Goal: Task Accomplishment & Management: Manage account settings

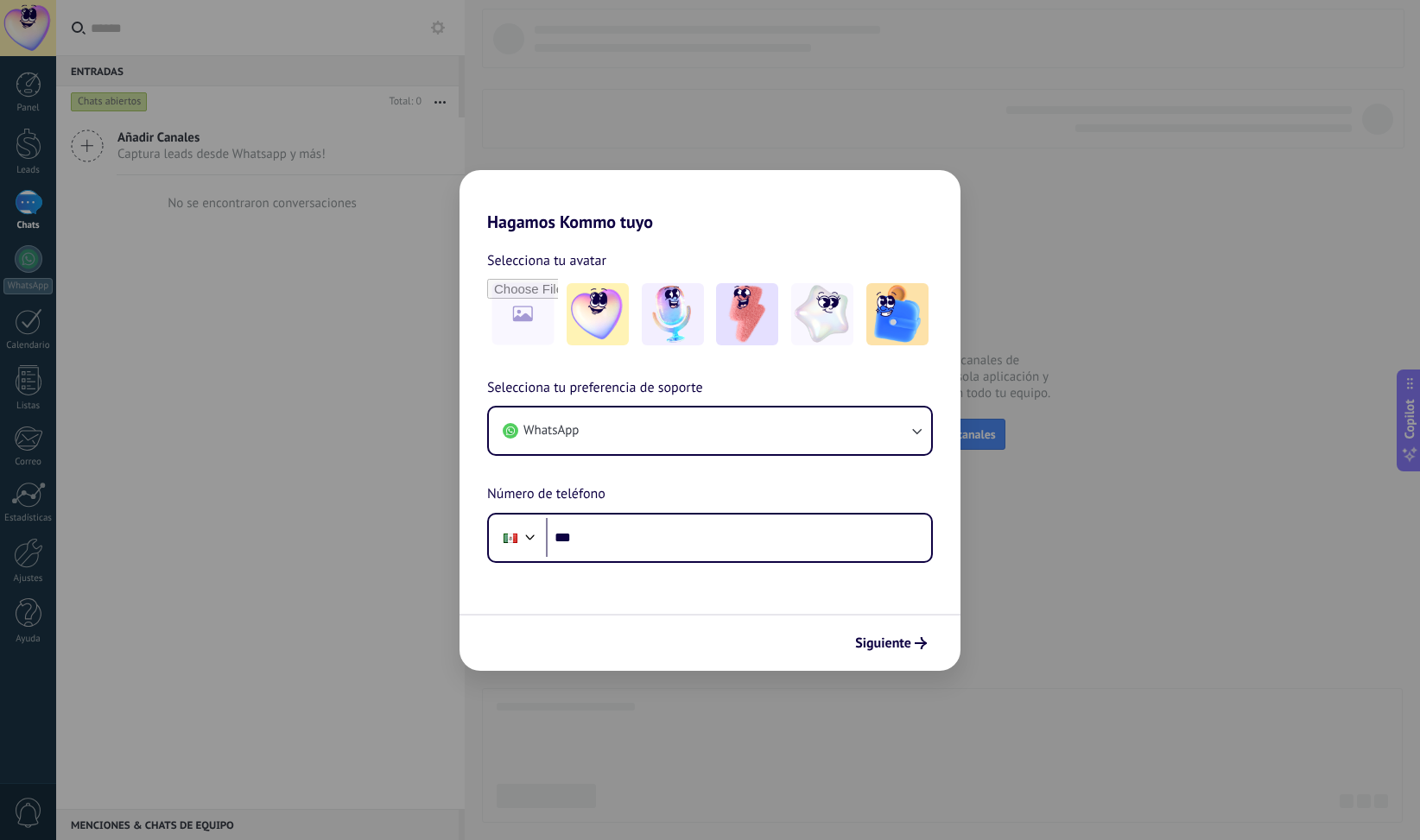
click at [676, 112] on div "Hagamos Kommo tuyo Selecciona tu avatar Selecciona tu preferencia de soporte Wh…" at bounding box center [710, 420] width 1420 height 840
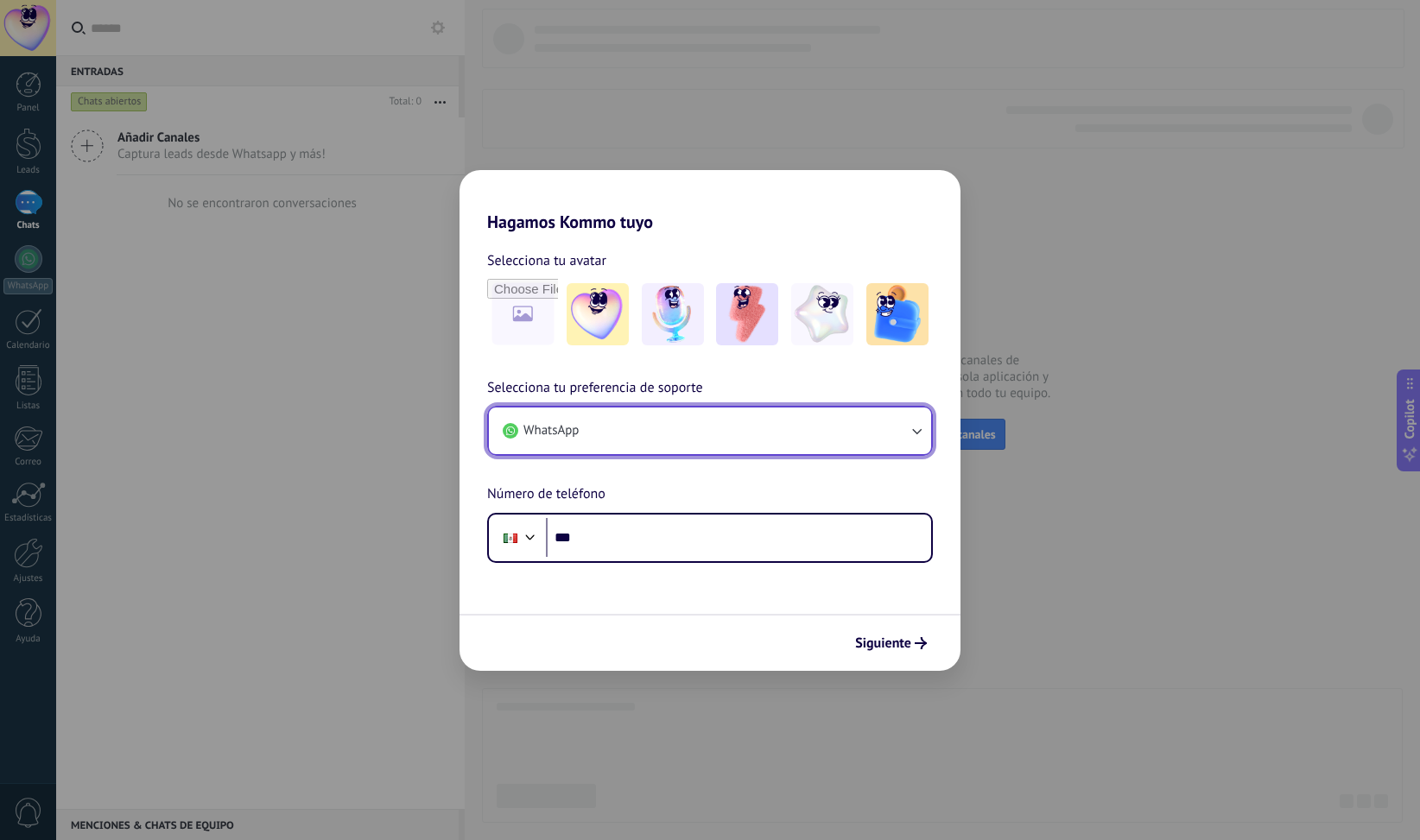
click at [658, 453] on button "WhatsApp" at bounding box center [710, 431] width 443 height 47
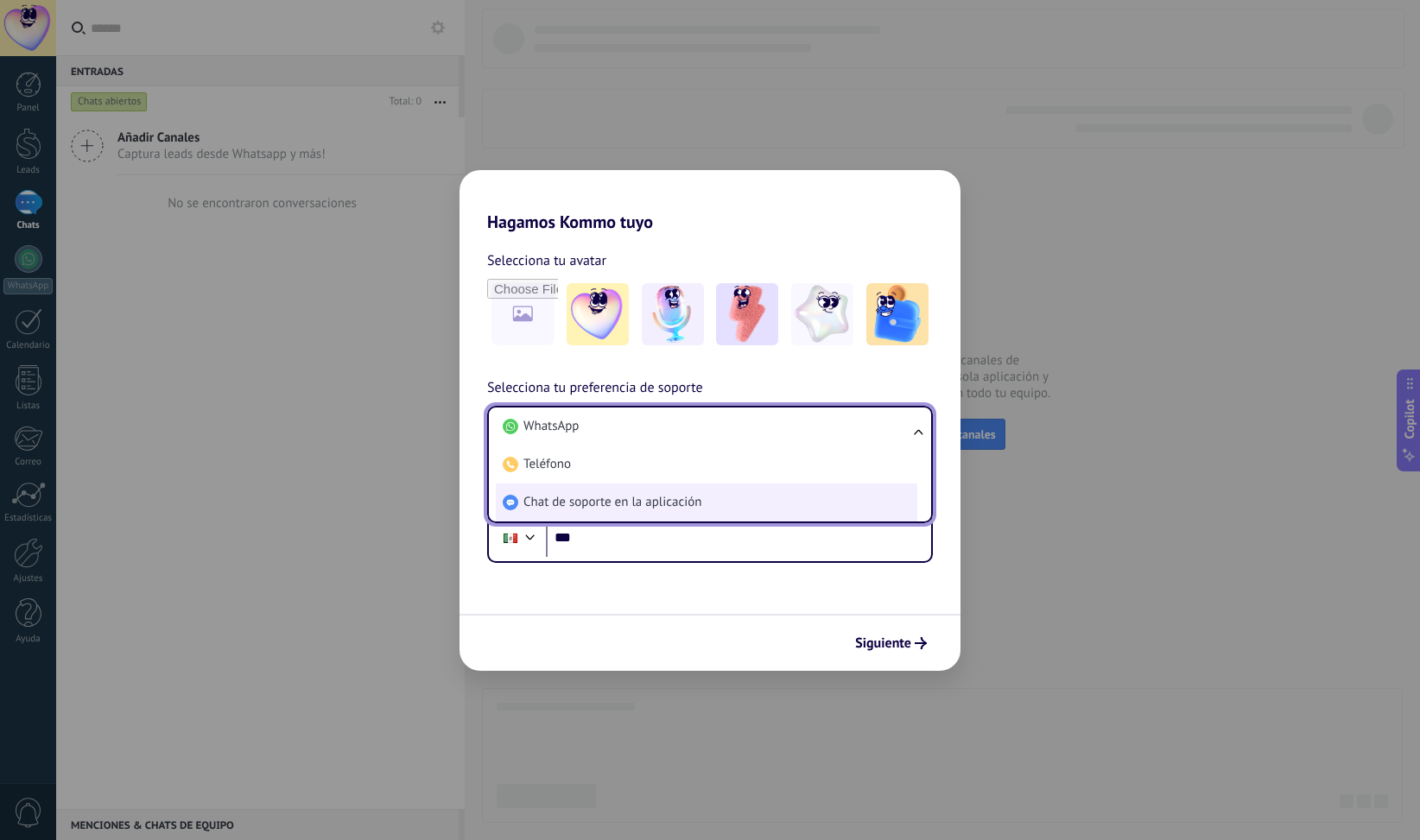
click at [618, 509] on span "Chat de soporte en la aplicación" at bounding box center [612, 502] width 178 height 17
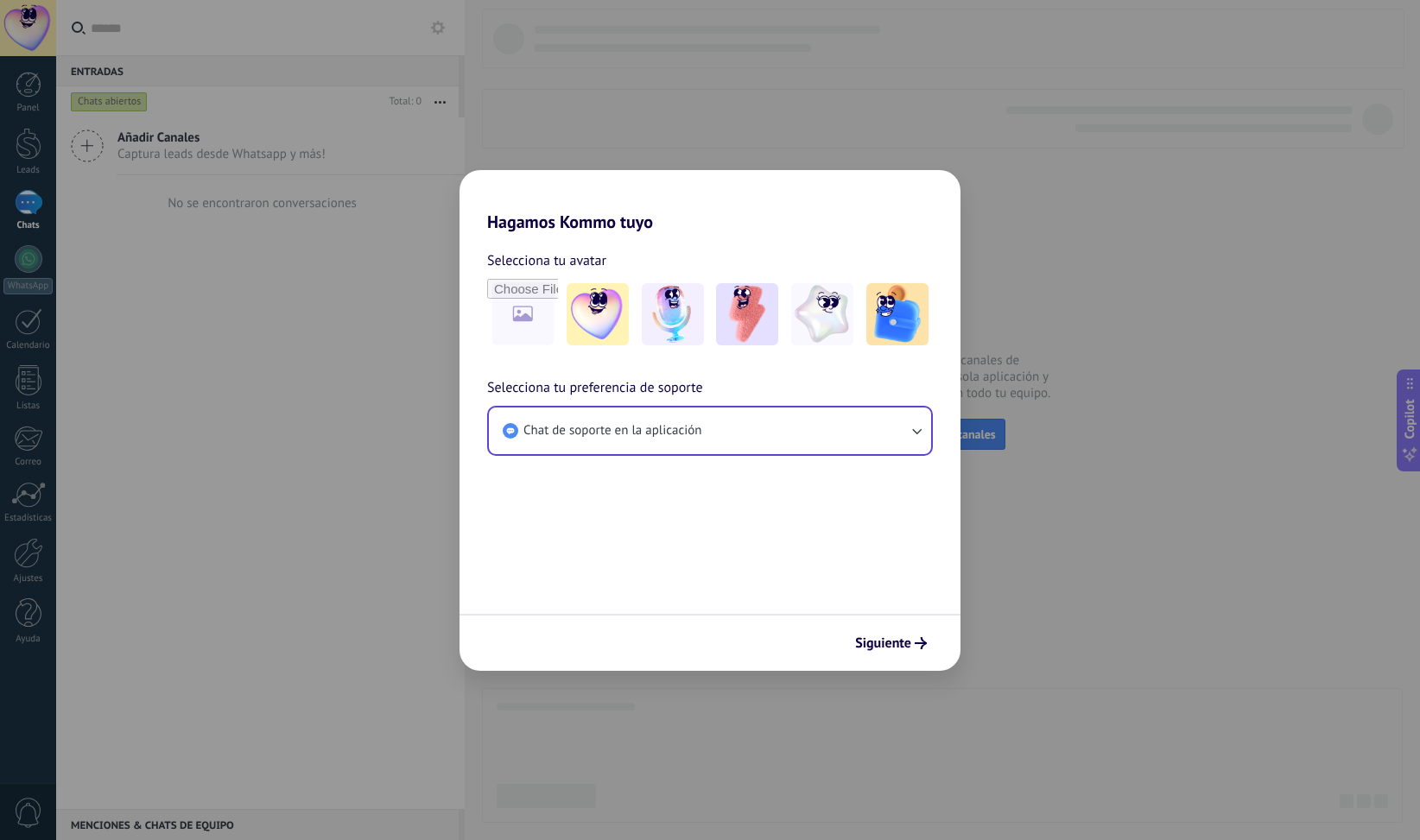
click at [898, 639] on span "Siguiente" at bounding box center [884, 643] width 56 height 12
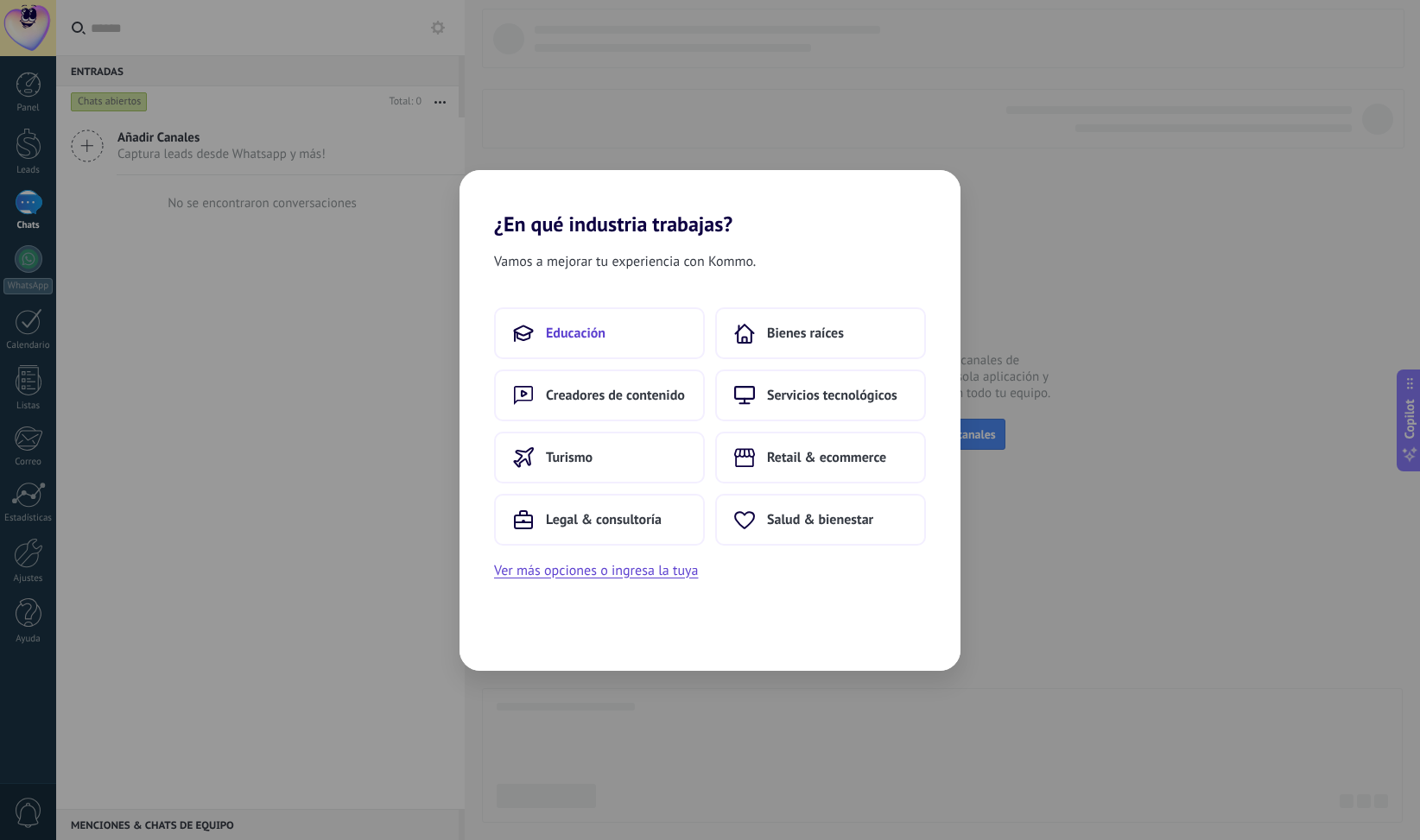
click at [597, 332] on span "Educación" at bounding box center [576, 333] width 60 height 17
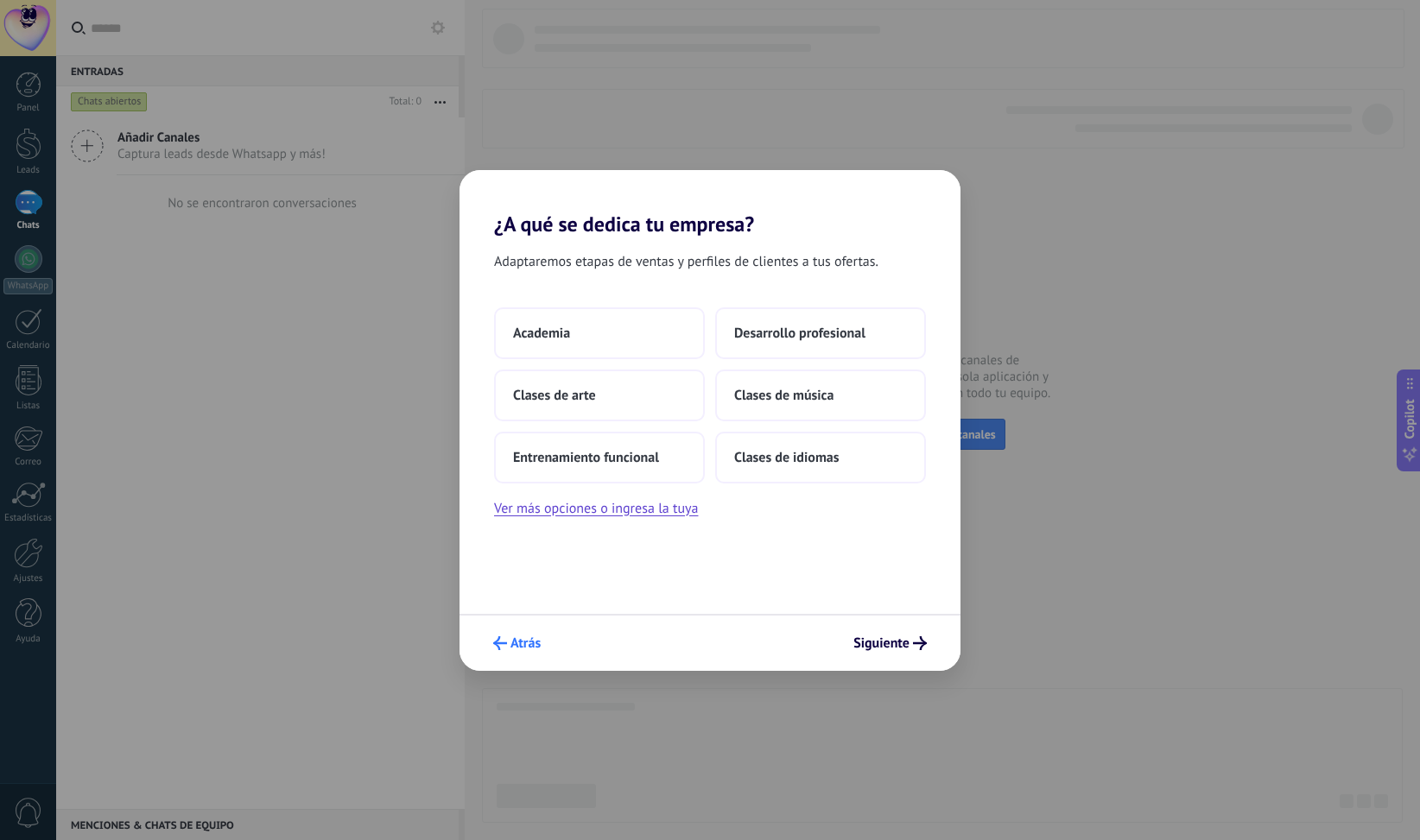
click at [499, 649] on use "submit" at bounding box center [500, 643] width 14 height 14
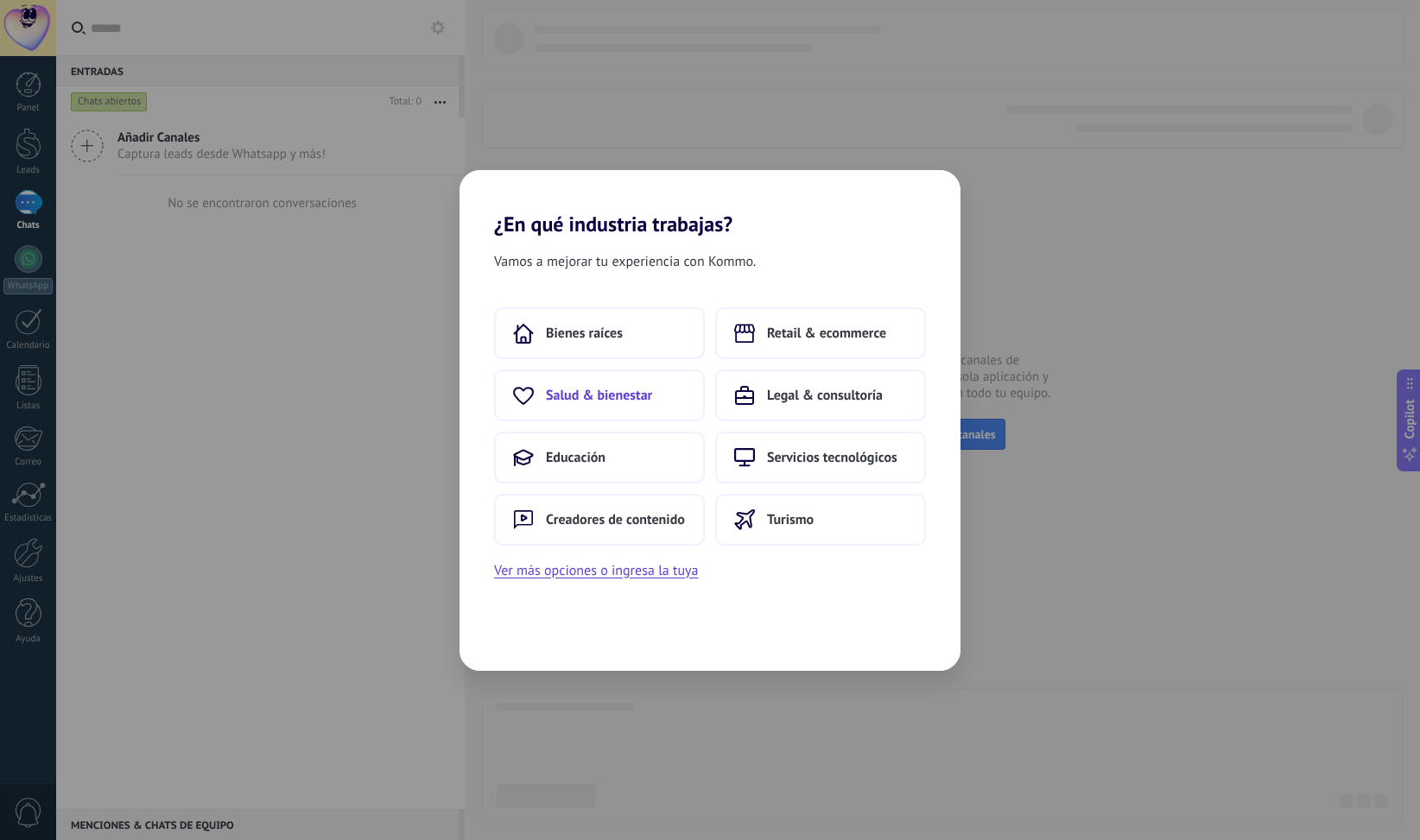
click at [600, 395] on span "Salud & bienestar" at bounding box center [598, 396] width 106 height 17
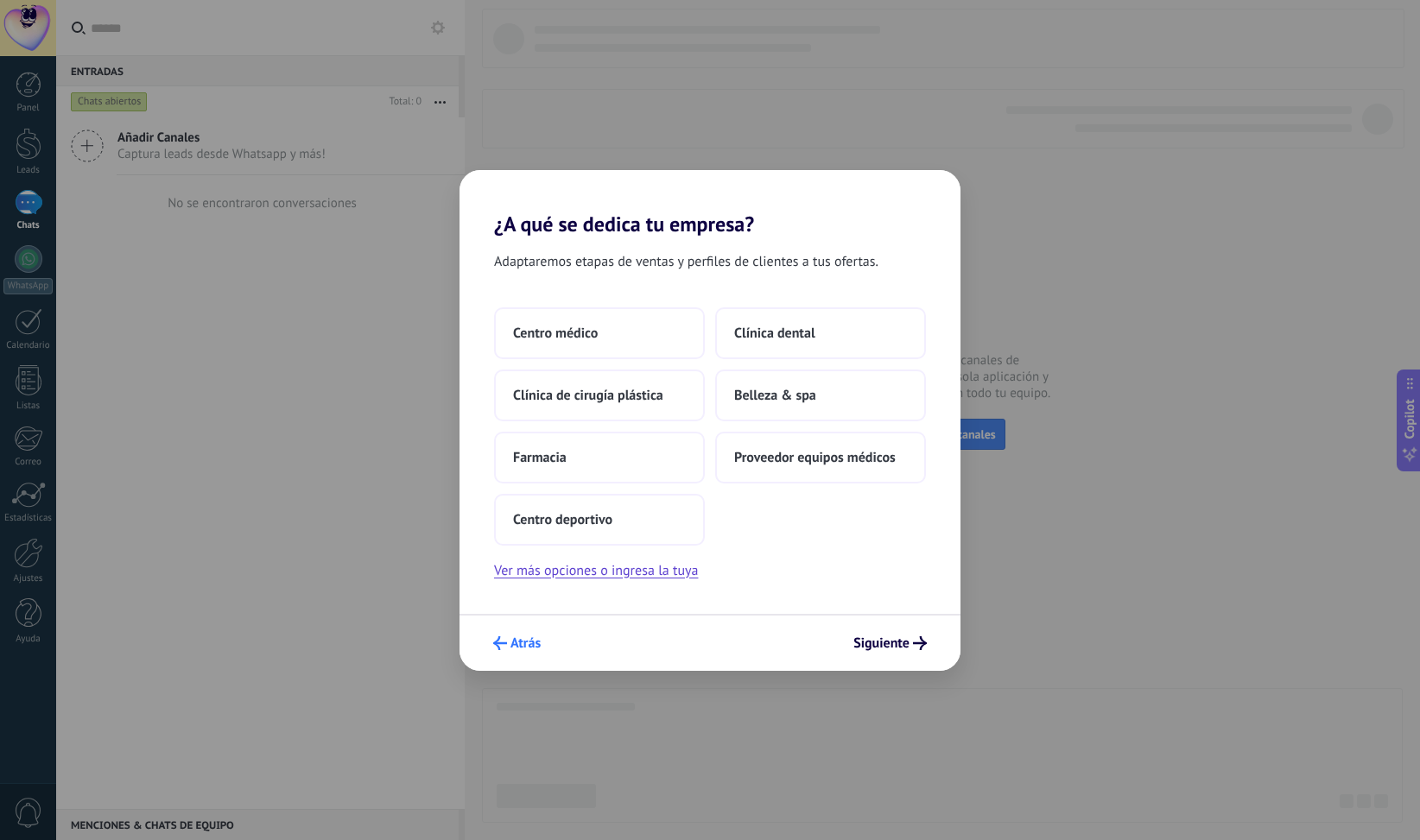
click at [515, 641] on span "Atrás" at bounding box center [525, 643] width 30 height 12
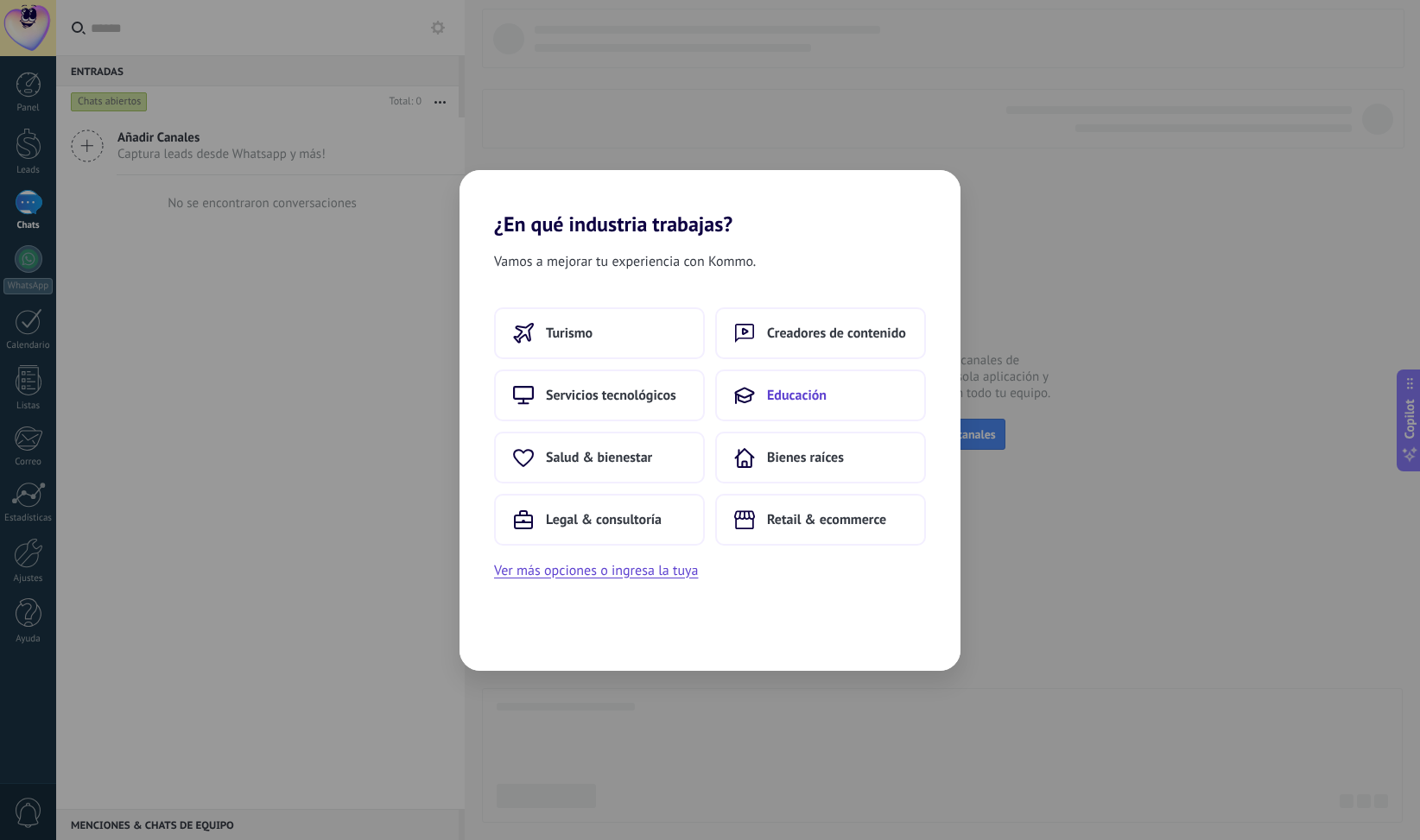
click at [807, 394] on span "Educación" at bounding box center [797, 396] width 60 height 17
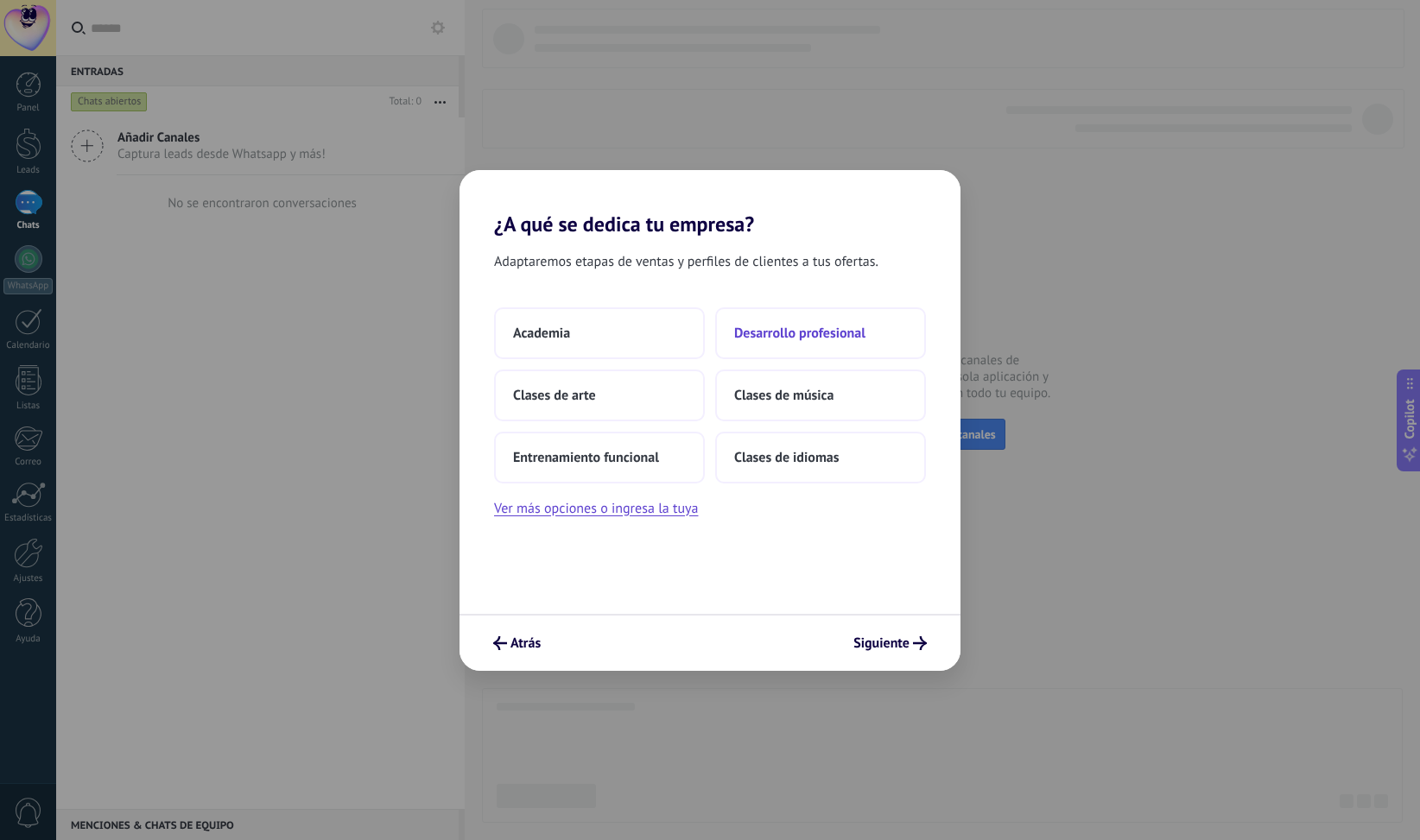
click at [816, 334] on span "Desarrollo profesional" at bounding box center [800, 333] width 131 height 17
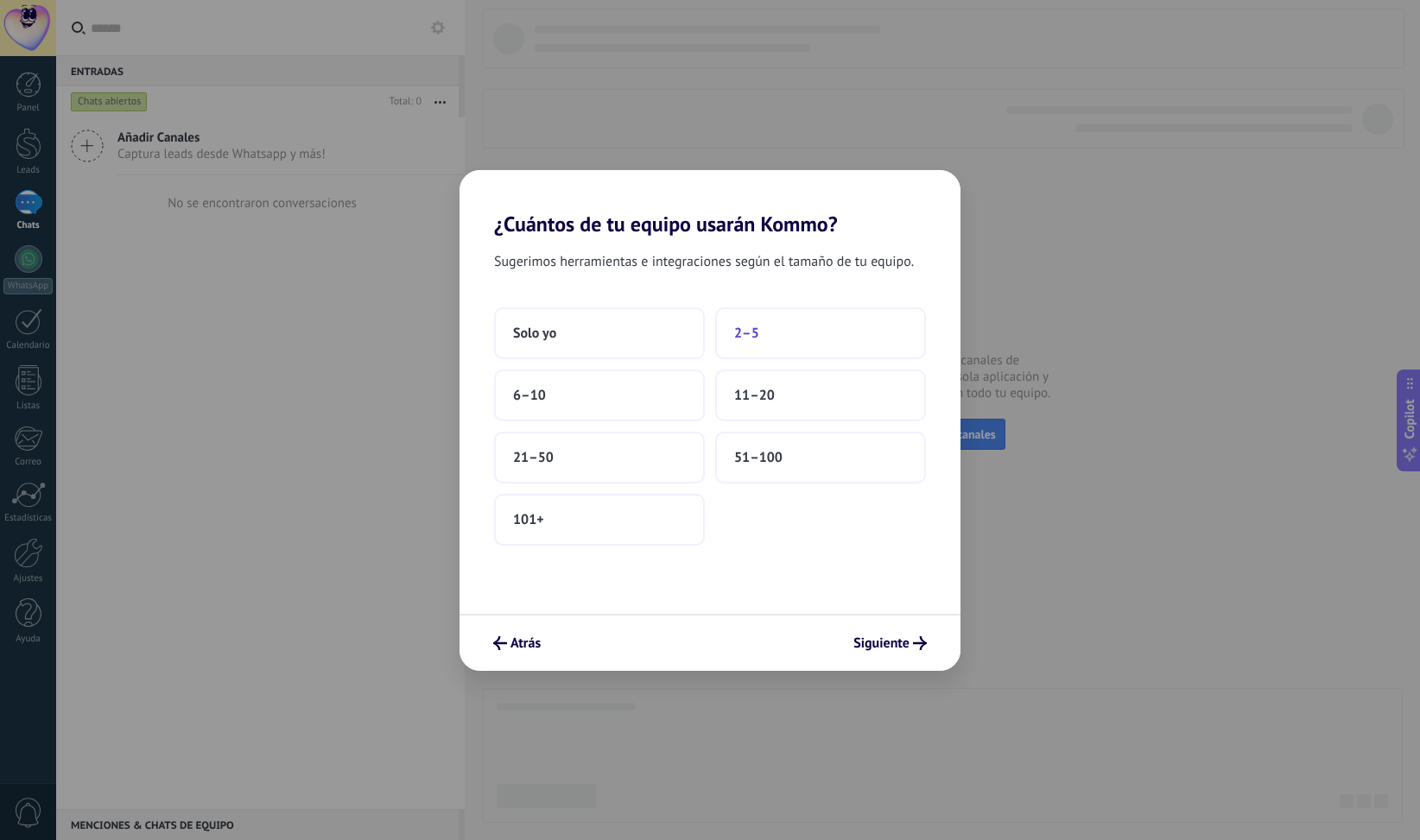
click at [763, 338] on button "2–5" at bounding box center [821, 333] width 211 height 52
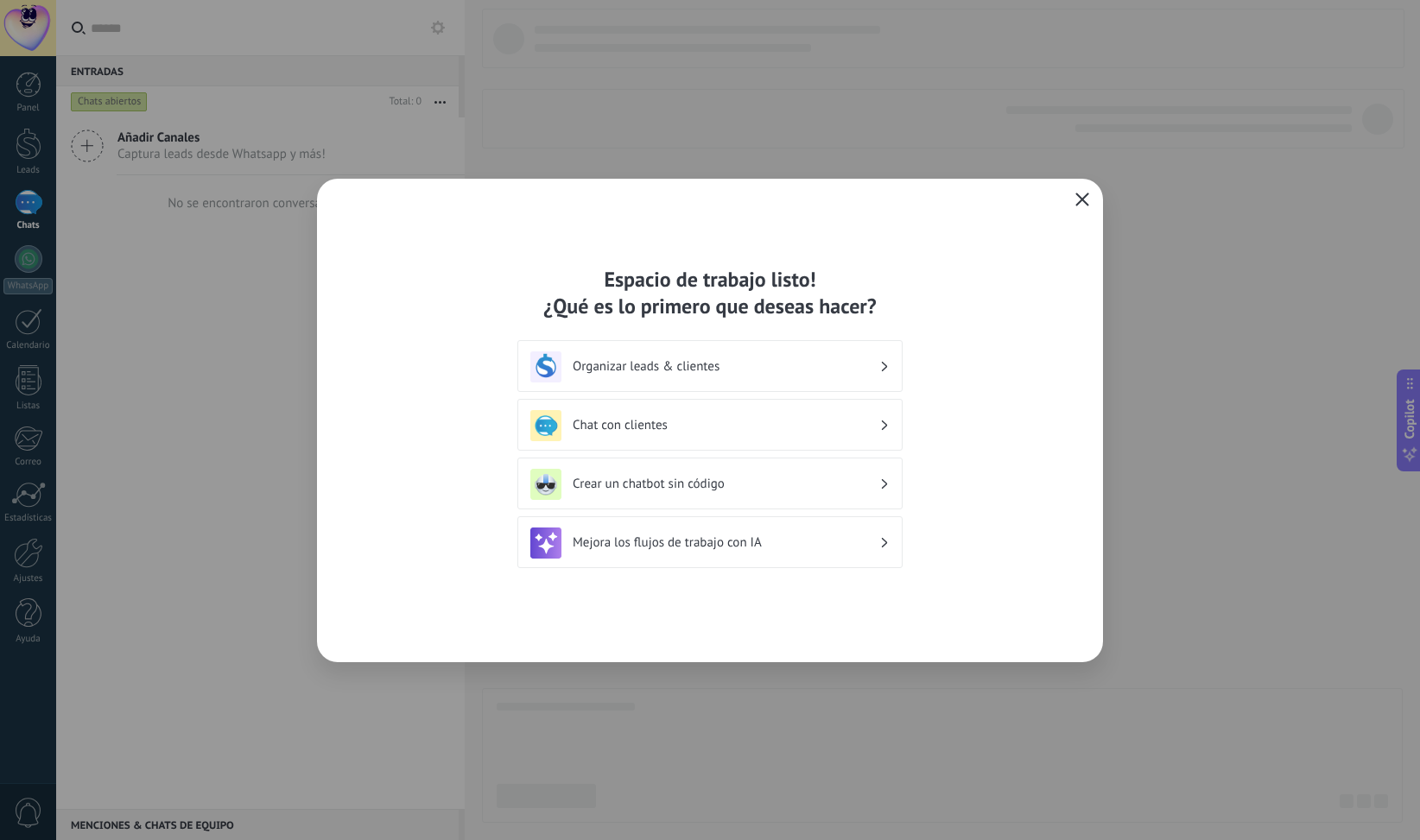
click at [1083, 194] on icon "button" at bounding box center [1082, 199] width 14 height 14
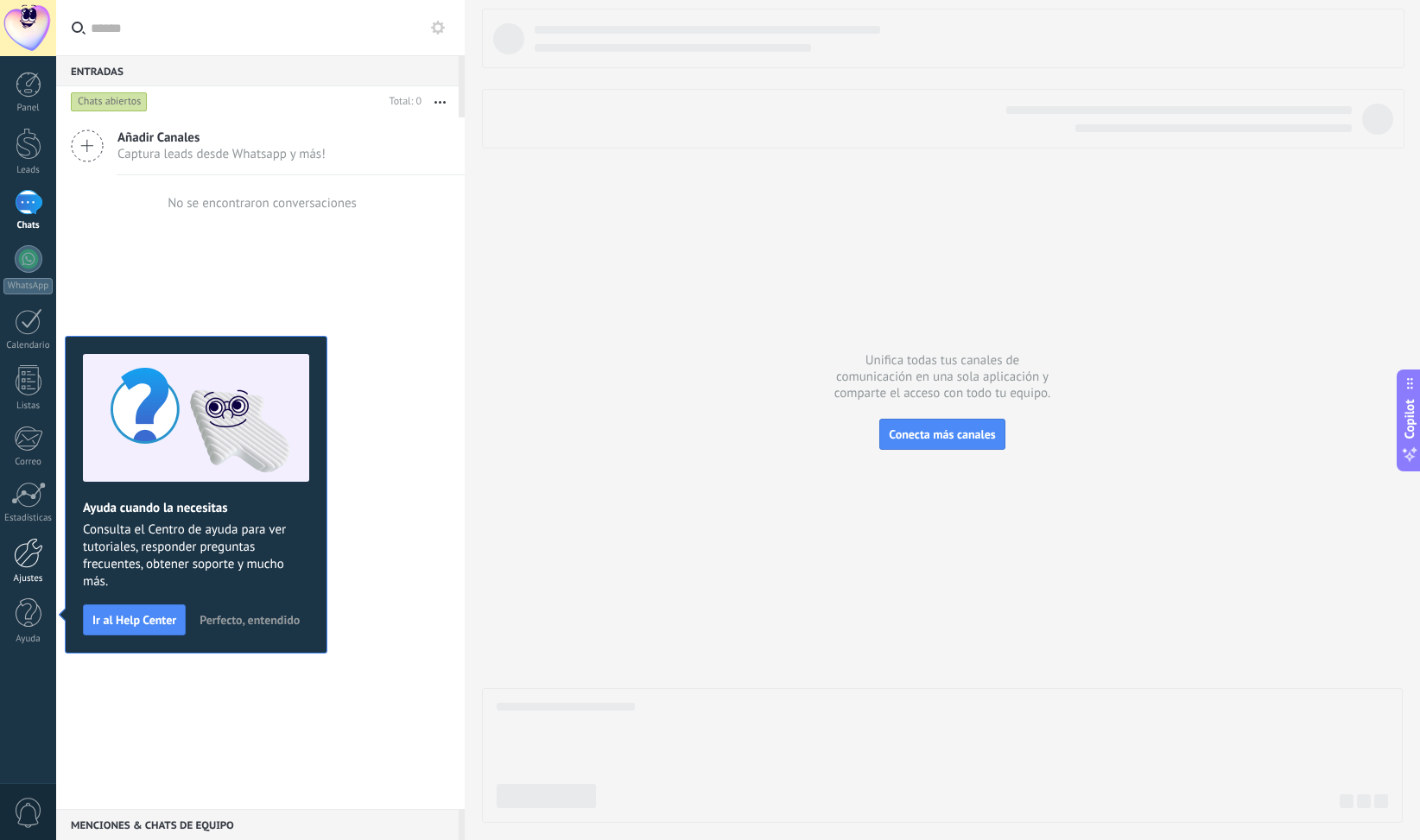
click at [29, 562] on div at bounding box center [28, 553] width 29 height 30
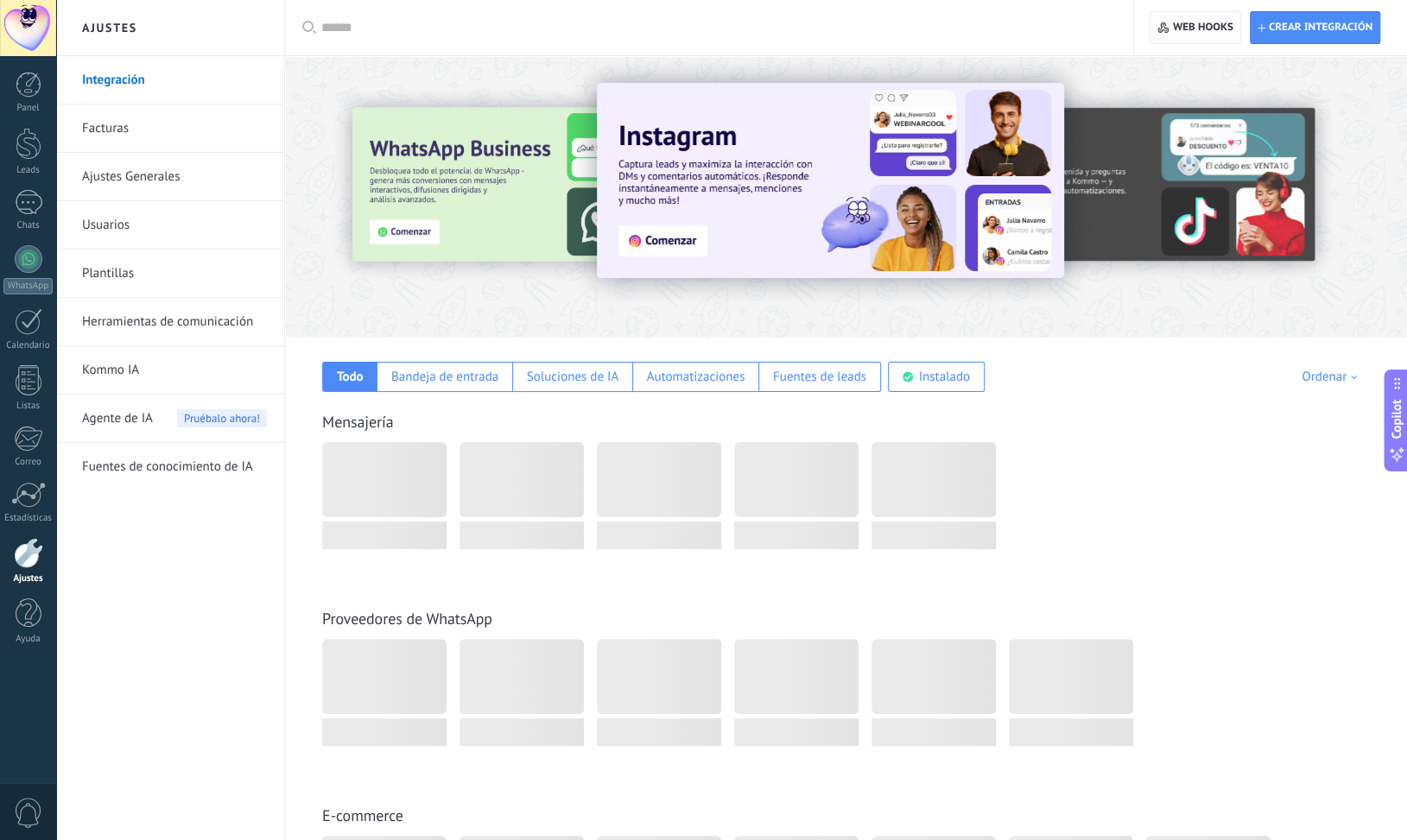
click at [1176, 27] on span "Web hooks 0" at bounding box center [1203, 27] width 60 height 14
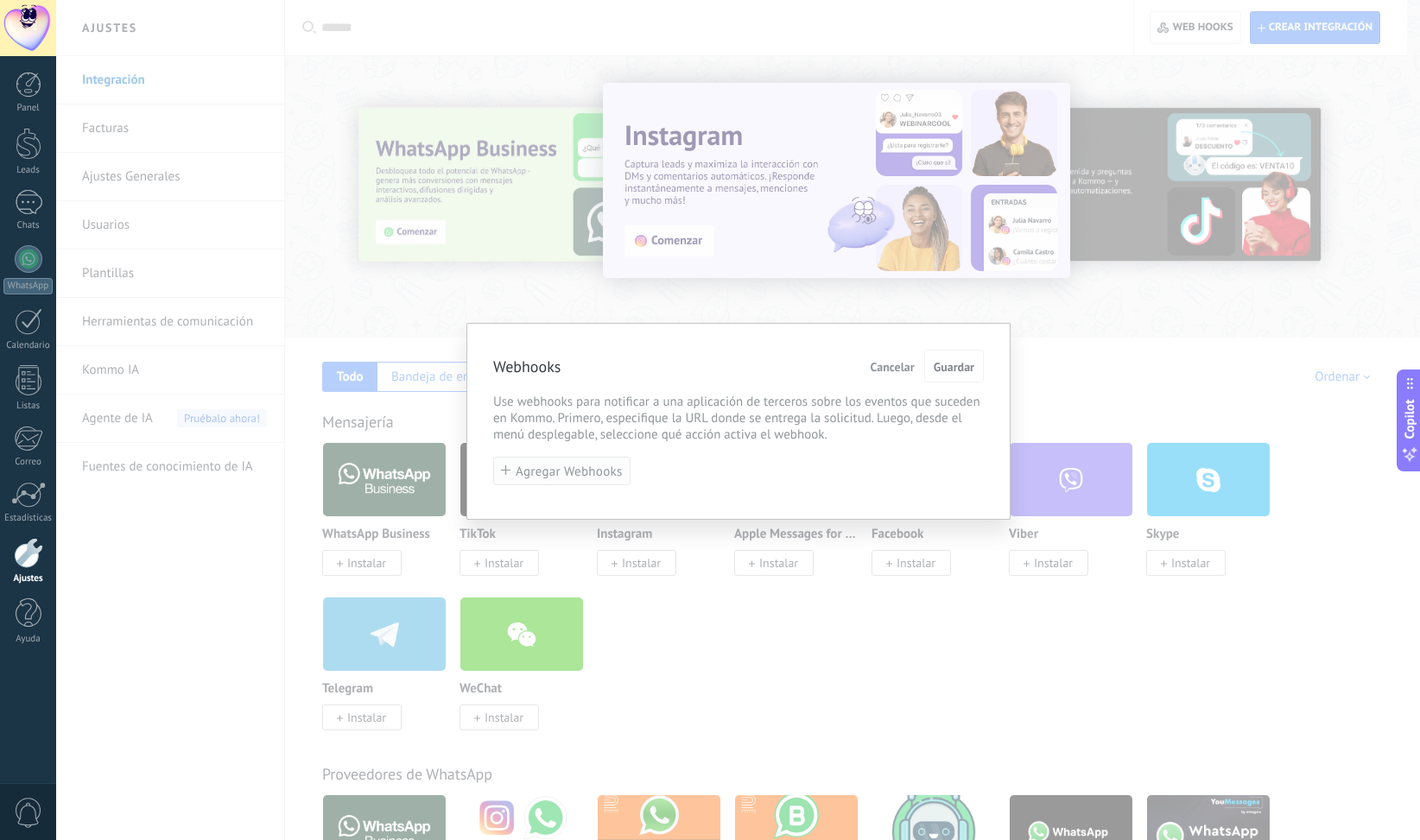
click at [556, 465] on span "Agregar Webhooks" at bounding box center [569, 472] width 107 height 13
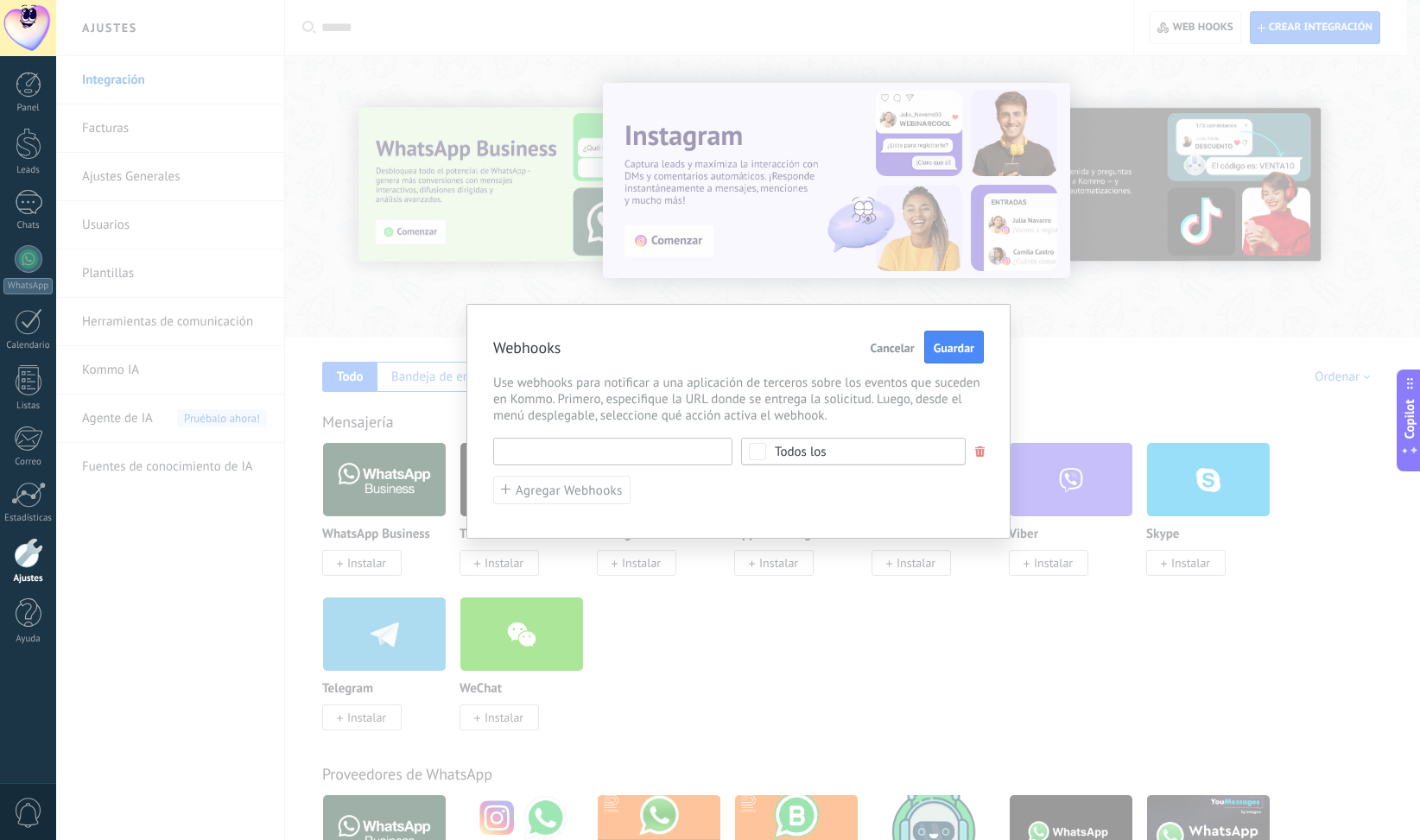
click at [607, 457] on input "text" at bounding box center [612, 451] width 239 height 27
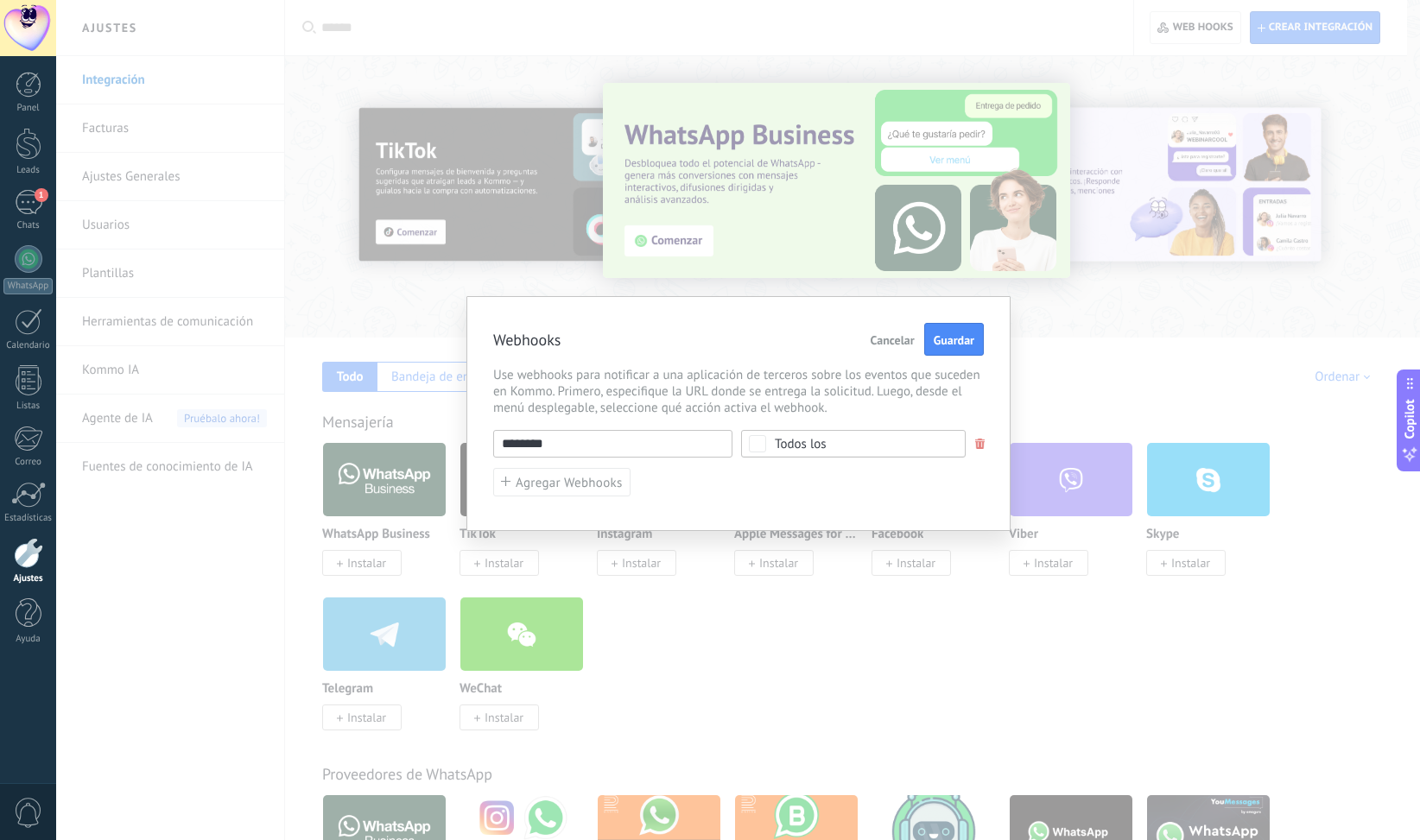
drag, startPoint x: 570, startPoint y: 454, endPoint x: 463, endPoint y: 420, distance: 112.3
click at [463, 420] on div "Webhooks Cancelar Guardar Use webhooks para notificar a una aplicación de terce…" at bounding box center [738, 420] width 1364 height 840
paste input "**********"
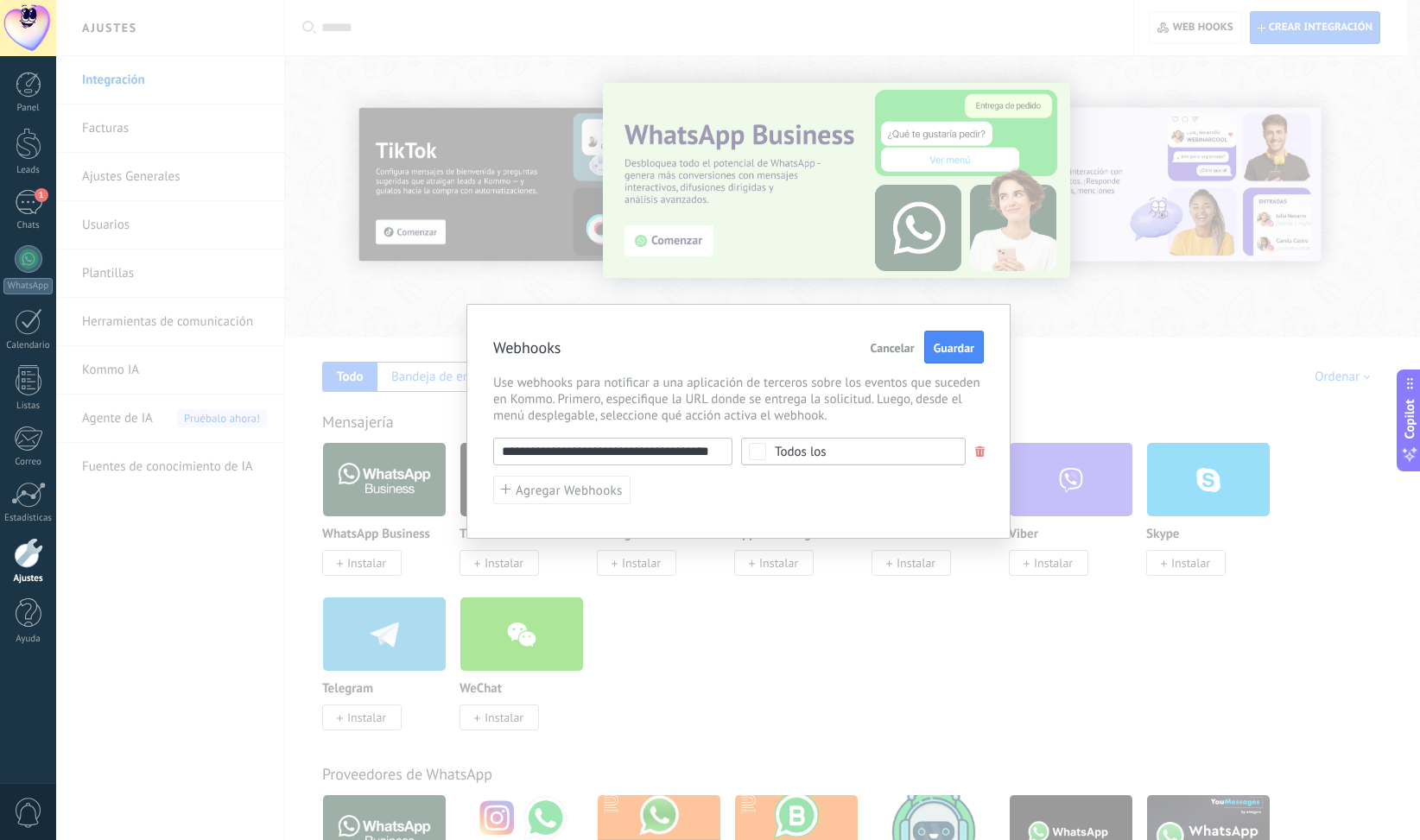
type input "**********"
click at [909, 452] on span "Todos los" at bounding box center [859, 452] width 169 height 13
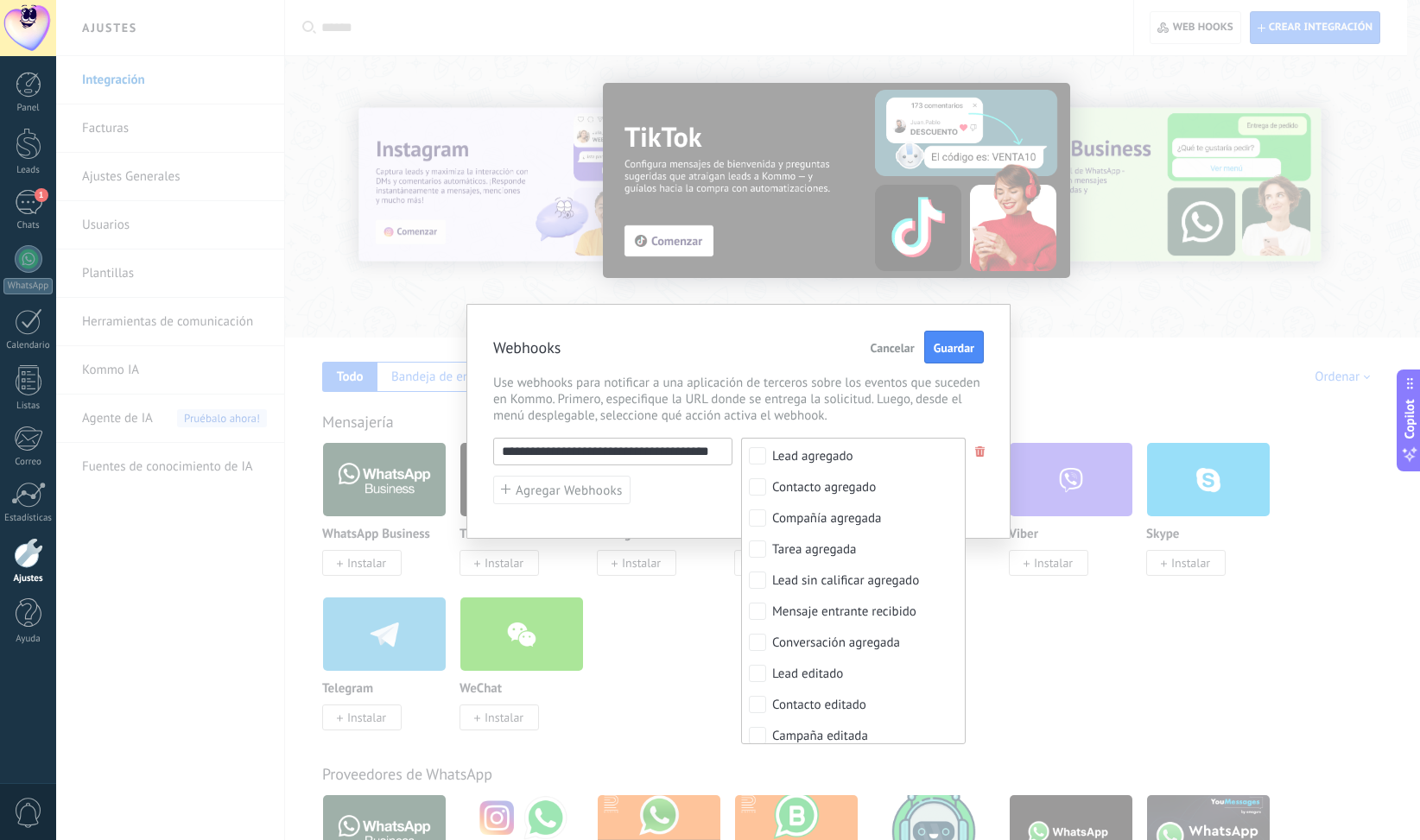
scroll to position [0, 0]
click at [843, 325] on div "**********" at bounding box center [738, 421] width 544 height 234
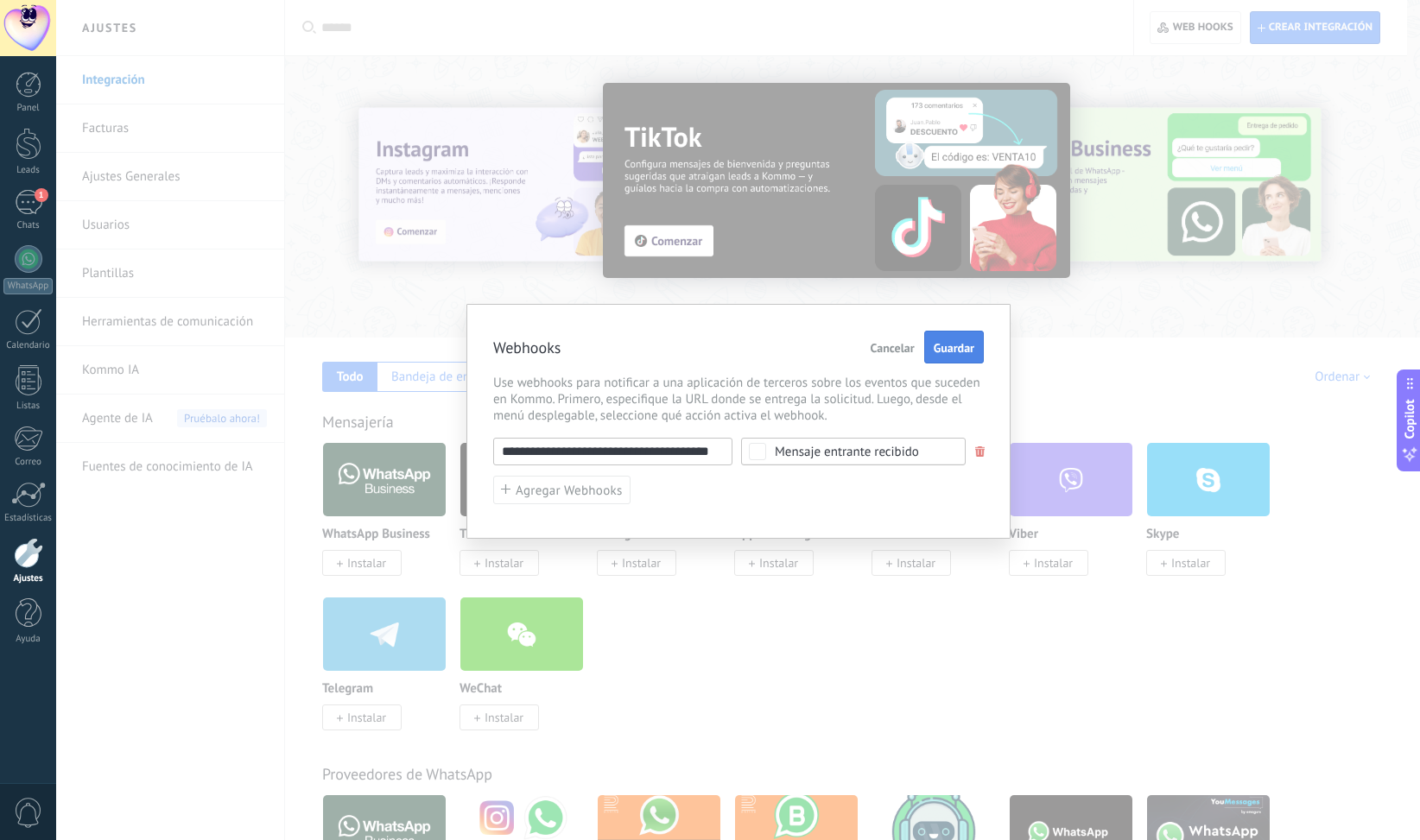
click at [948, 344] on span "Guardar" at bounding box center [954, 348] width 40 height 12
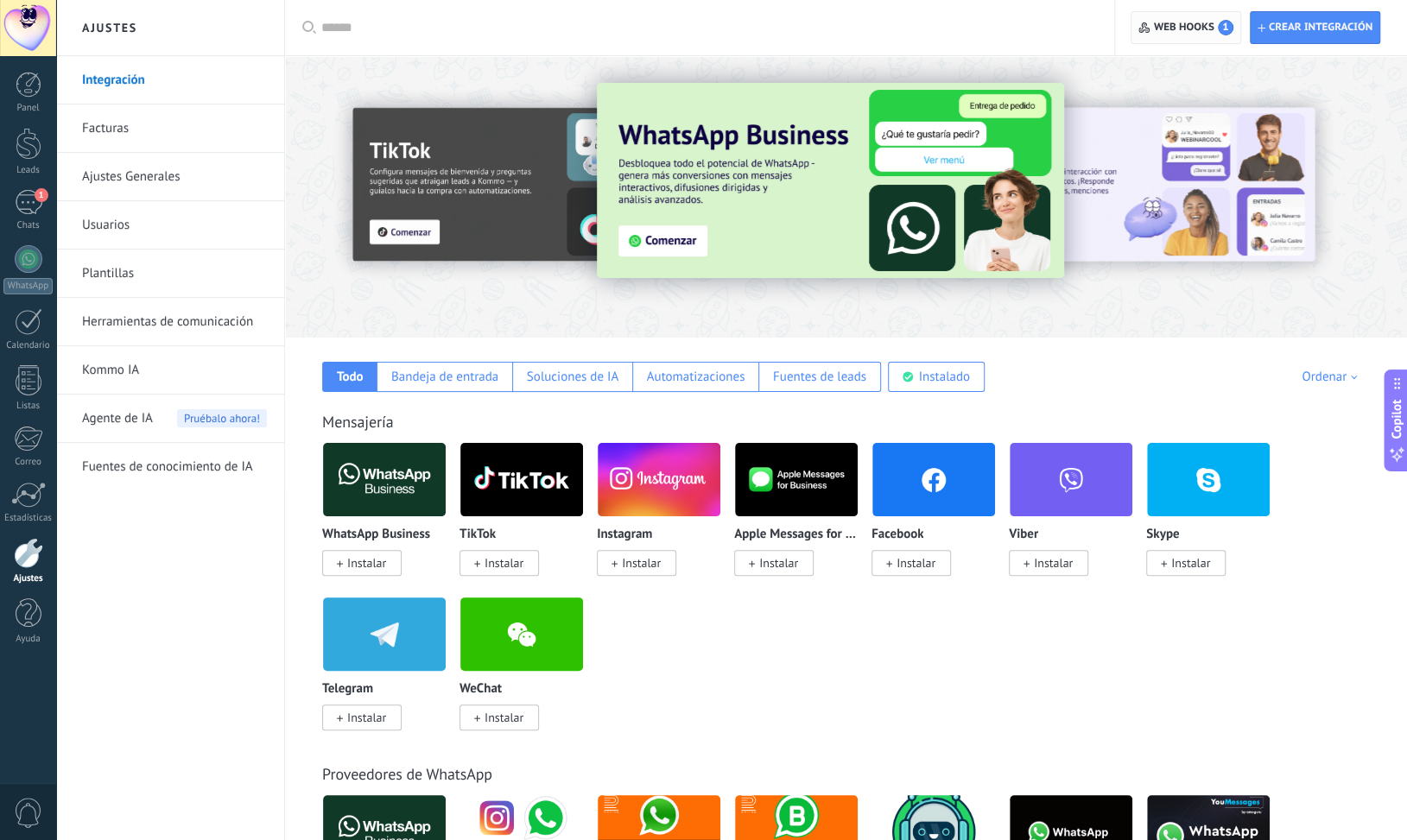
click at [1163, 20] on span "Web hooks 1" at bounding box center [1193, 27] width 80 height 16
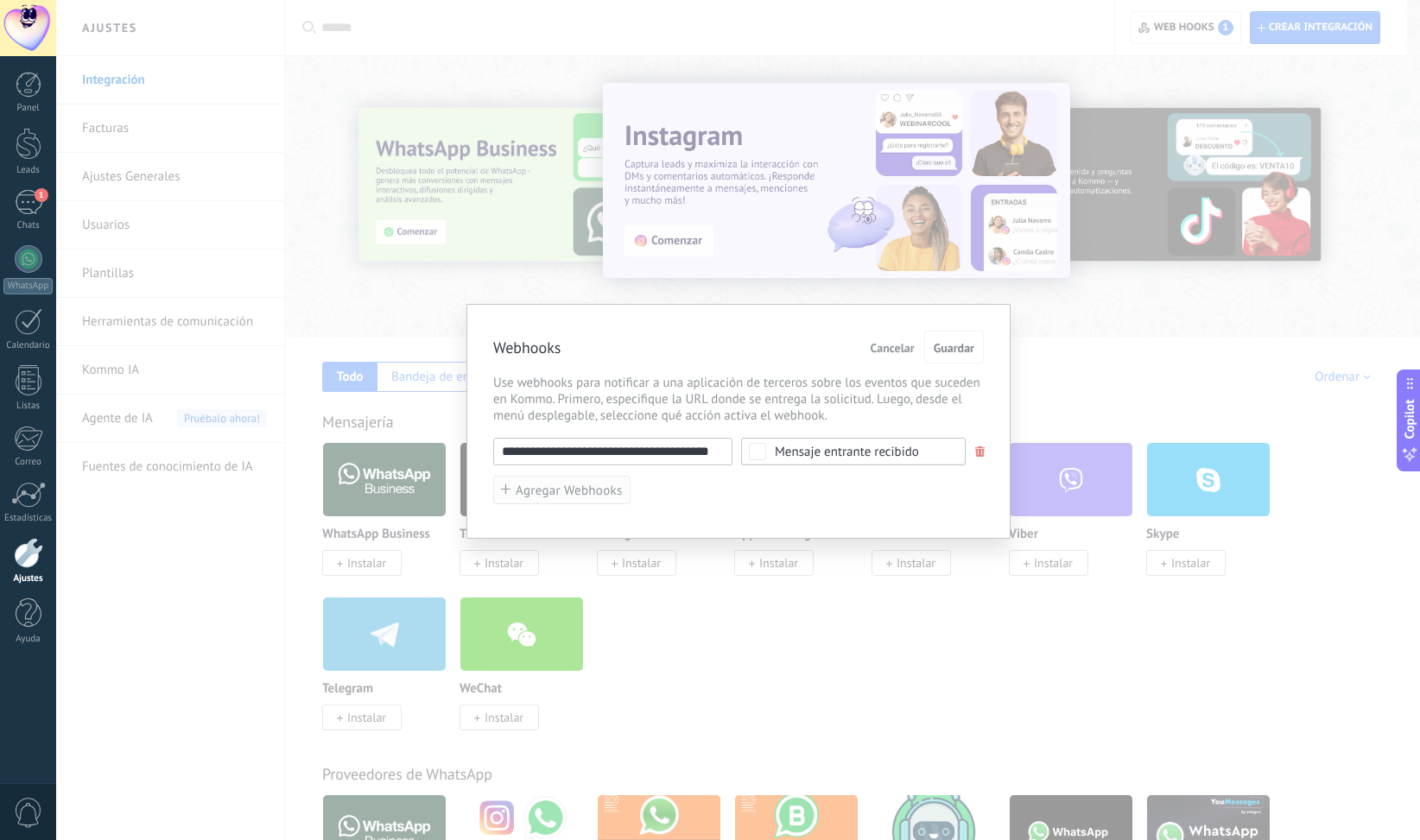
click at [594, 497] on span "Agregar Webhooks" at bounding box center [569, 491] width 107 height 13
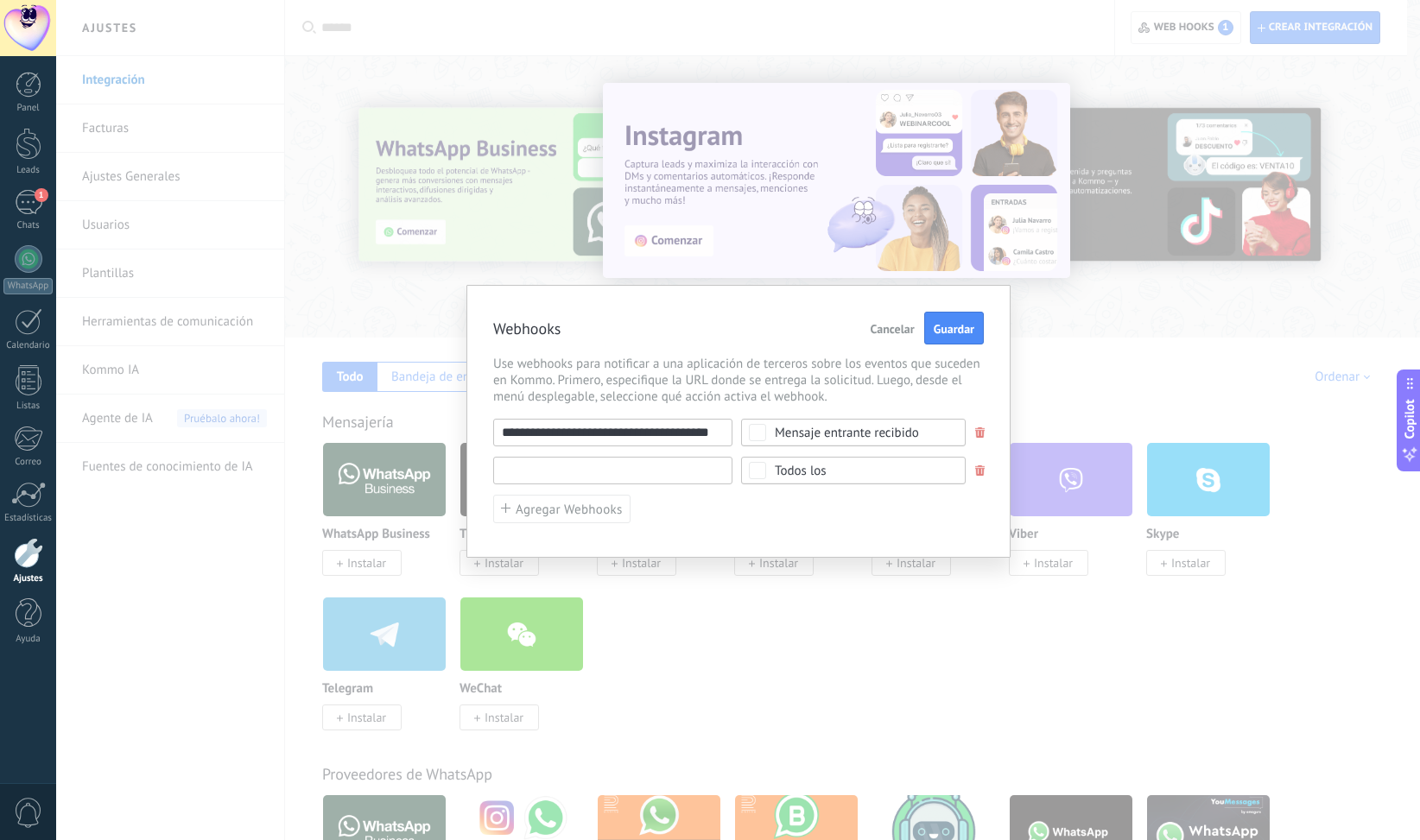
click at [601, 463] on input "text" at bounding box center [612, 470] width 239 height 27
paste input "**********"
type input "**********"
click at [825, 471] on span "Todos los" at bounding box center [859, 472] width 169 height 13
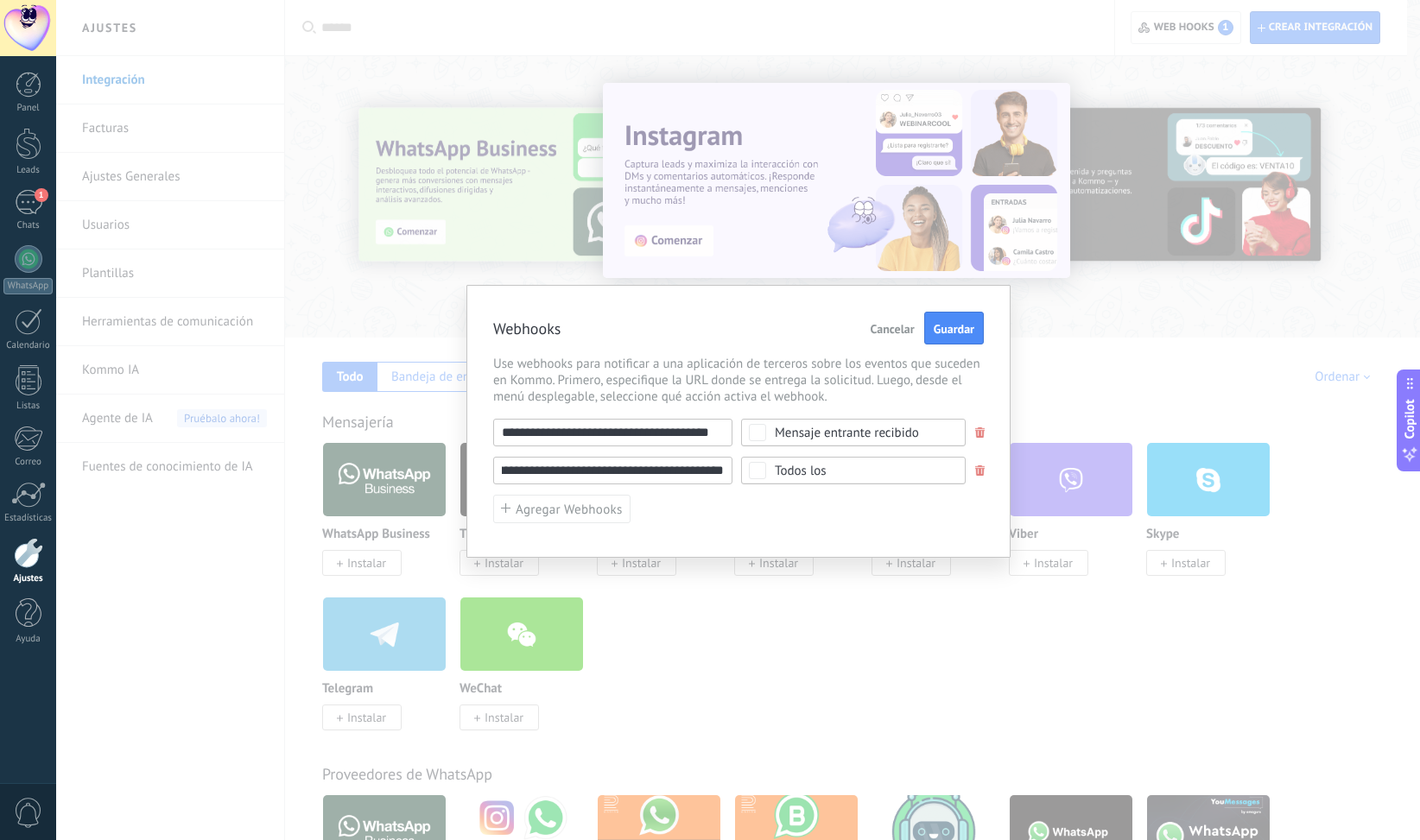
scroll to position [0, 0]
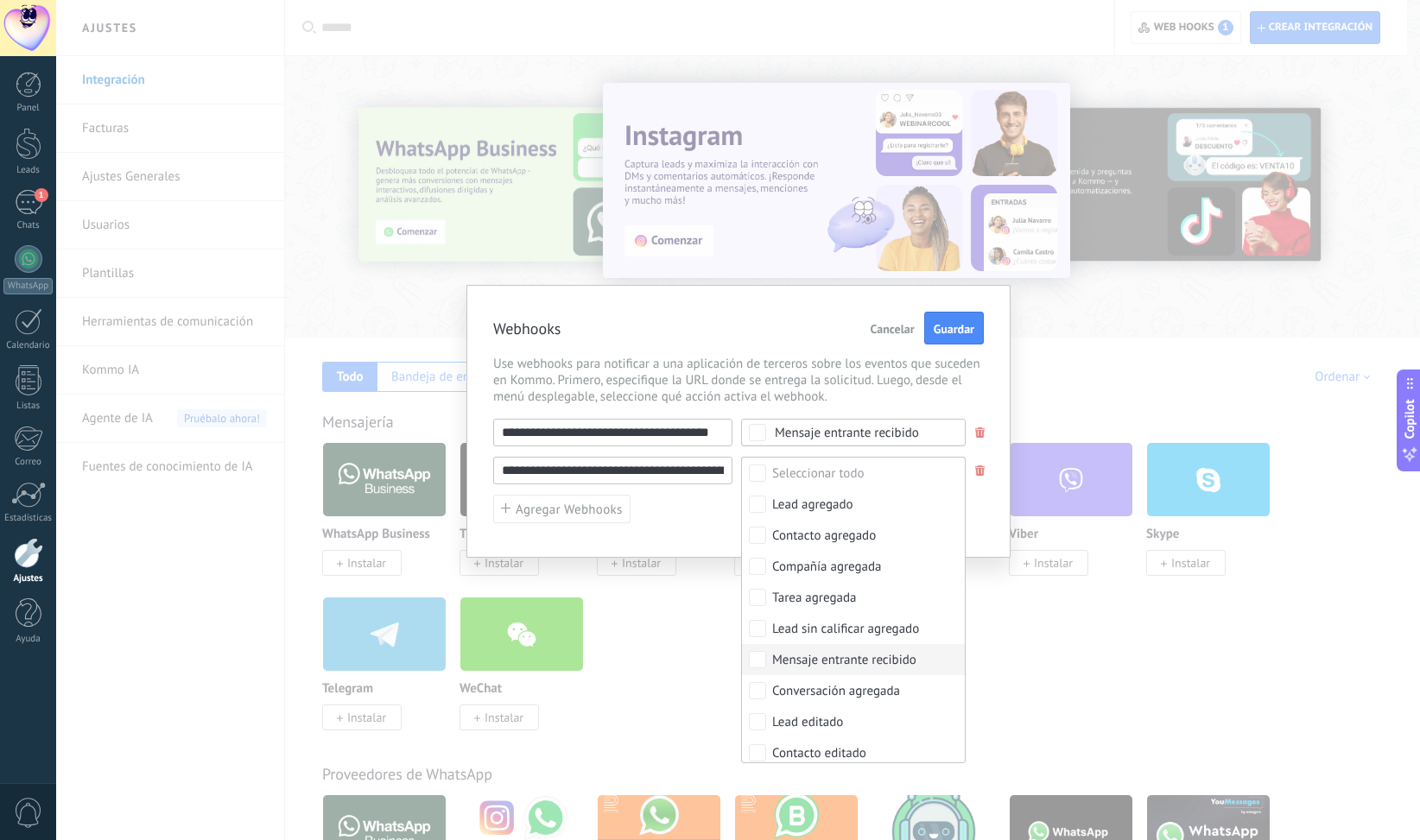
click at [831, 661] on div "Mensaje entrante recibido" at bounding box center [844, 660] width 144 height 17
click at [837, 326] on div "Webhooks Cancelar Guardar" at bounding box center [738, 328] width 491 height 34
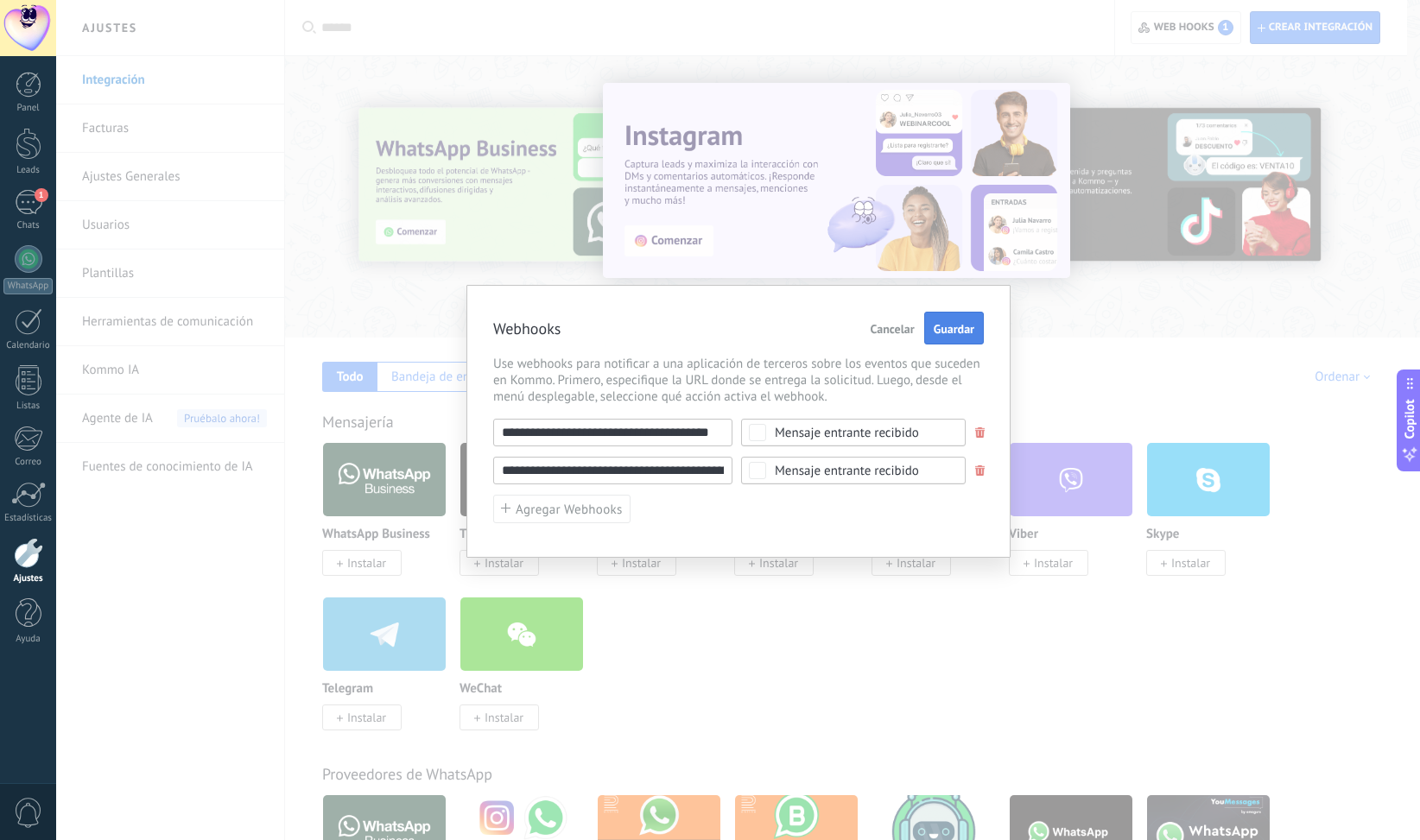
click at [945, 329] on span "Guardar" at bounding box center [954, 328] width 40 height 12
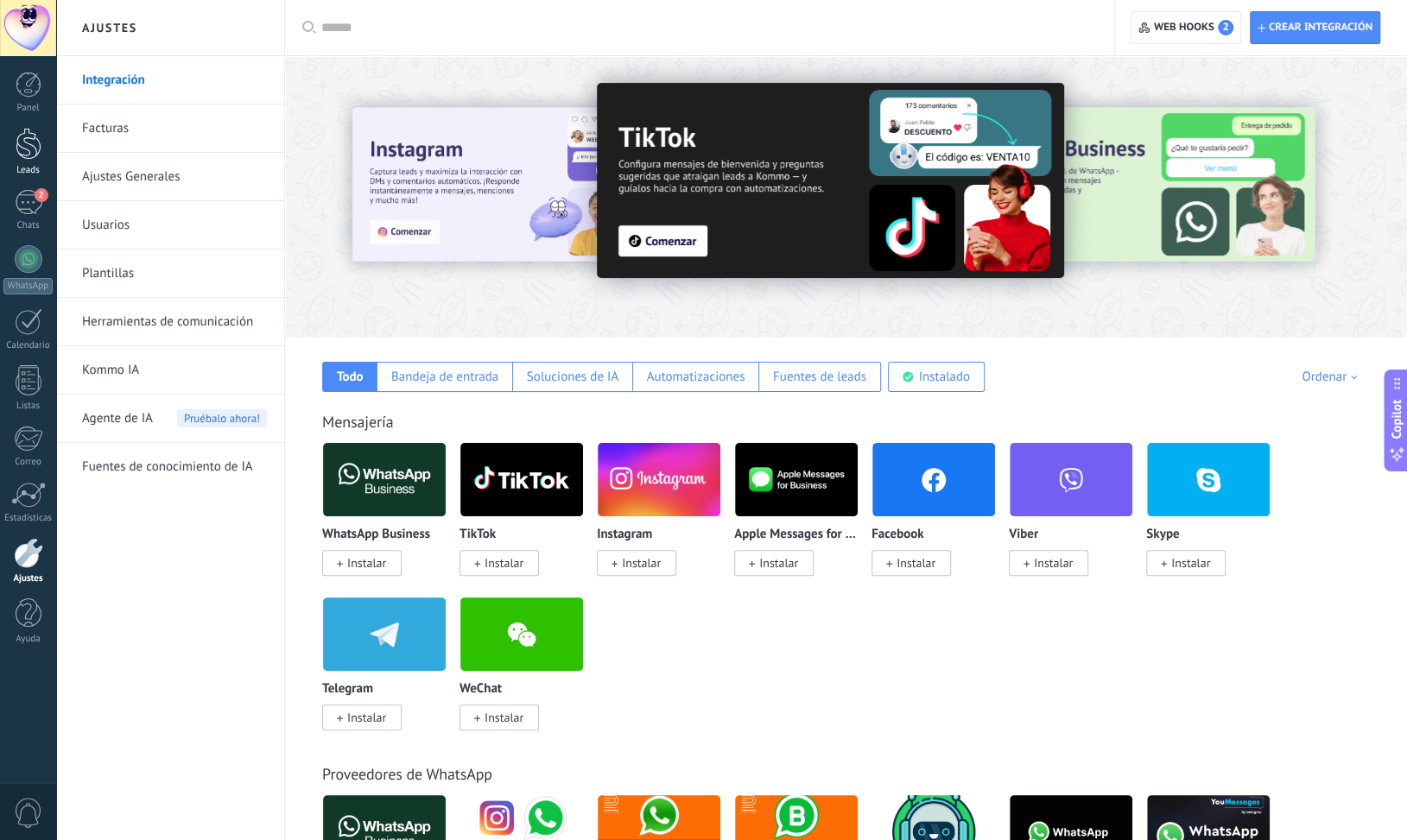
click at [26, 150] on div at bounding box center [29, 143] width 26 height 32
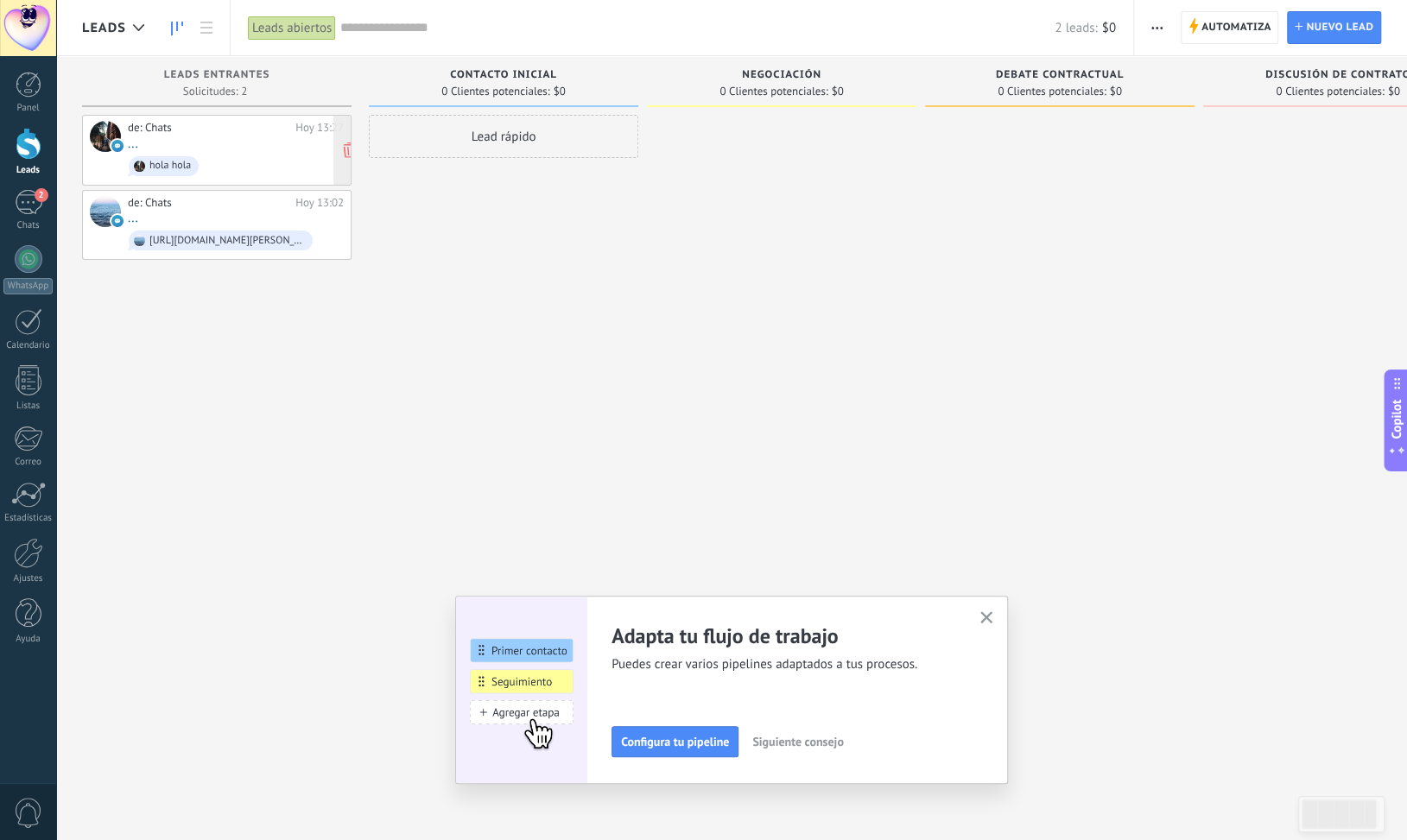
click at [263, 149] on div "de: Chats Hoy 13:27 ... hola hola" at bounding box center [235, 150] width 216 height 59
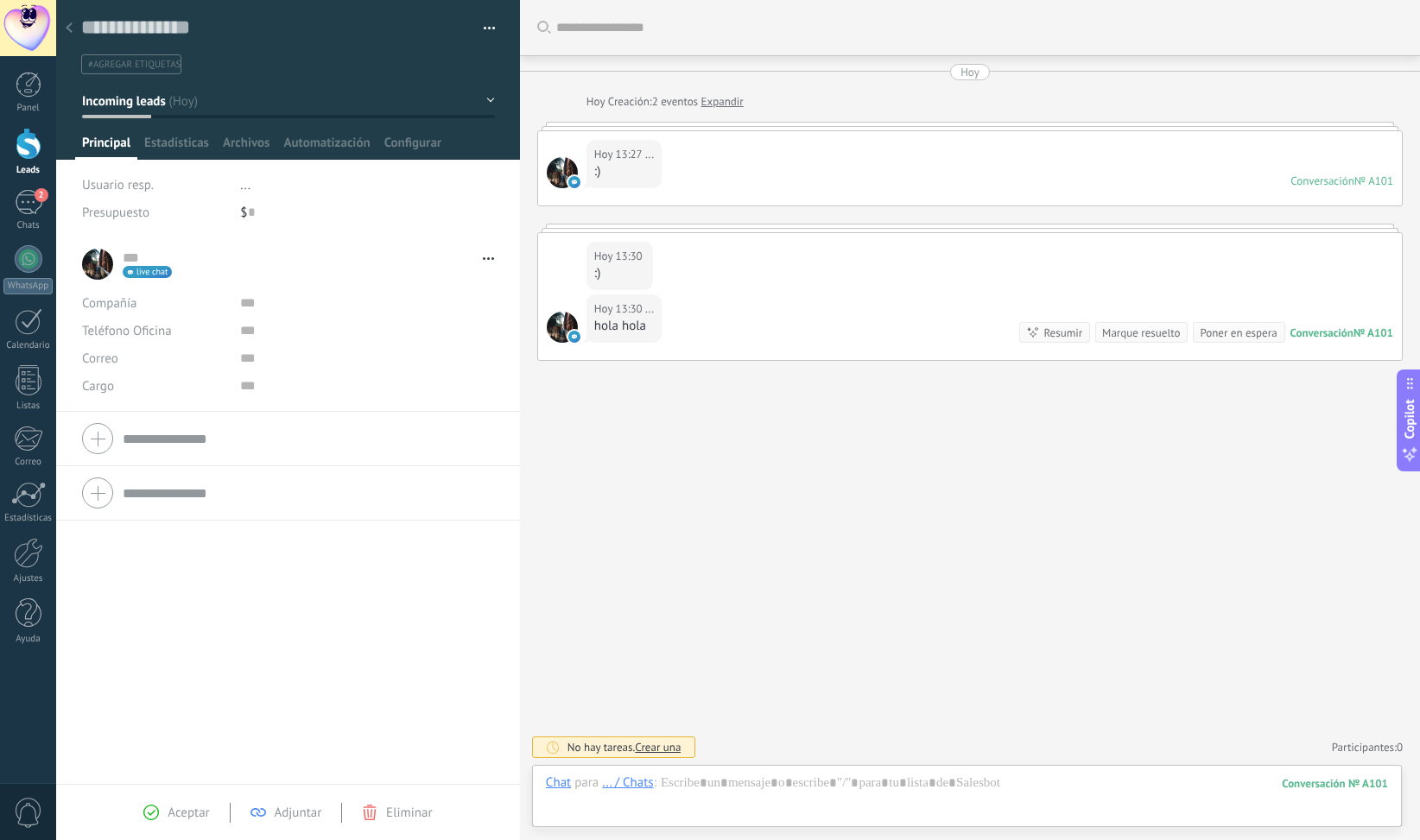
scroll to position [26, 0]
click at [315, 142] on span "Automatización" at bounding box center [326, 147] width 86 height 25
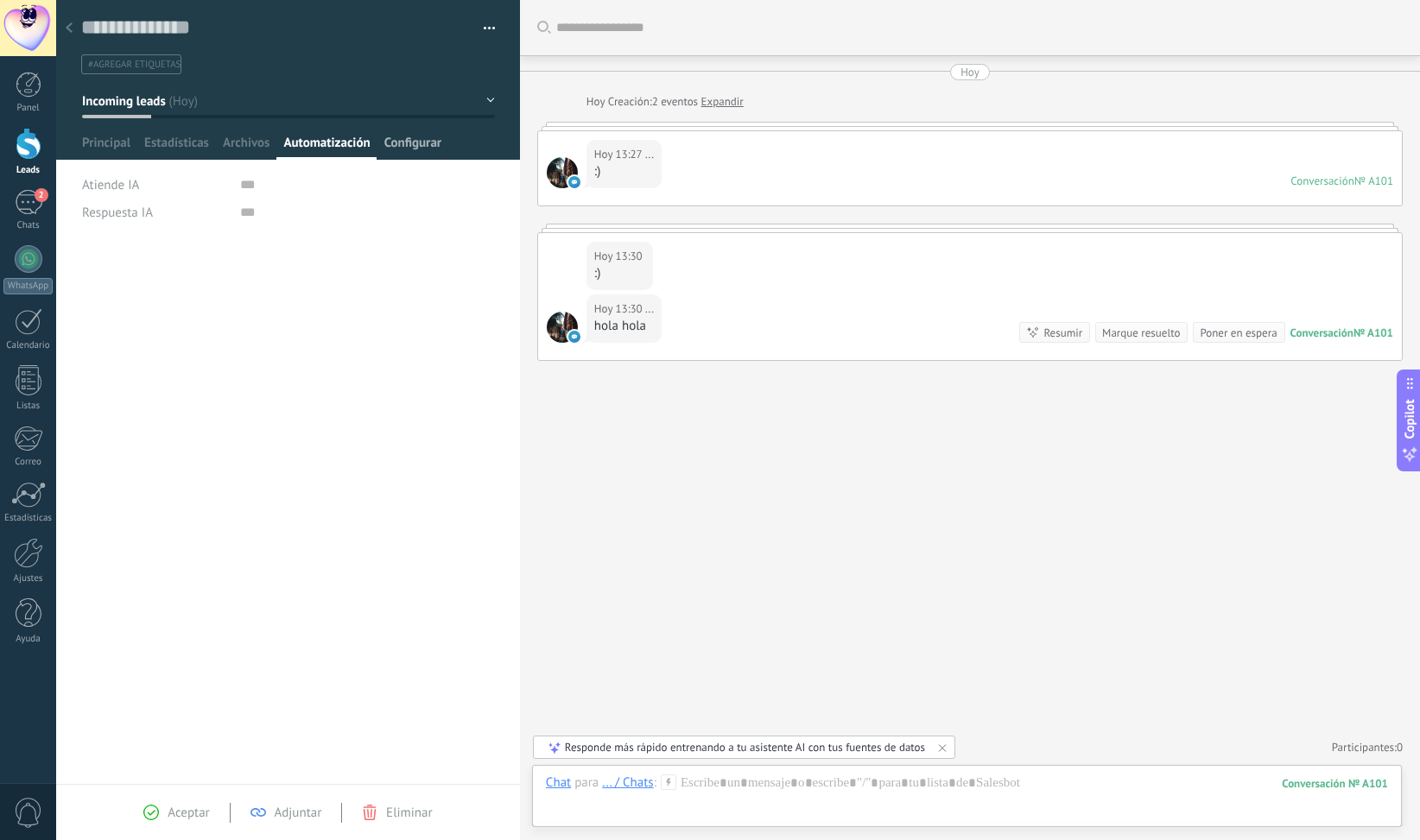
click at [434, 140] on span "Configurar" at bounding box center [413, 147] width 57 height 25
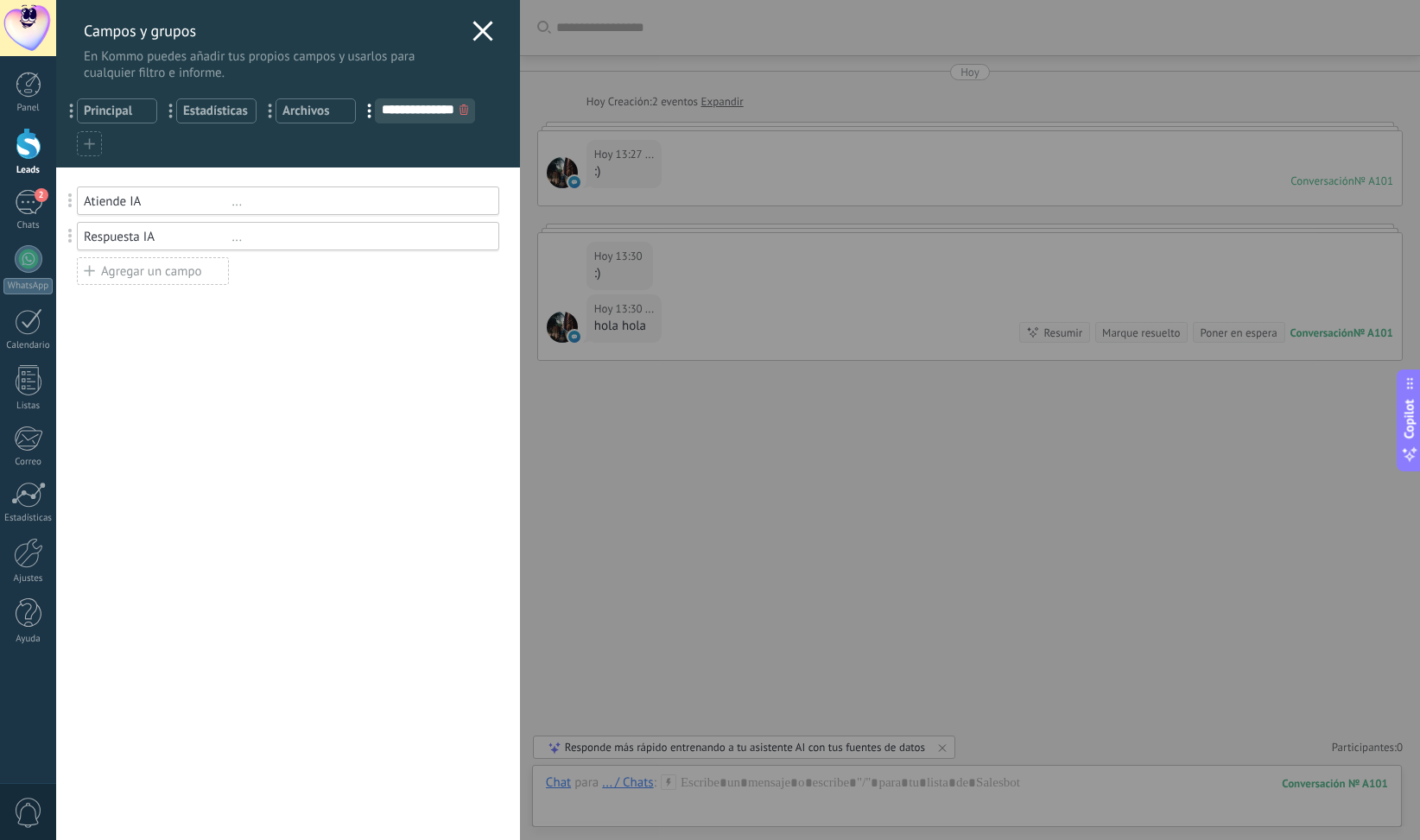
click at [215, 202] on div "Atiende IA" at bounding box center [157, 201] width 147 height 16
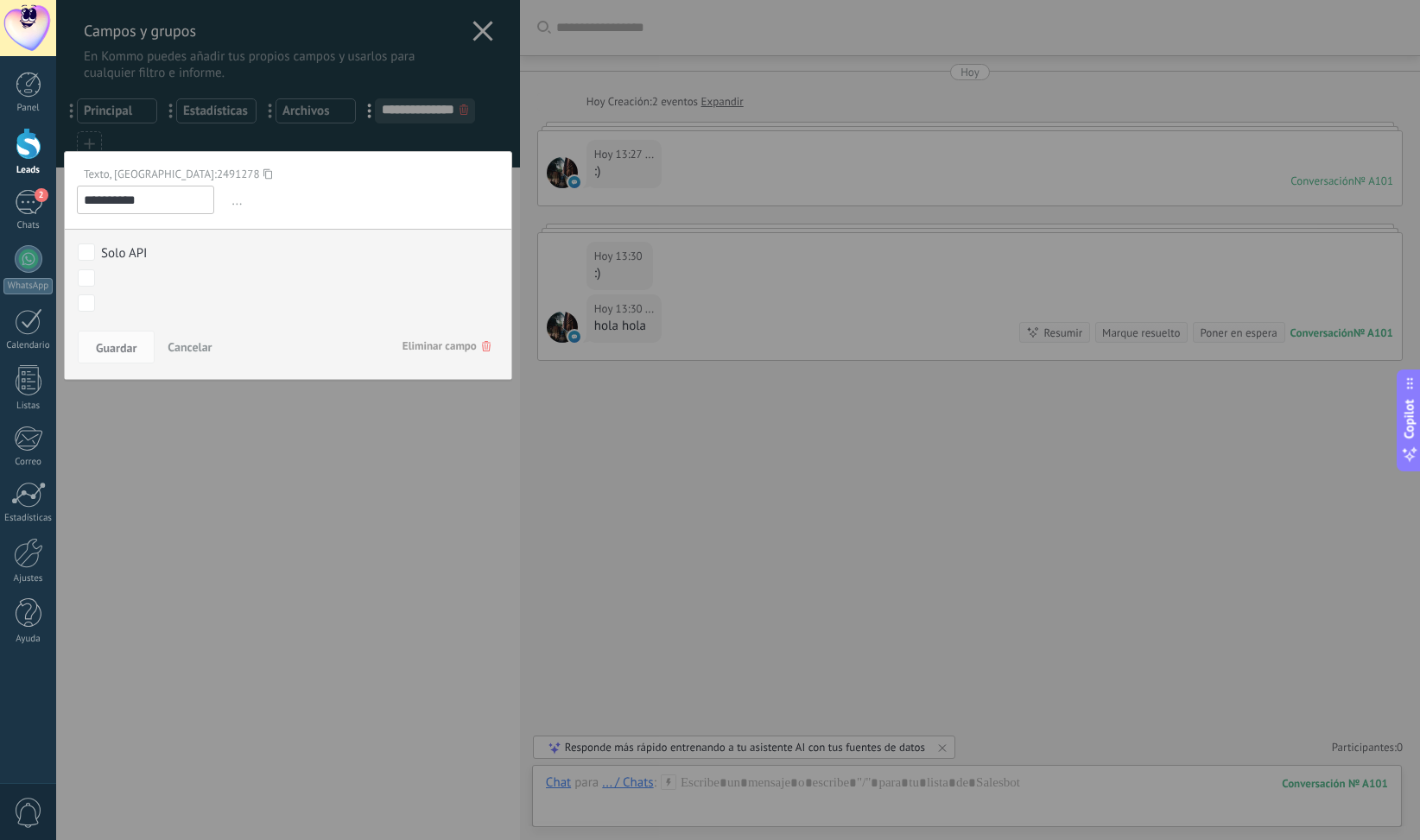
click at [194, 352] on button "Cancelar" at bounding box center [189, 347] width 58 height 33
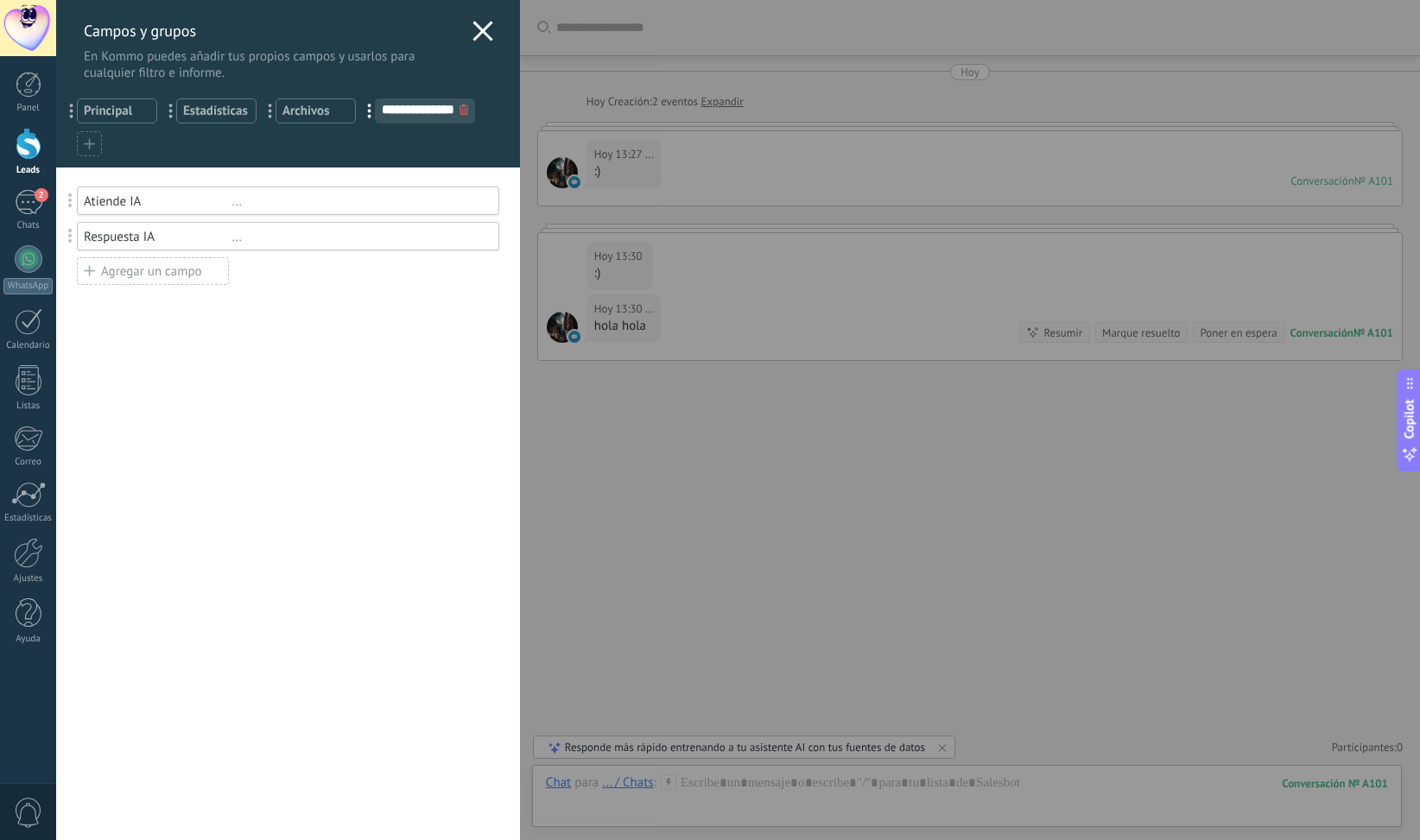
click at [108, 203] on div "Atiende IA" at bounding box center [157, 201] width 147 height 16
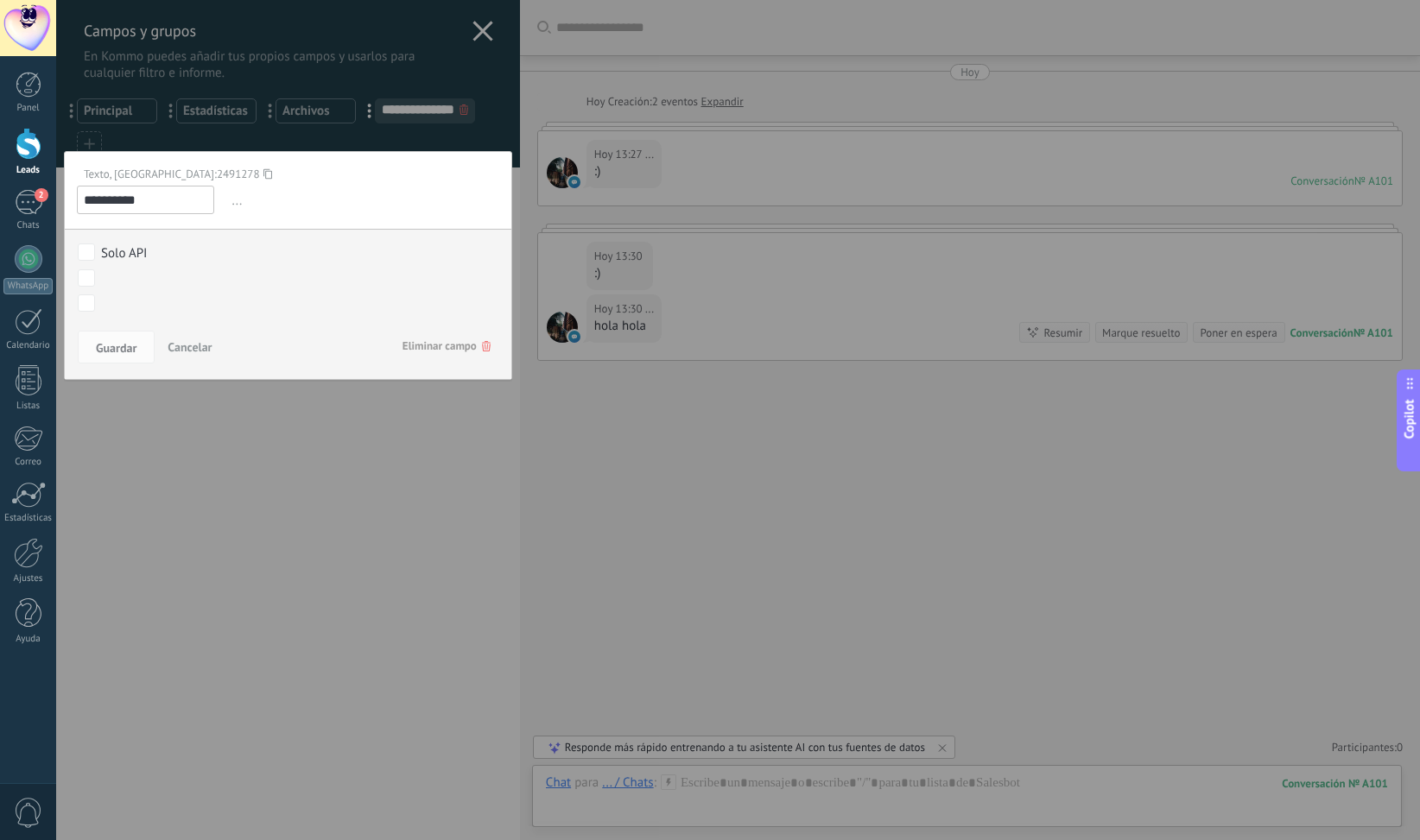
click at [184, 340] on span "Cancelar" at bounding box center [189, 347] width 44 height 16
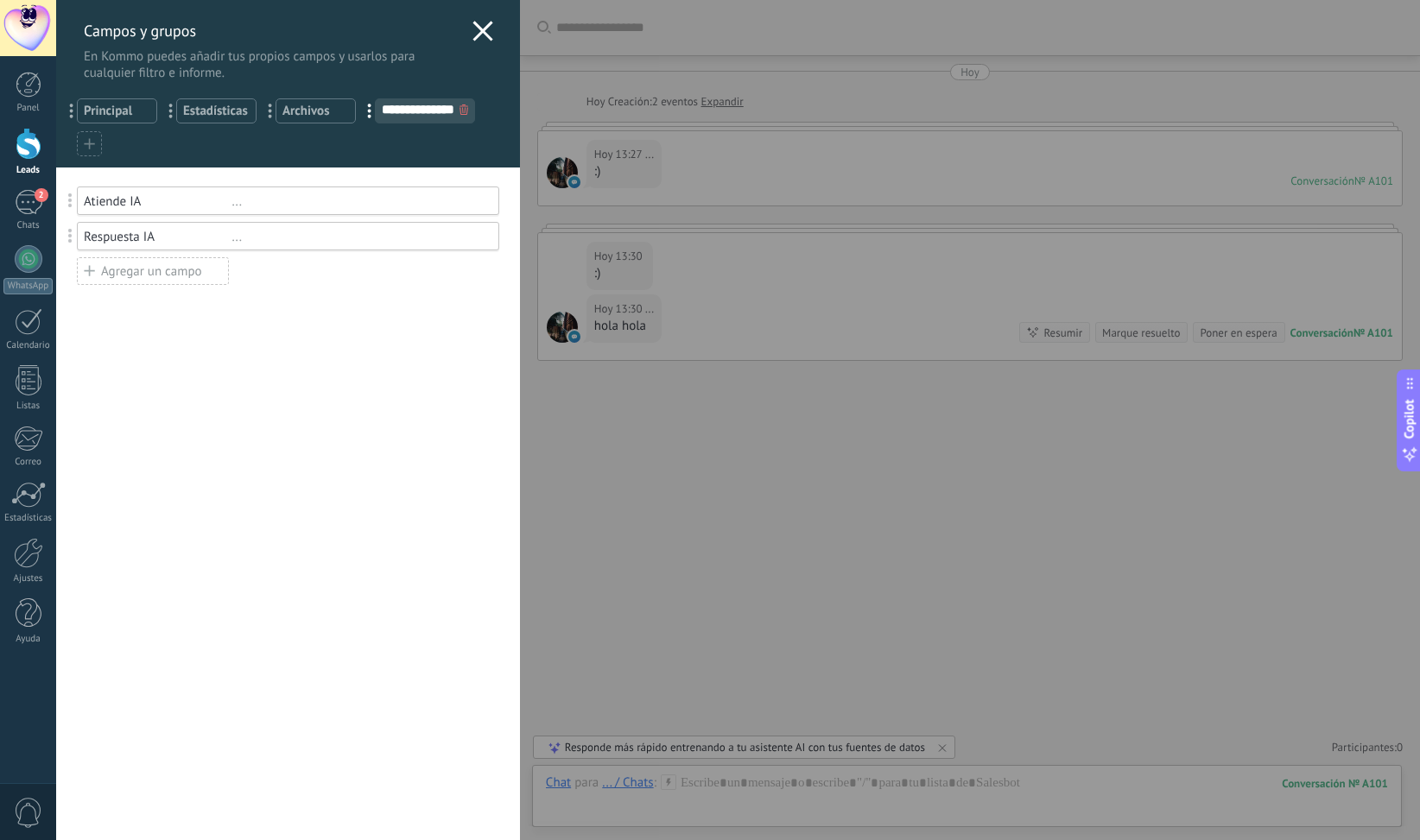
click at [465, 108] on icon at bounding box center [463, 109] width 8 height 10
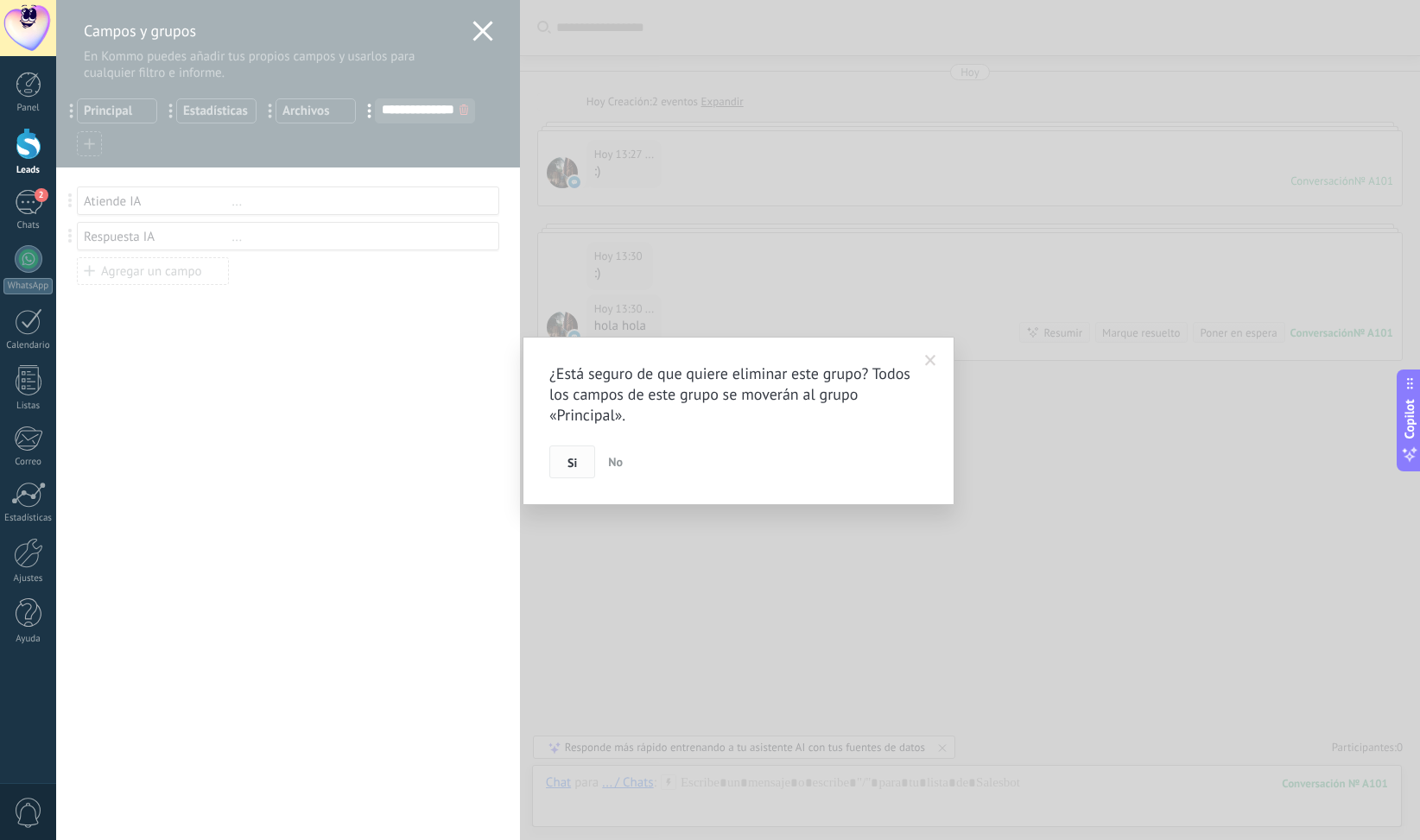
click at [572, 475] on button "Si" at bounding box center [572, 461] width 46 height 33
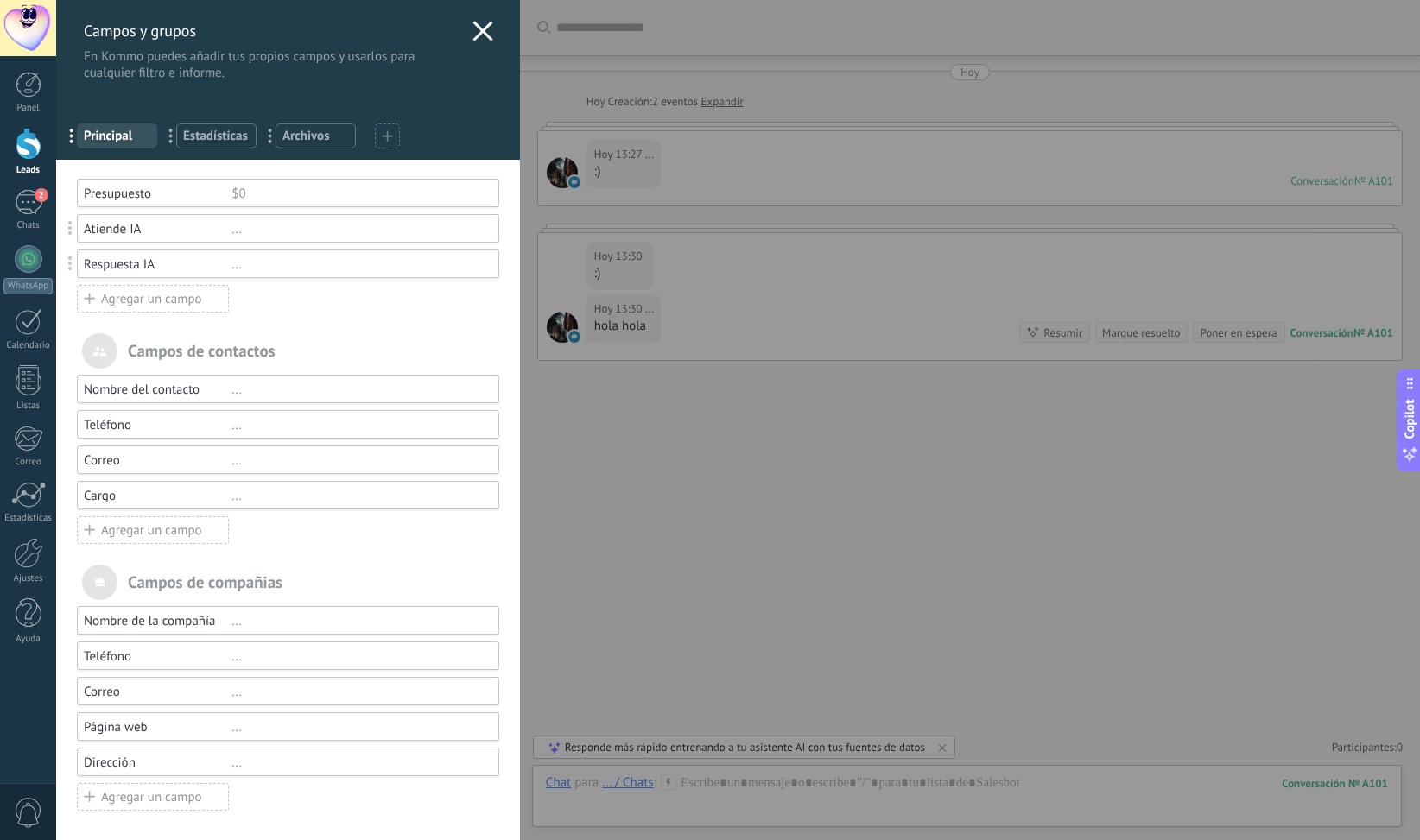
click at [473, 31] on icon at bounding box center [483, 31] width 21 height 21
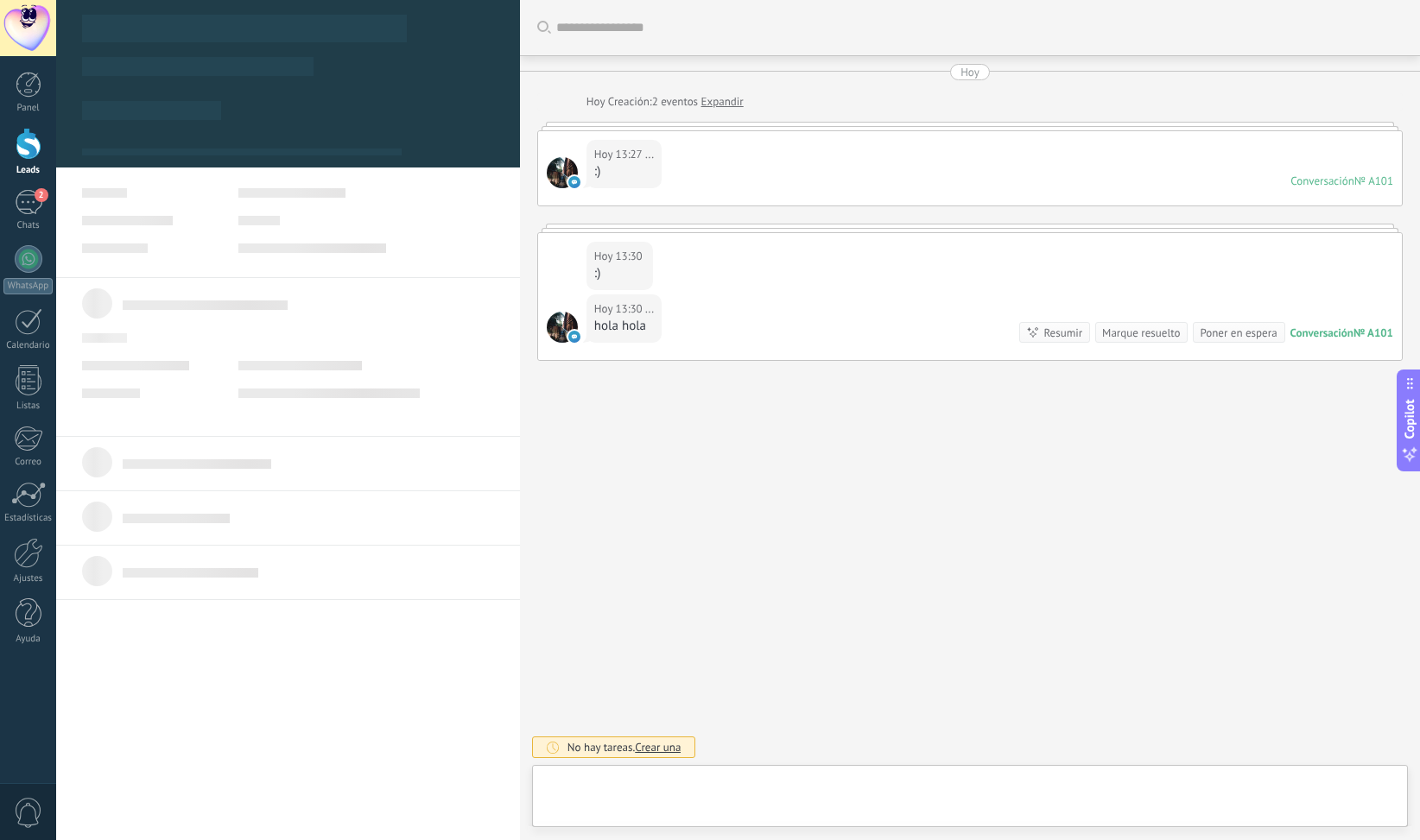
type textarea "**********"
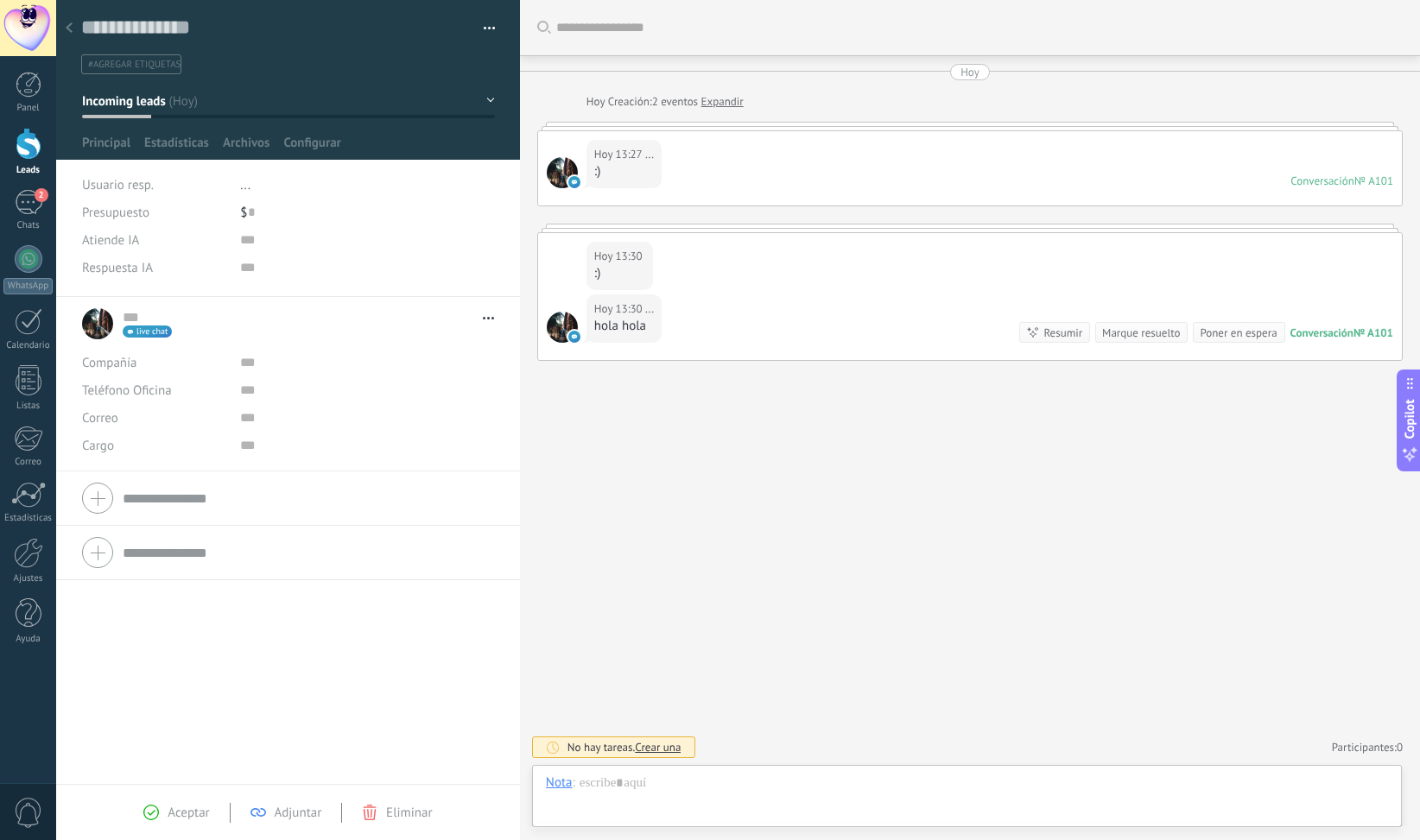
scroll to position [26, 0]
click at [323, 143] on span "Configurar" at bounding box center [311, 147] width 57 height 25
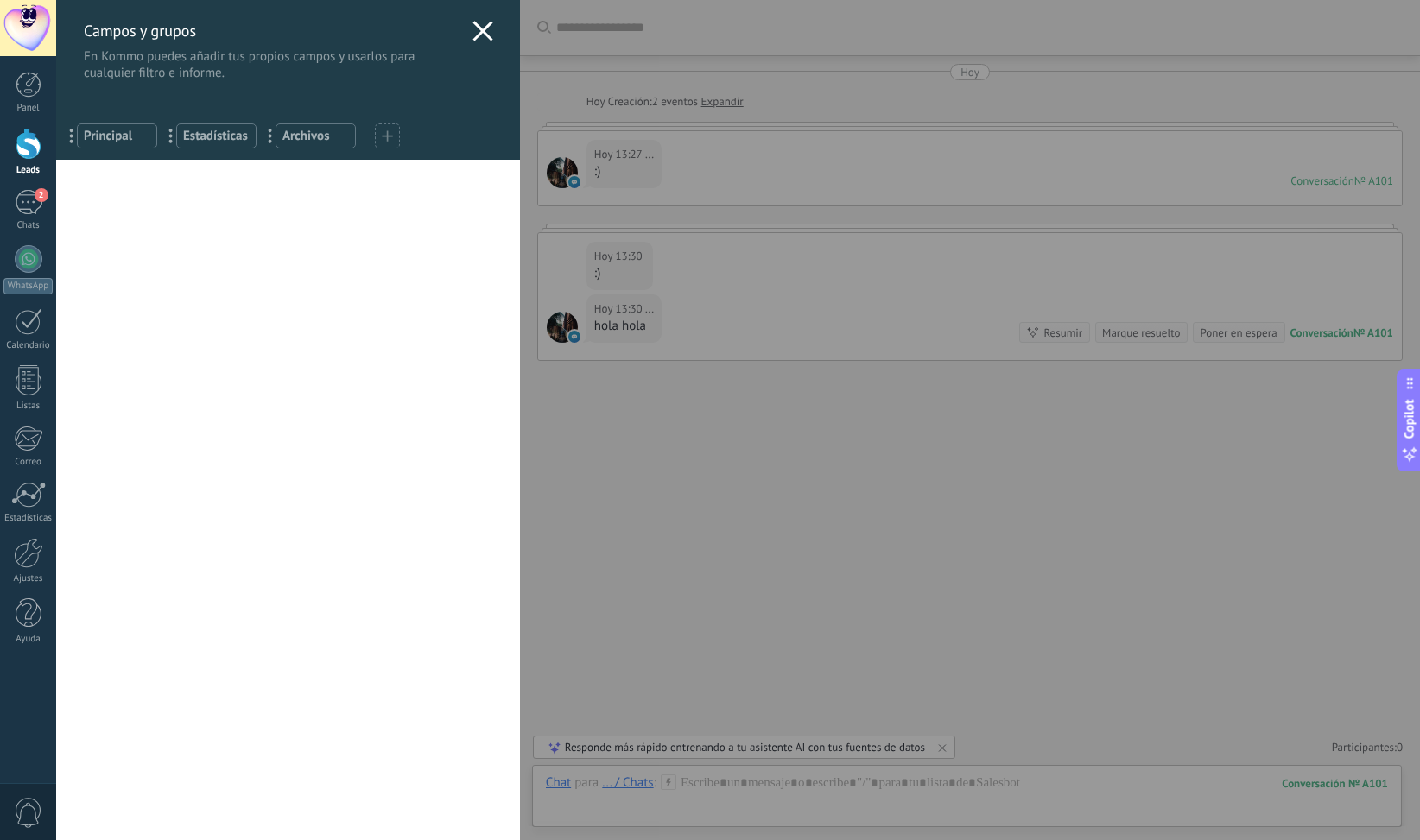
click at [377, 129] on div at bounding box center [387, 136] width 25 height 25
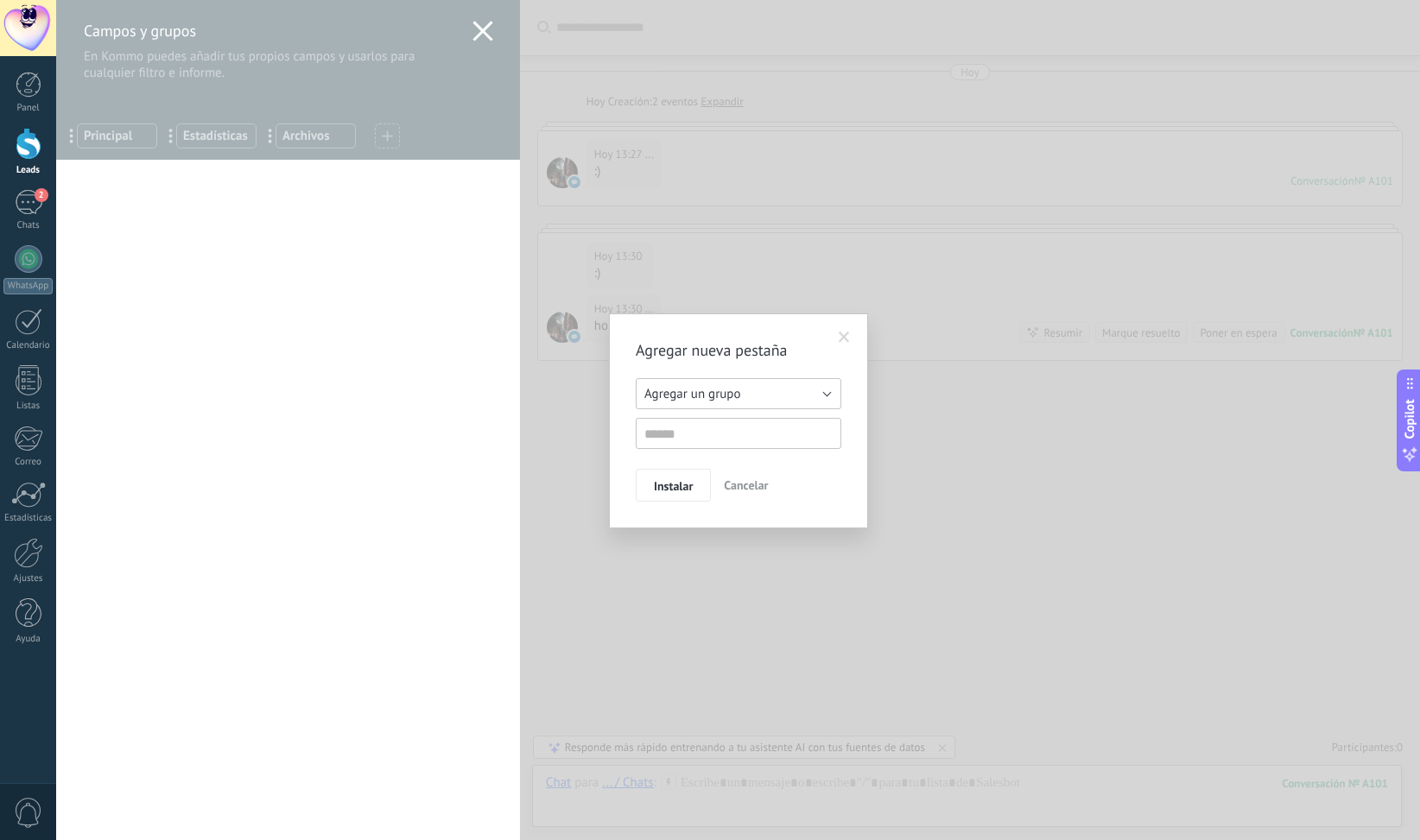
click at [664, 386] on span "Agregar un grupo" at bounding box center [692, 394] width 96 height 16
click at [617, 455] on div "Agregar nueva pestaña Agregar un grupo Listas Otros leads Agregar un grupo Inst…" at bounding box center [738, 420] width 259 height 215
click at [685, 431] on input "text" at bounding box center [738, 433] width 205 height 31
type input "**********"
click at [667, 481] on span "Instalar" at bounding box center [672, 486] width 38 height 12
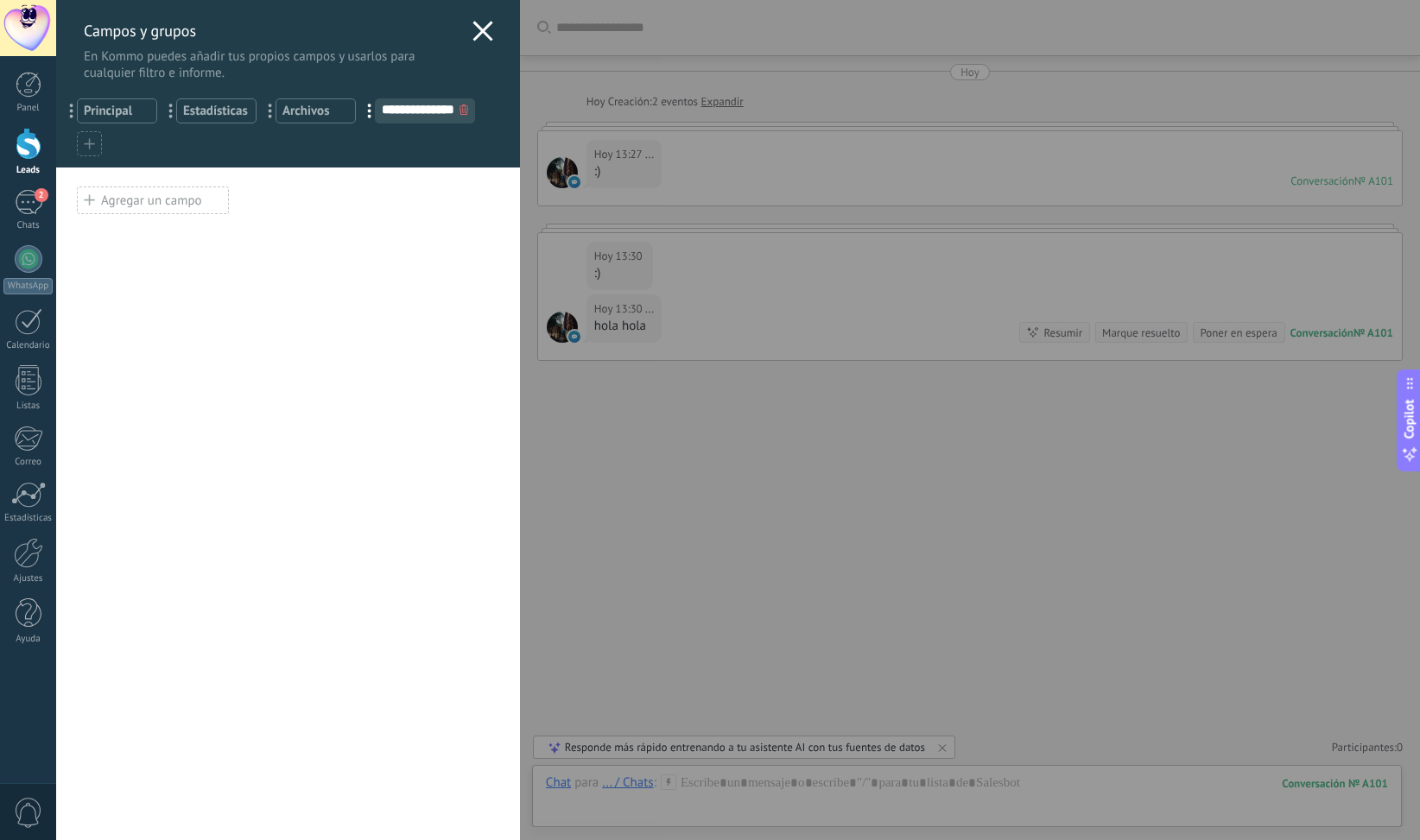
click at [171, 206] on div "Agregar un campo" at bounding box center [153, 200] width 152 height 27
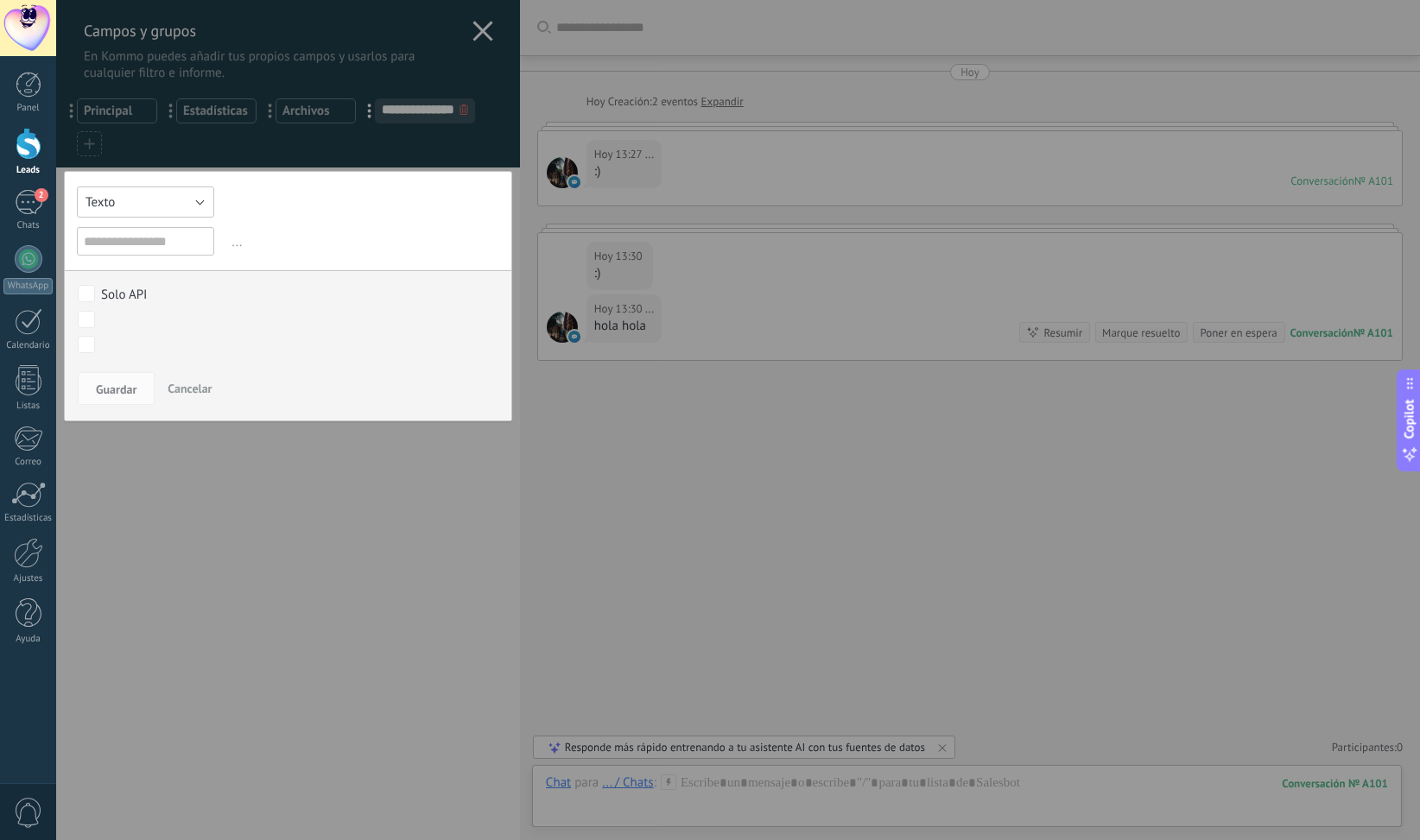
click at [190, 202] on button "Texto" at bounding box center [145, 202] width 137 height 31
click at [121, 225] on span "Multiselección" at bounding box center [138, 232] width 143 height 16
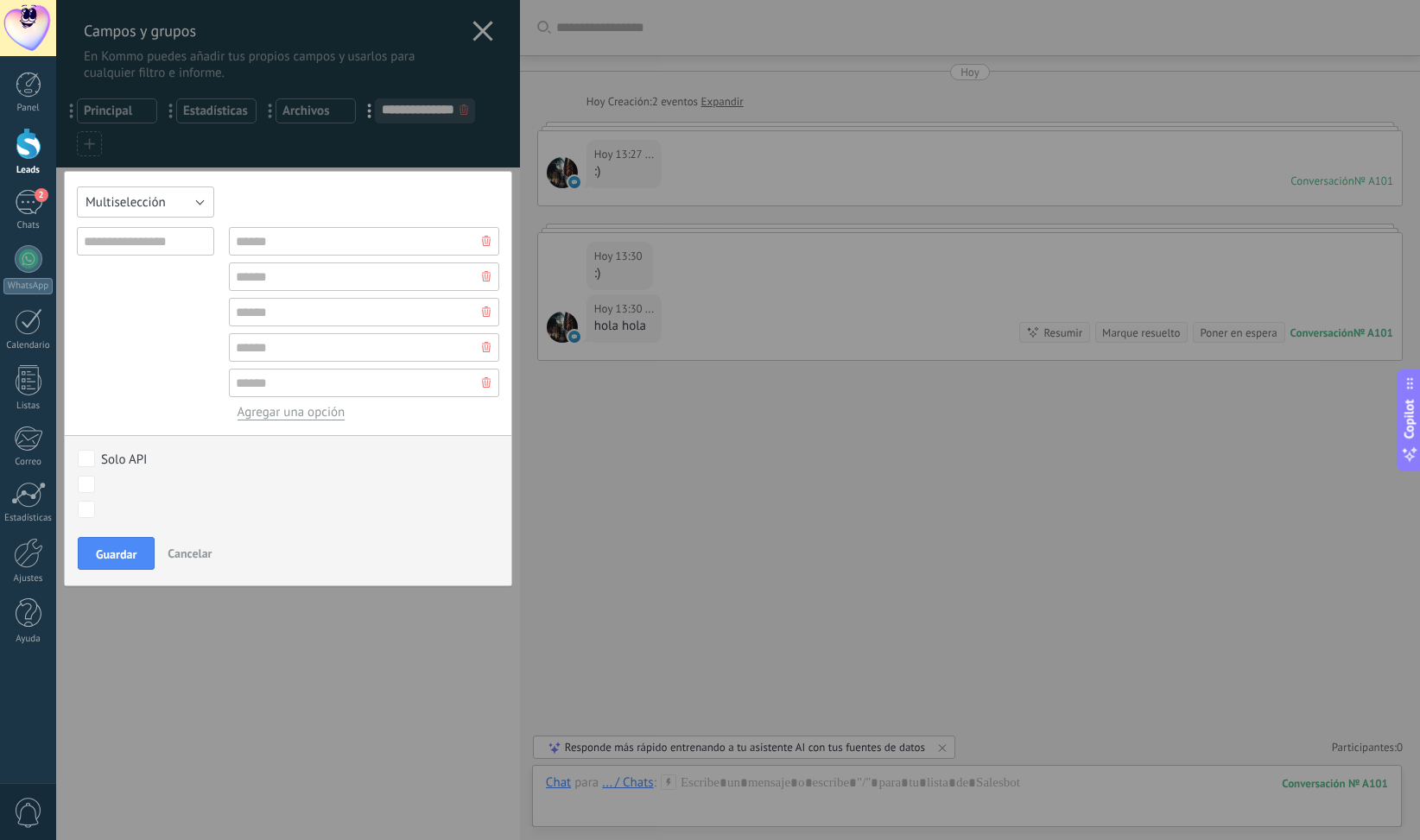
click at [164, 194] on span "Multiselección" at bounding box center [126, 202] width 81 height 16
click at [135, 203] on span "Texto" at bounding box center [138, 202] width 143 height 16
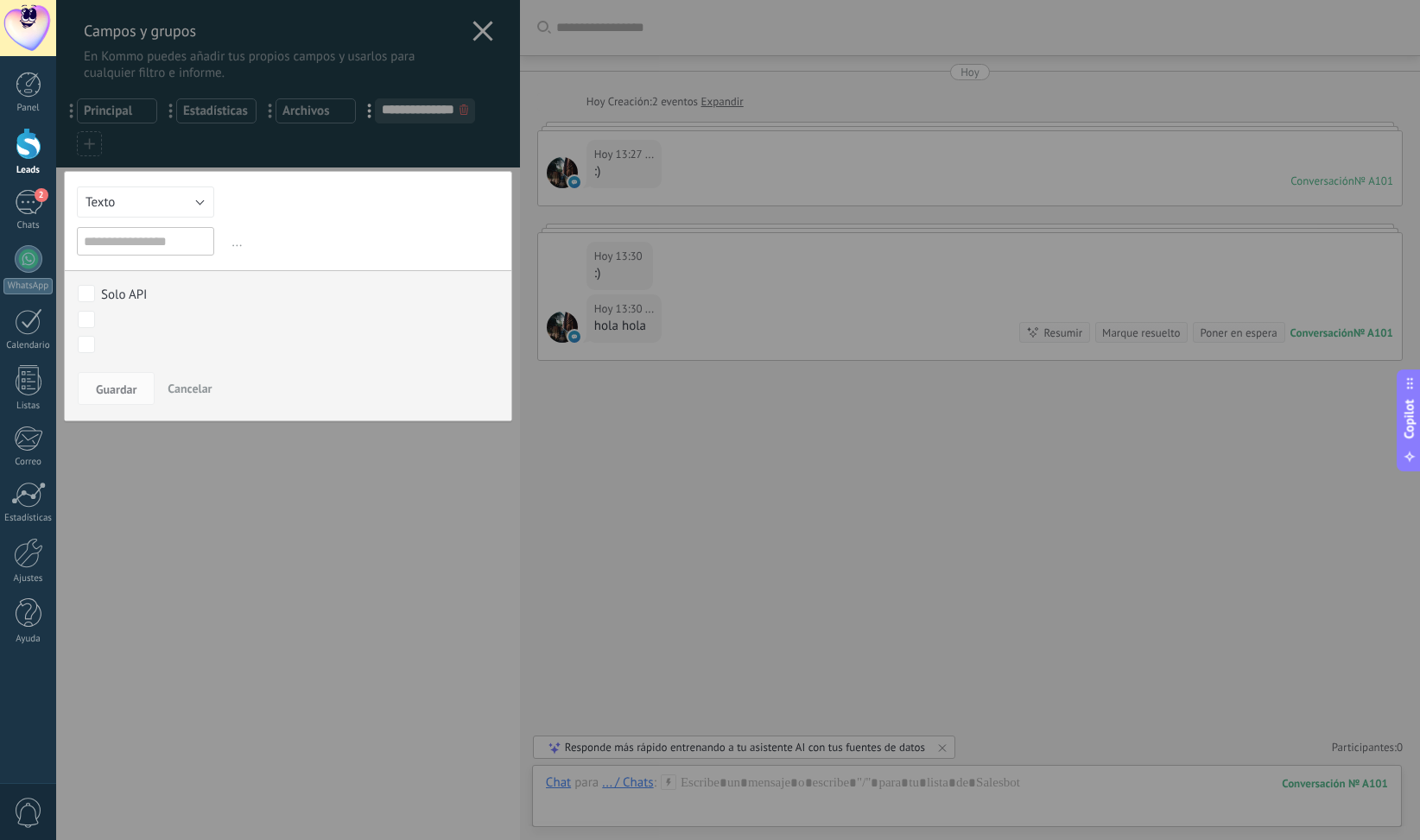
click at [236, 241] on span "..." at bounding box center [364, 242] width 270 height 28
click at [176, 193] on button "Texto" at bounding box center [145, 202] width 137 height 31
click at [134, 262] on span "Interruptor" at bounding box center [138, 261] width 143 height 16
click at [181, 200] on button "Interruptor" at bounding box center [145, 202] width 137 height 31
click at [126, 208] on span "Texto" at bounding box center [138, 202] width 143 height 16
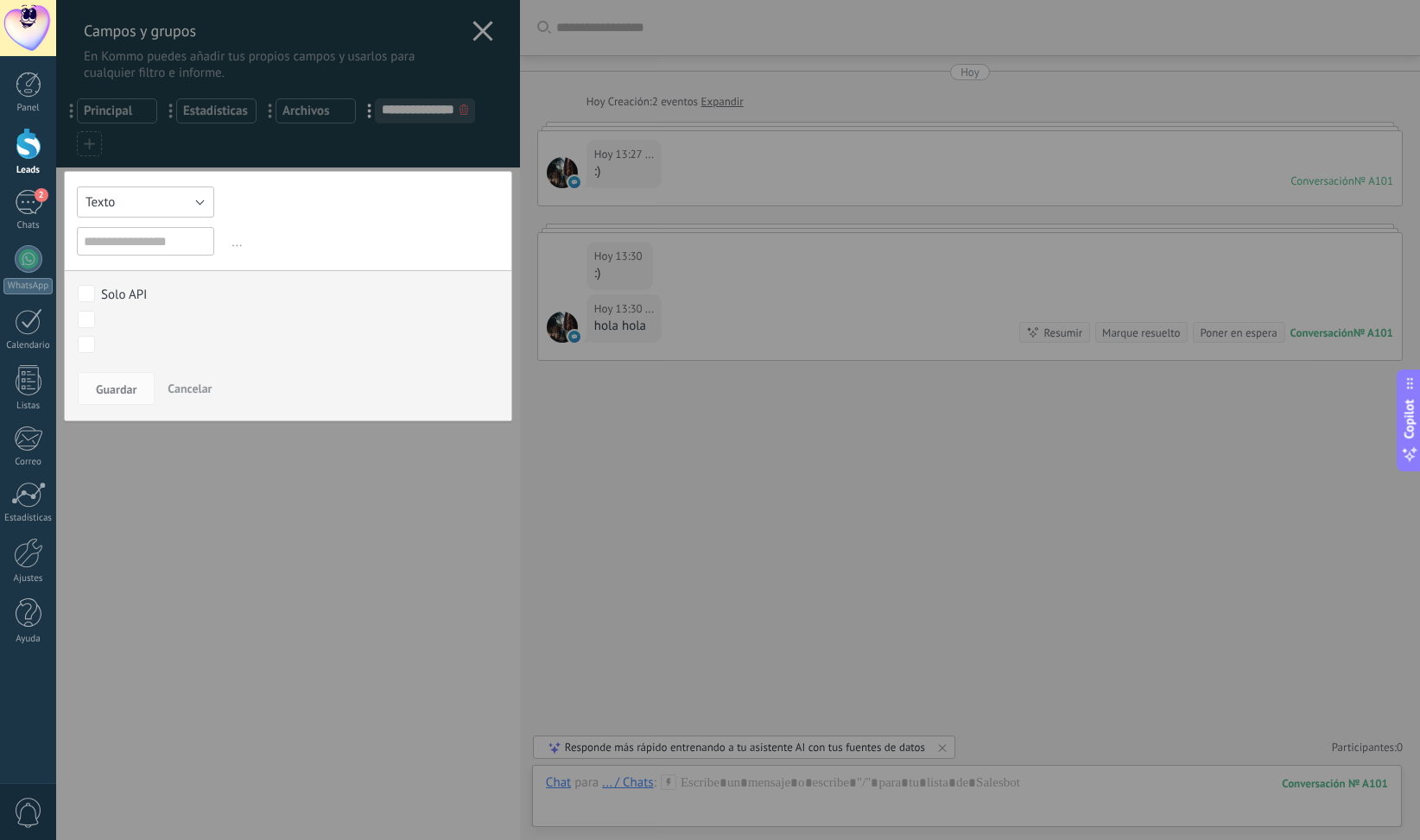
click at [171, 204] on button "Texto" at bounding box center [145, 202] width 137 height 31
click at [291, 206] on div "Texto Número Interruptor Selección Multiselección Día URL Texto Largo Interrupt…" at bounding box center [288, 295] width 448 height 250
click at [174, 211] on button "Texto" at bounding box center [145, 202] width 137 height 31
click at [126, 257] on span "Interruptor" at bounding box center [138, 261] width 143 height 16
click at [150, 248] on input "text" at bounding box center [145, 241] width 137 height 28
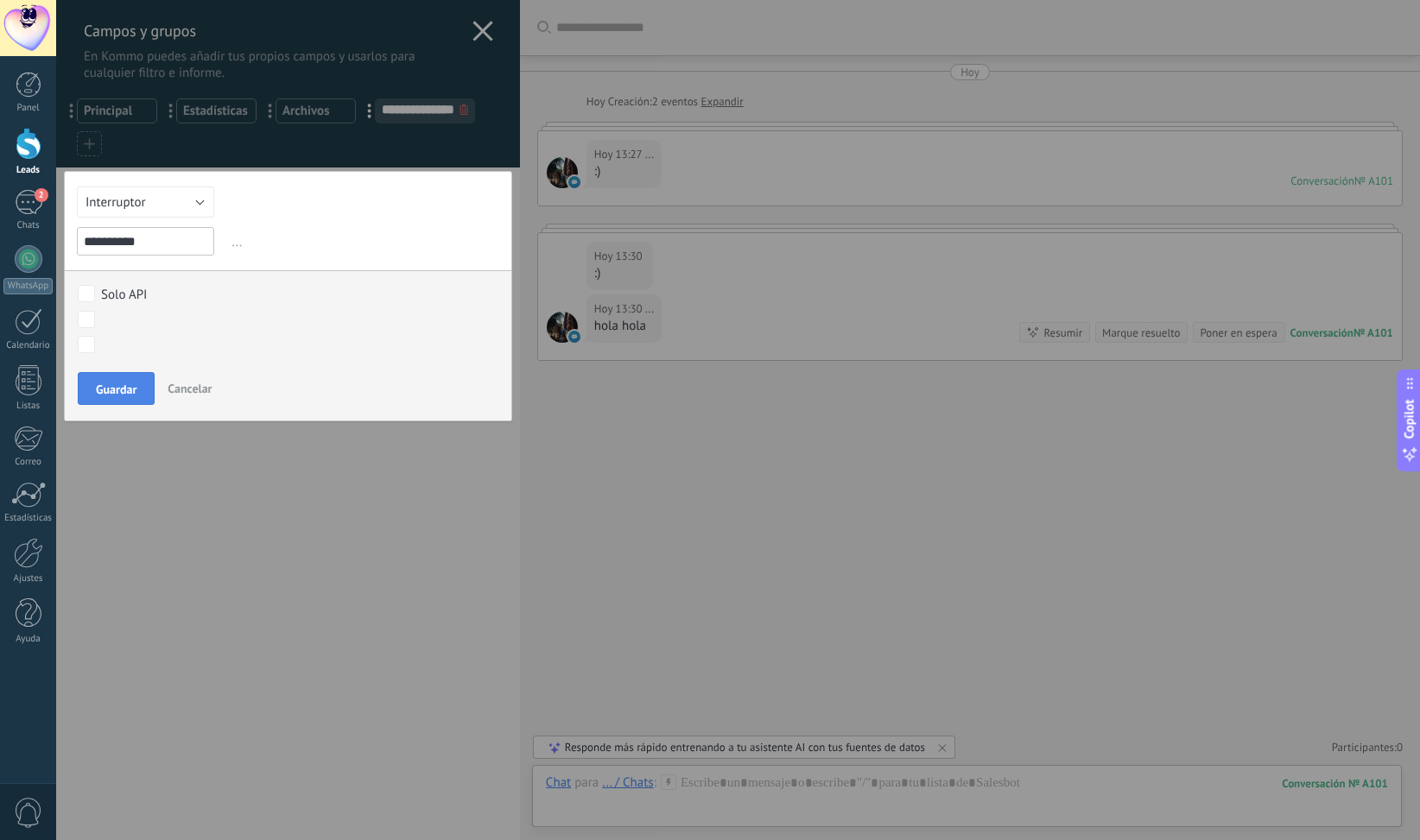
type input "**********"
click at [111, 383] on span "Guardar" at bounding box center [115, 389] width 40 height 12
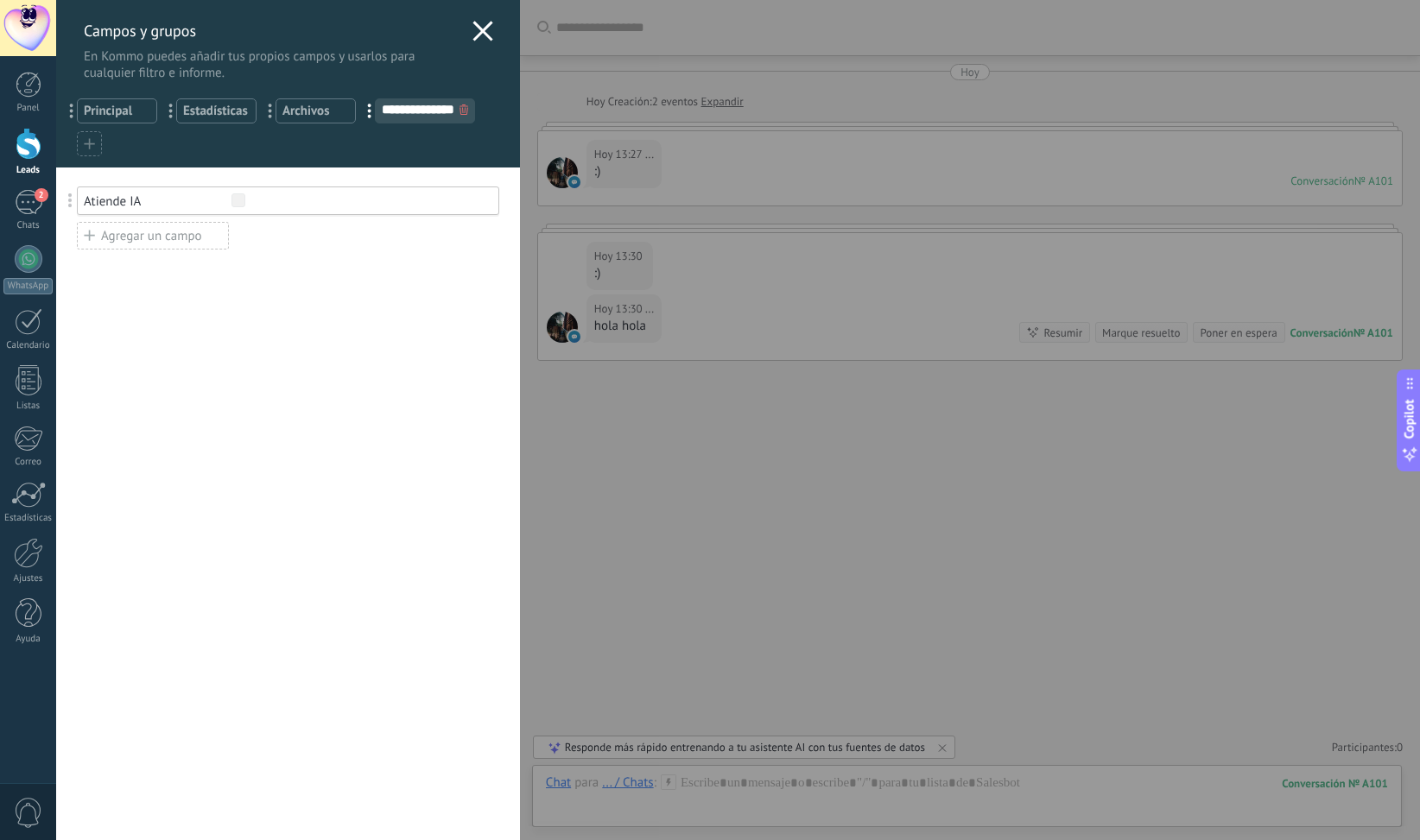
click at [112, 234] on div "Agregar un campo" at bounding box center [153, 235] width 152 height 27
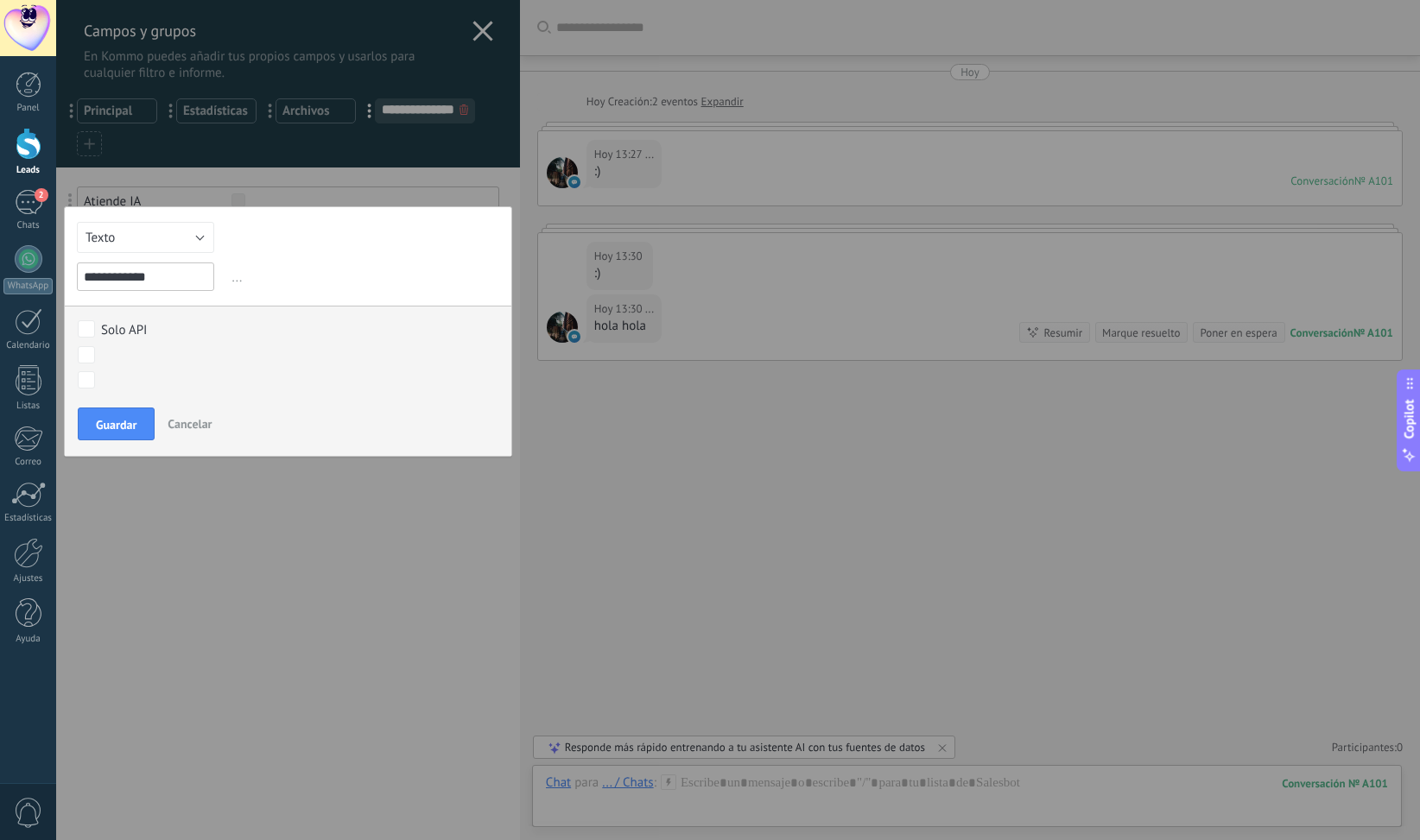
type input "**********"
click at [158, 224] on button "Texto" at bounding box center [145, 237] width 137 height 31
click at [135, 358] on span "Texto Largo" at bounding box center [138, 356] width 143 height 16
click at [119, 419] on span "Guardar" at bounding box center [115, 425] width 40 height 12
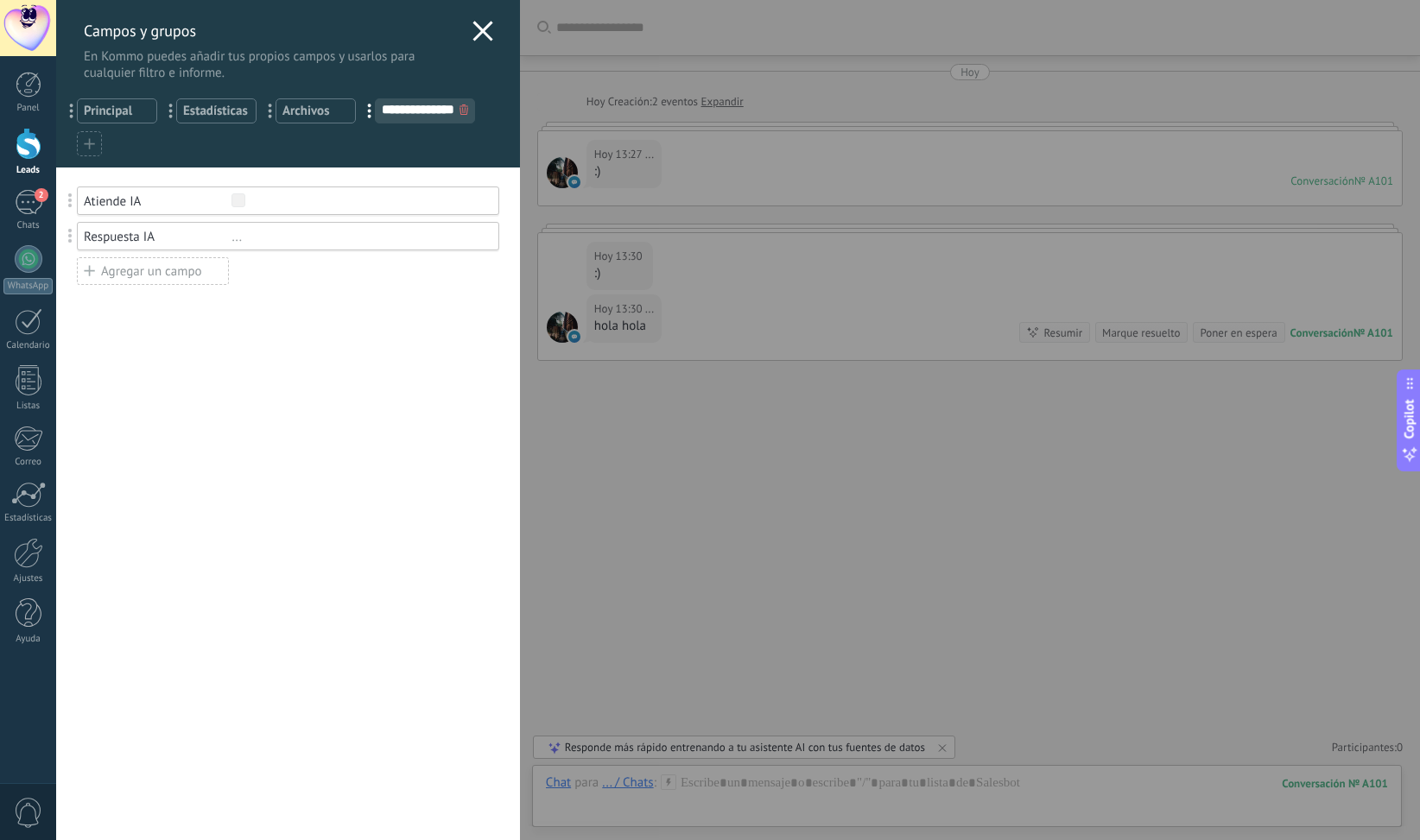
click at [511, 33] on div "Campos y grupos En Kommo puedes añadir tus propios campos y usarlos para cualqu…" at bounding box center [288, 40] width 464 height 82
click at [476, 27] on icon at bounding box center [483, 31] width 21 height 21
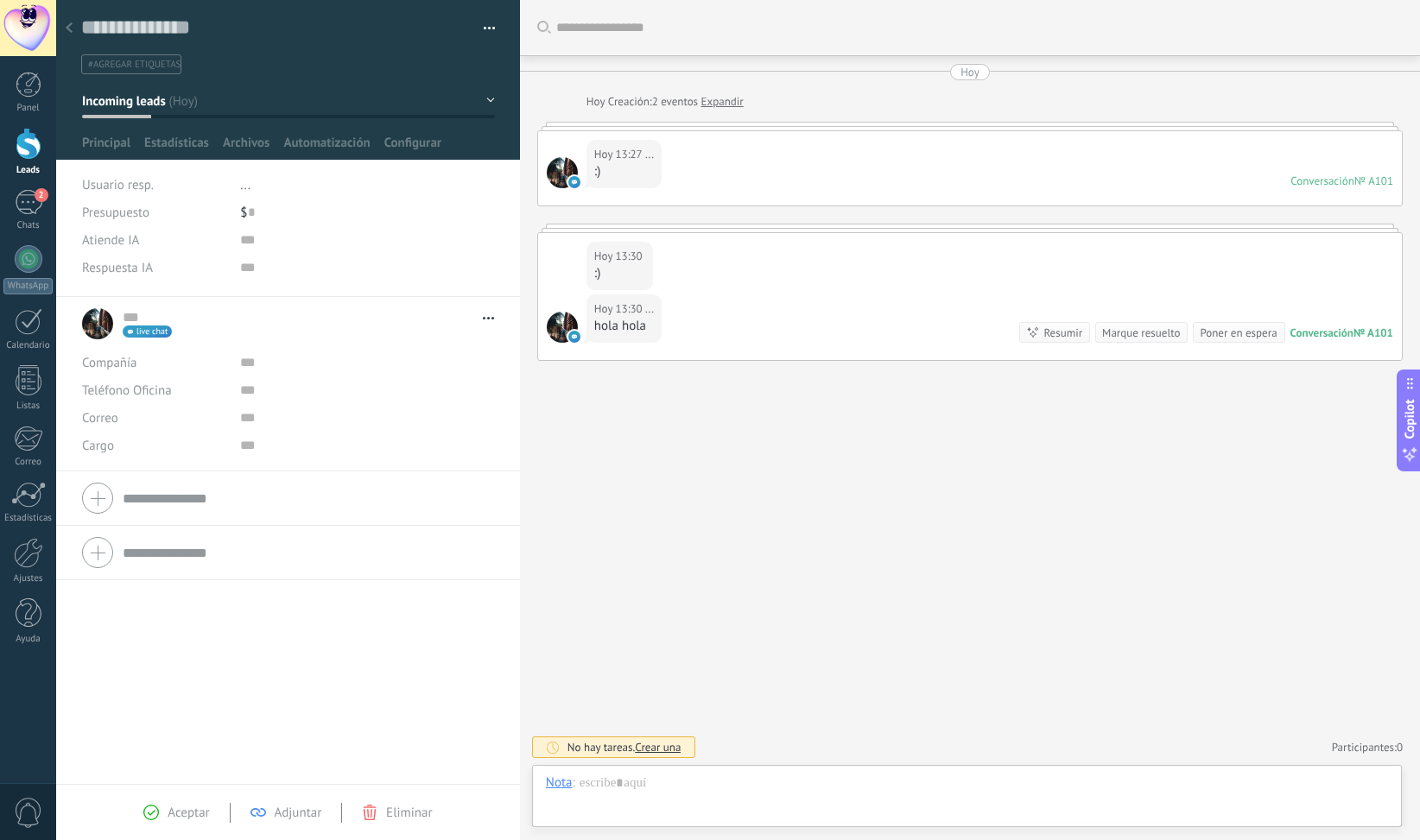
scroll to position [26, 0]
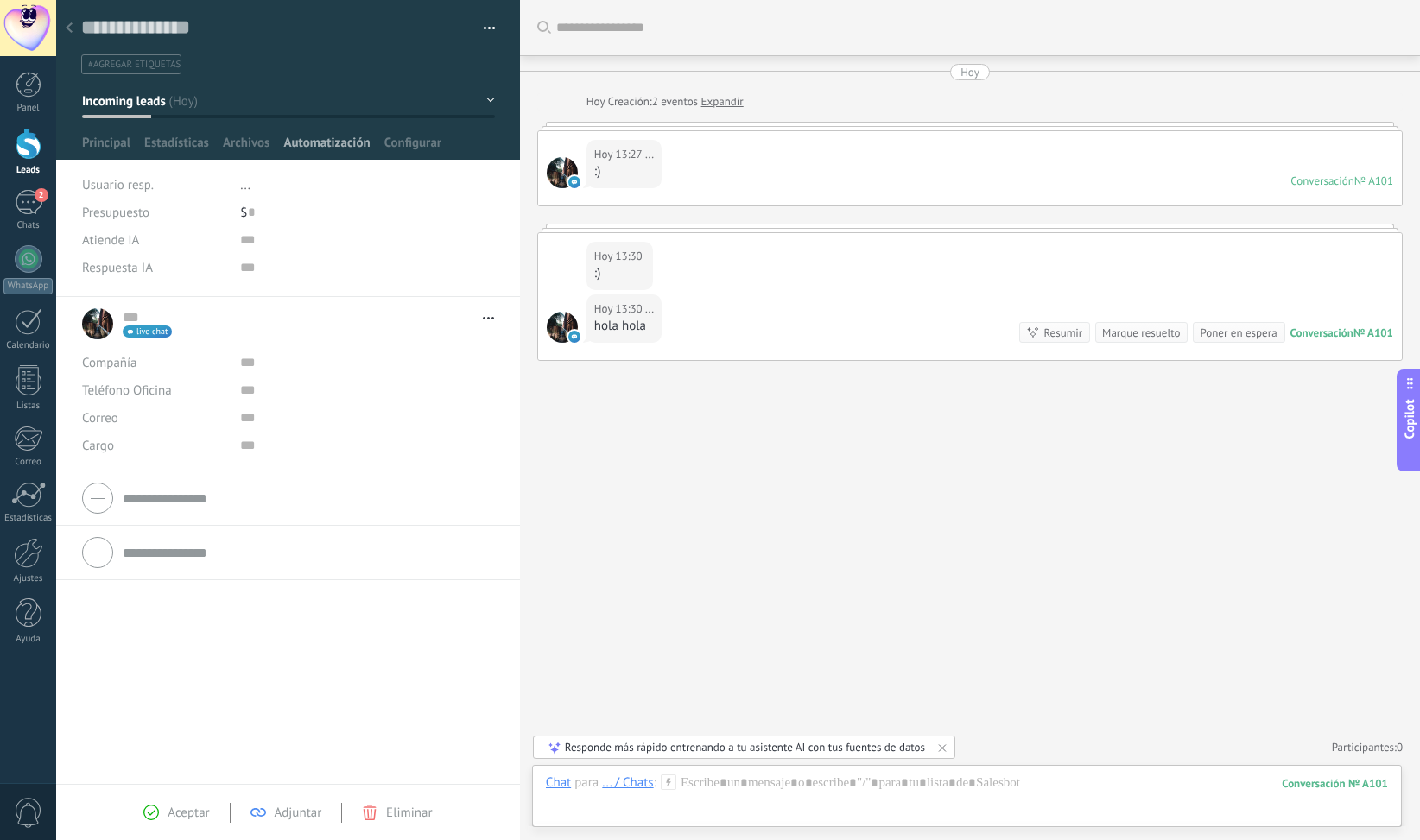
click at [319, 147] on span "Automatización" at bounding box center [326, 147] width 86 height 25
type textarea "***"
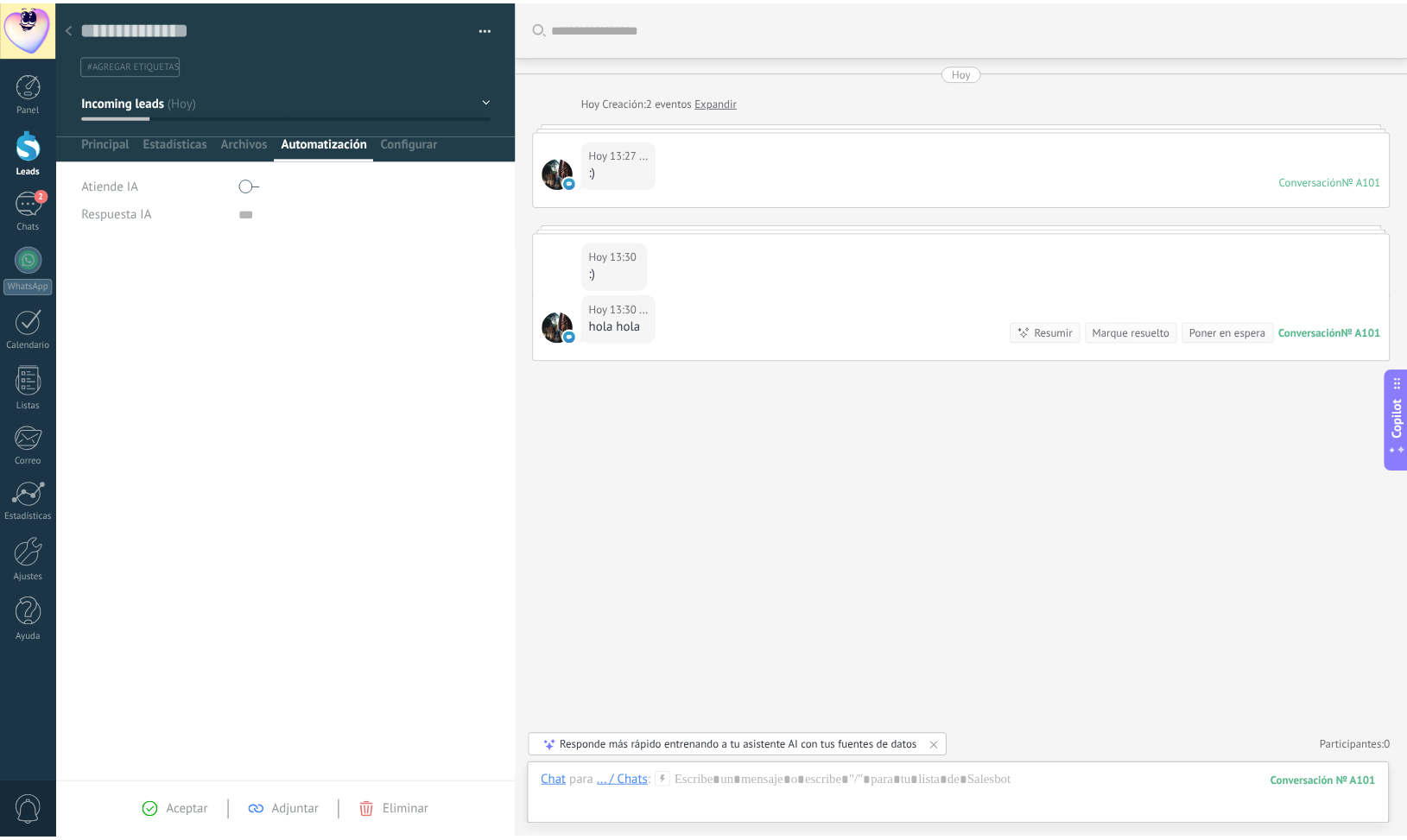
scroll to position [17, 0]
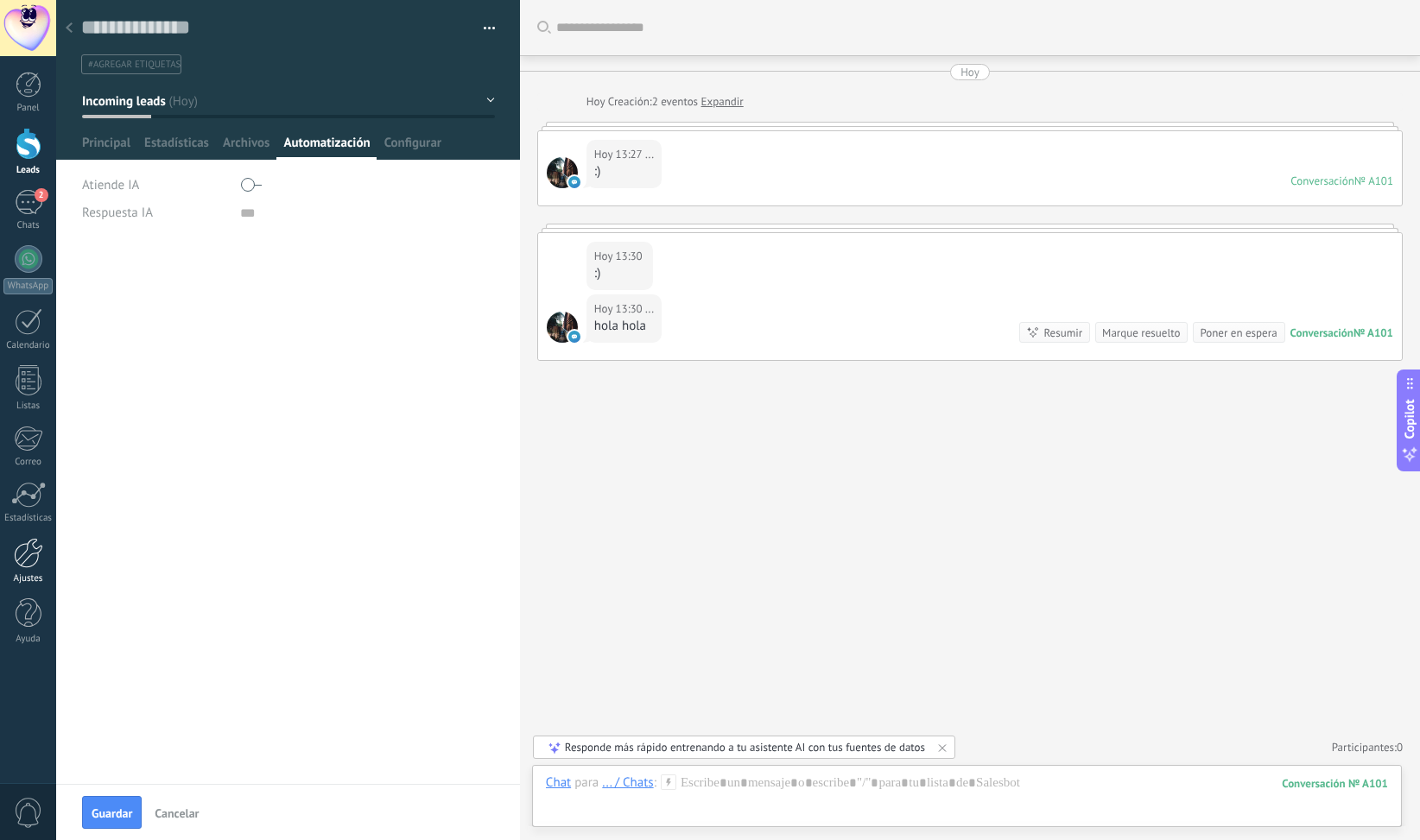
click at [27, 549] on div at bounding box center [28, 553] width 29 height 30
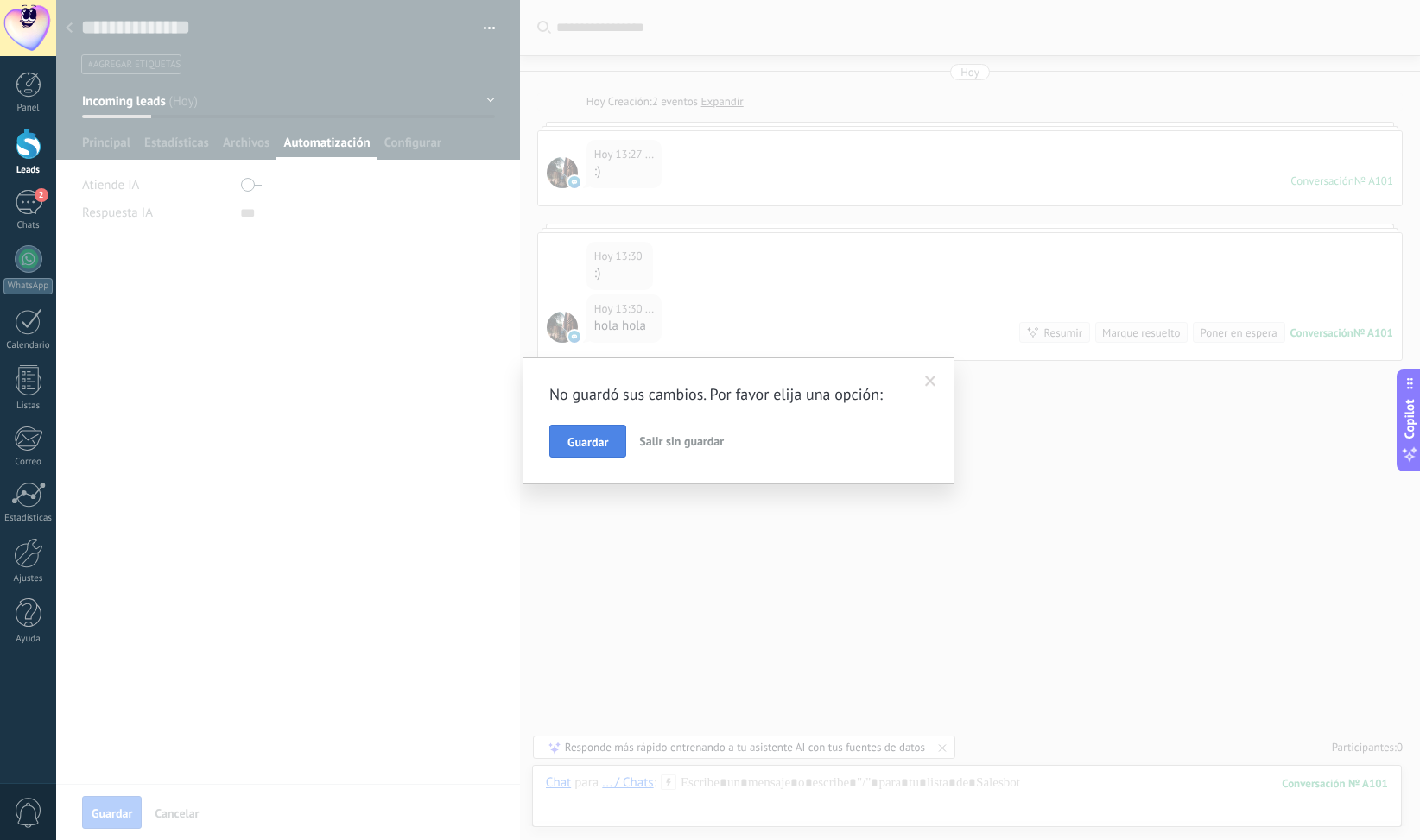
drag, startPoint x: 673, startPoint y: 441, endPoint x: 610, endPoint y: 442, distance: 63.0
click at [613, 444] on div "Guardar Salir sin guardar" at bounding box center [738, 441] width 378 height 33
click at [597, 439] on span "Guardar" at bounding box center [587, 442] width 40 height 12
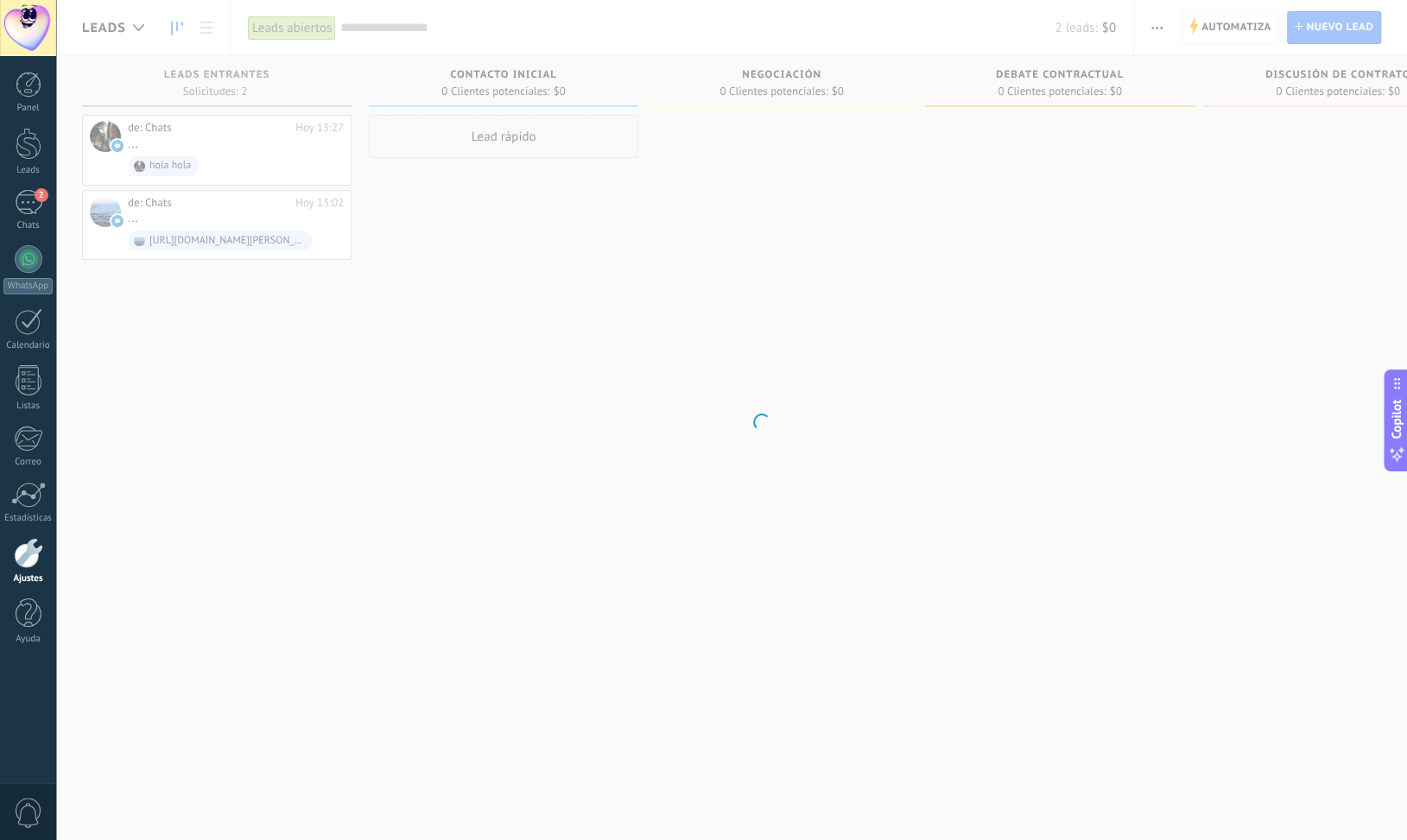
click at [29, 545] on div at bounding box center [28, 553] width 29 height 30
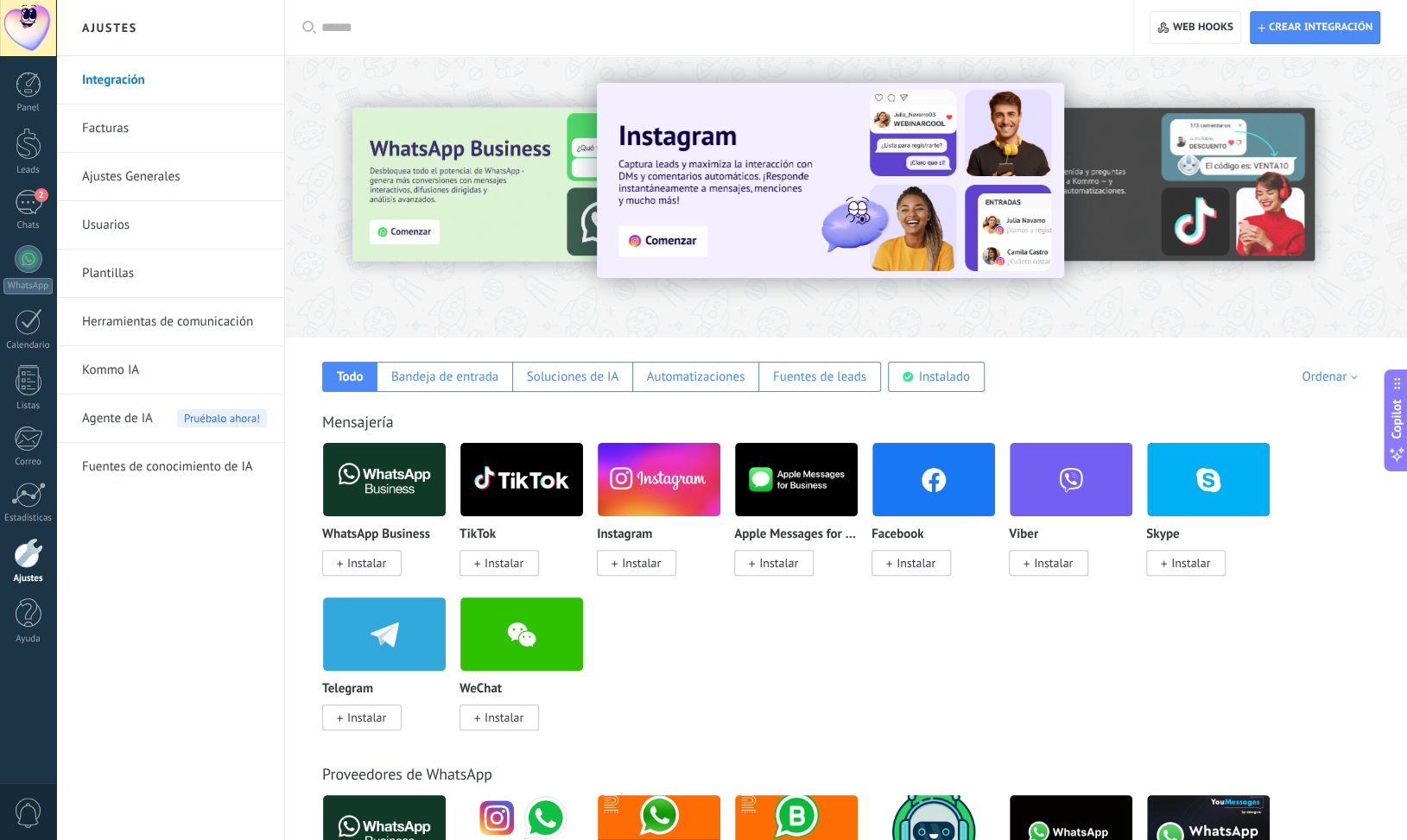
click at [133, 321] on link "Herramientas de comunicación" at bounding box center [174, 322] width 185 height 49
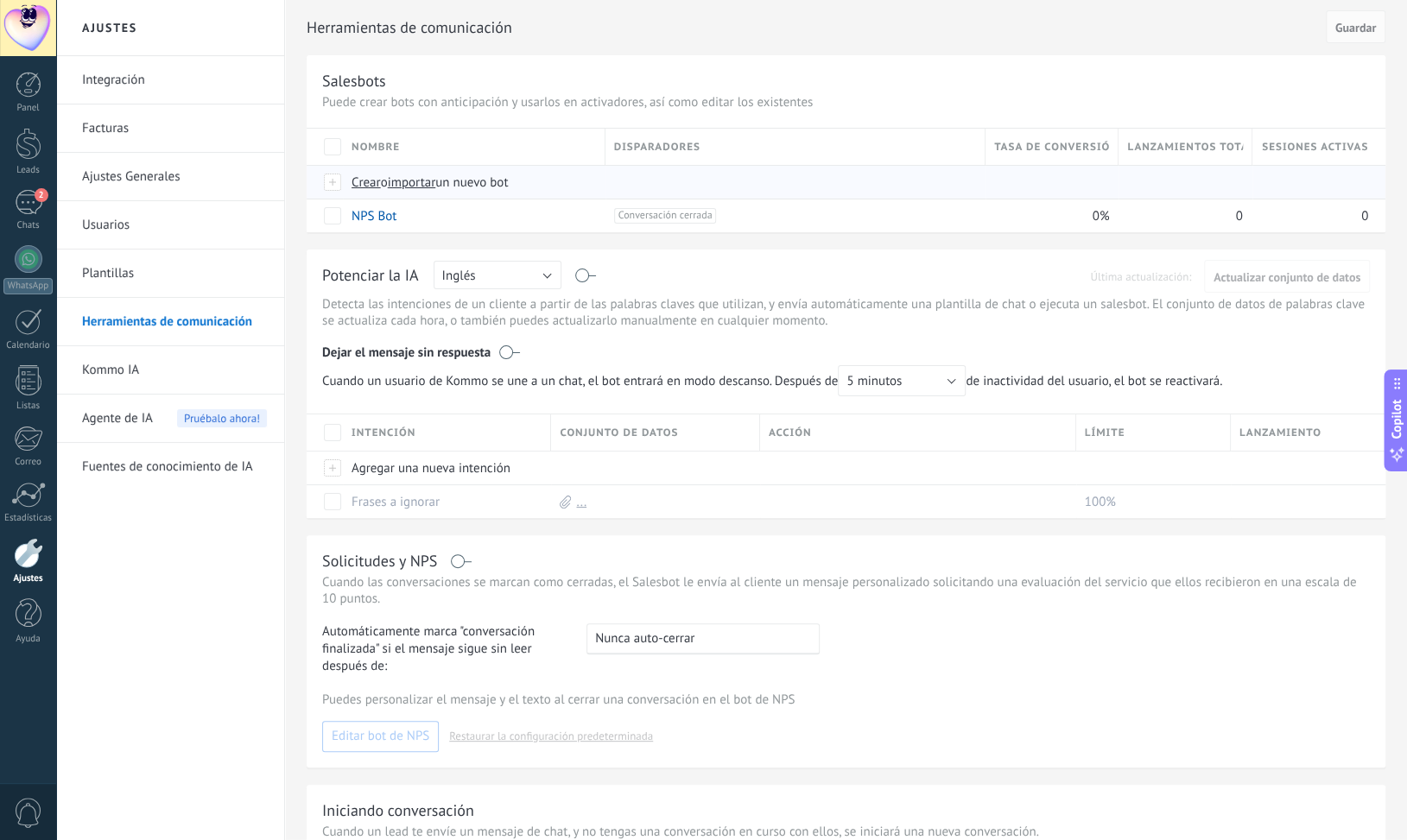
click at [410, 182] on span "importar" at bounding box center [413, 182] width 49 height 16
click at [0, 0] on input "importar un nuevo bot" at bounding box center [0, 0] width 0 height 0
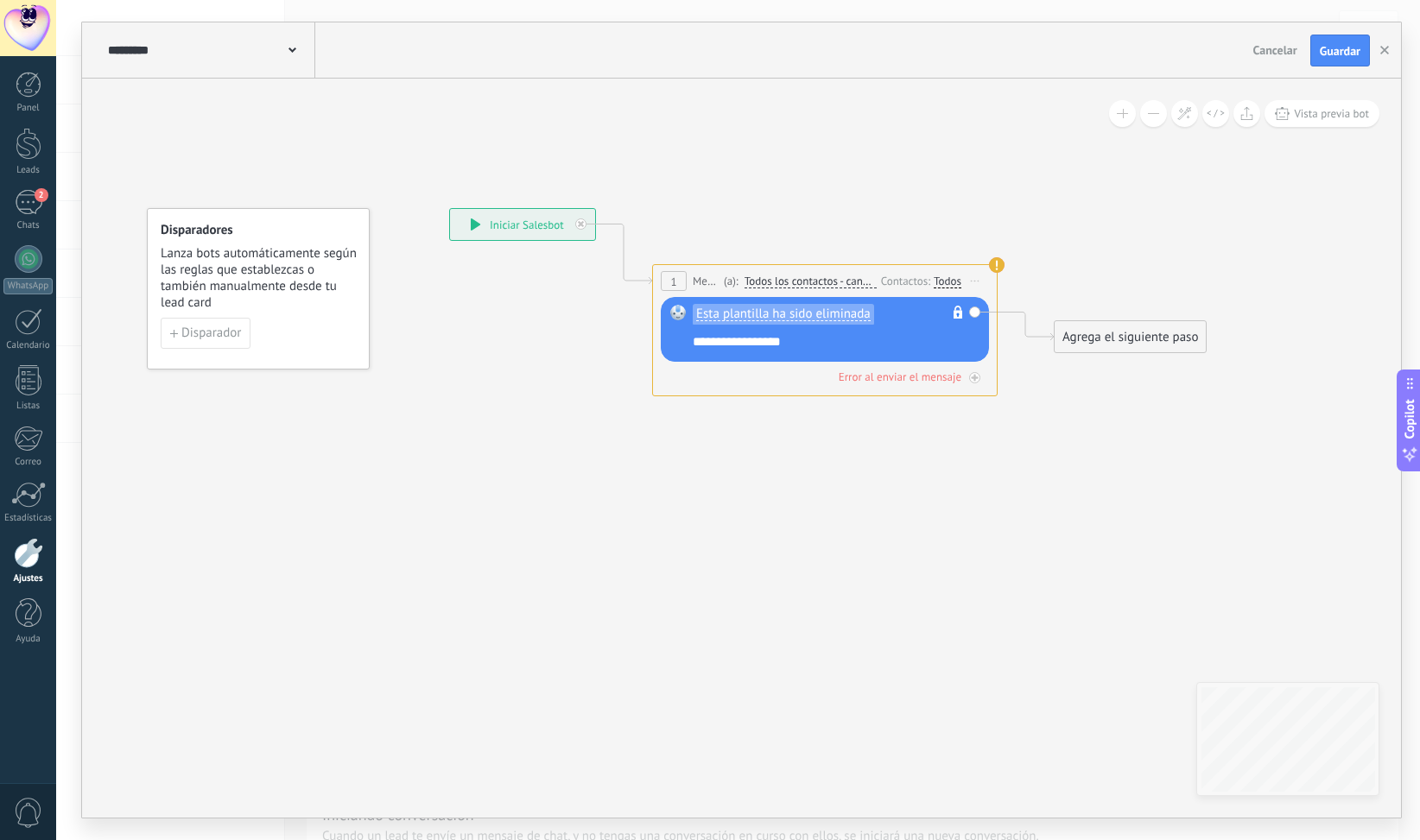
click at [831, 315] on span "Esta plantilla ha sido eliminada" at bounding box center [783, 314] width 174 height 14
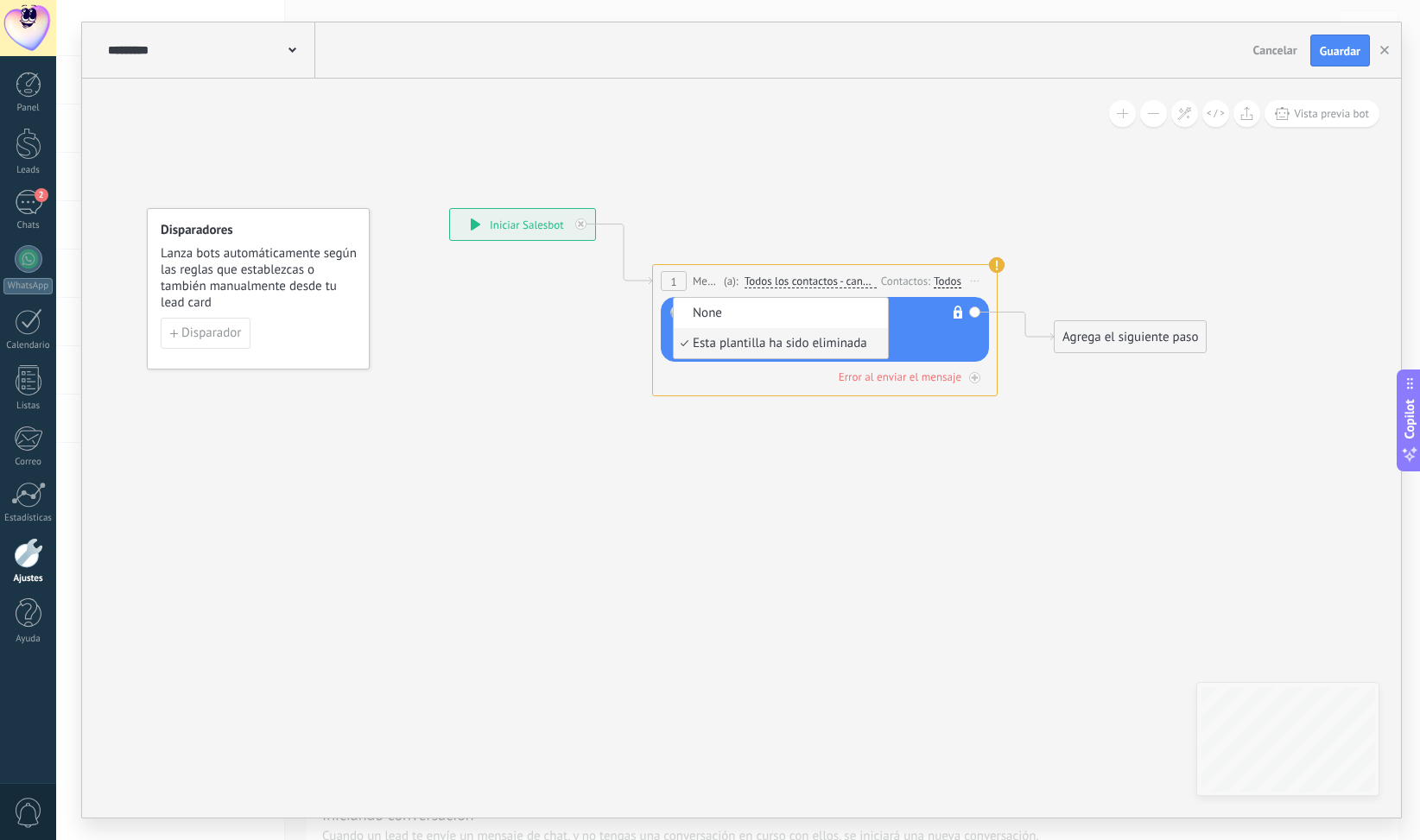
click at [703, 332] on li "Esta plantilla ha sido eliminada" at bounding box center [780, 343] width 214 height 30
click at [711, 311] on span "None" at bounding box center [778, 313] width 209 height 17
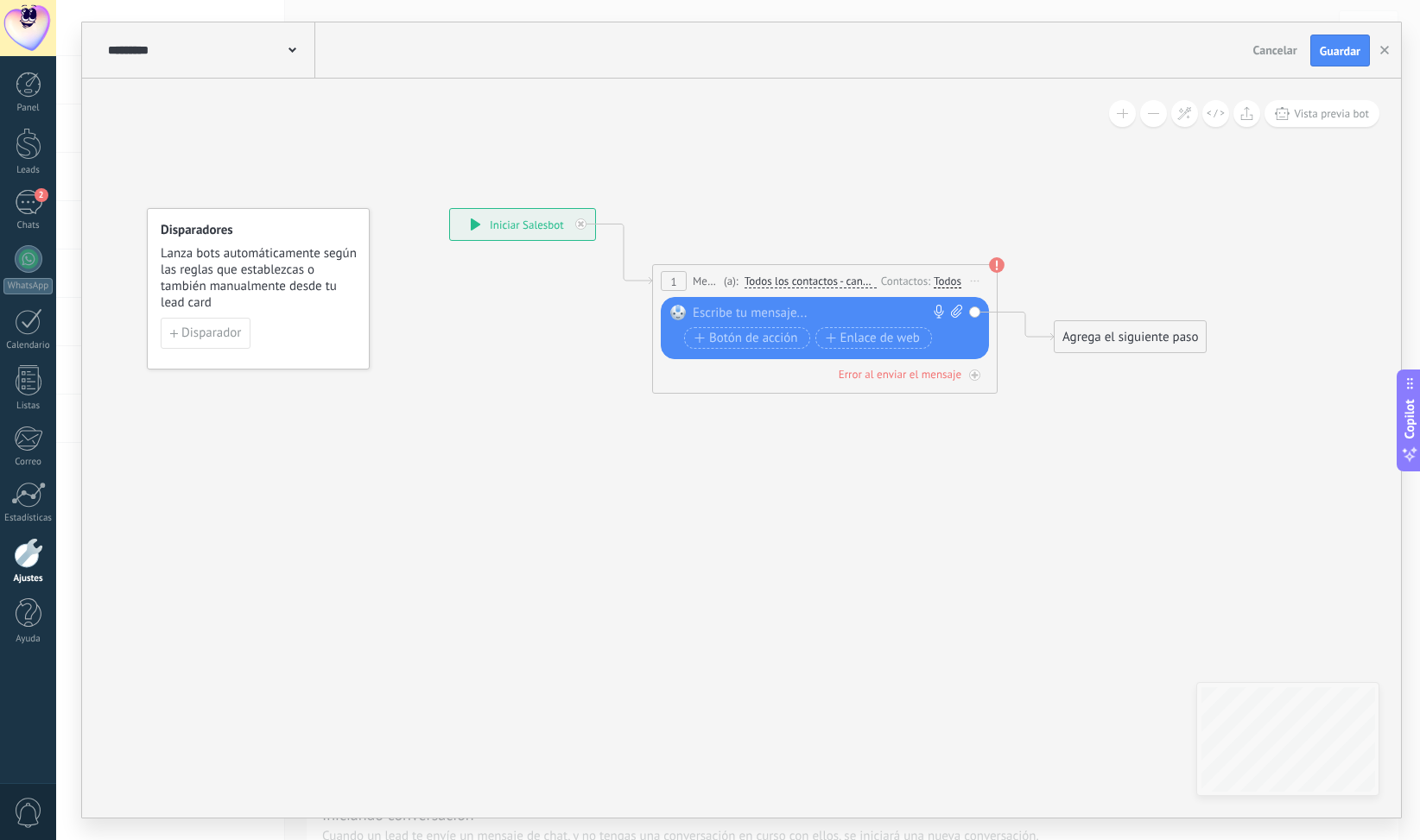
click at [743, 312] on div at bounding box center [822, 313] width 257 height 17
click at [755, 316] on div at bounding box center [822, 313] width 257 height 17
click at [677, 281] on div "1" at bounding box center [674, 280] width 26 height 20
click at [823, 283] on span "Todos los contactos - canales seleccionados" at bounding box center [810, 281] width 132 height 14
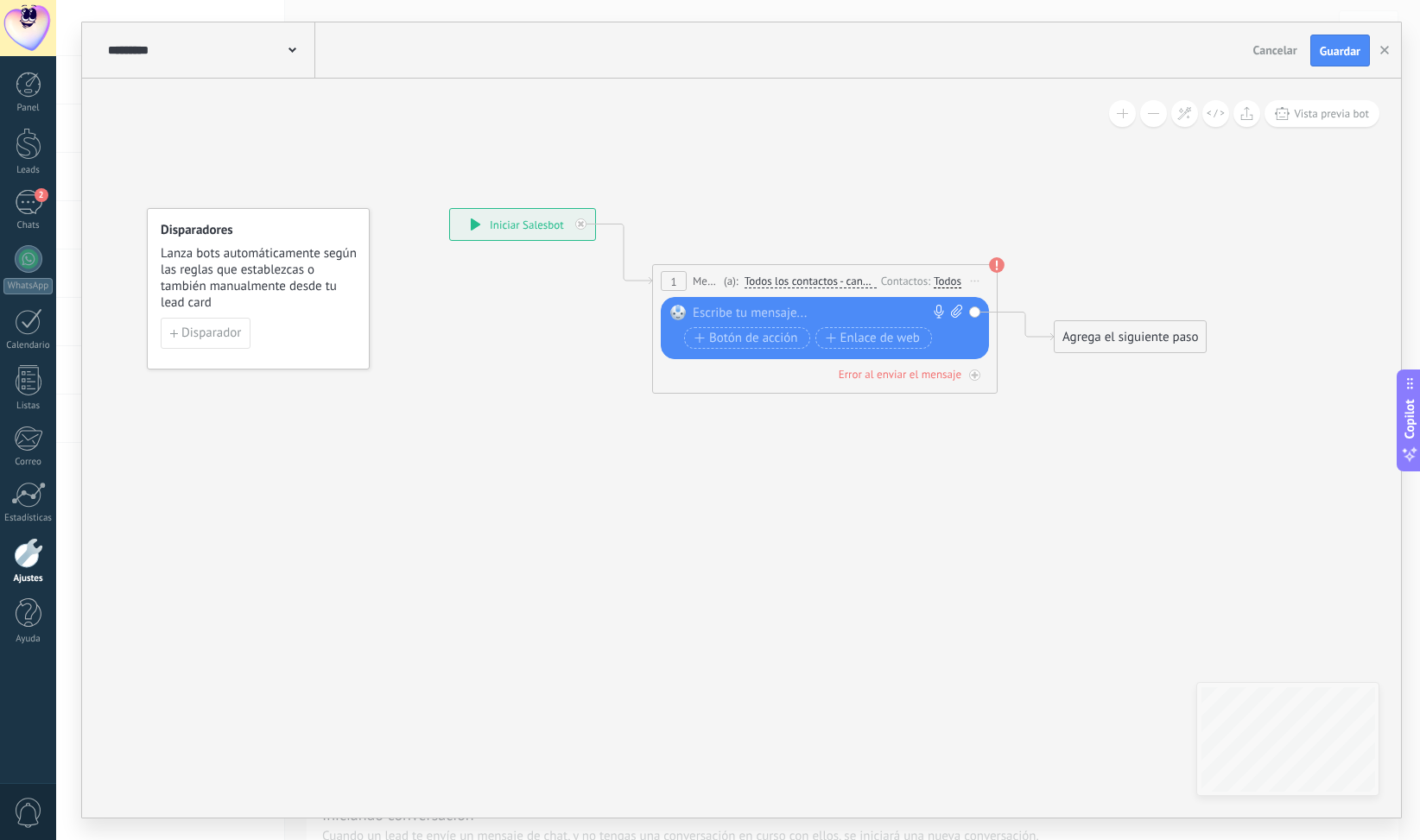
click at [823, 283] on button "Todos los contactos - canales seleccionados" at bounding box center [844, 281] width 216 height 31
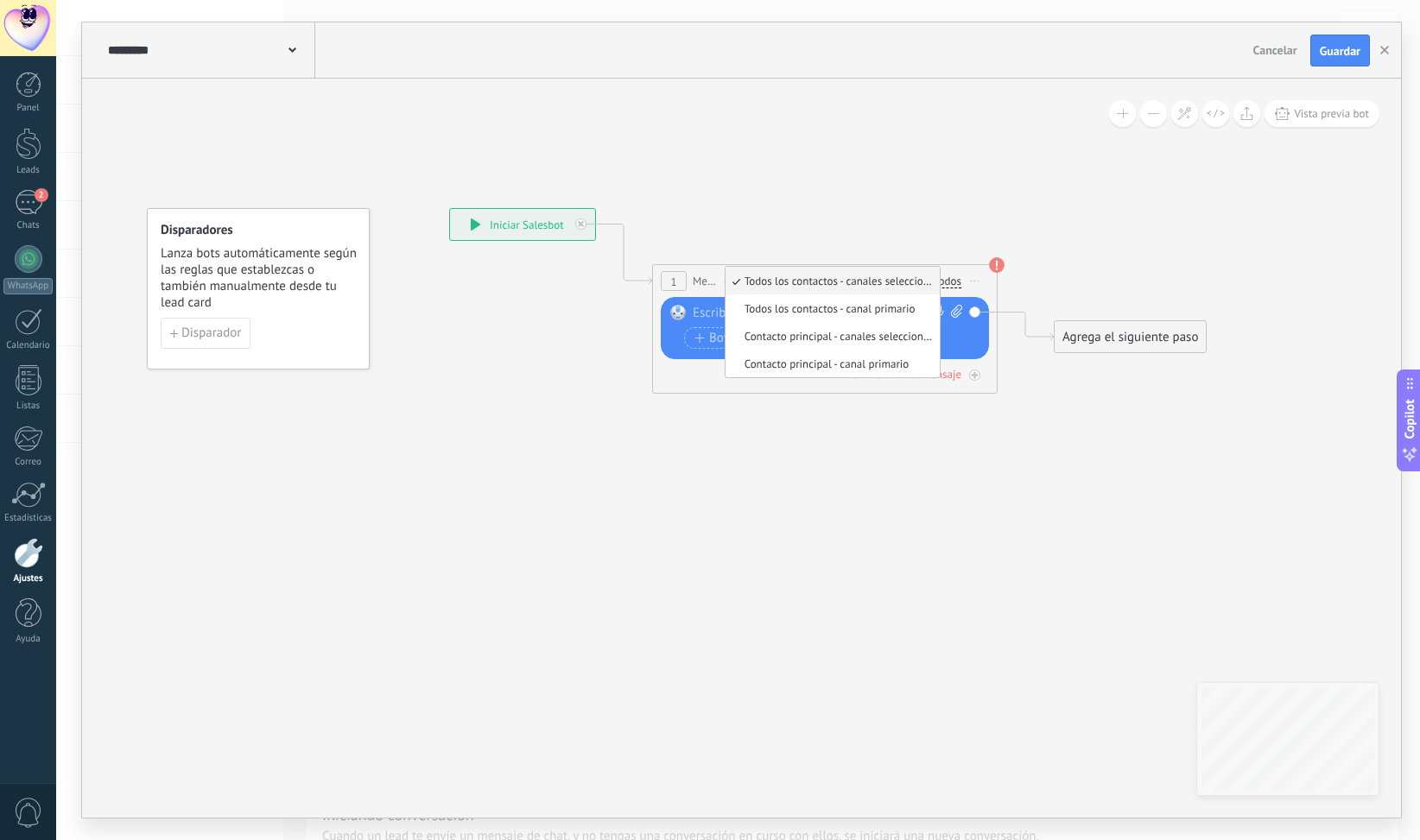
click at [823, 281] on span "Todos los contactos - canales seleccionados" at bounding box center [830, 281] width 209 height 15
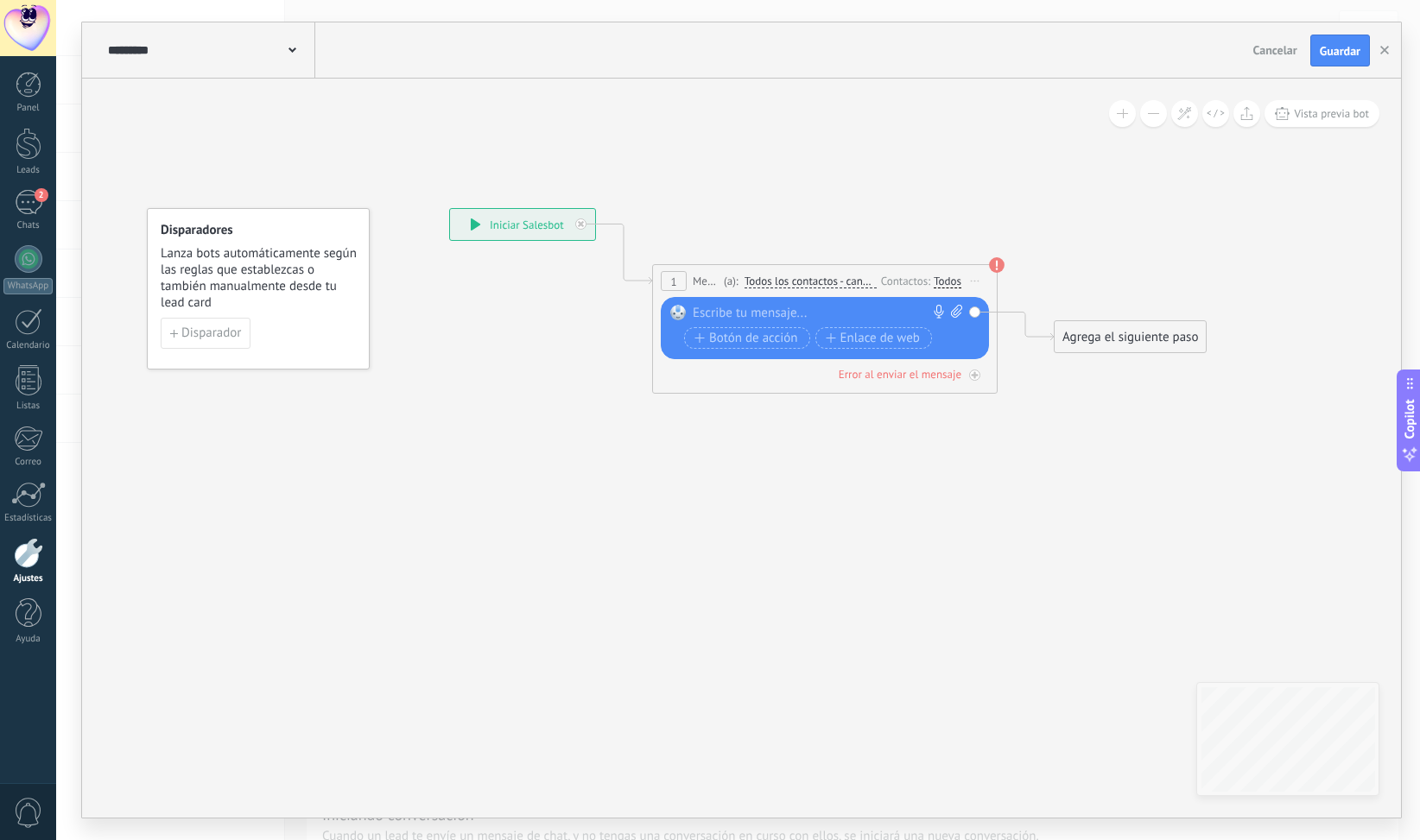
click at [858, 308] on div at bounding box center [822, 313] width 257 height 17
click at [771, 332] on span "Botón de acción" at bounding box center [746, 338] width 104 height 14
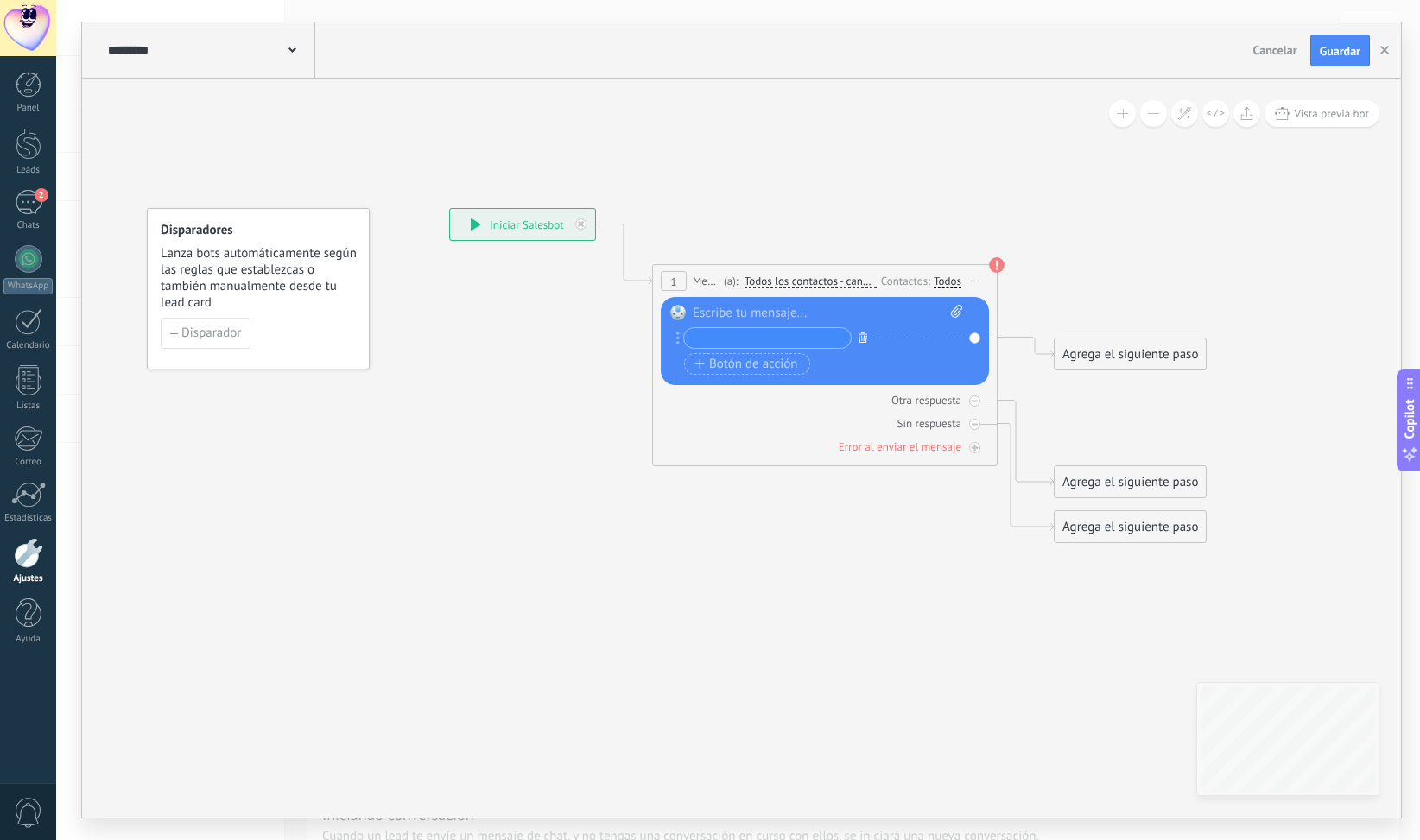
click at [858, 338] on icon "button" at bounding box center [862, 338] width 8 height 10
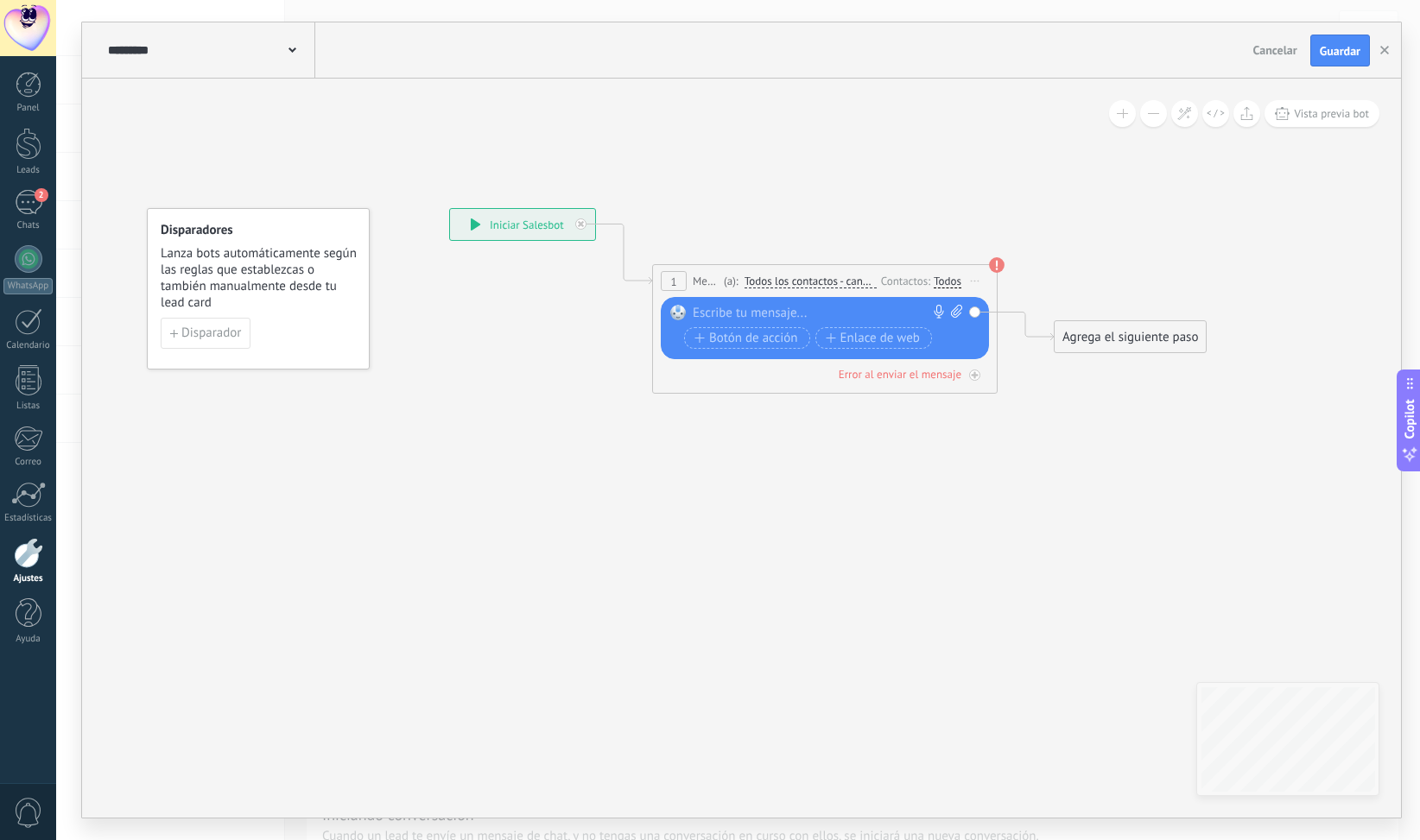
click at [1245, 38] on div "********* Salesbots Cancelar Actualización Cancelar Guardar" at bounding box center [741, 51] width 1319 height 56
click at [1260, 48] on span "Cancelar" at bounding box center [1275, 50] width 44 height 16
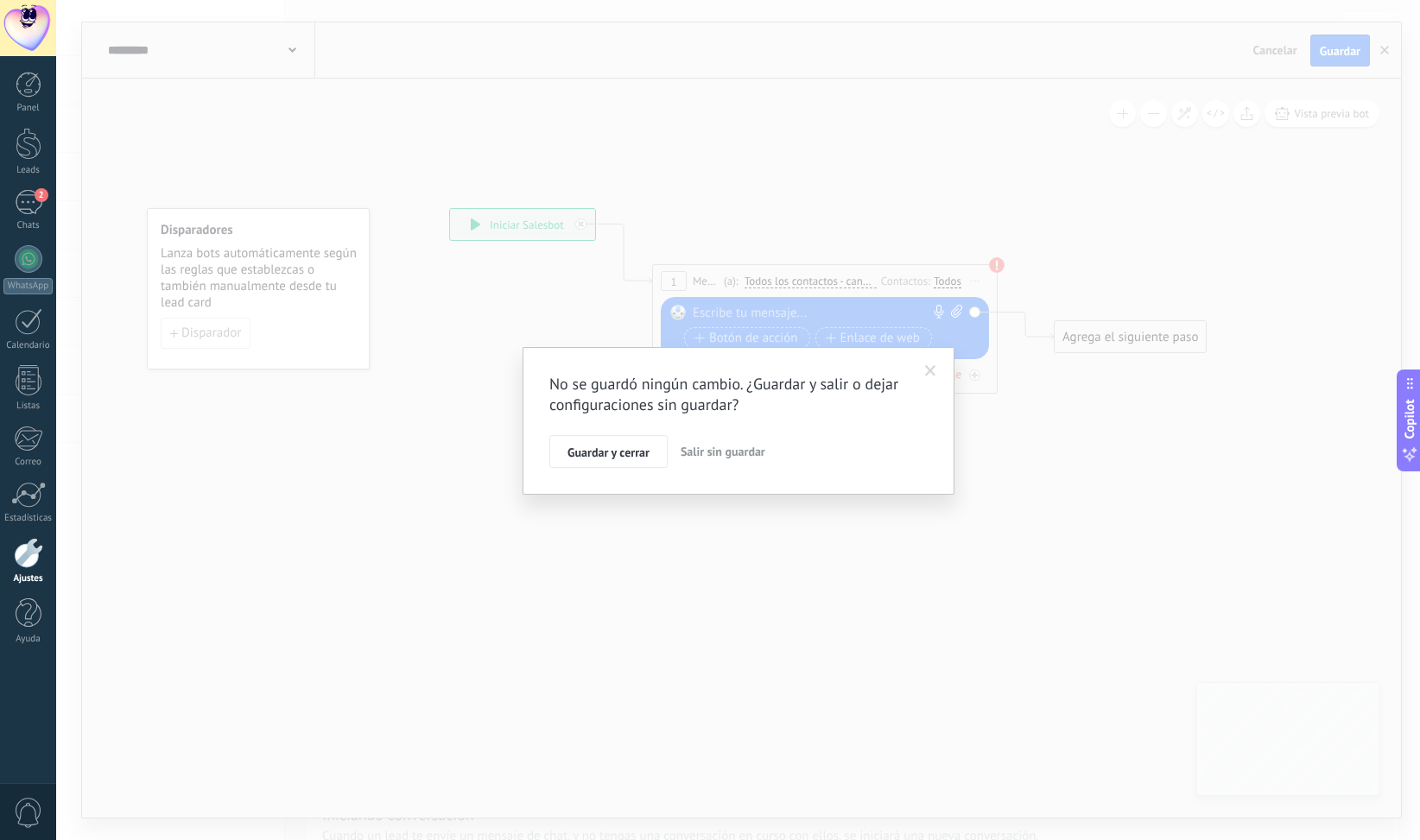
click at [728, 452] on span "Salir sin guardar" at bounding box center [723, 451] width 84 height 16
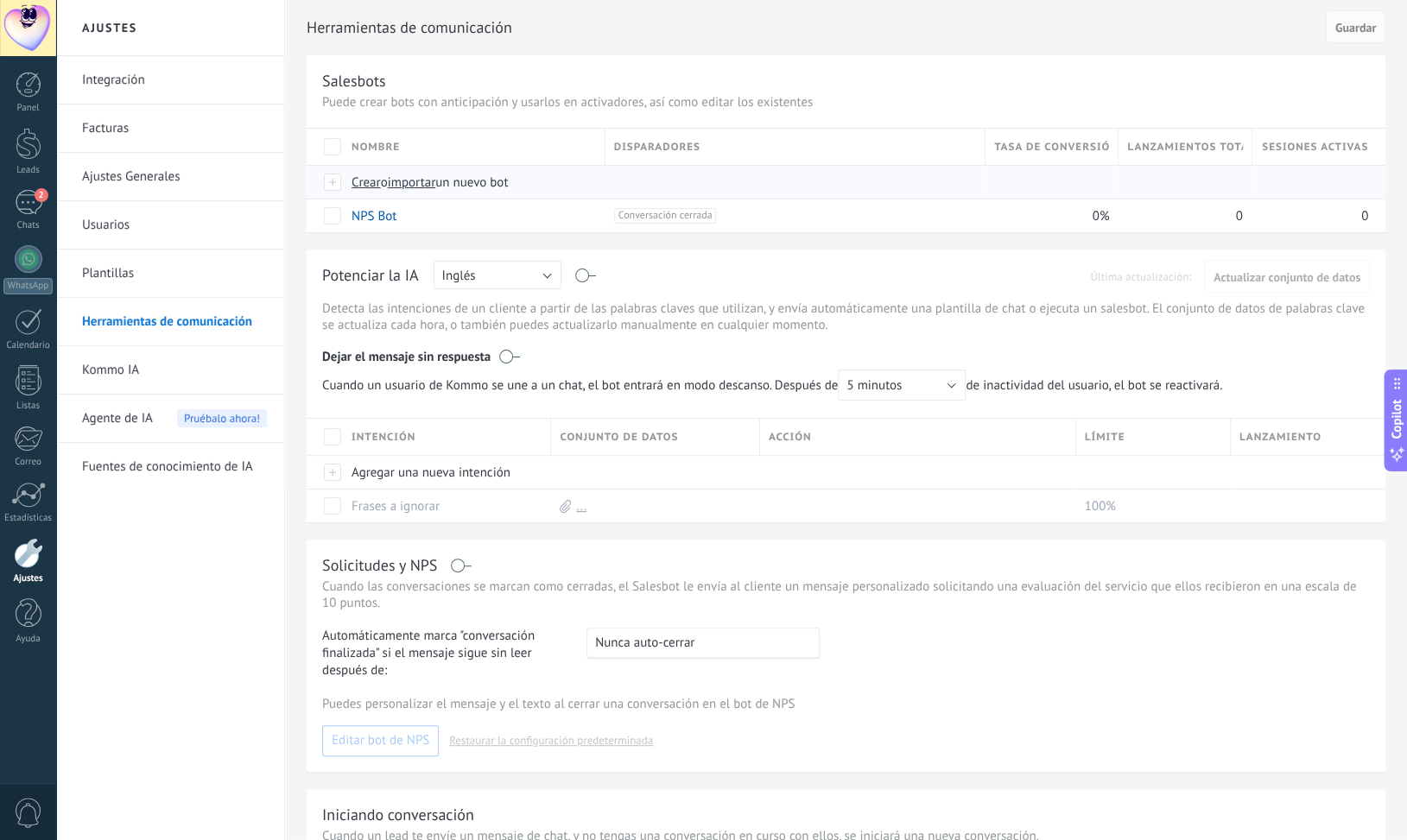
click at [371, 182] on span "Crear" at bounding box center [366, 182] width 29 height 16
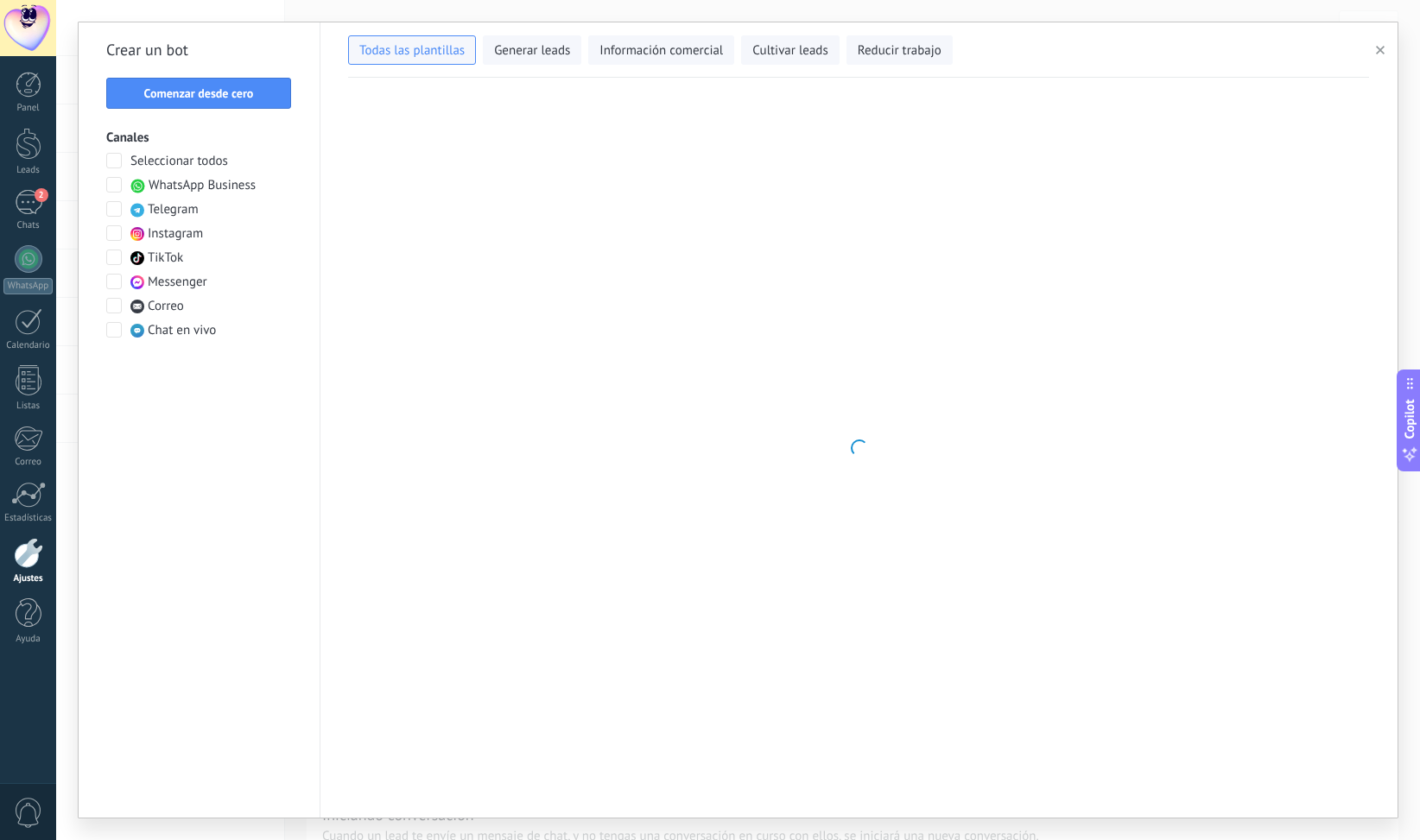
type input "**********"
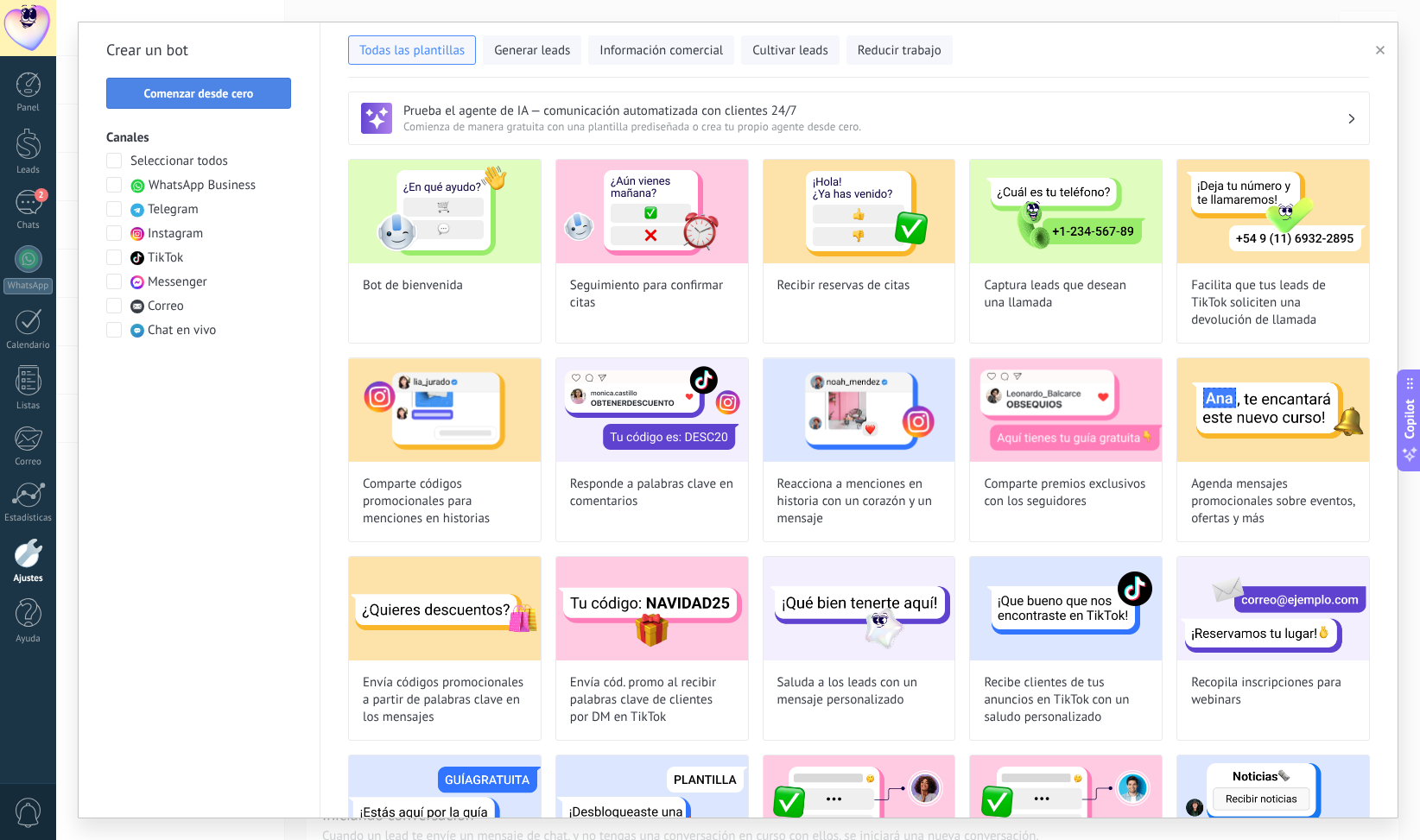
click at [240, 90] on span "Comenzar desde cero" at bounding box center [199, 93] width 110 height 12
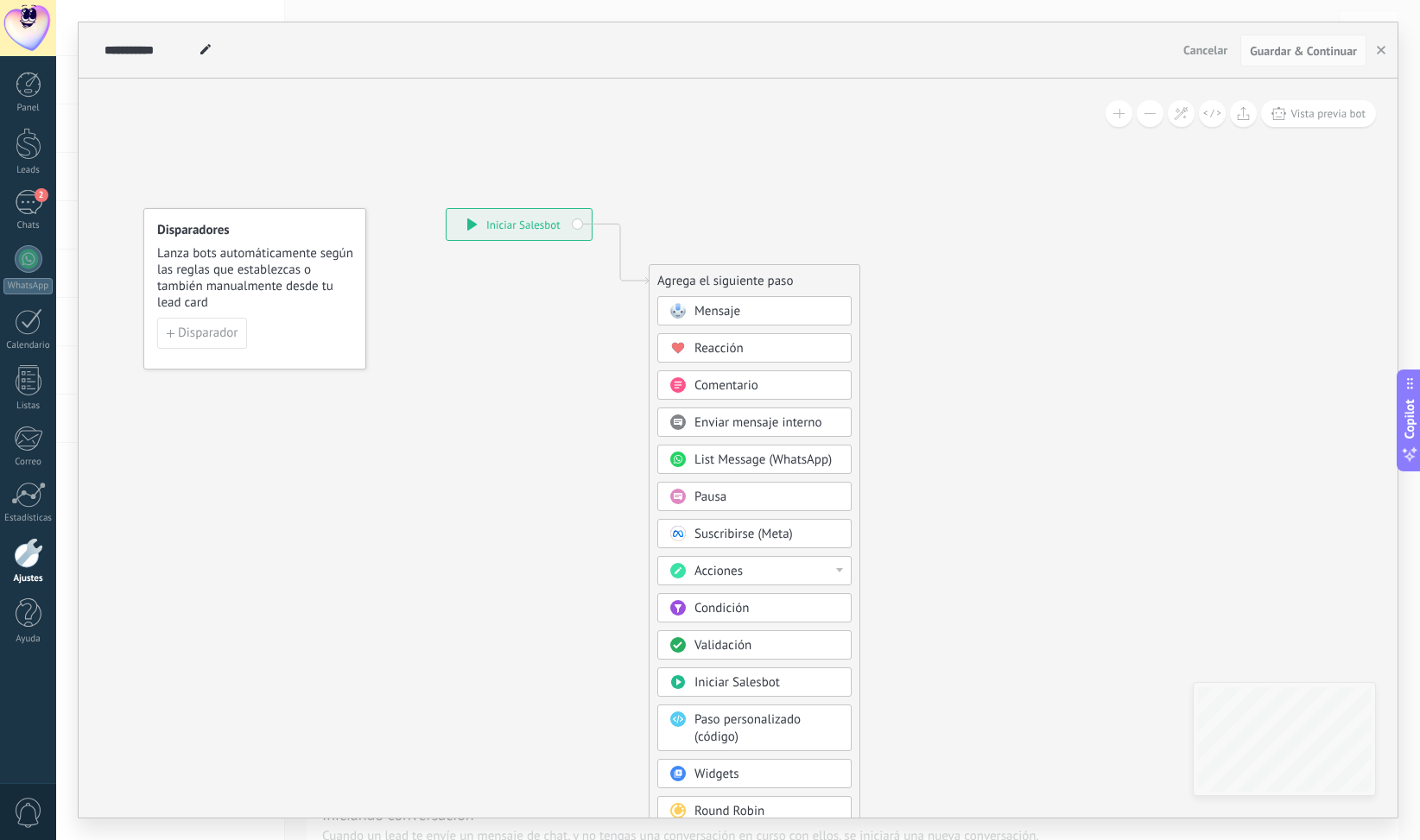
click at [710, 312] on span "Mensaje" at bounding box center [717, 310] width 46 height 16
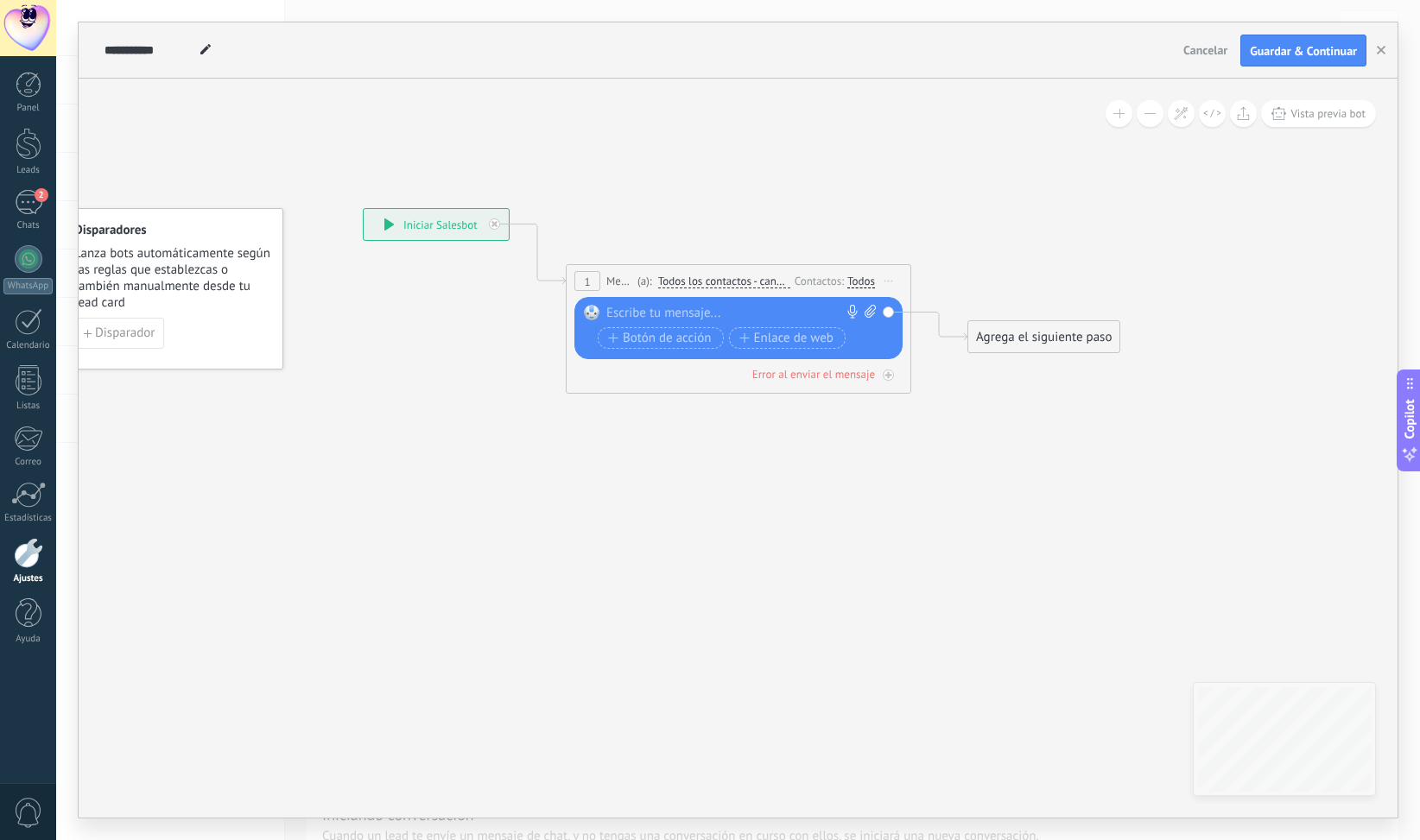
click at [1213, 45] on span "Cancelar" at bounding box center [1205, 50] width 44 height 16
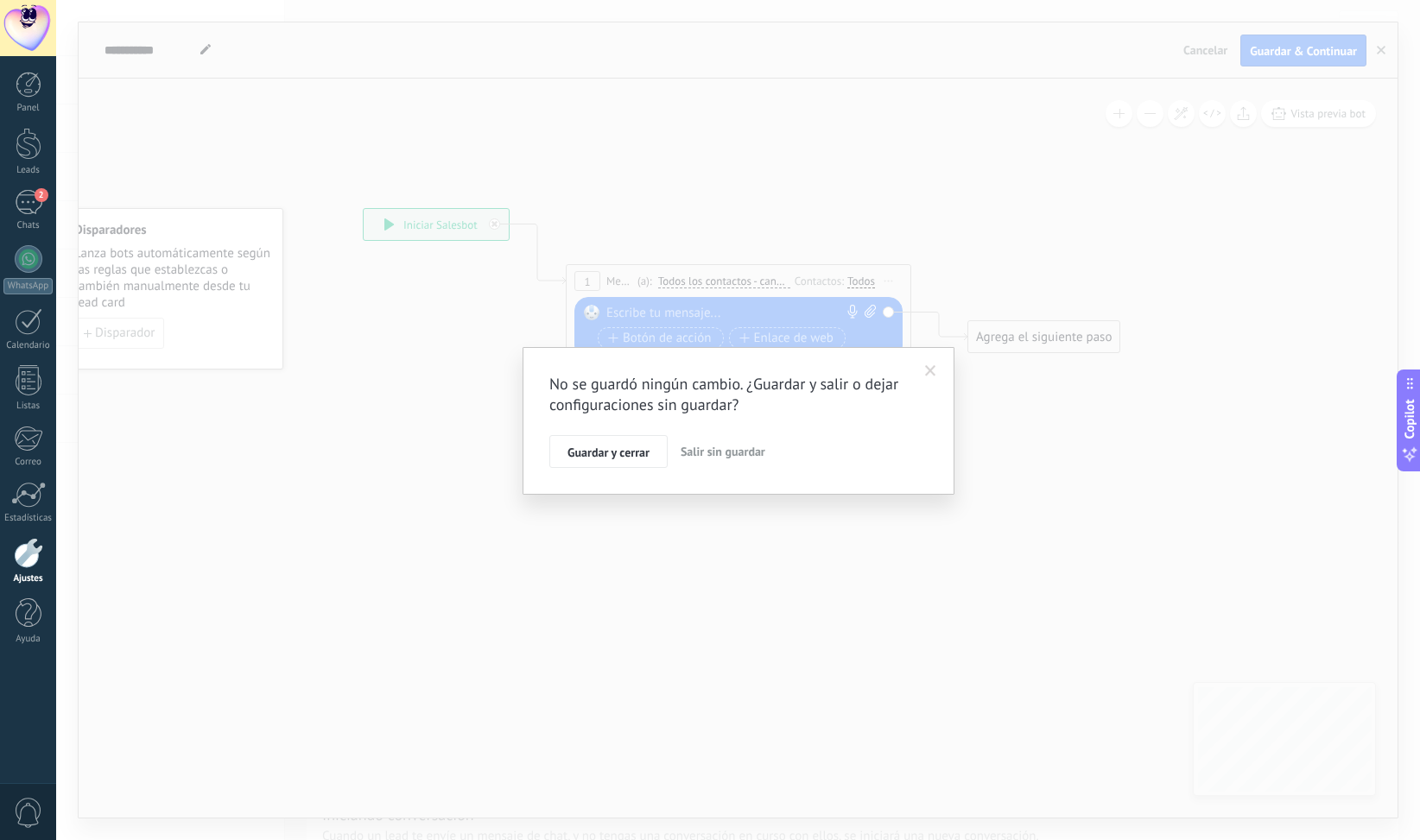
click at [720, 445] on span "Salir sin guardar" at bounding box center [723, 451] width 84 height 16
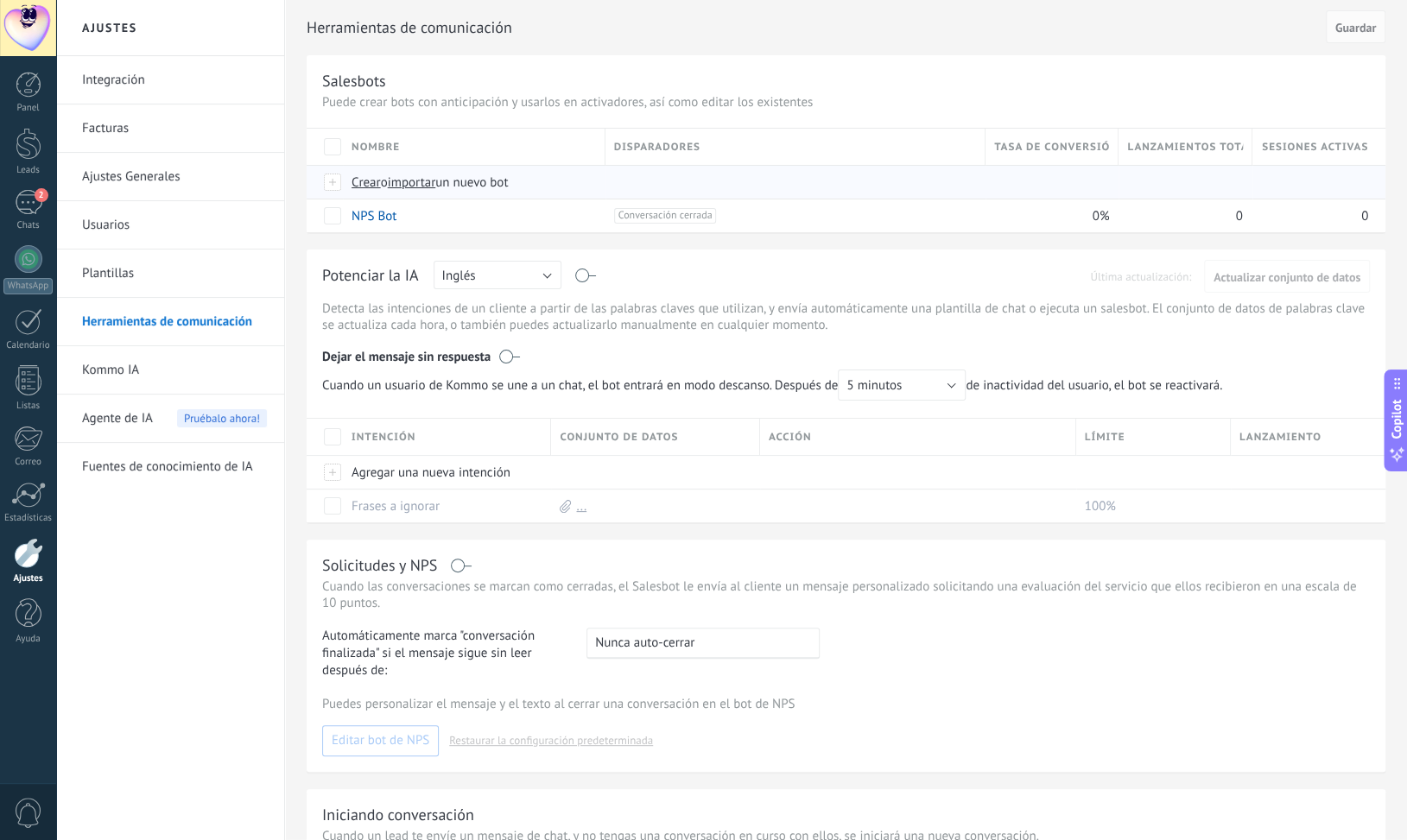
click at [365, 180] on span "Crear" at bounding box center [366, 182] width 29 height 16
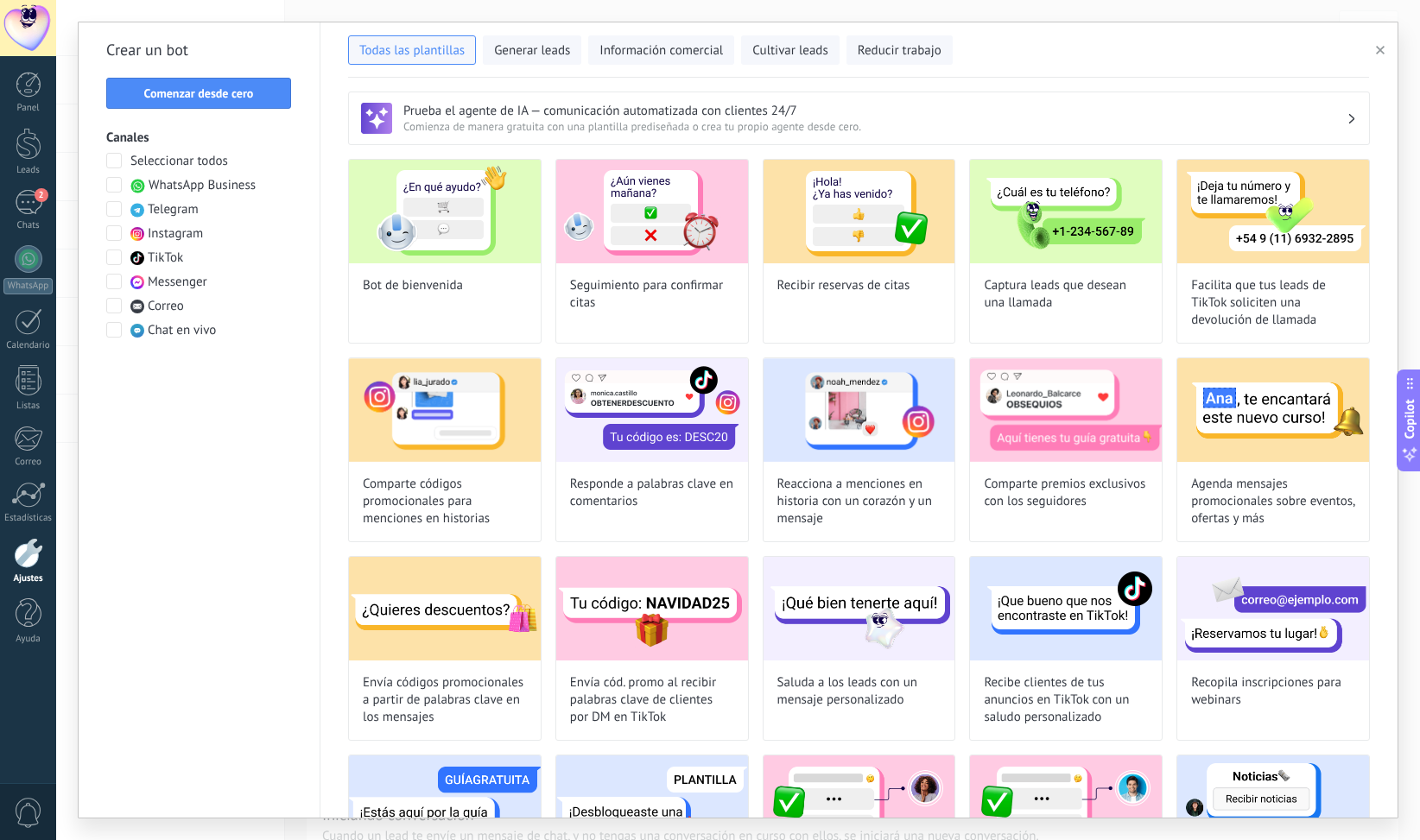
click at [1381, 52] on icon "button" at bounding box center [1380, 50] width 8 height 8
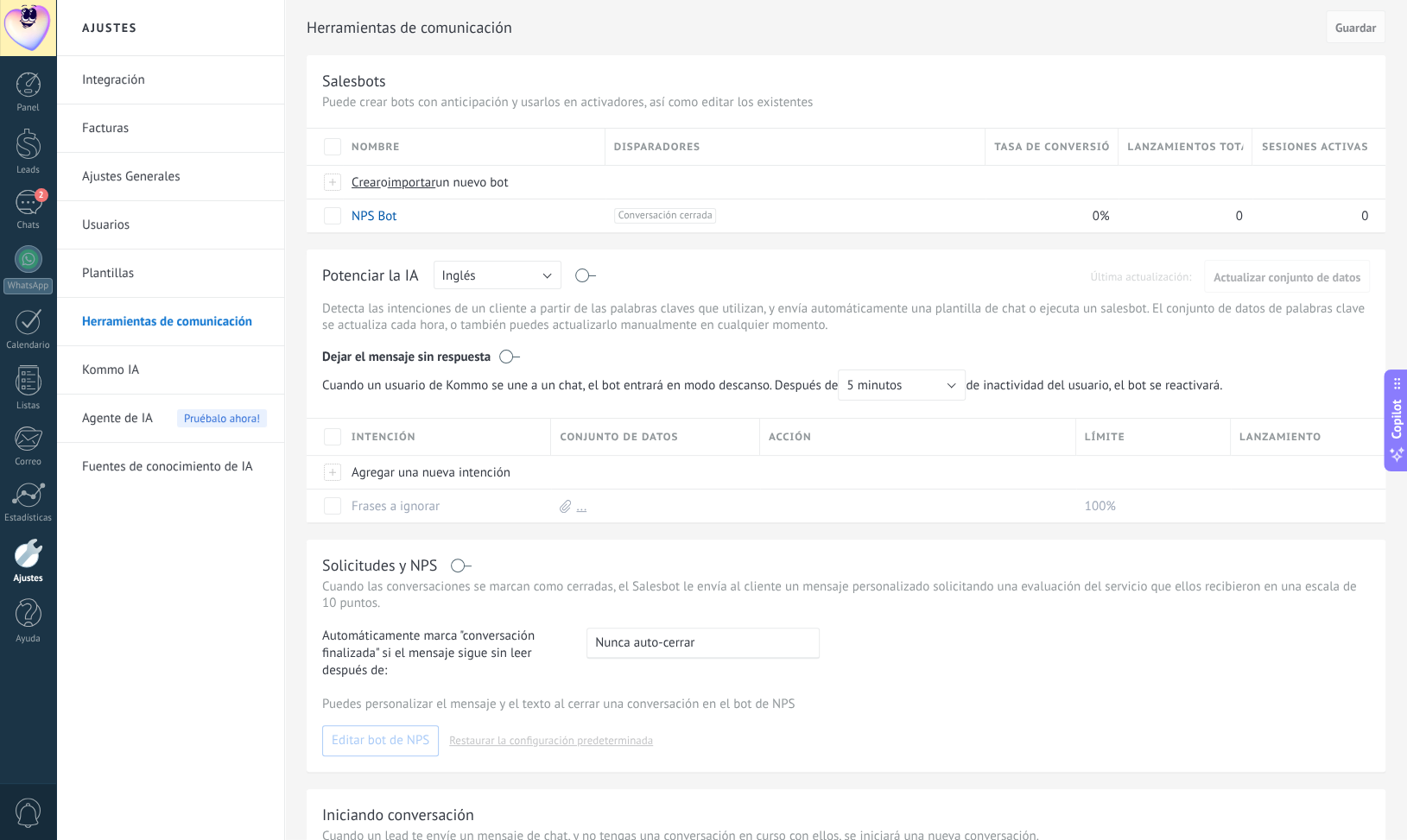
click at [185, 320] on link "Herramientas de comunicación" at bounding box center [174, 322] width 185 height 49
click at [104, 264] on link "Plantillas" at bounding box center [174, 274] width 185 height 49
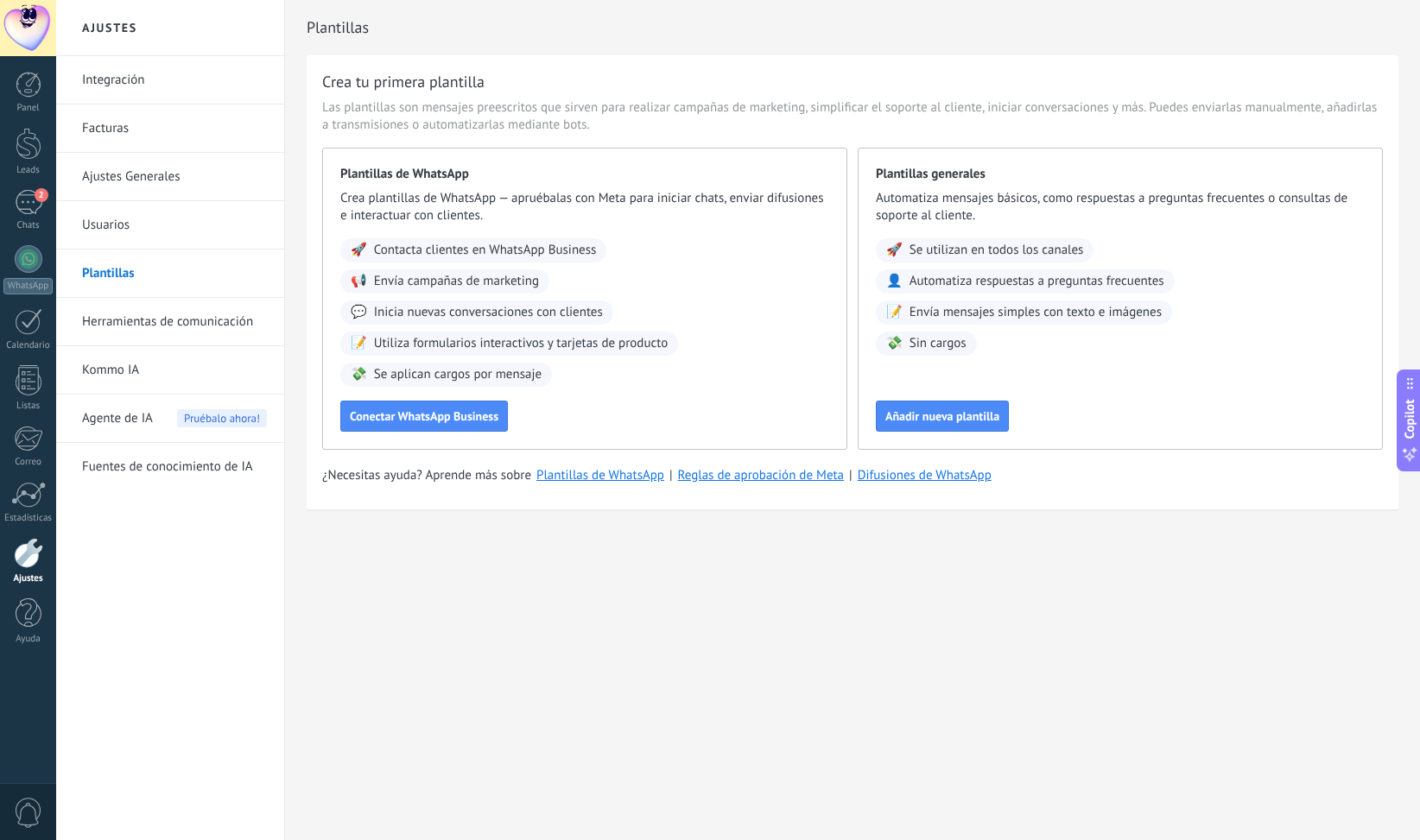
click at [128, 271] on link "Plantillas" at bounding box center [174, 274] width 185 height 49
click at [899, 414] on span "Añadir nueva plantilla" at bounding box center [943, 415] width 114 height 12
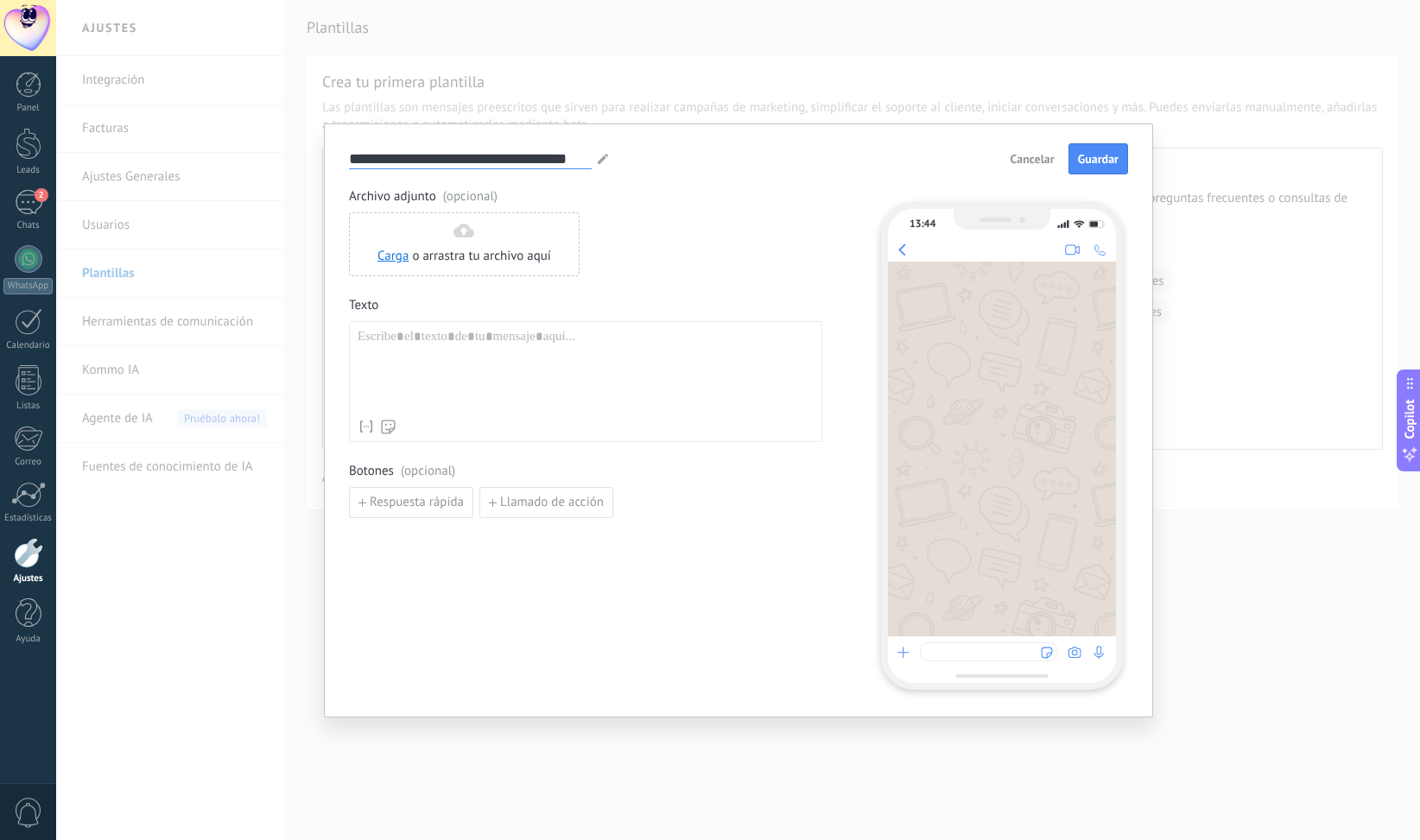
click at [416, 153] on input "**********" at bounding box center [470, 158] width 243 height 20
drag, startPoint x: 586, startPoint y: 160, endPoint x: 322, endPoint y: 133, distance: 265.4
click at [322, 133] on div "**********" at bounding box center [738, 420] width 1364 height 840
type input "**********"
click at [400, 380] on div at bounding box center [585, 369] width 456 height 82
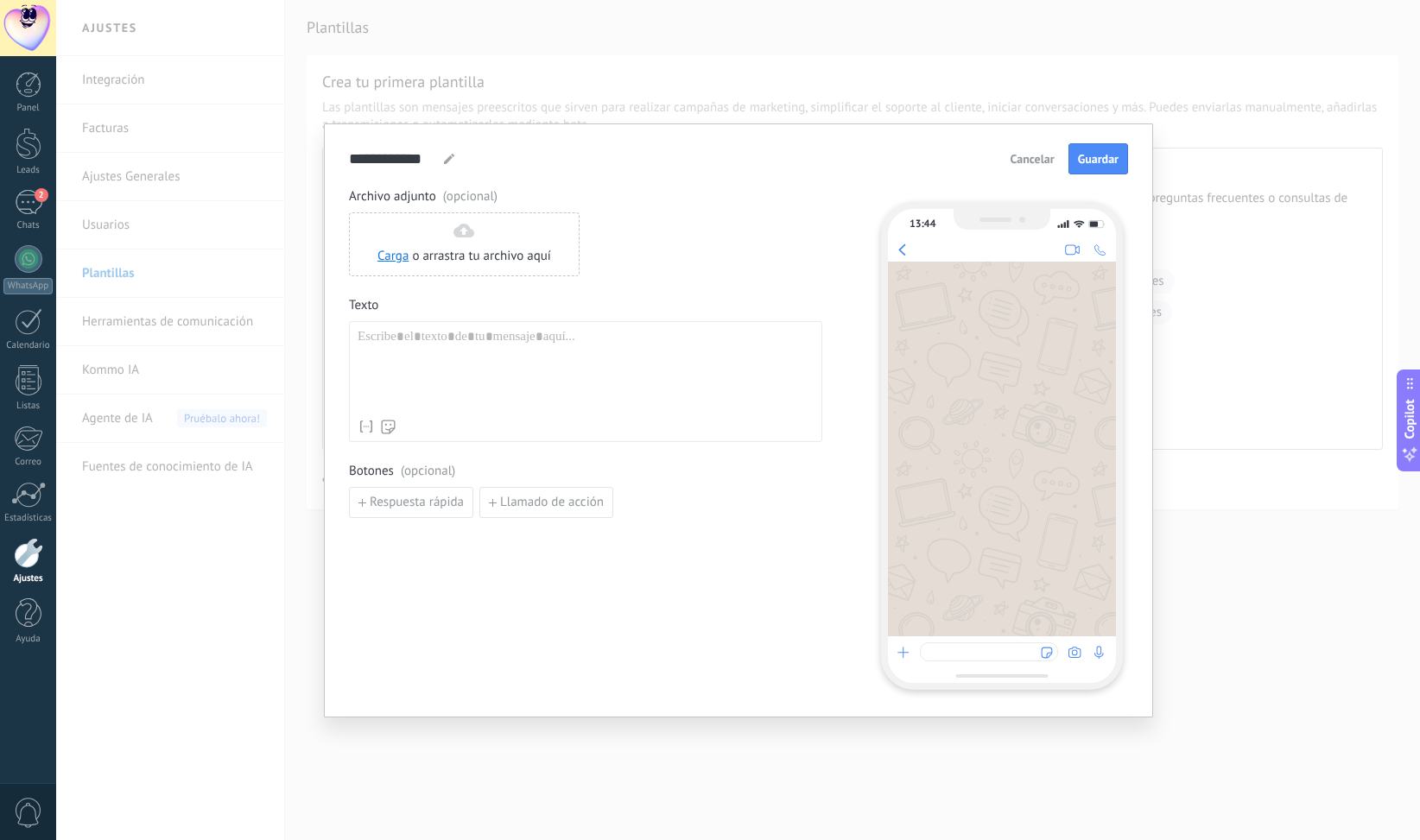
click at [421, 371] on div at bounding box center [585, 369] width 456 height 82
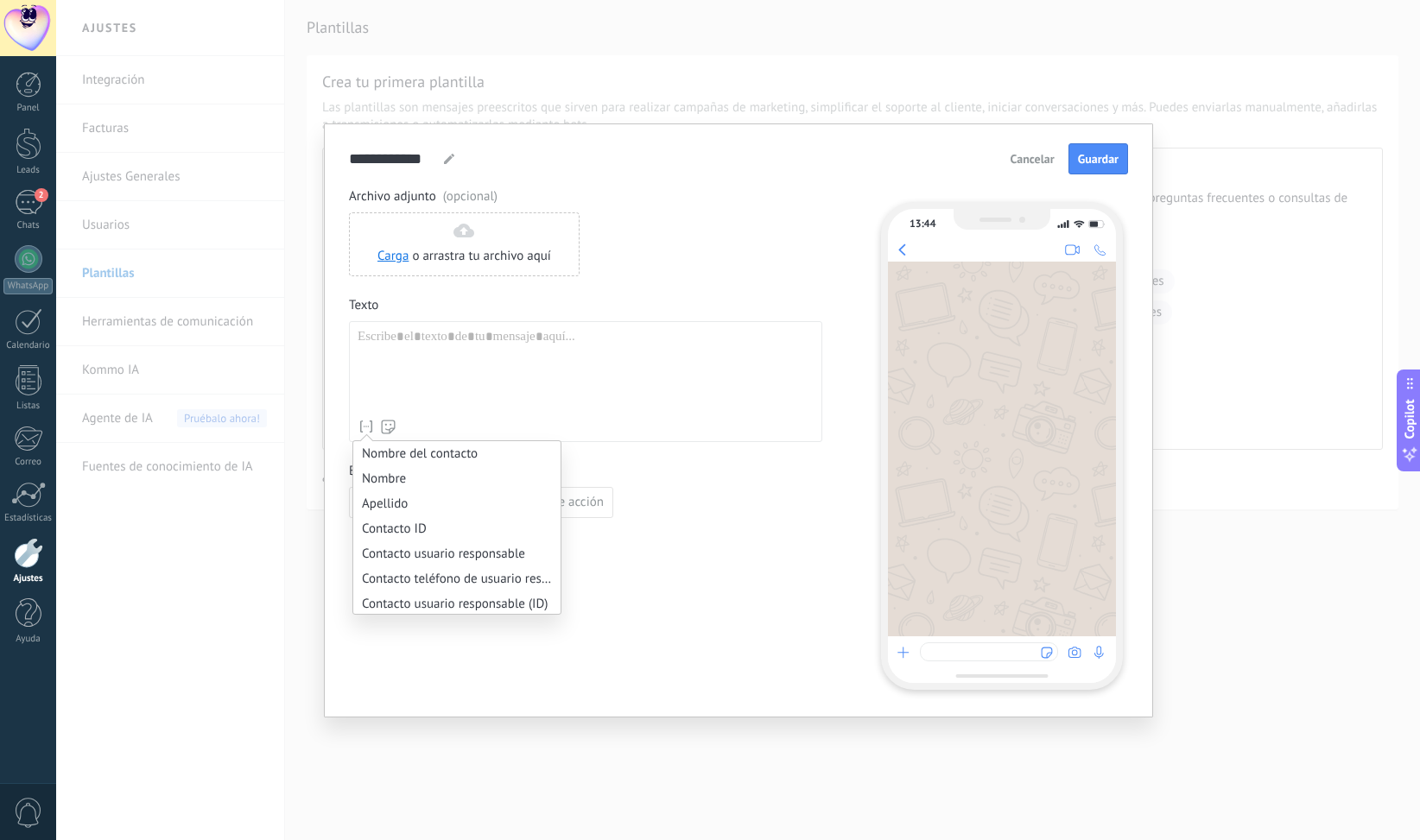
click at [355, 431] on div "Nombre del contacto Nombre Apellido Contacto ID Contacto usuario responsable Co…" at bounding box center [585, 382] width 474 height 121
click at [368, 421] on icon at bounding box center [366, 427] width 17 height 17
click at [451, 345] on div at bounding box center [585, 369] width 456 height 82
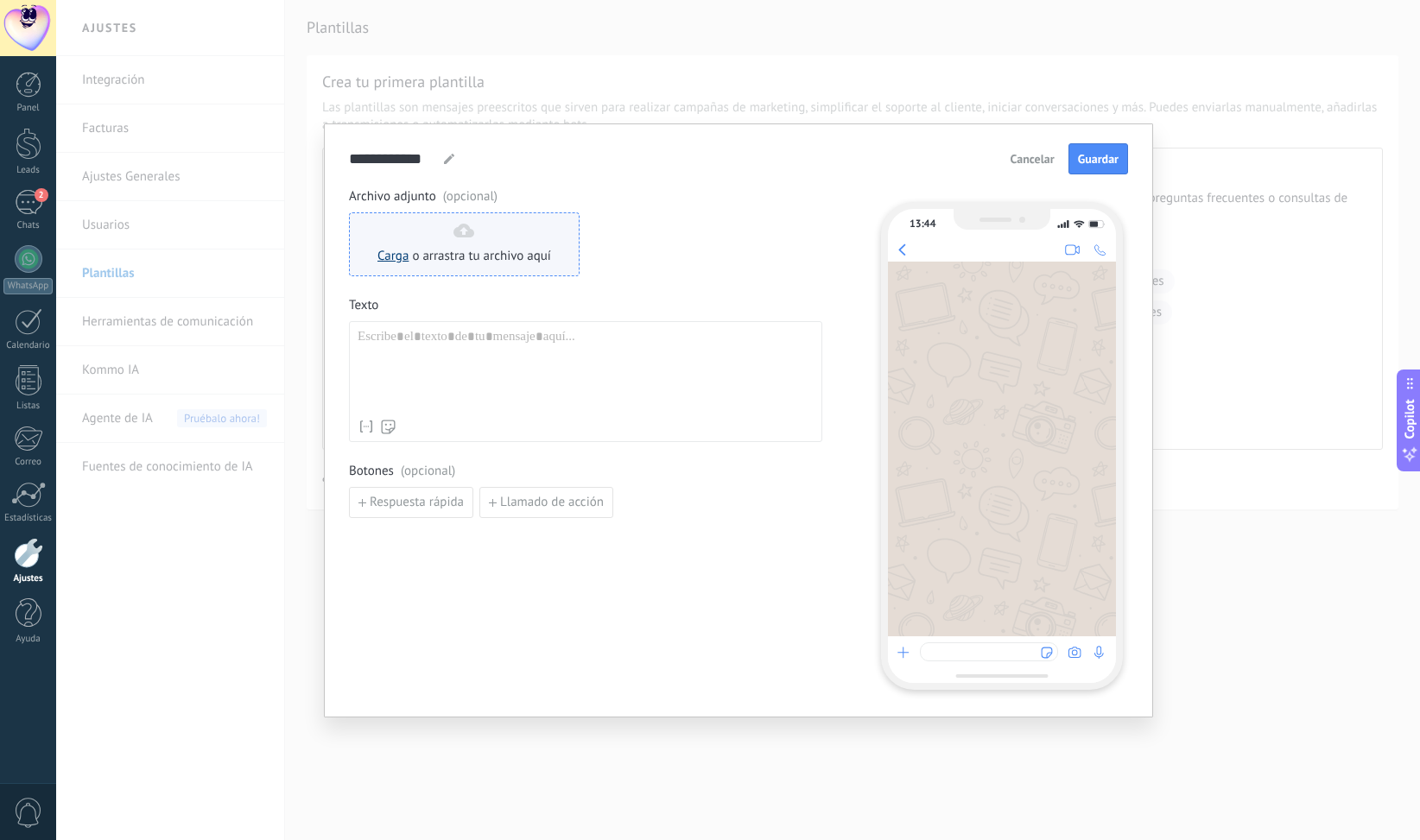
click at [403, 261] on link "Carga" at bounding box center [392, 255] width 31 height 16
click at [454, 365] on div at bounding box center [585, 369] width 456 height 82
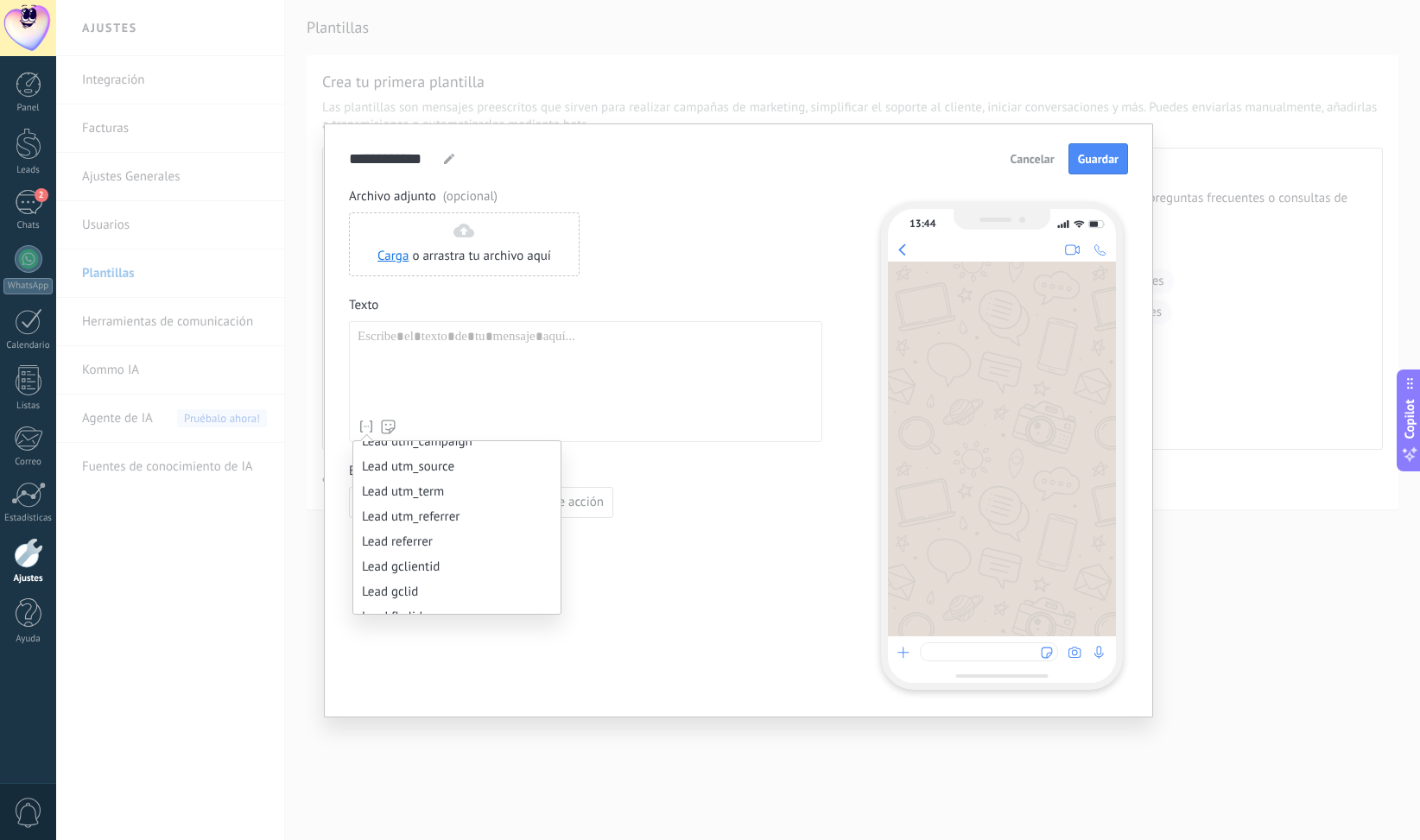
scroll to position [950, 0]
click at [437, 592] on li "Respuesta IA" at bounding box center [457, 580] width 207 height 25
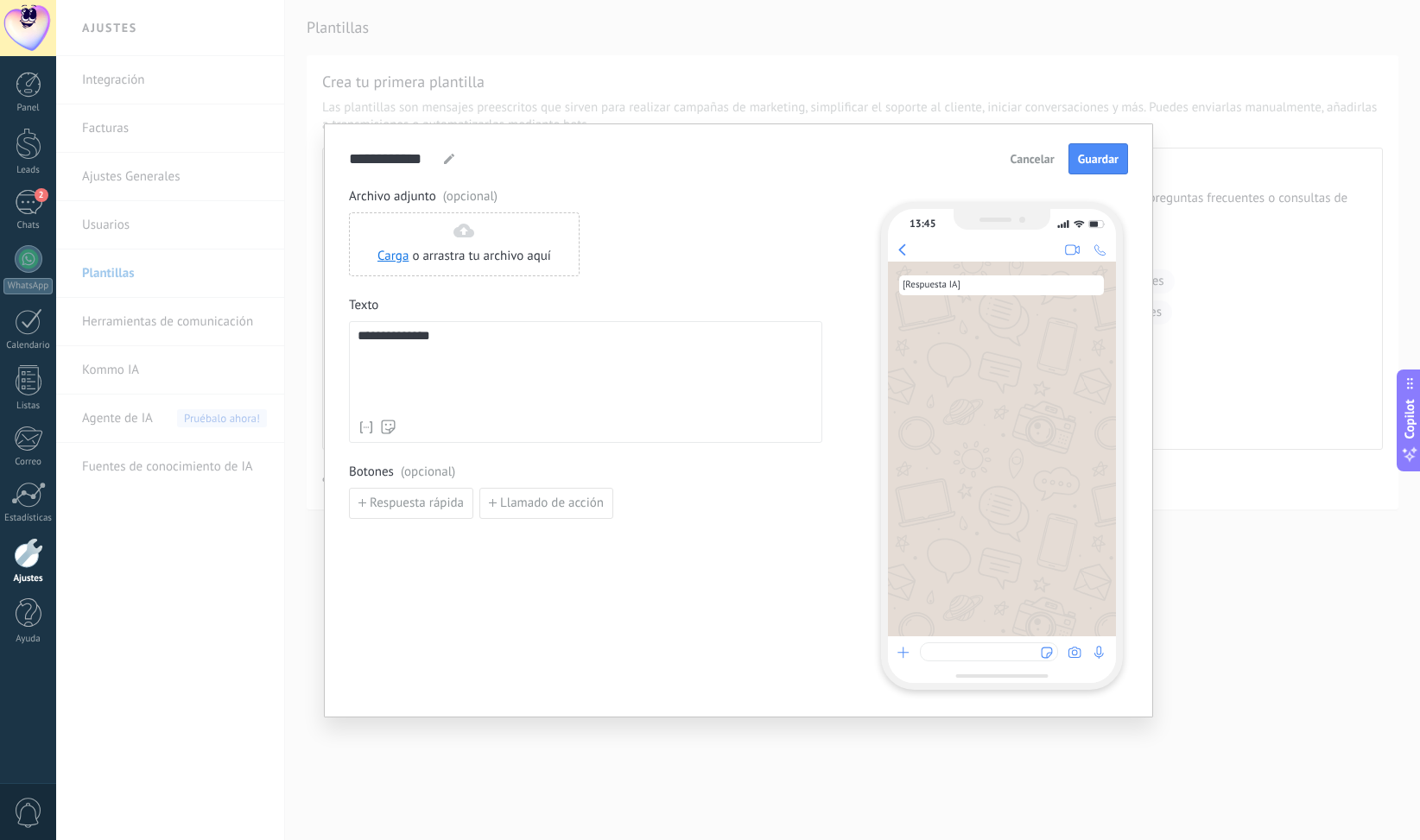
click at [531, 359] on div "**********" at bounding box center [585, 370] width 457 height 82
click at [1109, 151] on button "Guardar" at bounding box center [1098, 158] width 60 height 31
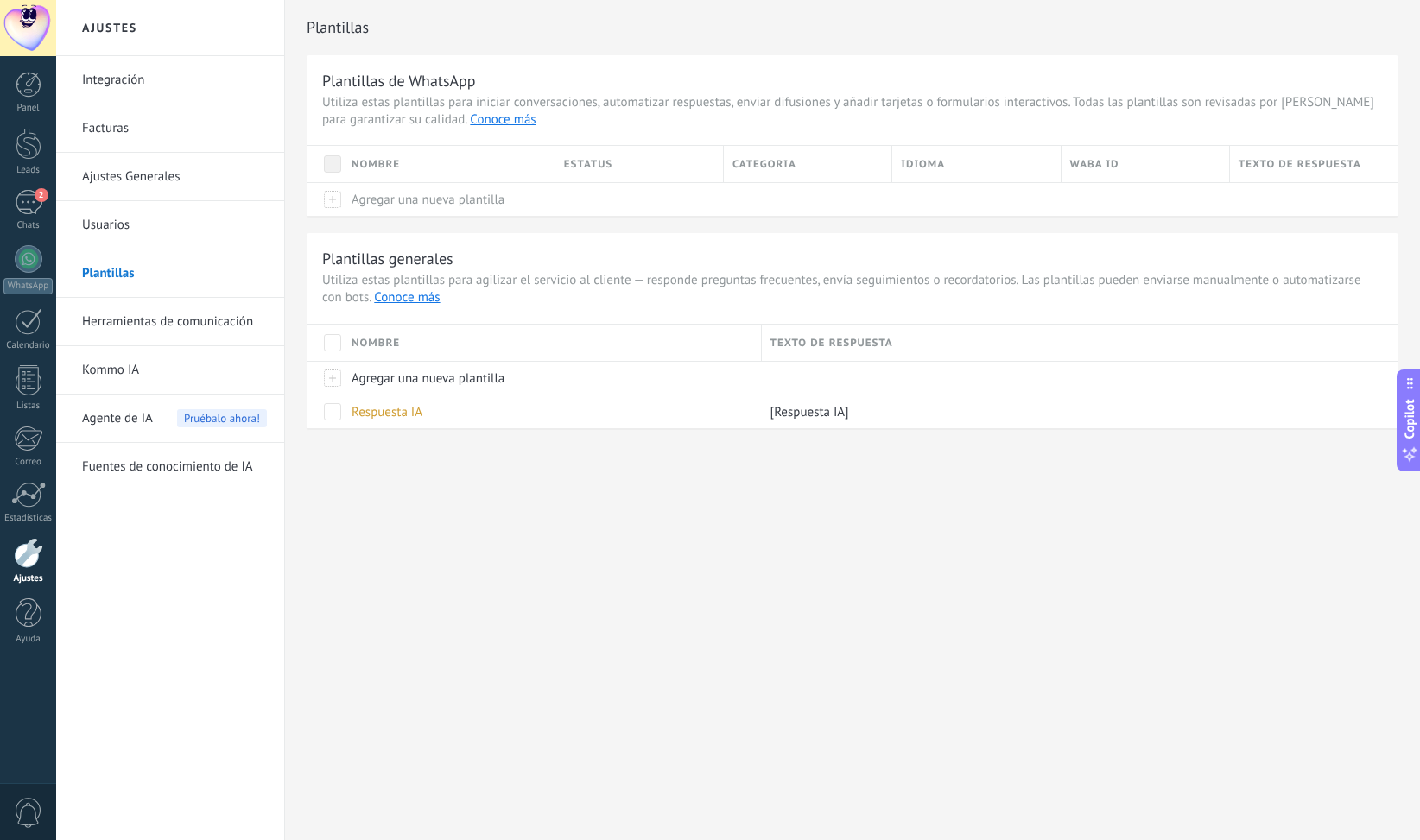
click at [138, 323] on link "Herramientas de comunicación" at bounding box center [174, 322] width 185 height 49
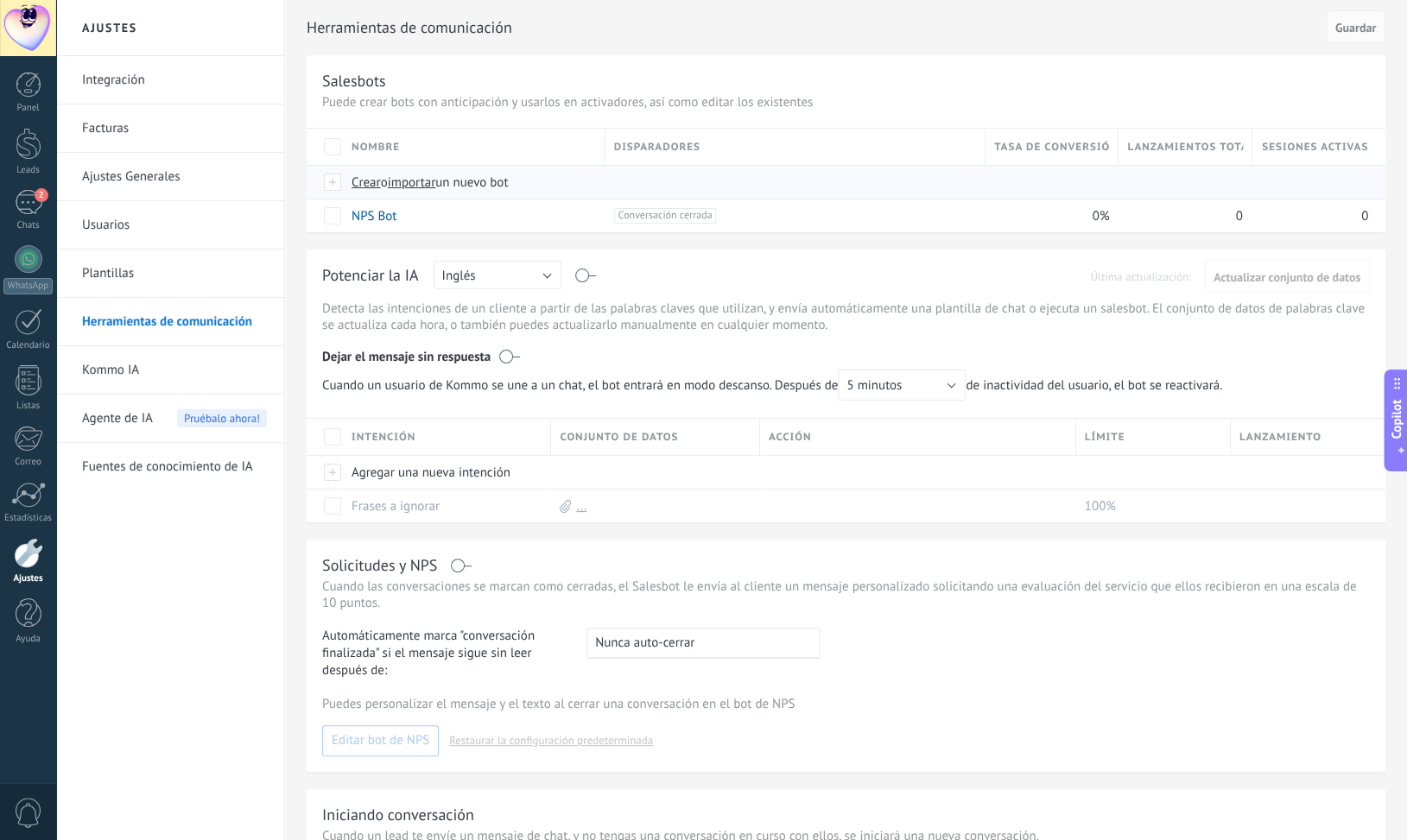
click at [403, 186] on span "importar" at bounding box center [413, 182] width 49 height 16
click at [0, 0] on input "importar un nuevo bot" at bounding box center [0, 0] width 0 height 0
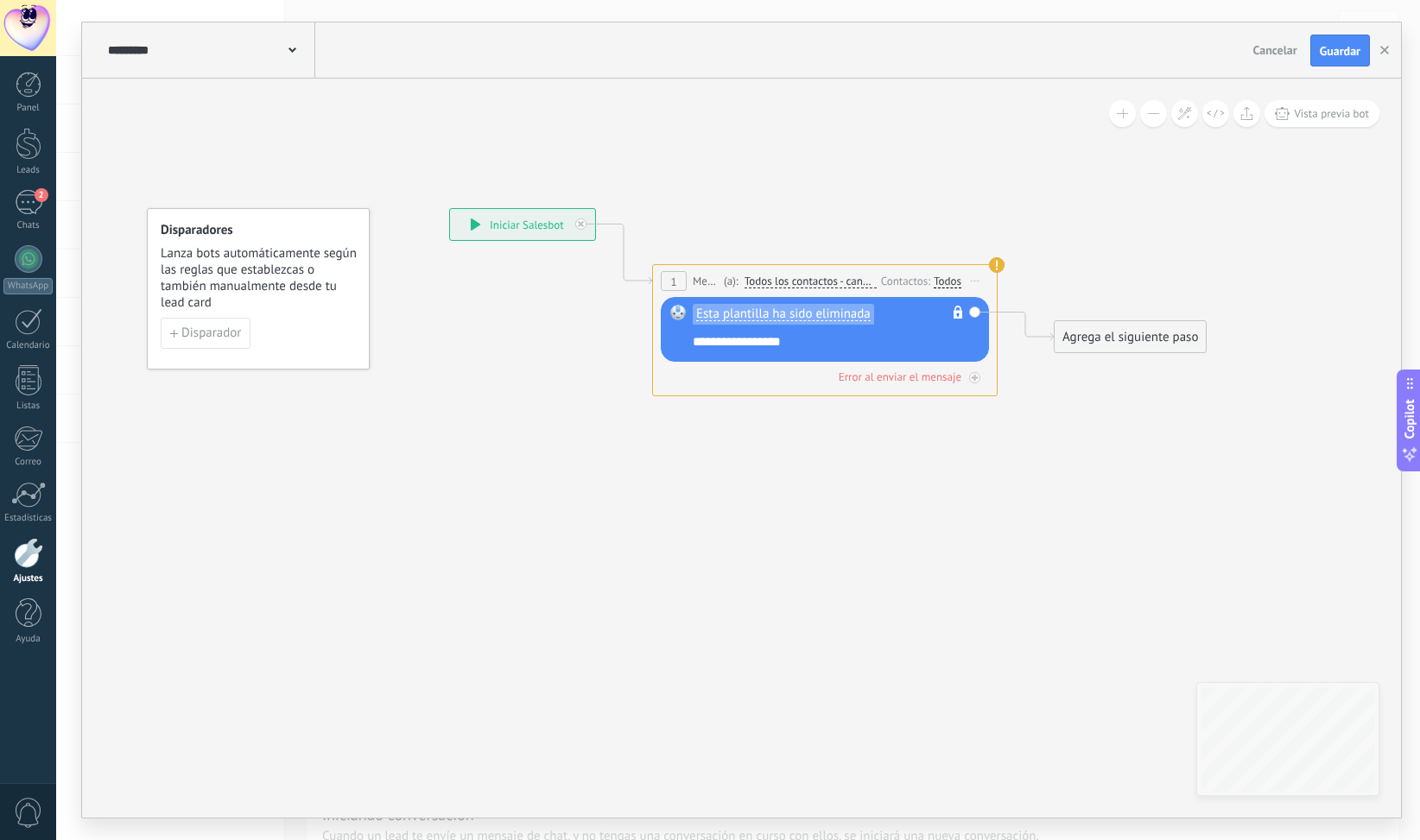
click at [804, 319] on span "Esta plantilla ha sido eliminada" at bounding box center [783, 314] width 174 height 14
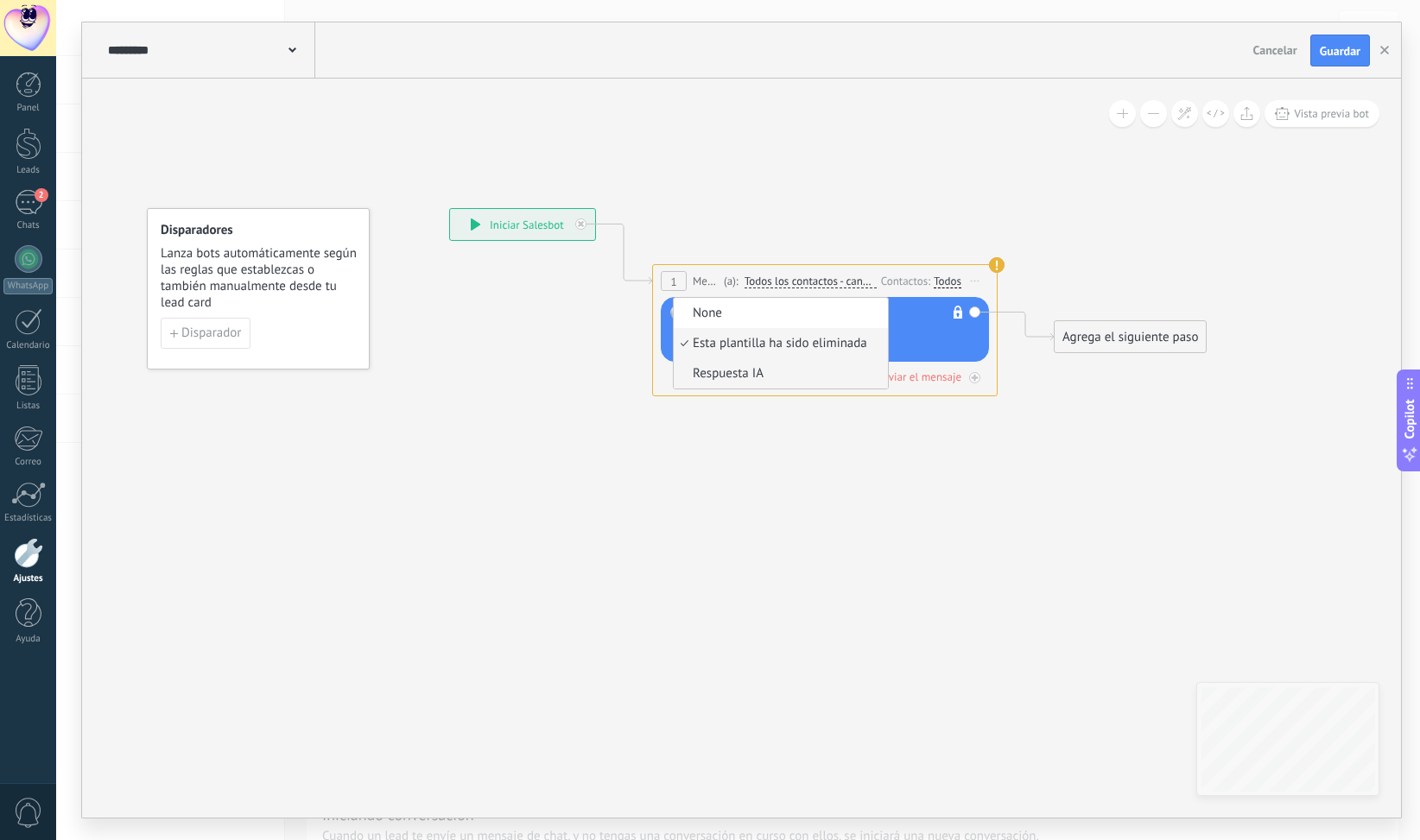
click at [710, 383] on li "Respuesta IA" at bounding box center [780, 373] width 214 height 30
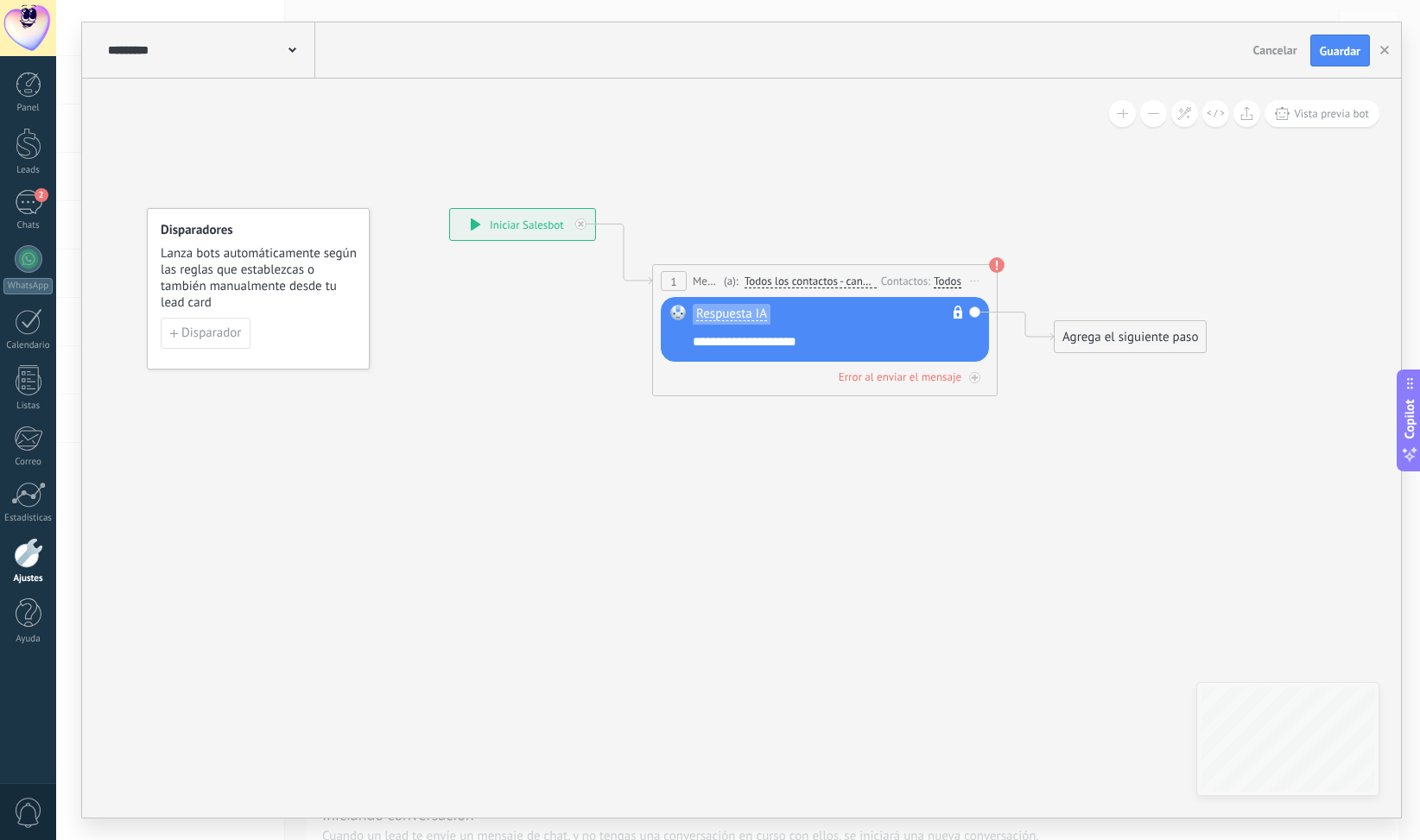
click at [1128, 212] on icon at bounding box center [798, 301] width 1563 height 1050
click at [1326, 52] on span "Guardar" at bounding box center [1339, 51] width 40 height 12
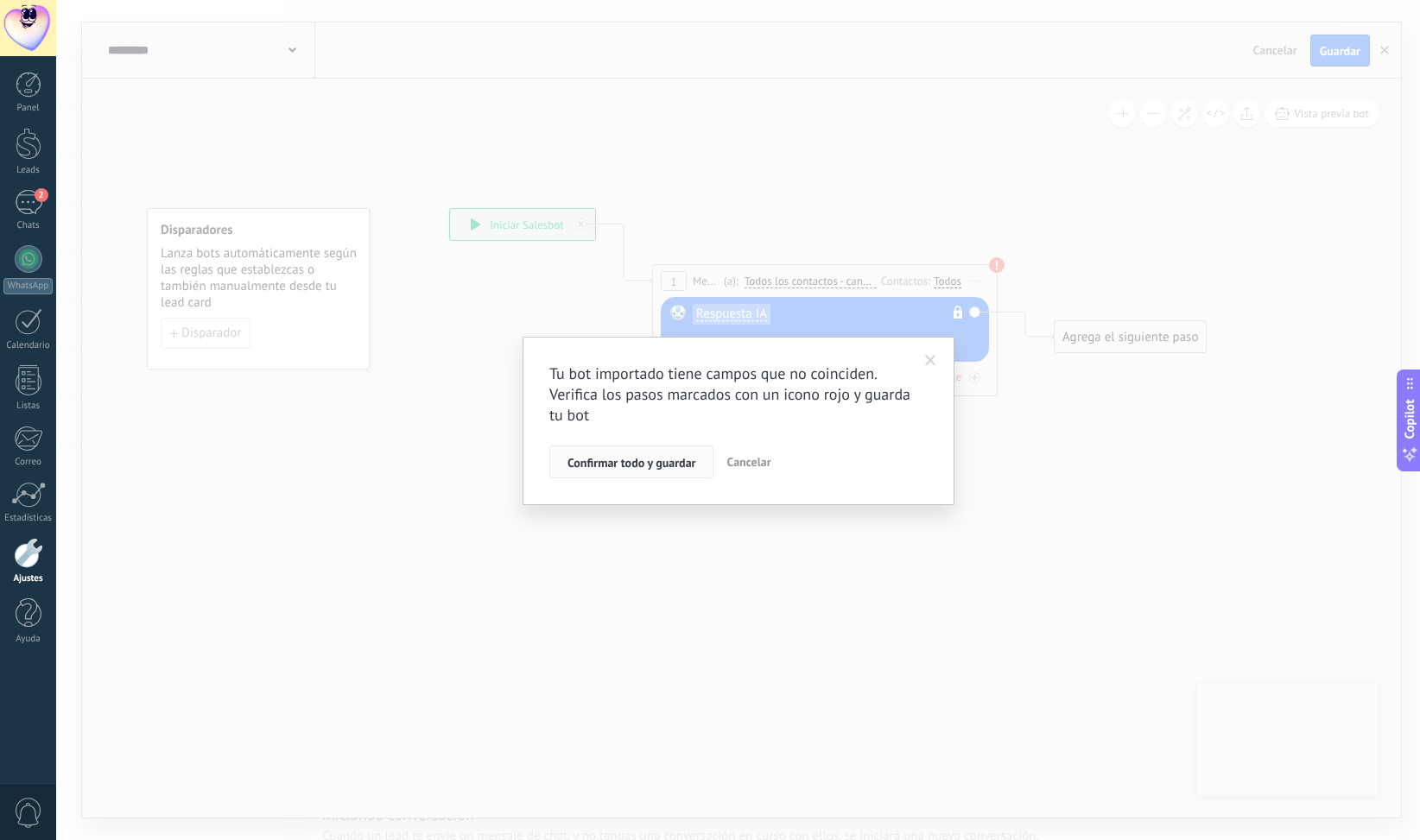
click at [628, 464] on span "Confirmar todo y guardar" at bounding box center [631, 462] width 128 height 12
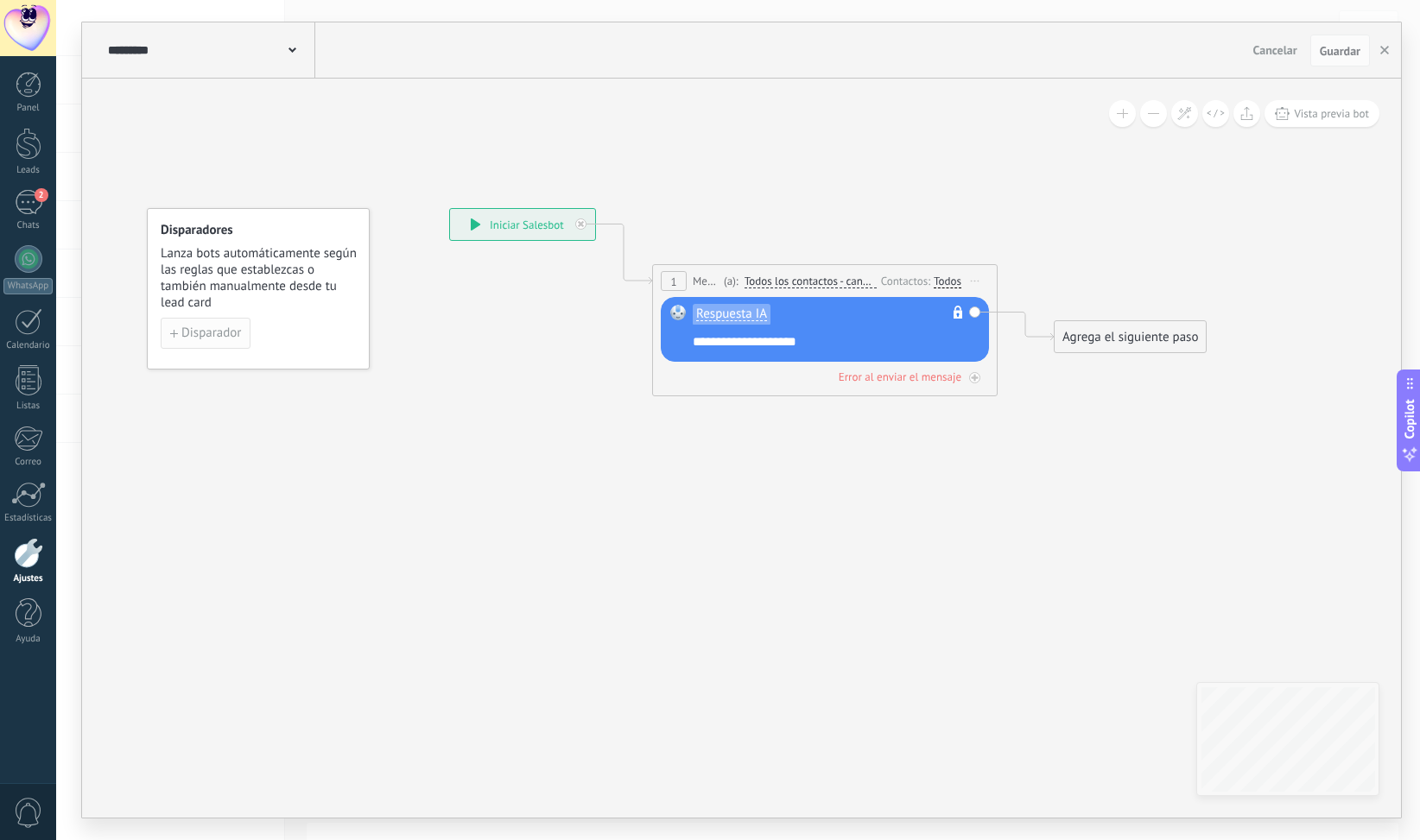
click at [211, 336] on span "Disparador" at bounding box center [211, 333] width 60 height 12
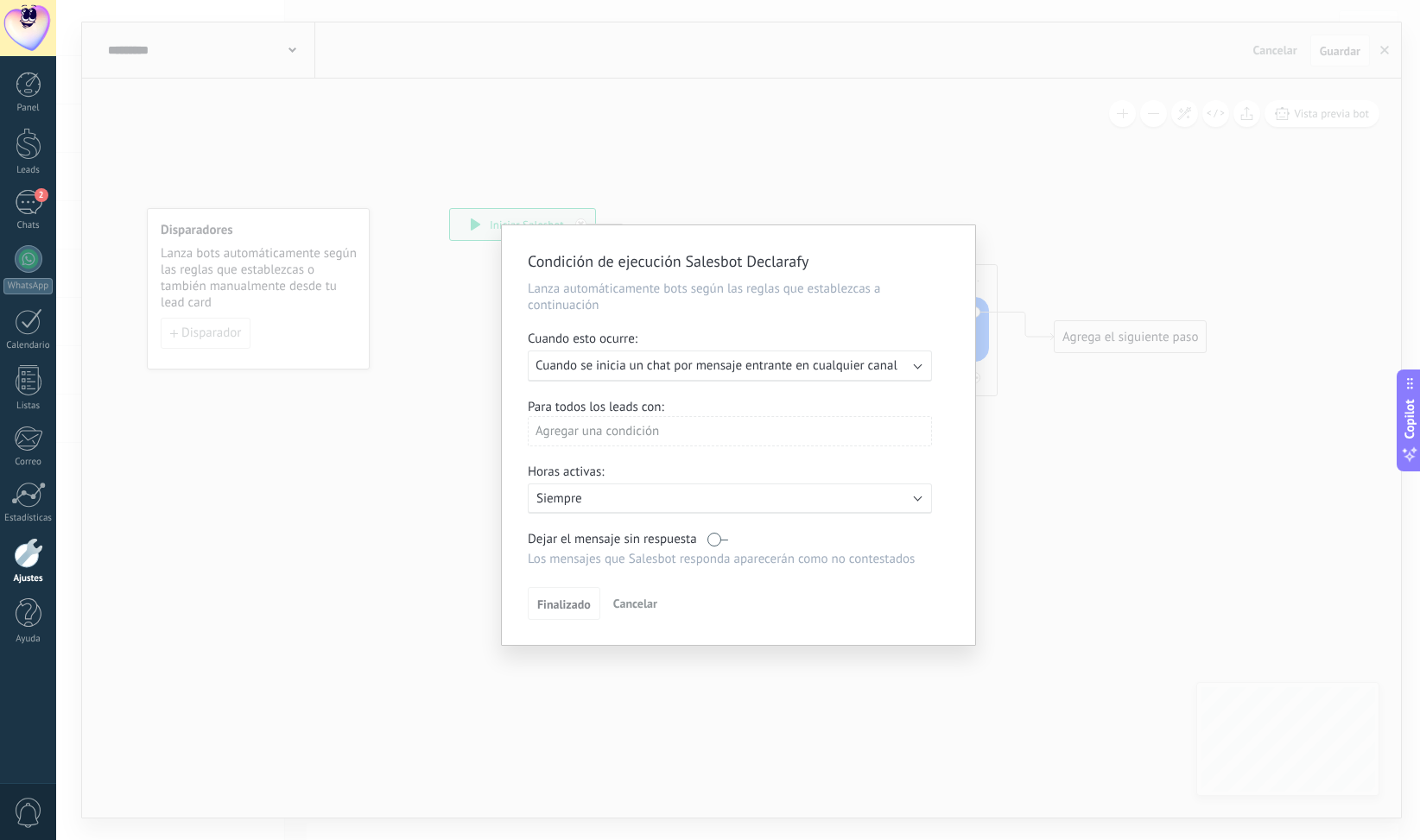
click at [672, 364] on span "Cuando se inicia un chat por mensaje entrante en cualquier canal" at bounding box center [717, 365] width 362 height 16
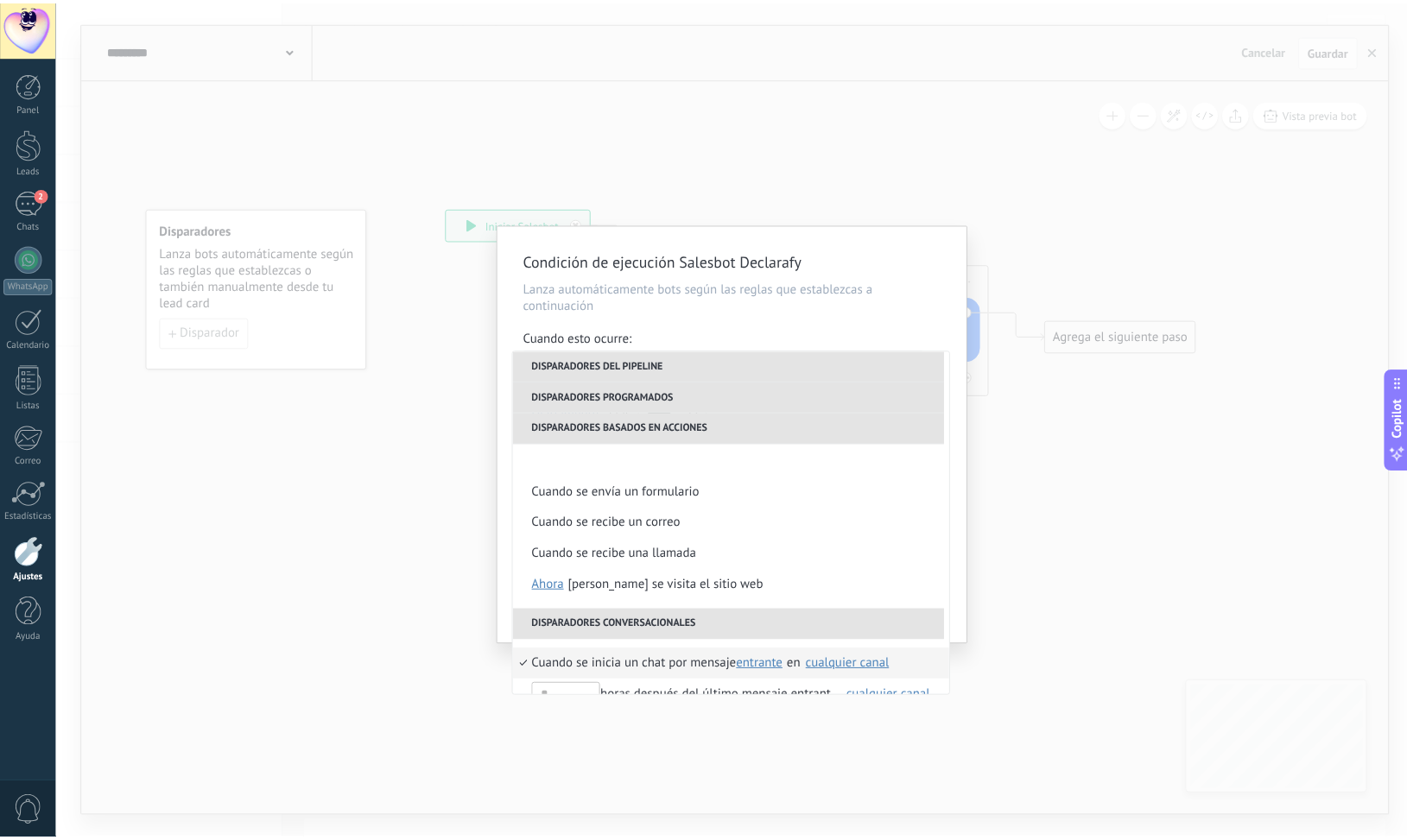
scroll to position [345, 0]
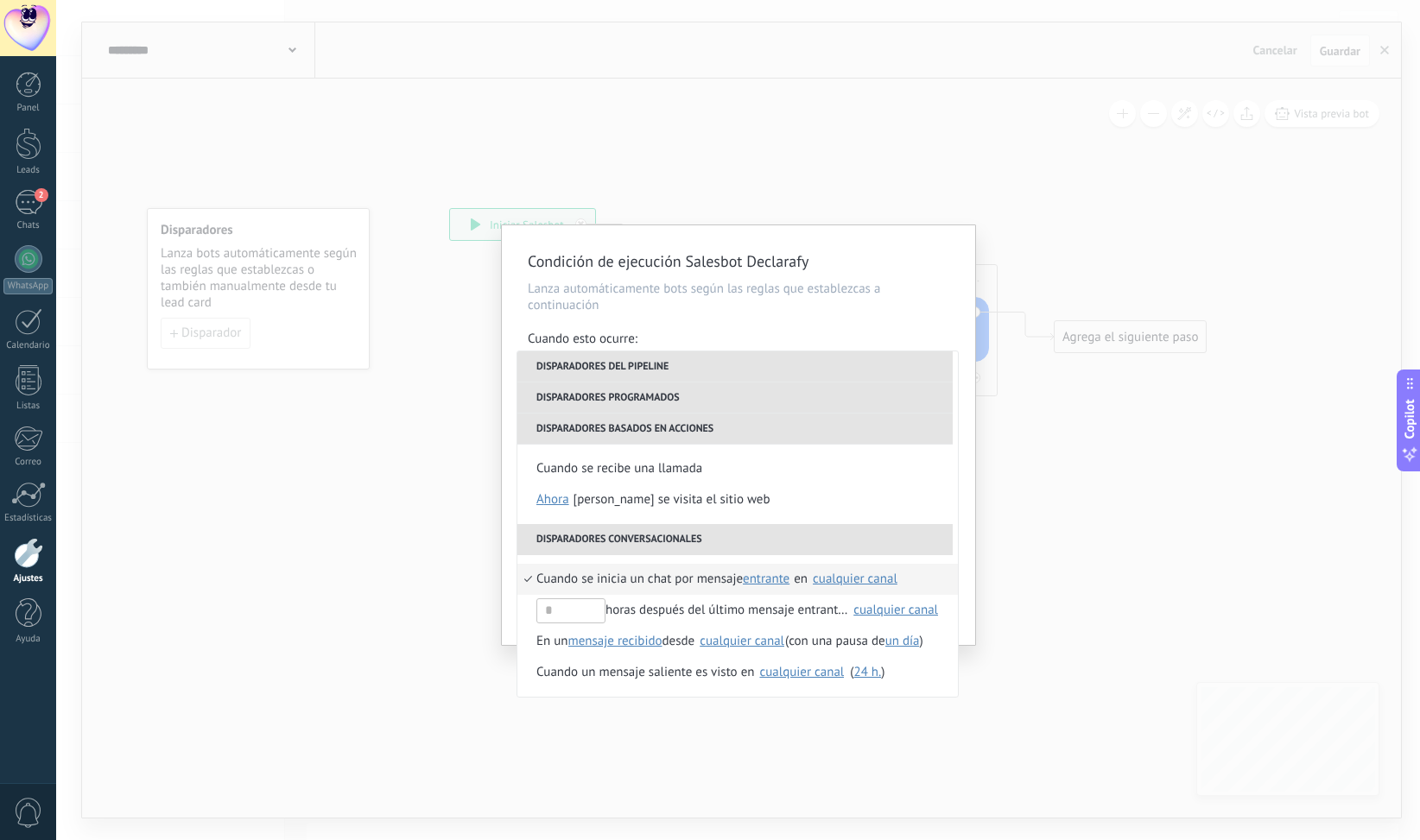
click at [684, 580] on span "Cuando se inicia un chat por mensaje" at bounding box center [640, 578] width 206 height 31
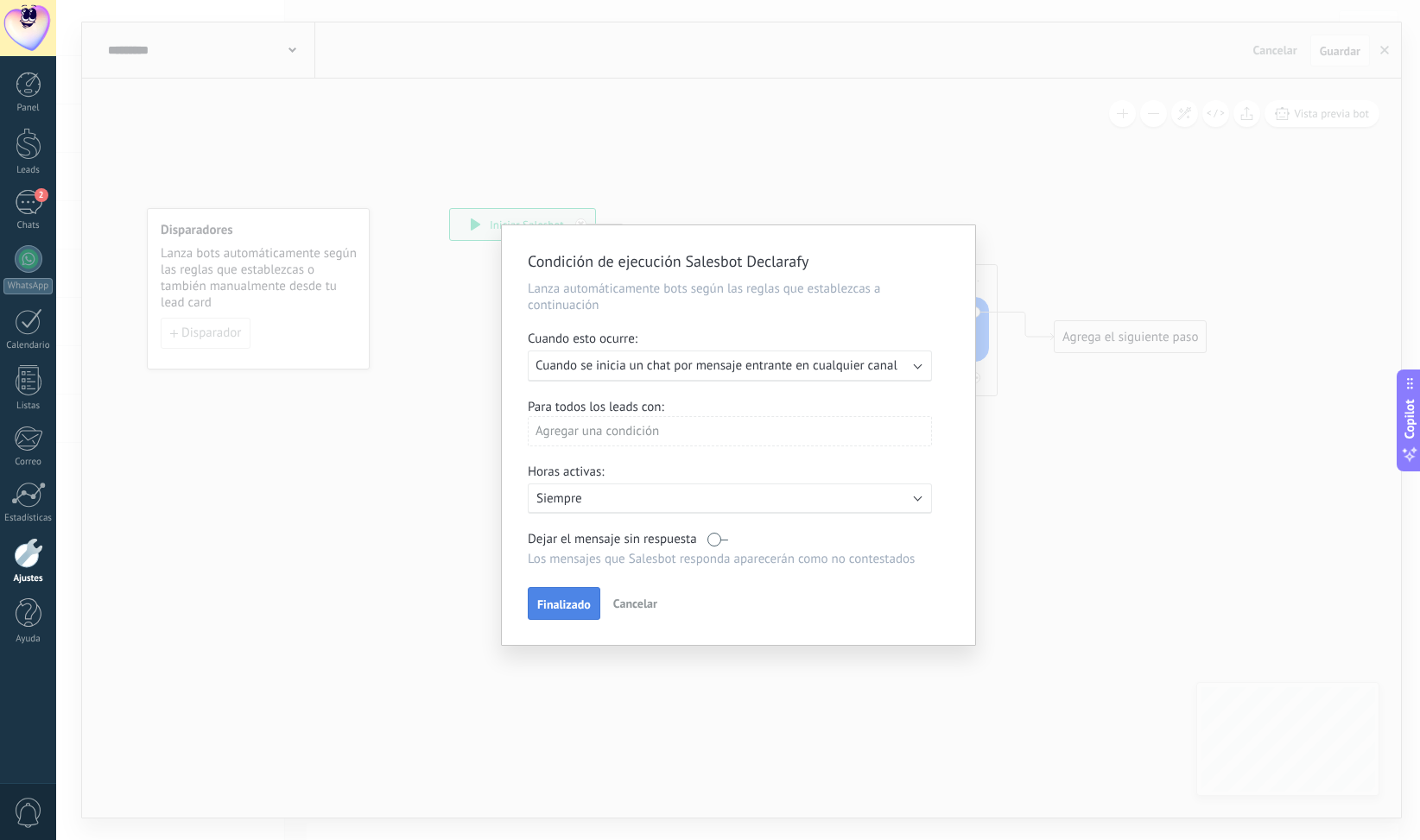
click at [560, 603] on span "Finalizado" at bounding box center [564, 604] width 53 height 12
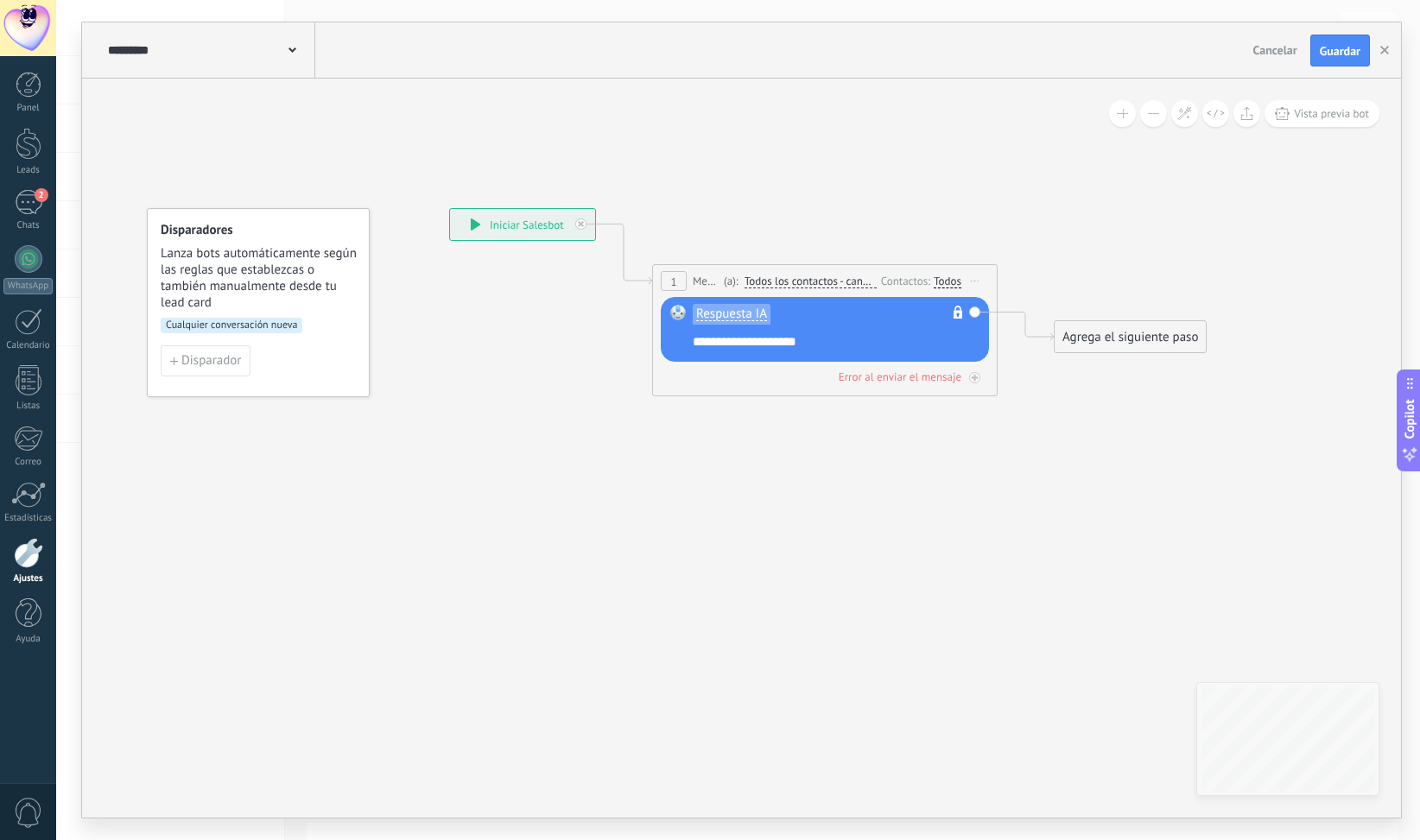
click at [475, 431] on icon at bounding box center [798, 301] width 1563 height 1050
click at [1334, 43] on button "Guardar" at bounding box center [1340, 51] width 60 height 33
click at [1385, 54] on icon "button" at bounding box center [1384, 50] width 8 height 8
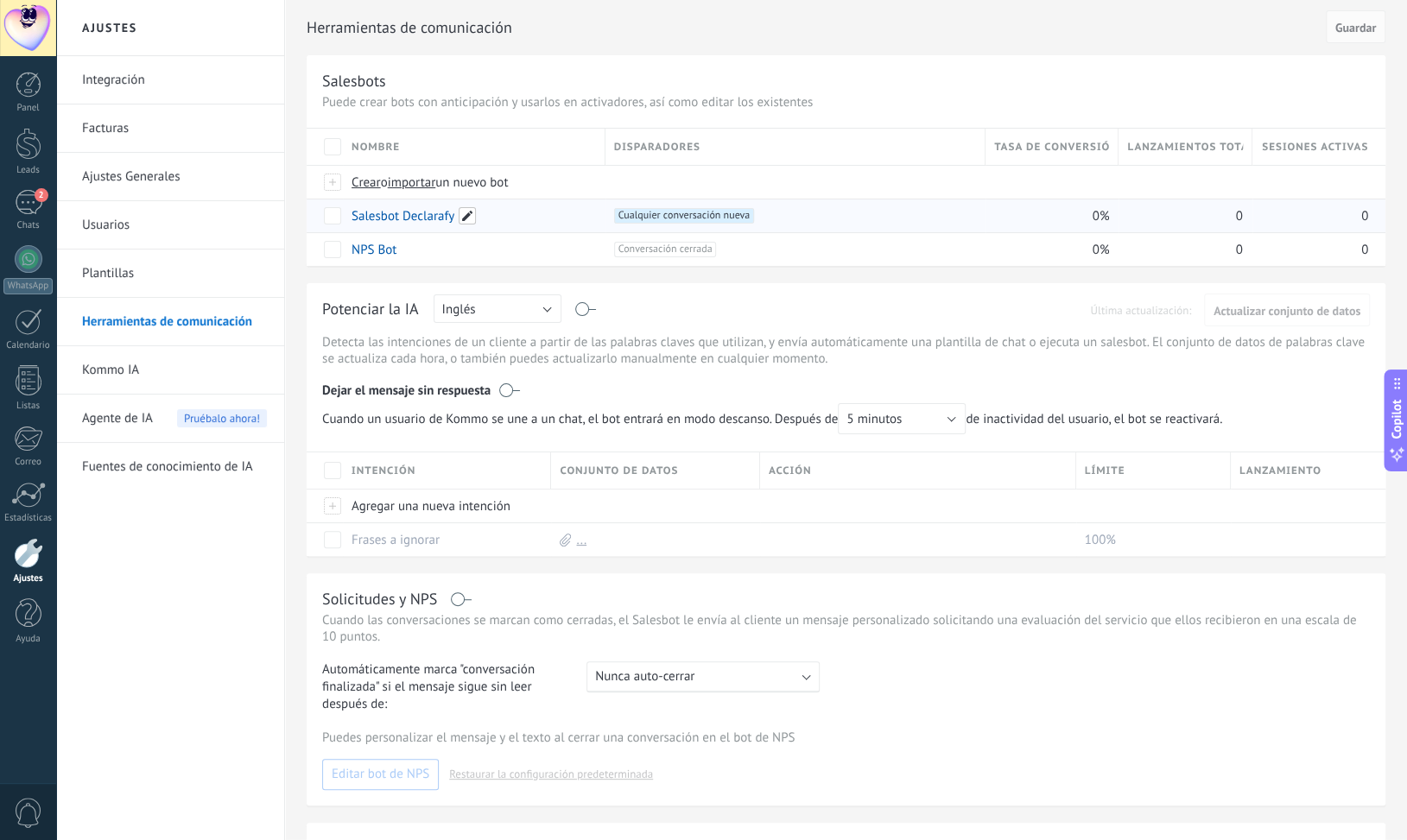
click at [470, 213] on span at bounding box center [467, 216] width 17 height 17
drag, startPoint x: 402, startPoint y: 217, endPoint x: 509, endPoint y: 217, distance: 107.0
click at [509, 217] on input "**********" at bounding box center [473, 216] width 241 height 27
type input "*"
type input "***"
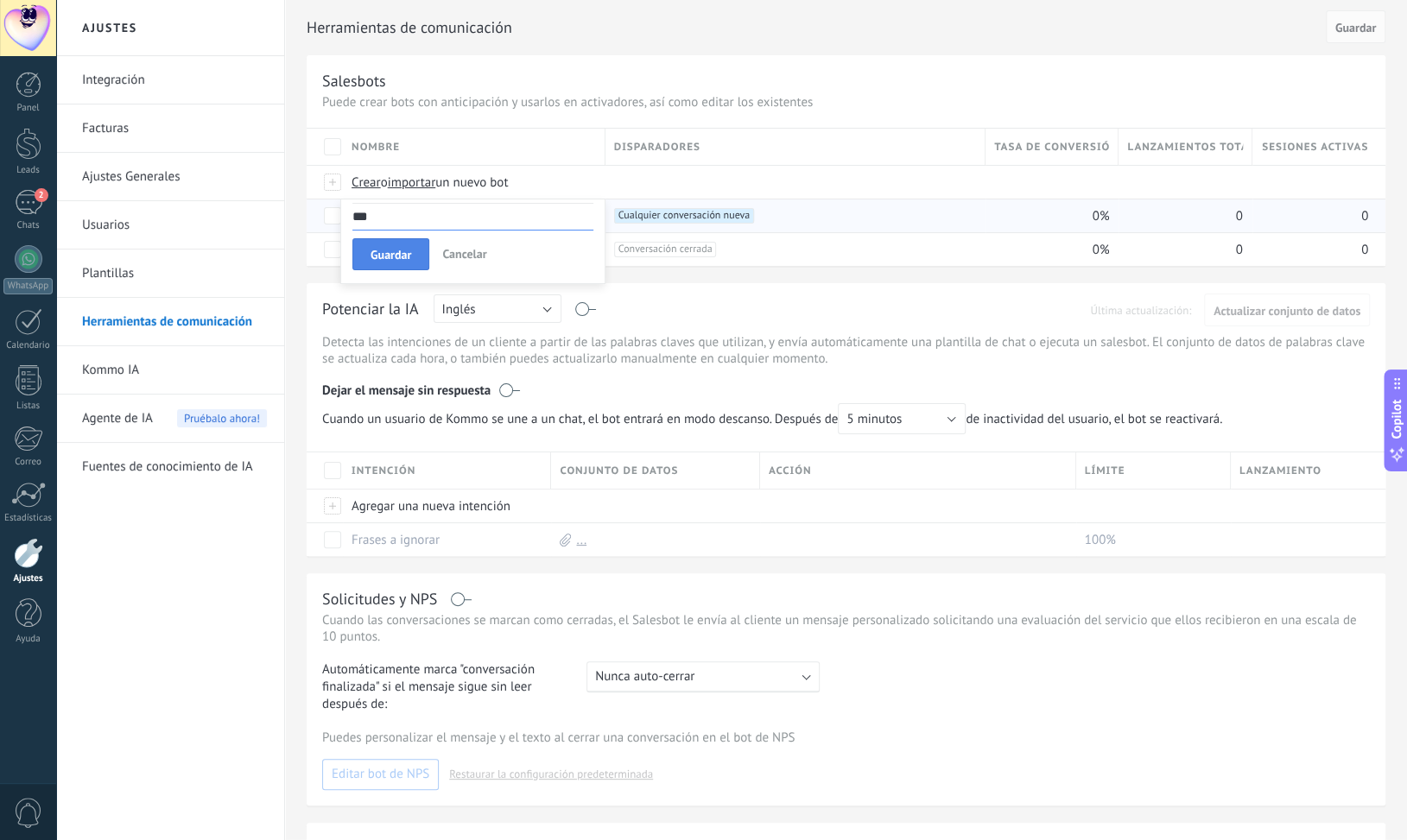
click at [380, 251] on span "Guardar" at bounding box center [390, 254] width 40 height 12
click at [213, 74] on link "Integración" at bounding box center [174, 81] width 185 height 49
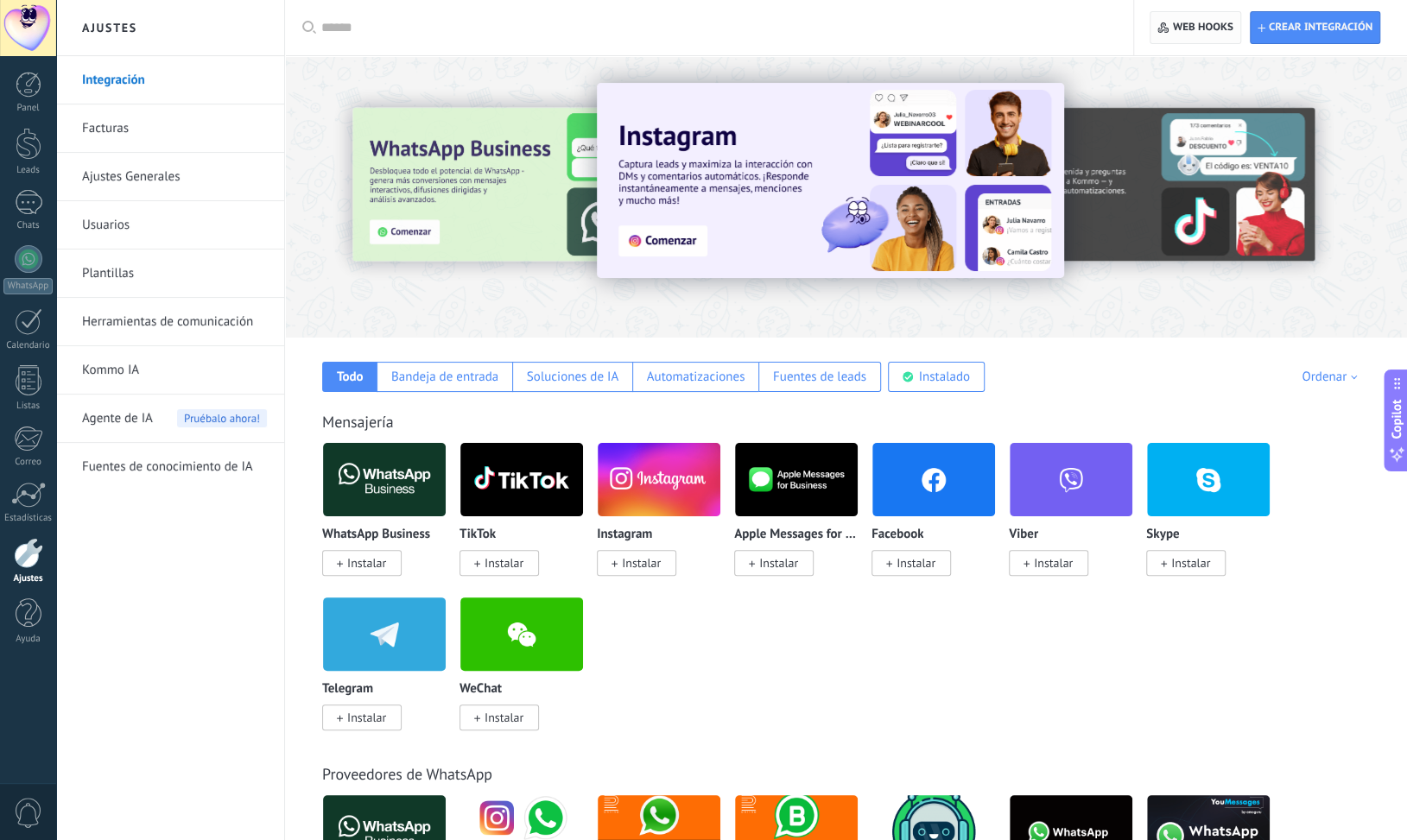
click at [1172, 28] on span "Web hooks 0" at bounding box center [1195, 27] width 75 height 31
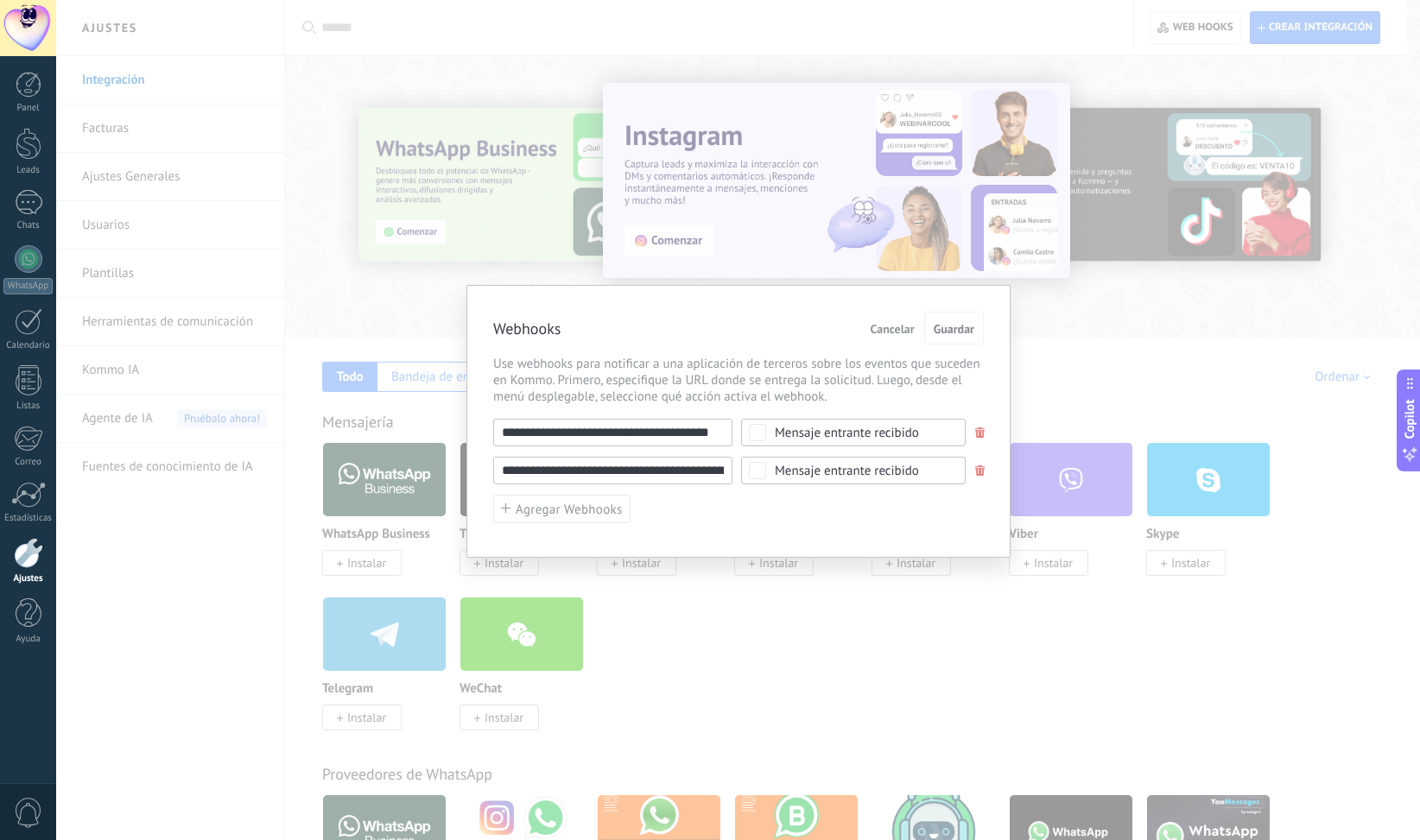
click at [884, 325] on span "Cancelar" at bounding box center [892, 328] width 44 height 12
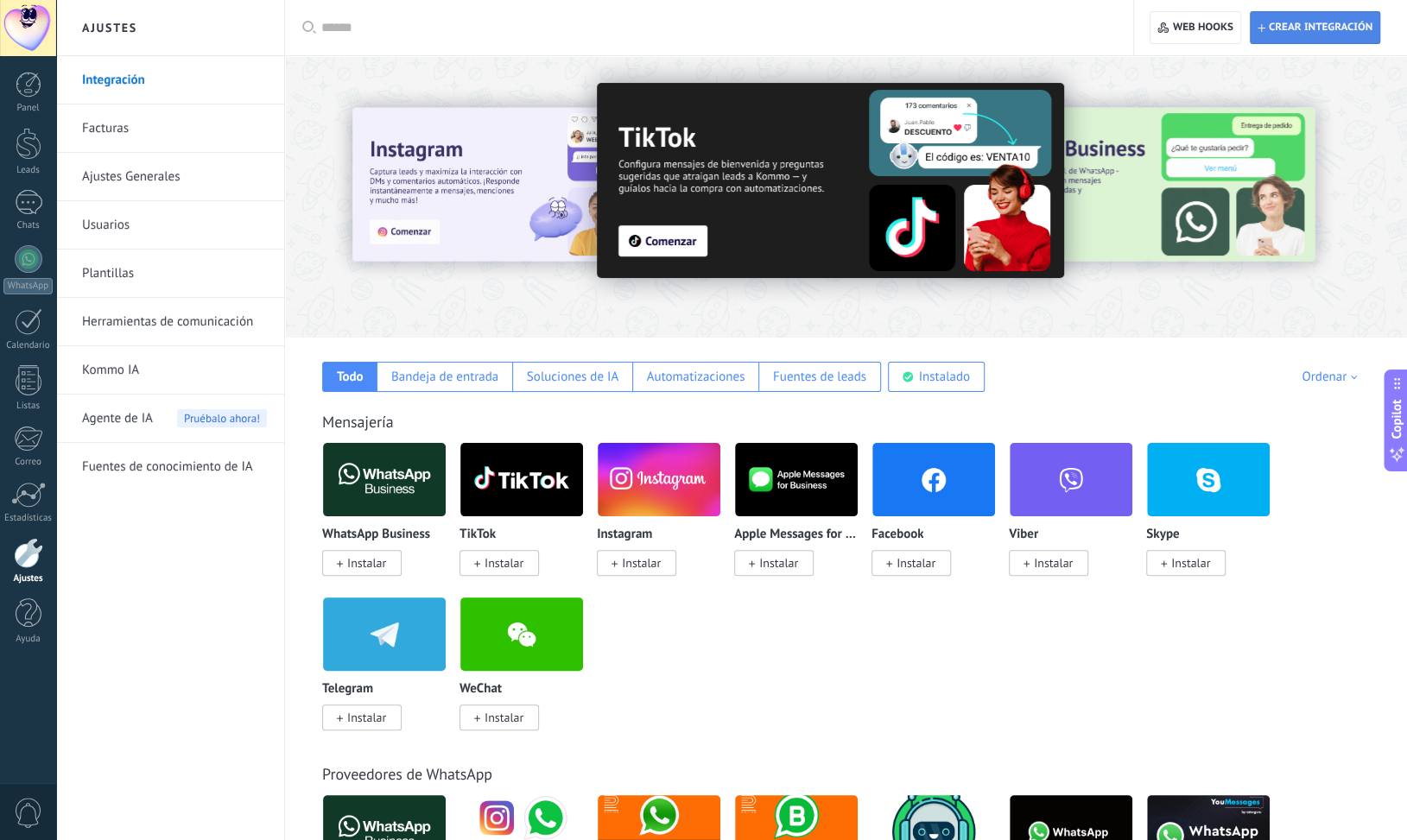
click at [1294, 31] on span "Crear integración" at bounding box center [1321, 27] width 104 height 14
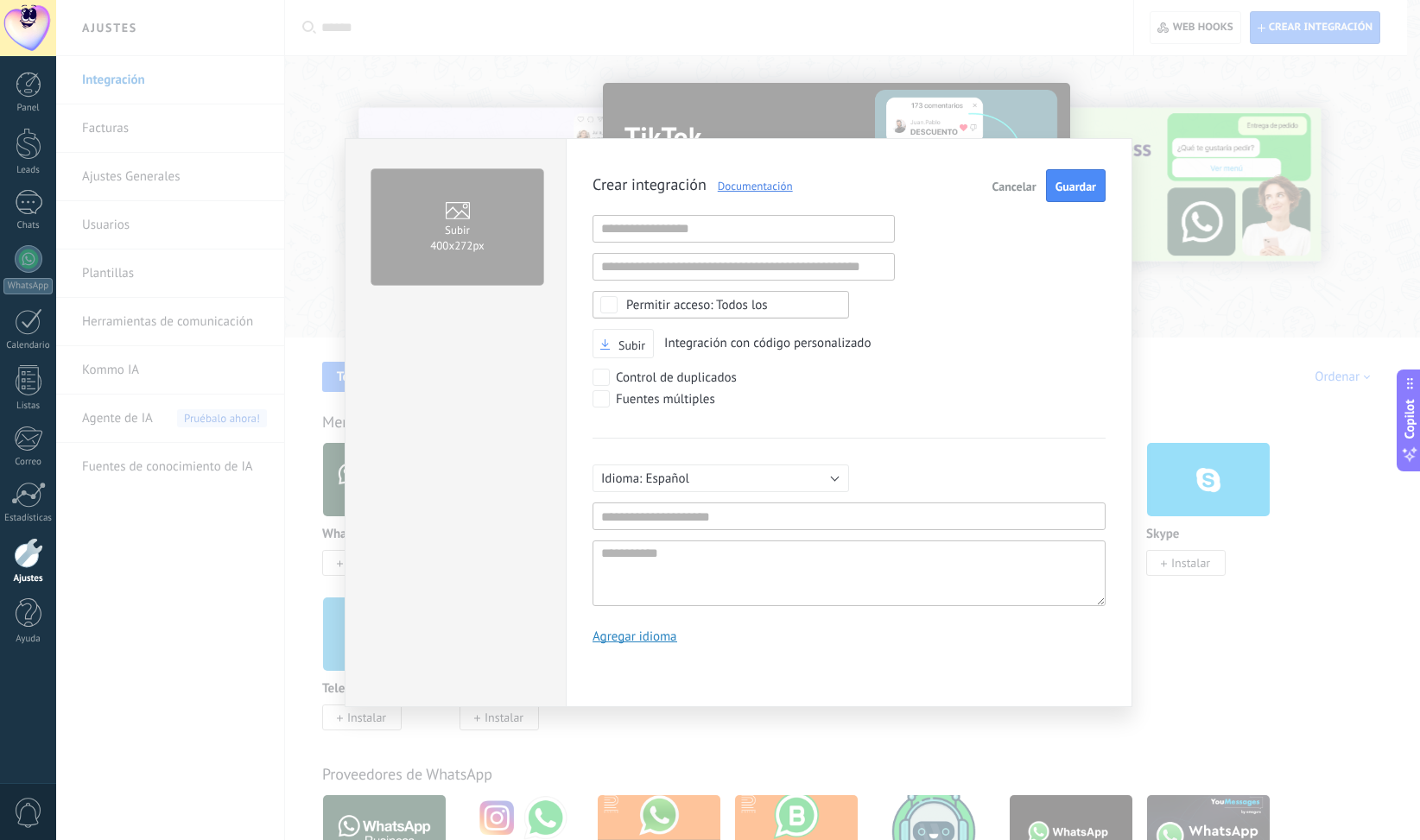
scroll to position [16, 0]
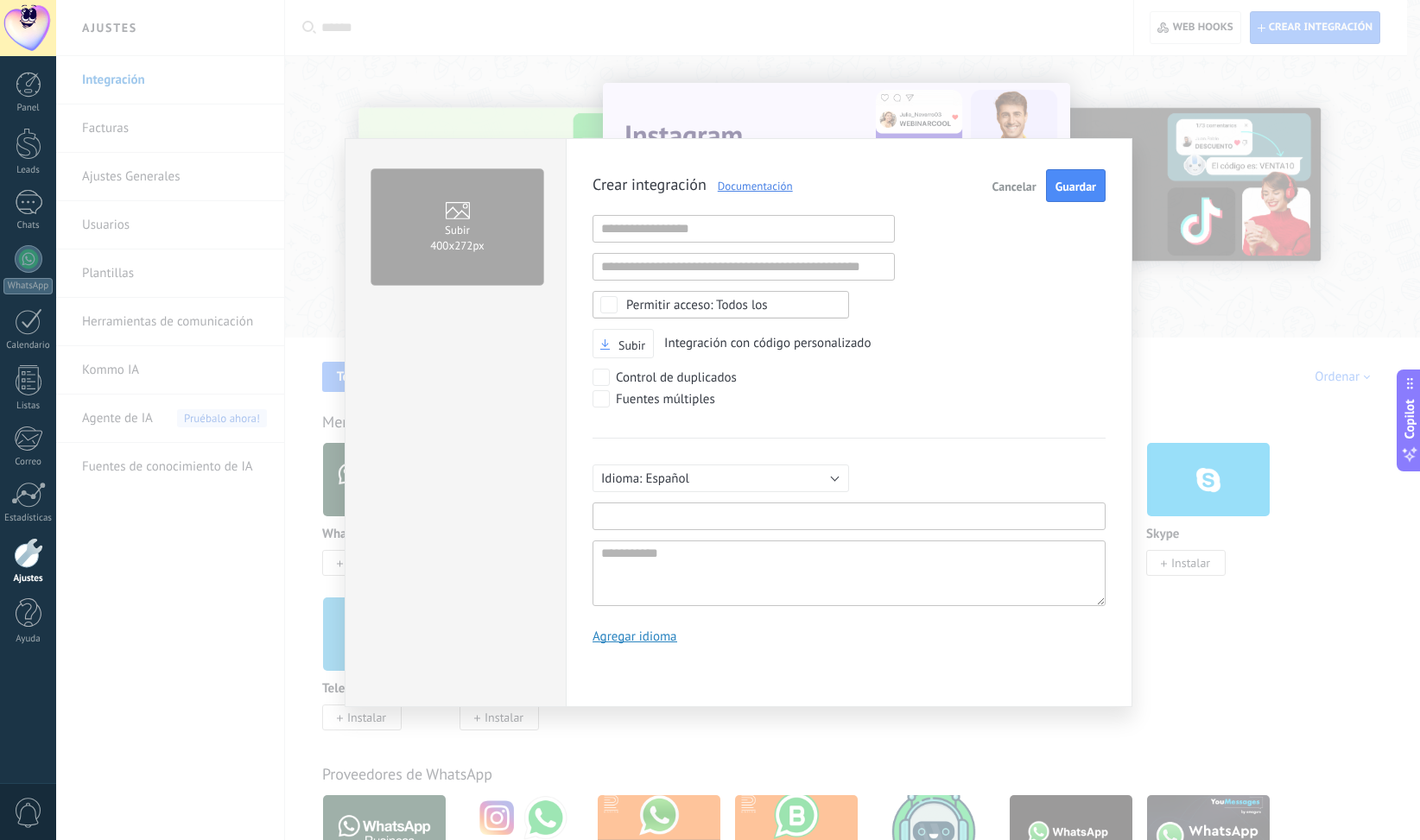
click at [804, 518] on input "text" at bounding box center [849, 516] width 513 height 27
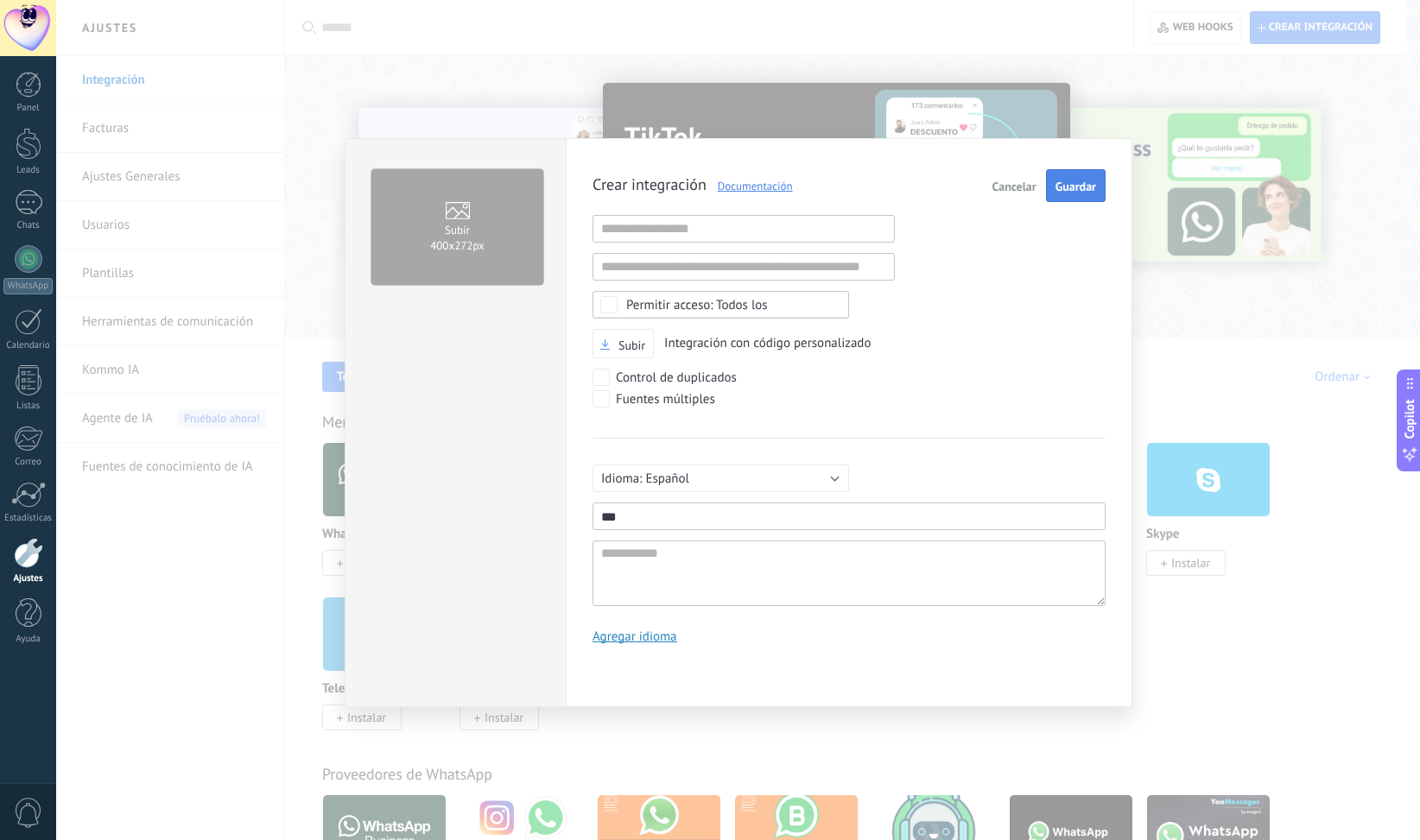
type input "***"
click at [1063, 180] on span "Guardar" at bounding box center [1075, 186] width 40 height 12
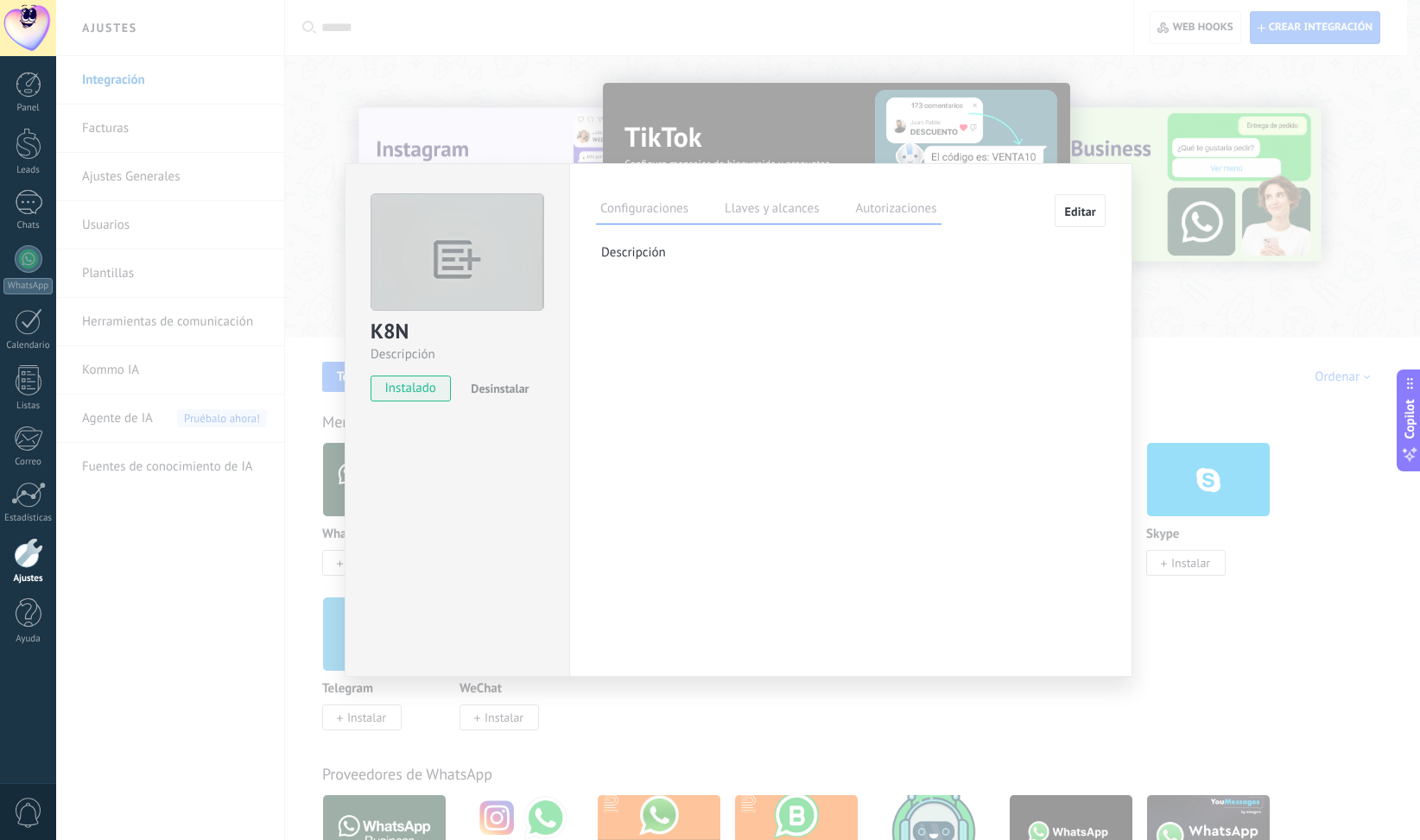
click at [761, 212] on label "Llaves y alcances" at bounding box center [772, 211] width 103 height 25
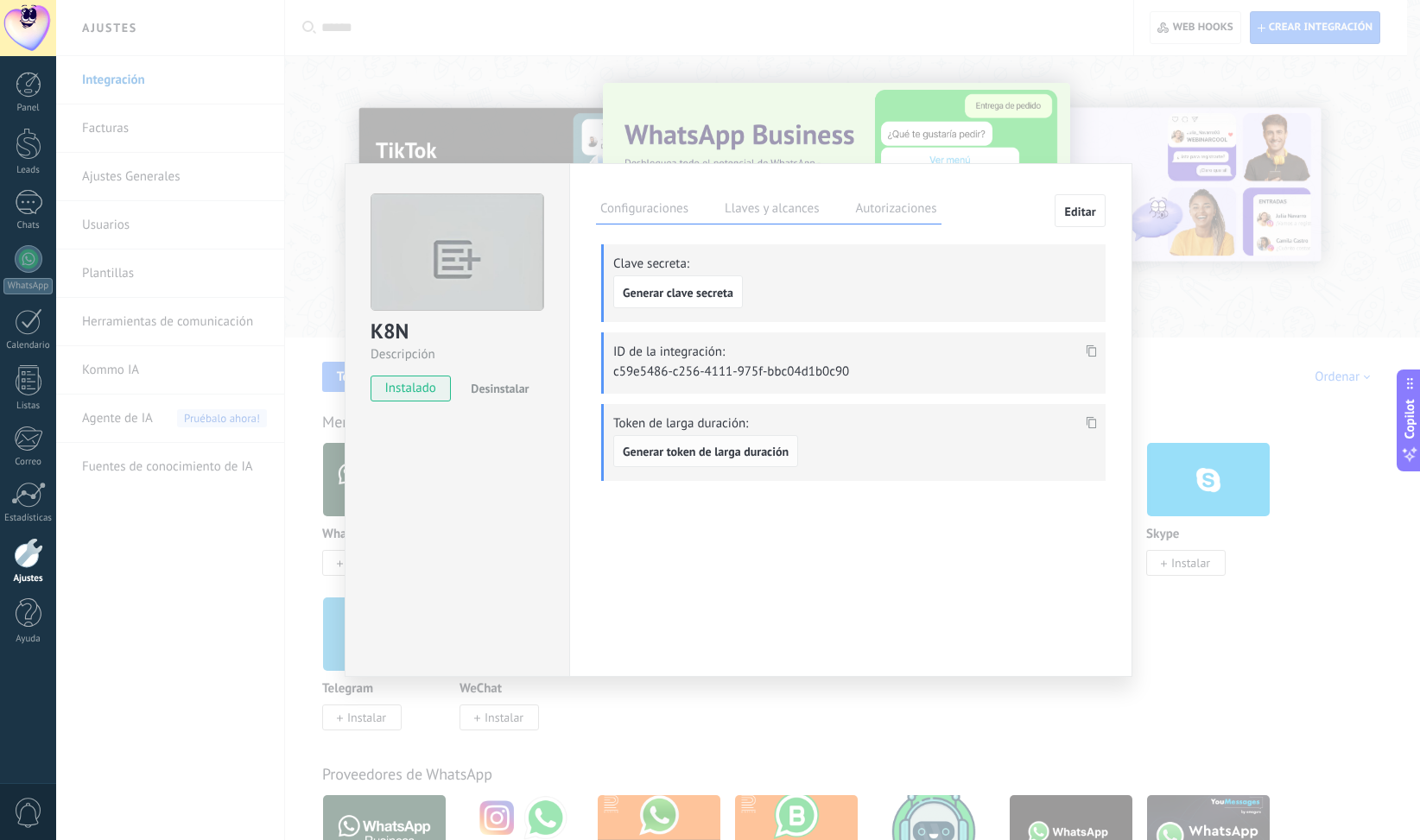
click at [727, 449] on span "Generar token de larga duración" at bounding box center [705, 451] width 166 height 12
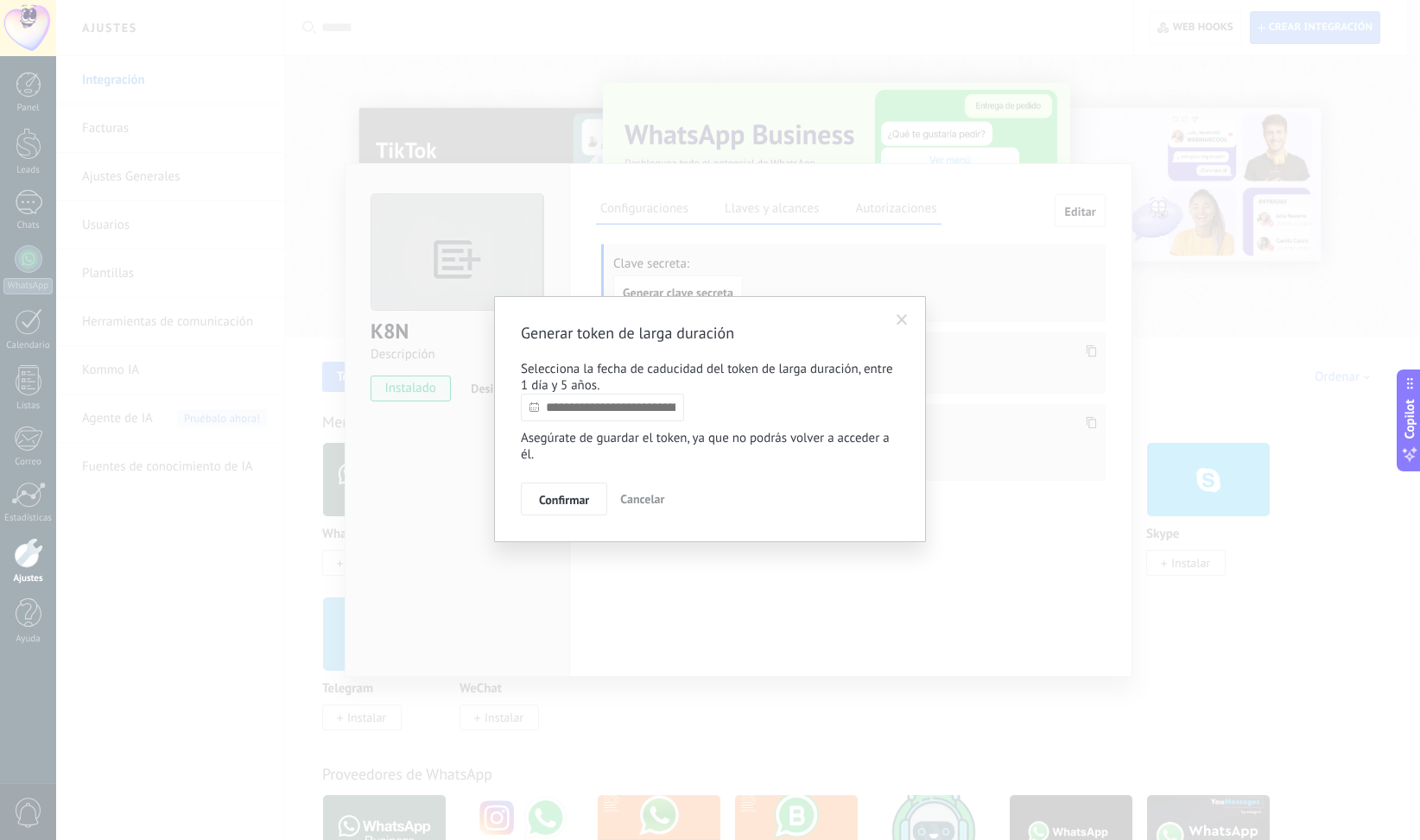
click at [584, 405] on input "text" at bounding box center [602, 407] width 163 height 27
click at [619, 438] on span "Octubre 2025" at bounding box center [623, 440] width 76 height 16
click at [651, 442] on span "Octubre 2025" at bounding box center [623, 440] width 76 height 16
click at [708, 438] on div "Octubre 2025" at bounding box center [625, 441] width 188 height 16
click at [644, 435] on span "Octubre 2025" at bounding box center [623, 440] width 76 height 16
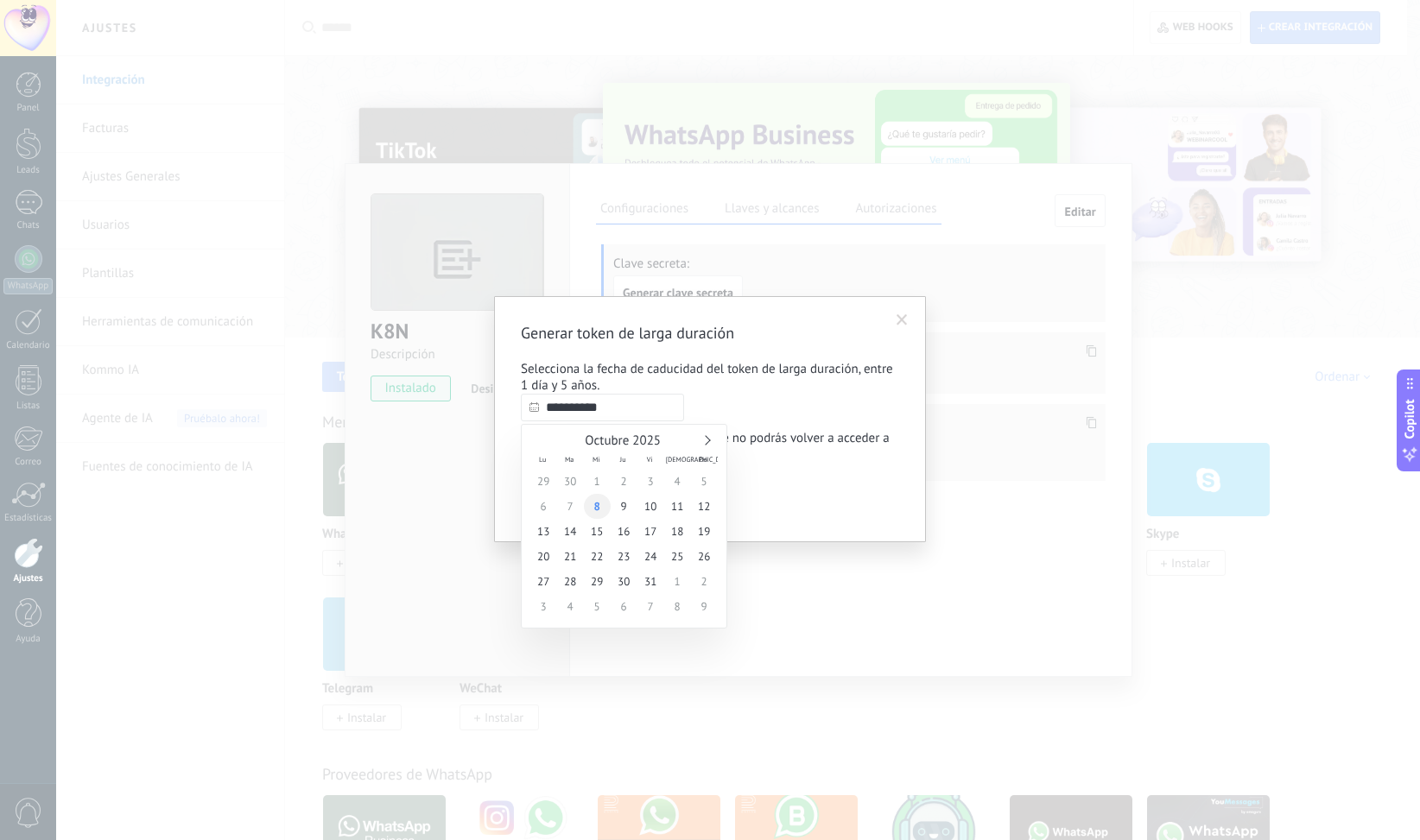
click at [601, 508] on span "8" at bounding box center [597, 506] width 27 height 25
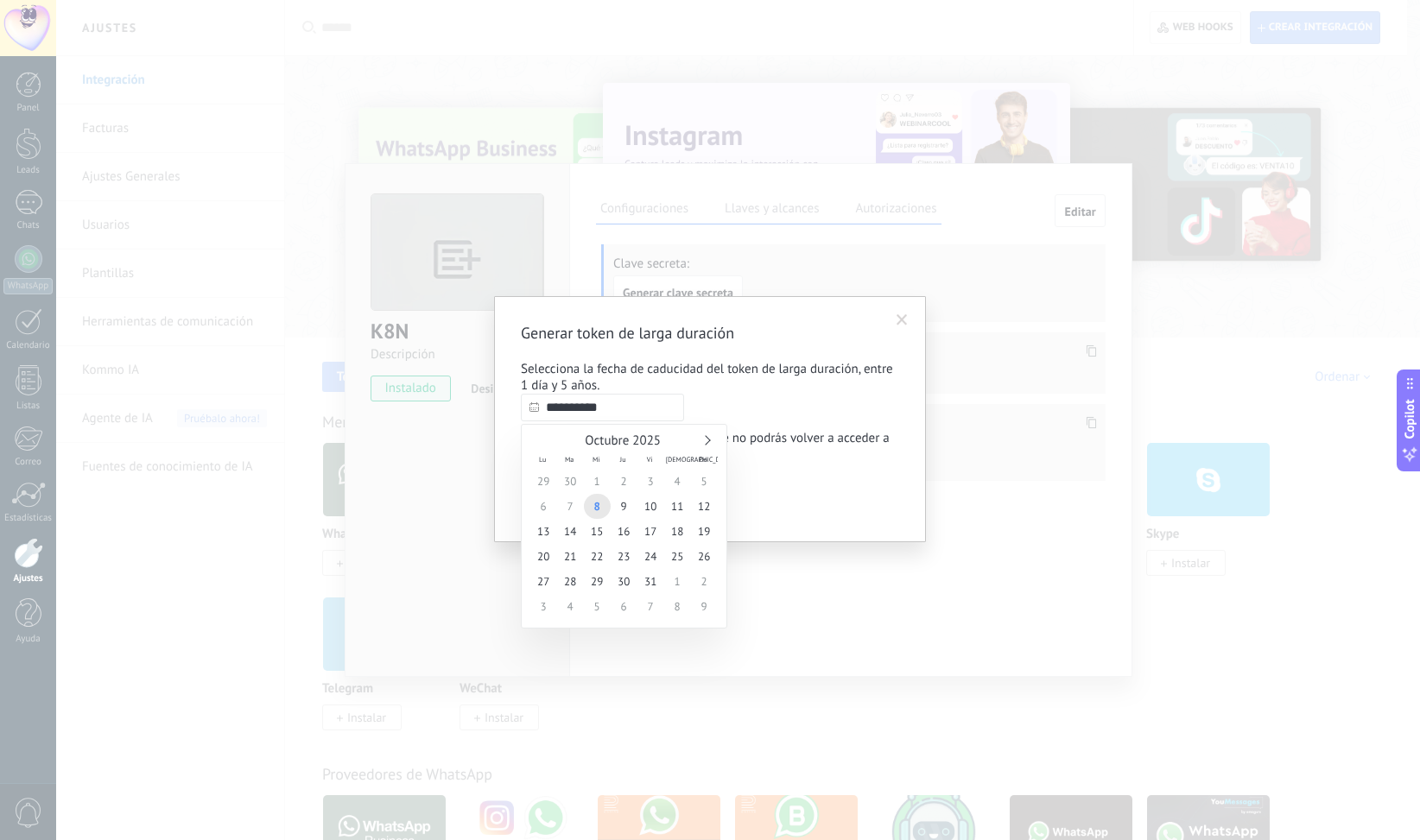
drag, startPoint x: 596, startPoint y: 410, endPoint x: 630, endPoint y: 416, distance: 34.5
click at [630, 412] on input "**********" at bounding box center [602, 407] width 163 height 27
click at [552, 412] on input "**********" at bounding box center [602, 407] width 163 height 27
type input "**********"
click at [703, 485] on span "6" at bounding box center [704, 481] width 27 height 25
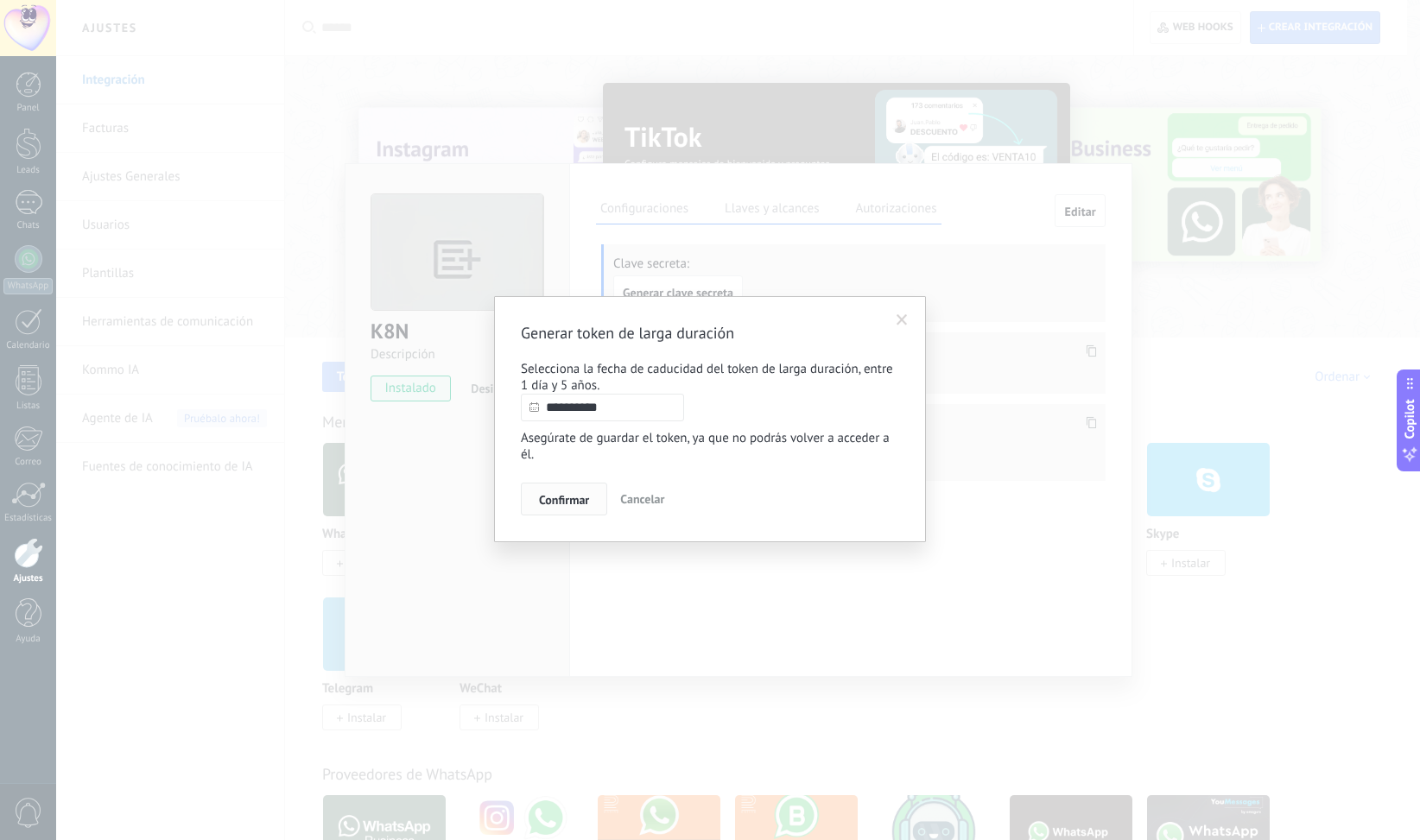
click at [566, 497] on span "Confirmar" at bounding box center [564, 500] width 50 height 12
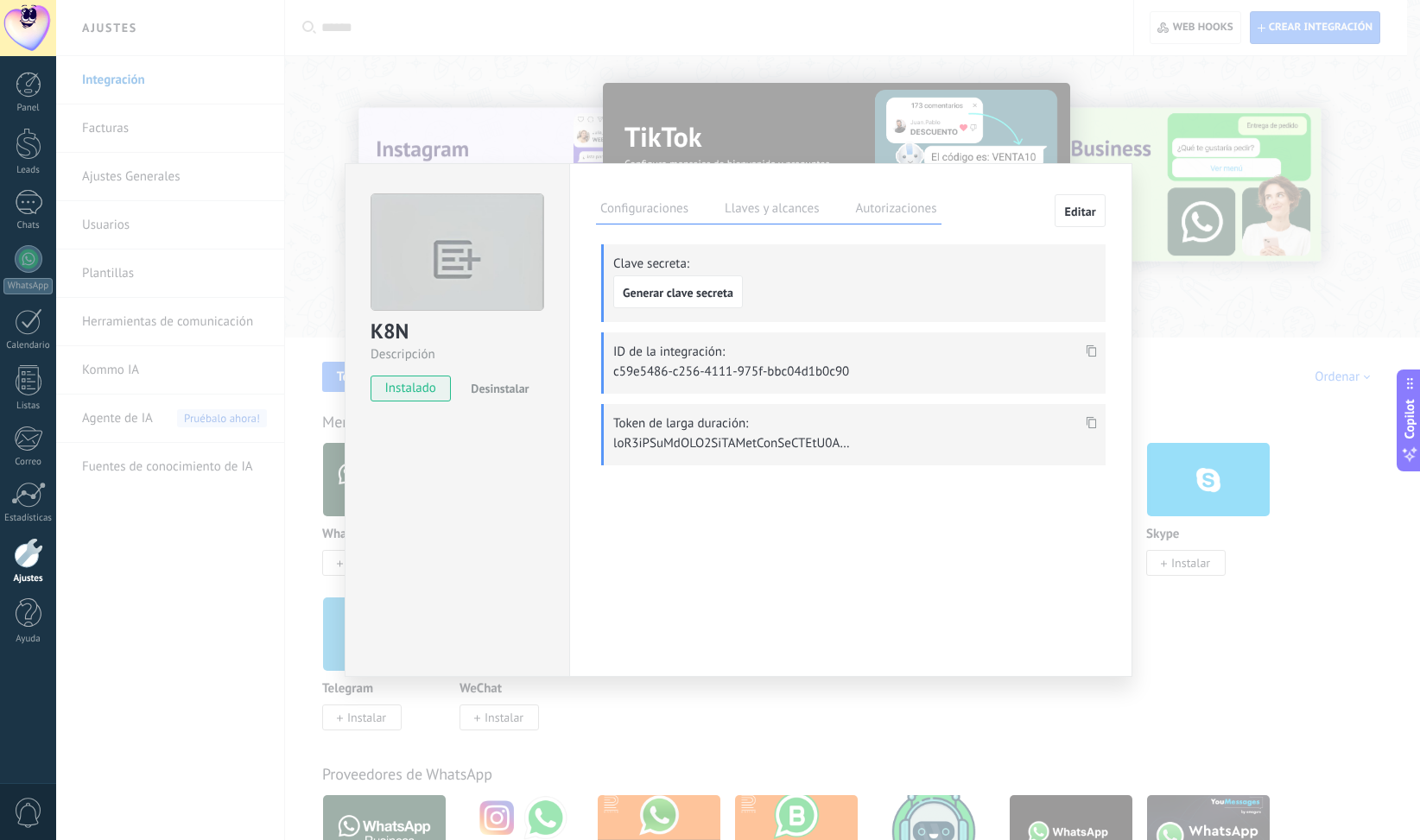
click at [1083, 421] on span at bounding box center [1091, 428] width 20 height 15
click at [1092, 349] on icon at bounding box center [1092, 351] width 10 height 12
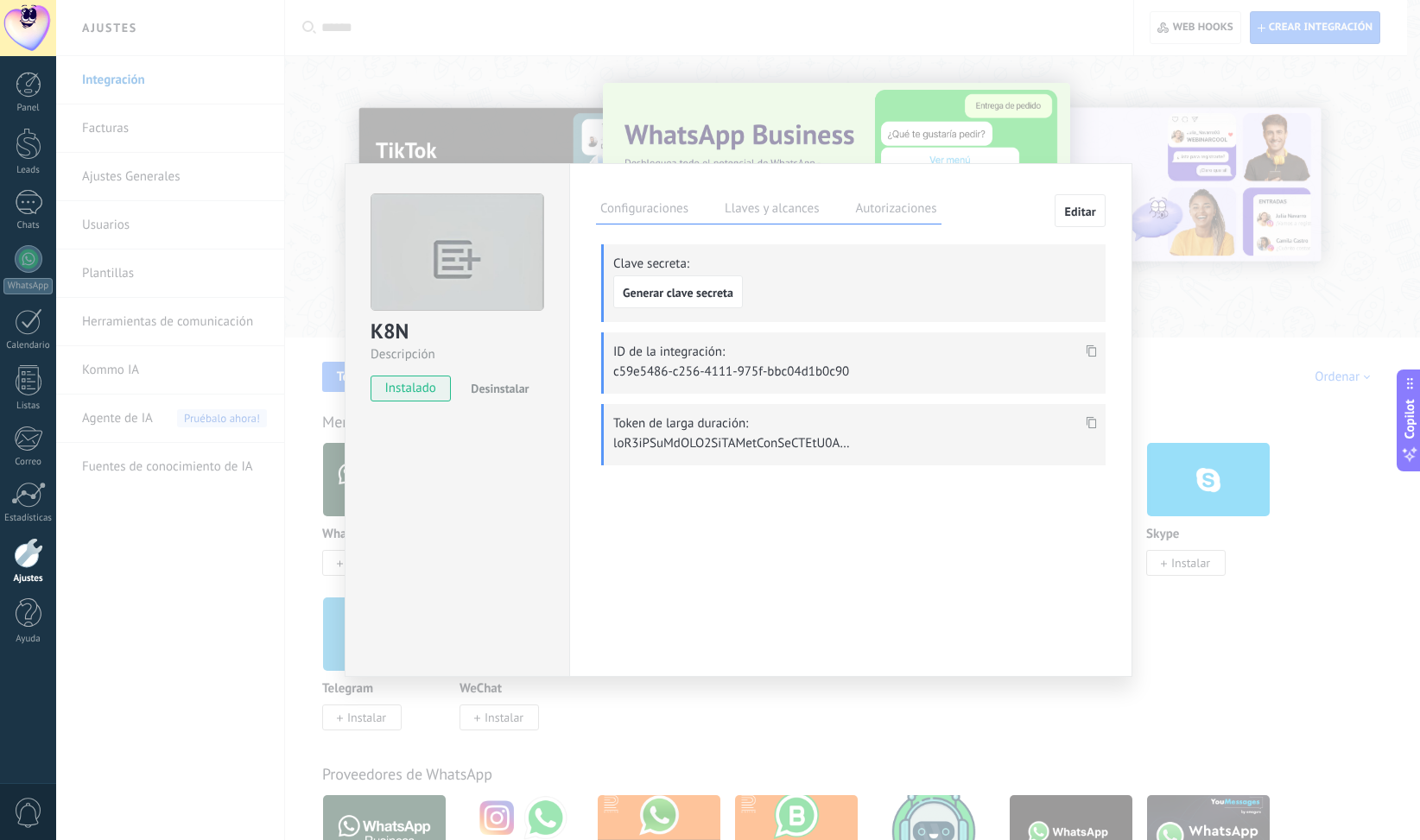
click at [1092, 418] on use at bounding box center [1092, 423] width 10 height 12
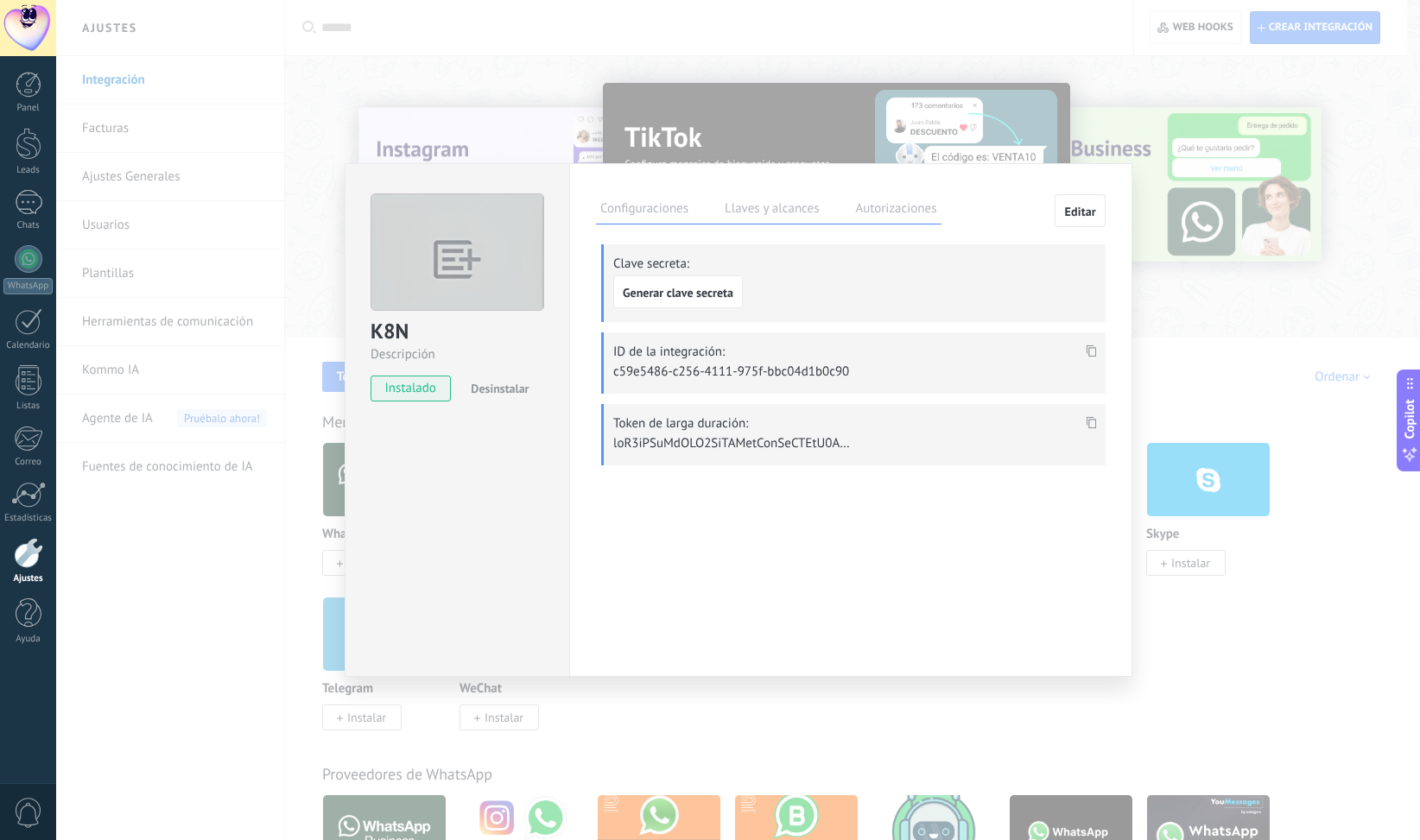
click at [1099, 416] on div at bounding box center [1091, 423] width 20 height 25
click at [1088, 426] on icon at bounding box center [1092, 423] width 10 height 12
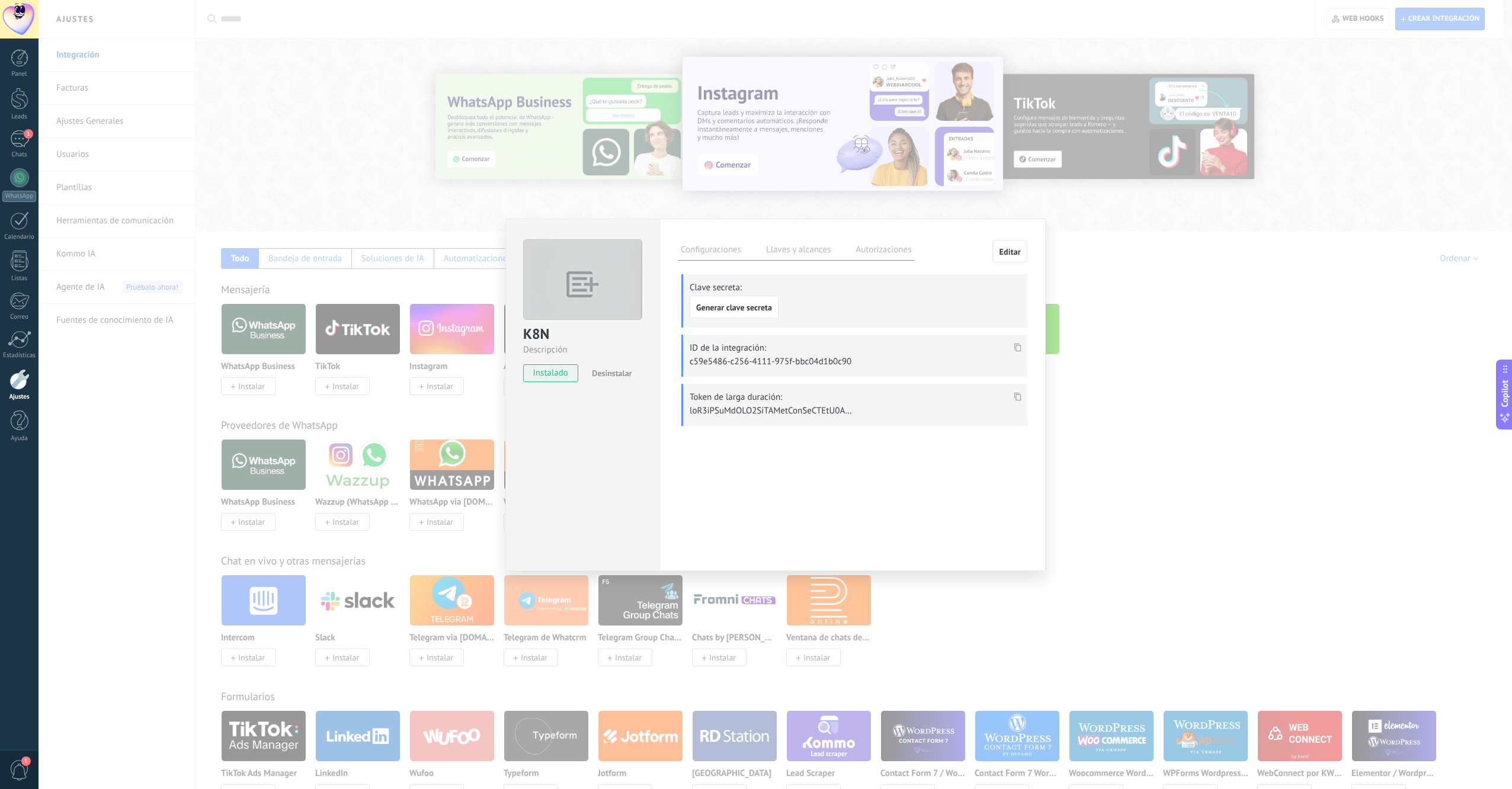
scroll to position [11, 0]
click at [964, 394] on icon at bounding box center [1018, 396] width 7 height 8
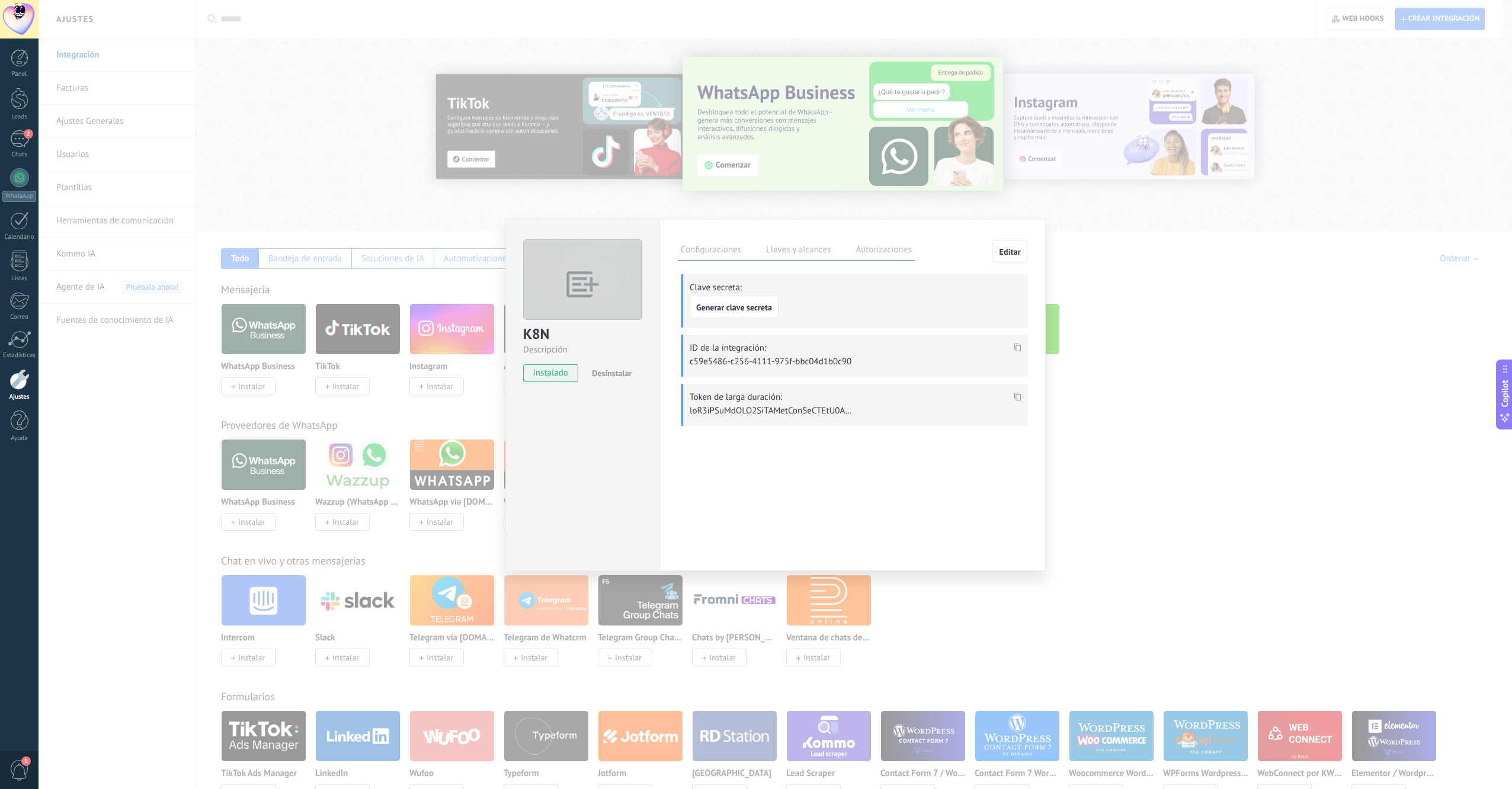
click at [964, 395] on span at bounding box center [1017, 400] width 14 height 10
click at [964, 397] on icon at bounding box center [1018, 396] width 7 height 8
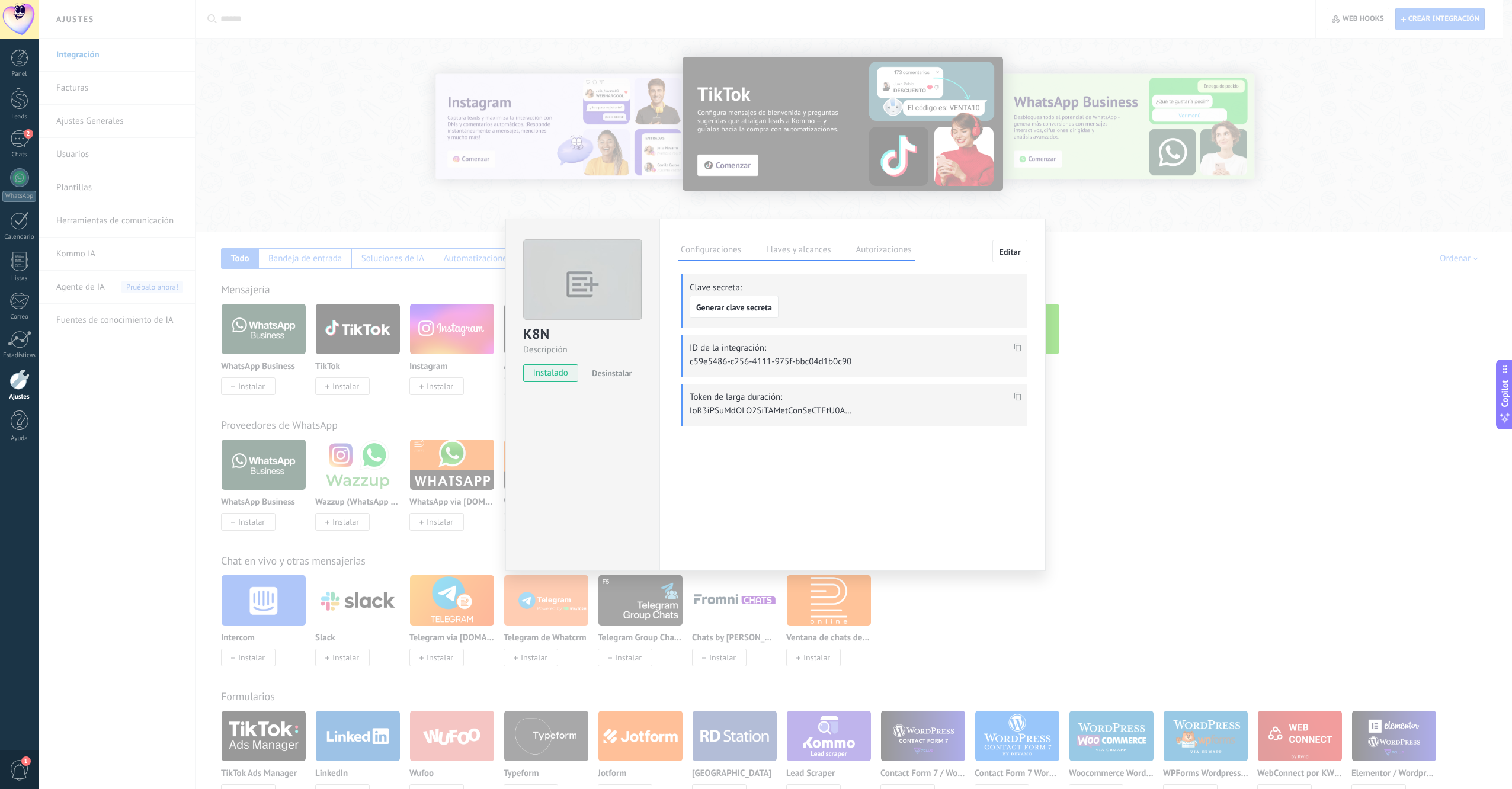
click at [964, 388] on div "Token de larga duración:" at bounding box center [854, 404] width 346 height 42
click at [964, 392] on icon at bounding box center [1018, 396] width 7 height 8
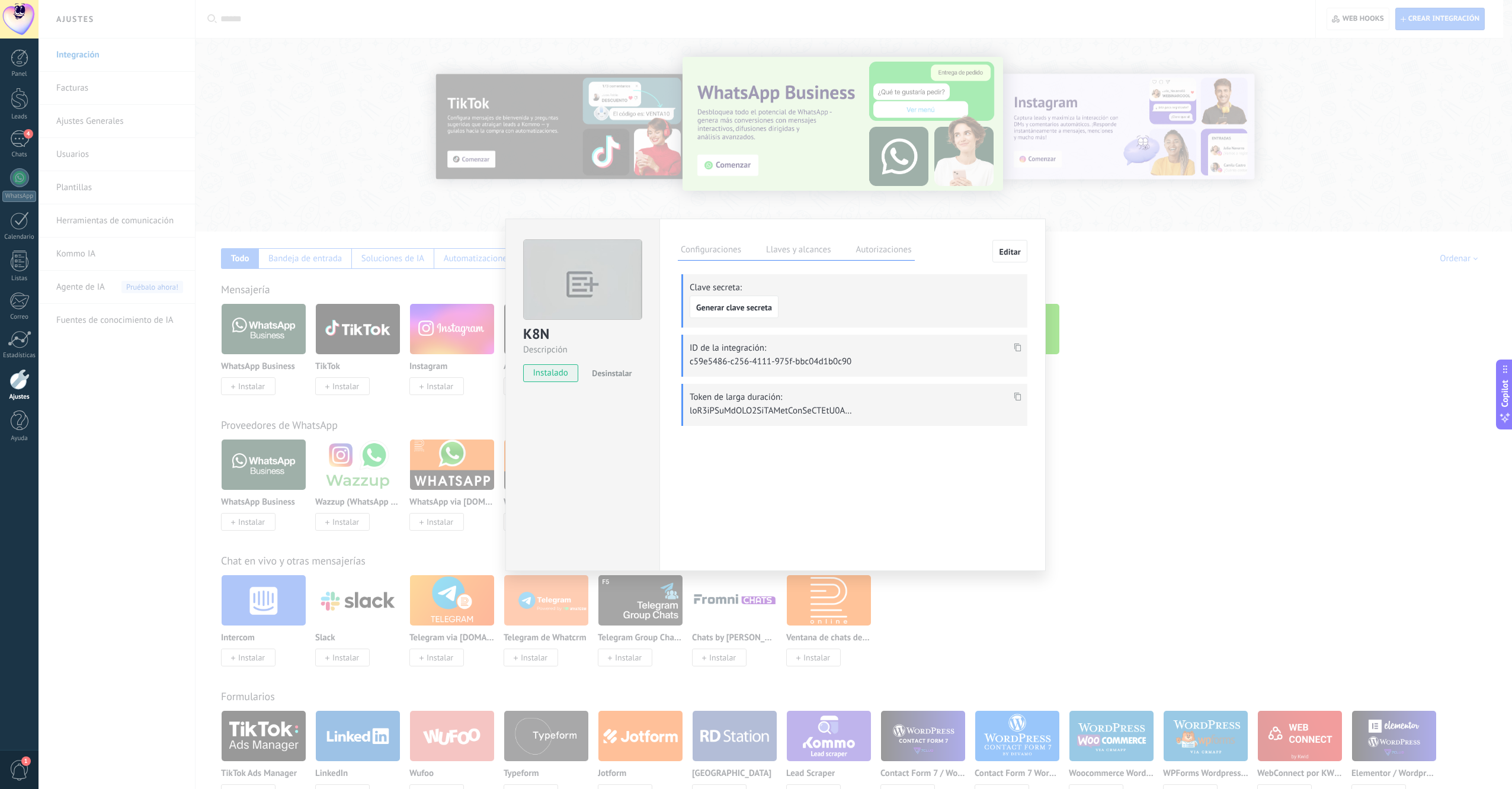
click at [964, 392] on icon at bounding box center [1018, 396] width 7 height 8
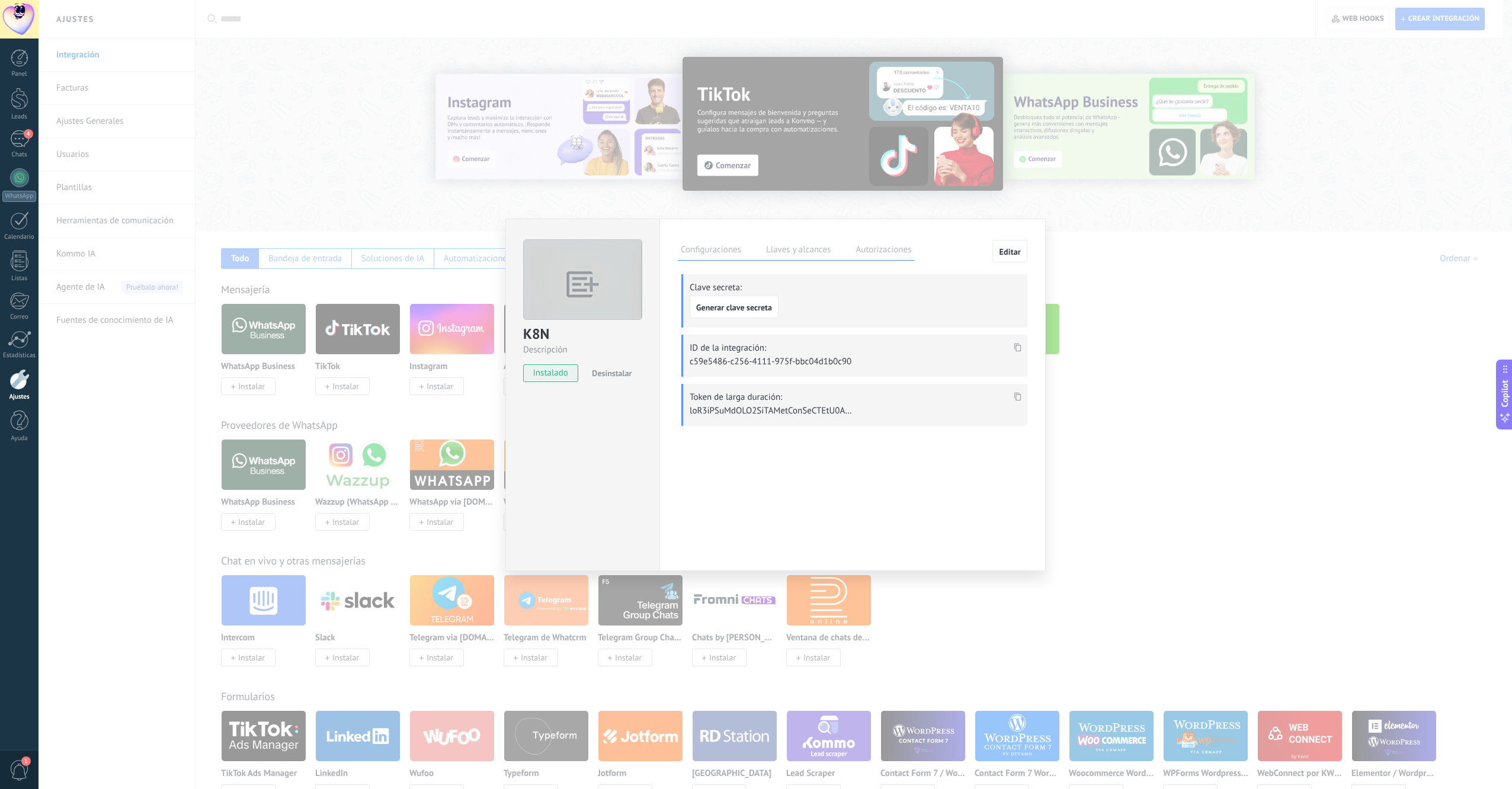
click at [874, 245] on label "Autorizaciones" at bounding box center [883, 251] width 62 height 17
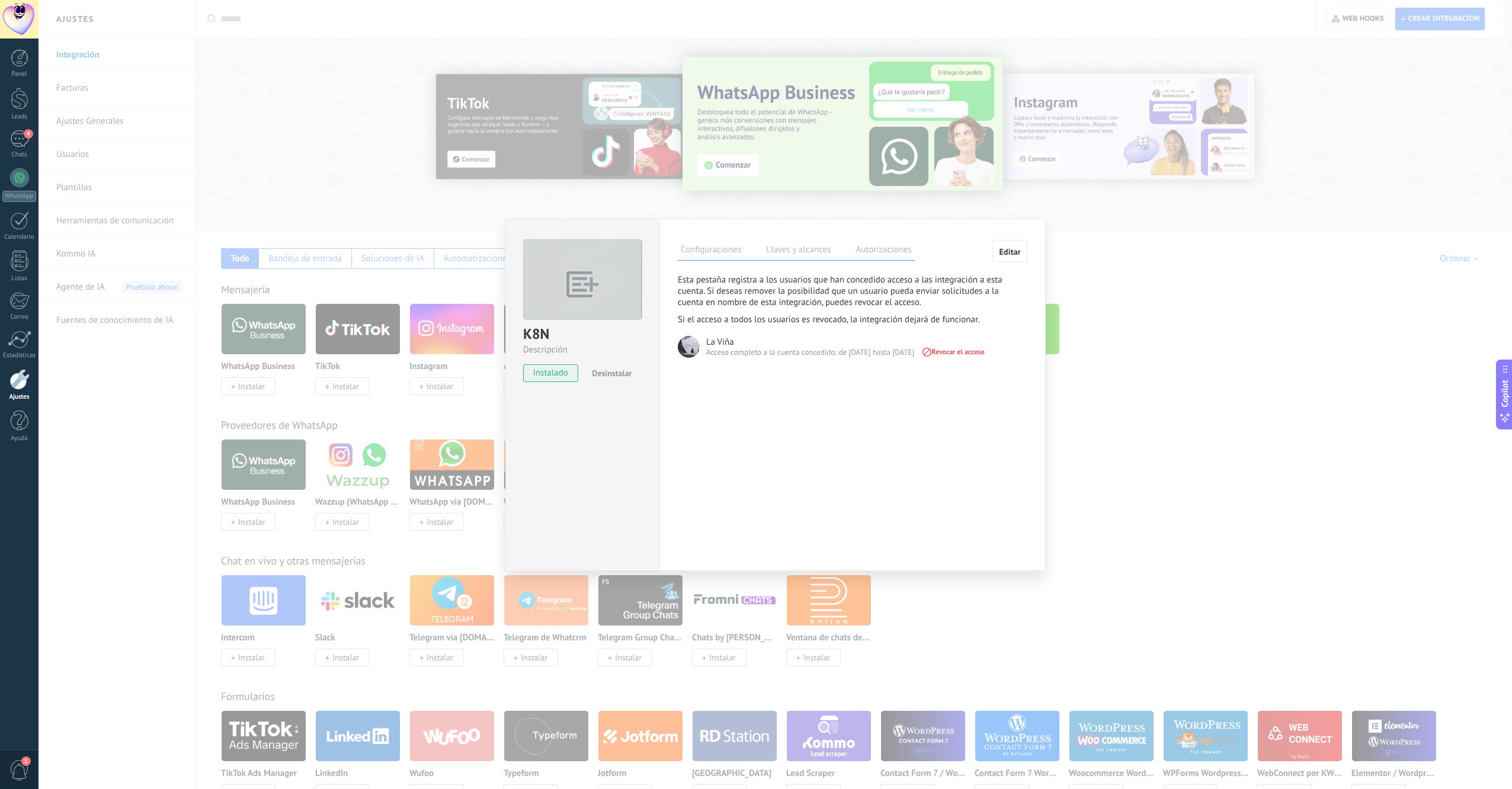
click at [809, 248] on label "Llaves y alcances" at bounding box center [798, 251] width 71 height 17
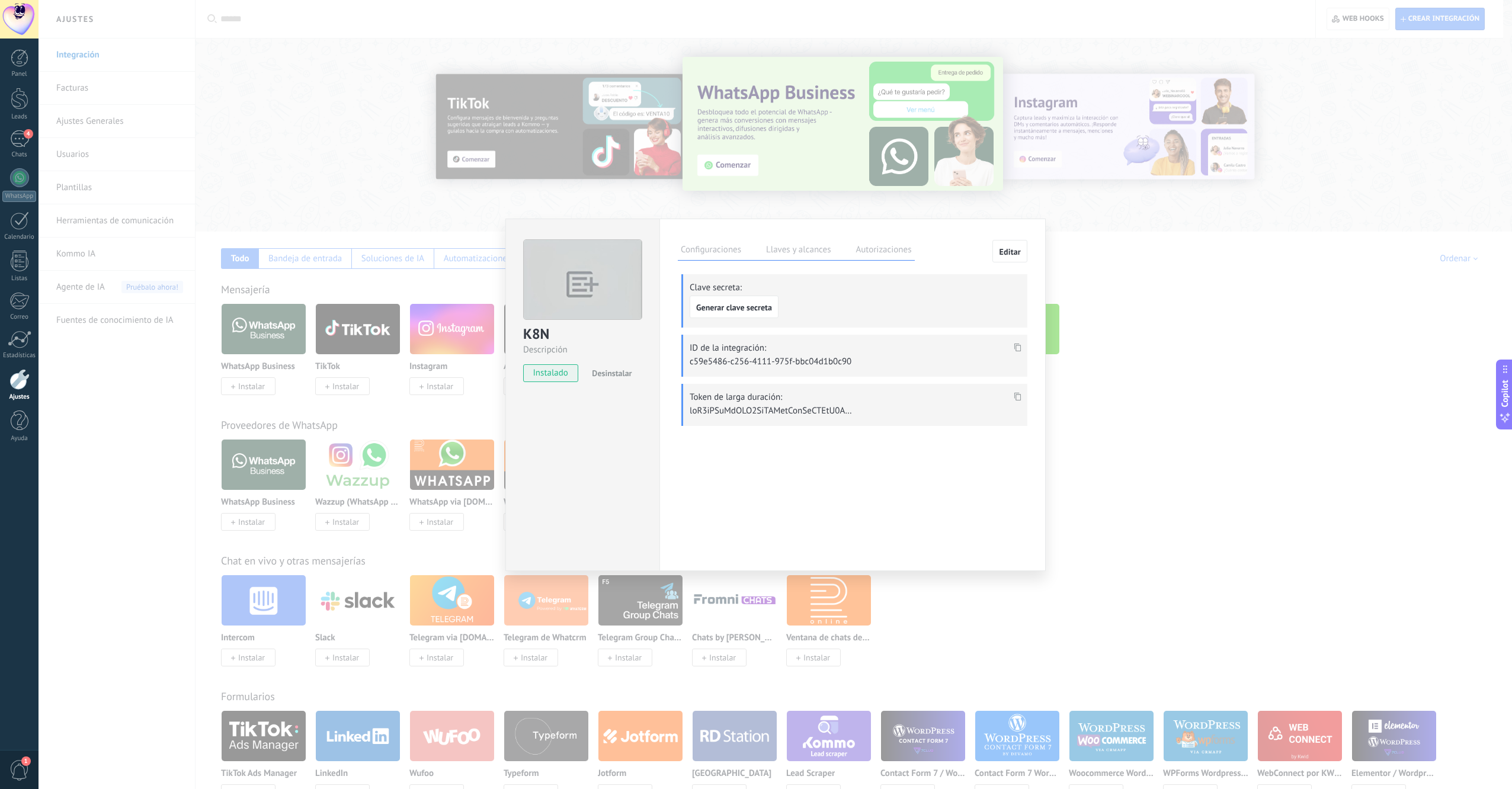
click at [715, 256] on label "Configuraciones" at bounding box center [711, 251] width 66 height 17
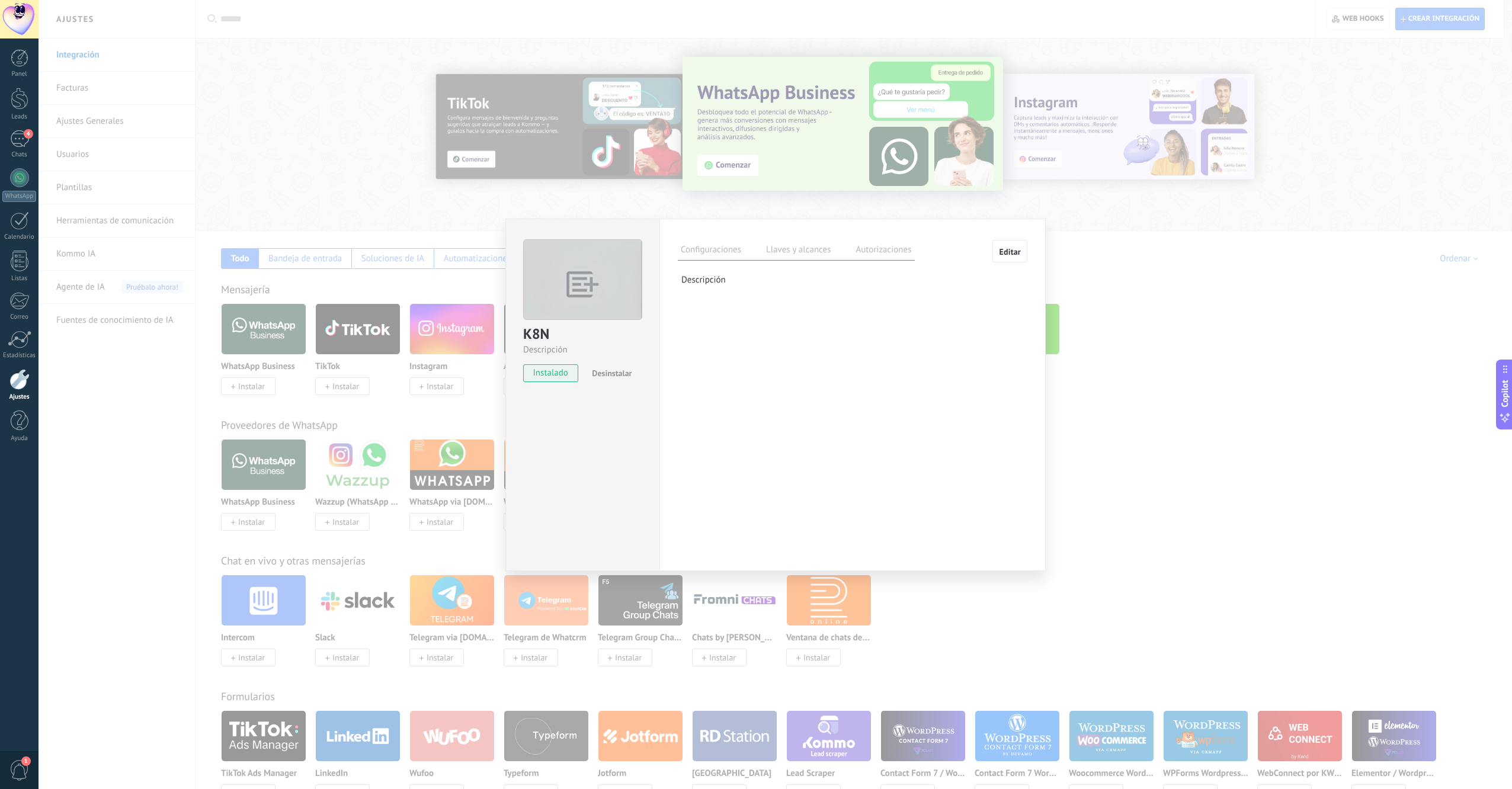
click at [782, 258] on label "Llaves y alcances" at bounding box center [798, 251] width 71 height 17
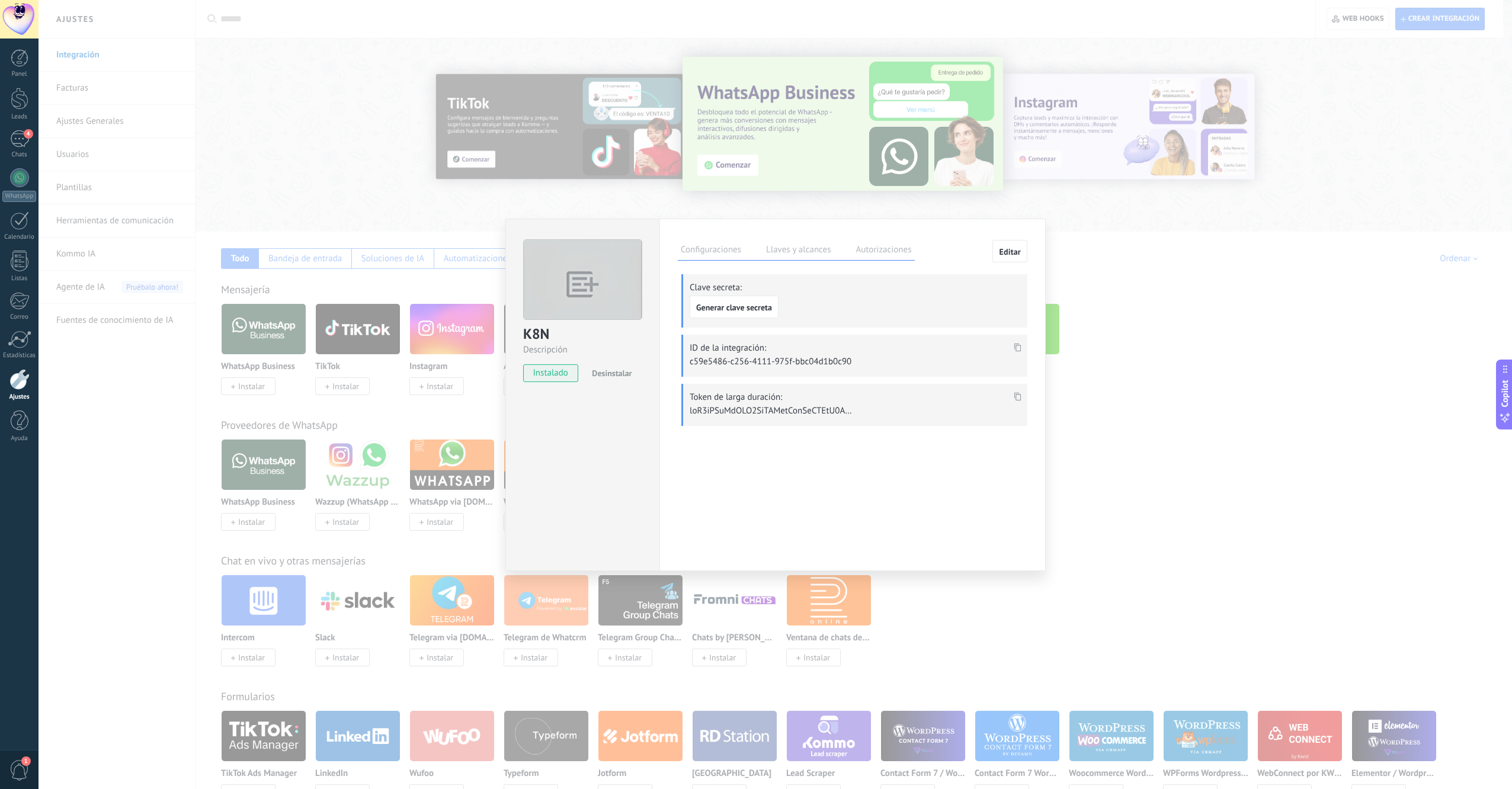
click at [877, 255] on label "Autorizaciones" at bounding box center [883, 251] width 62 height 17
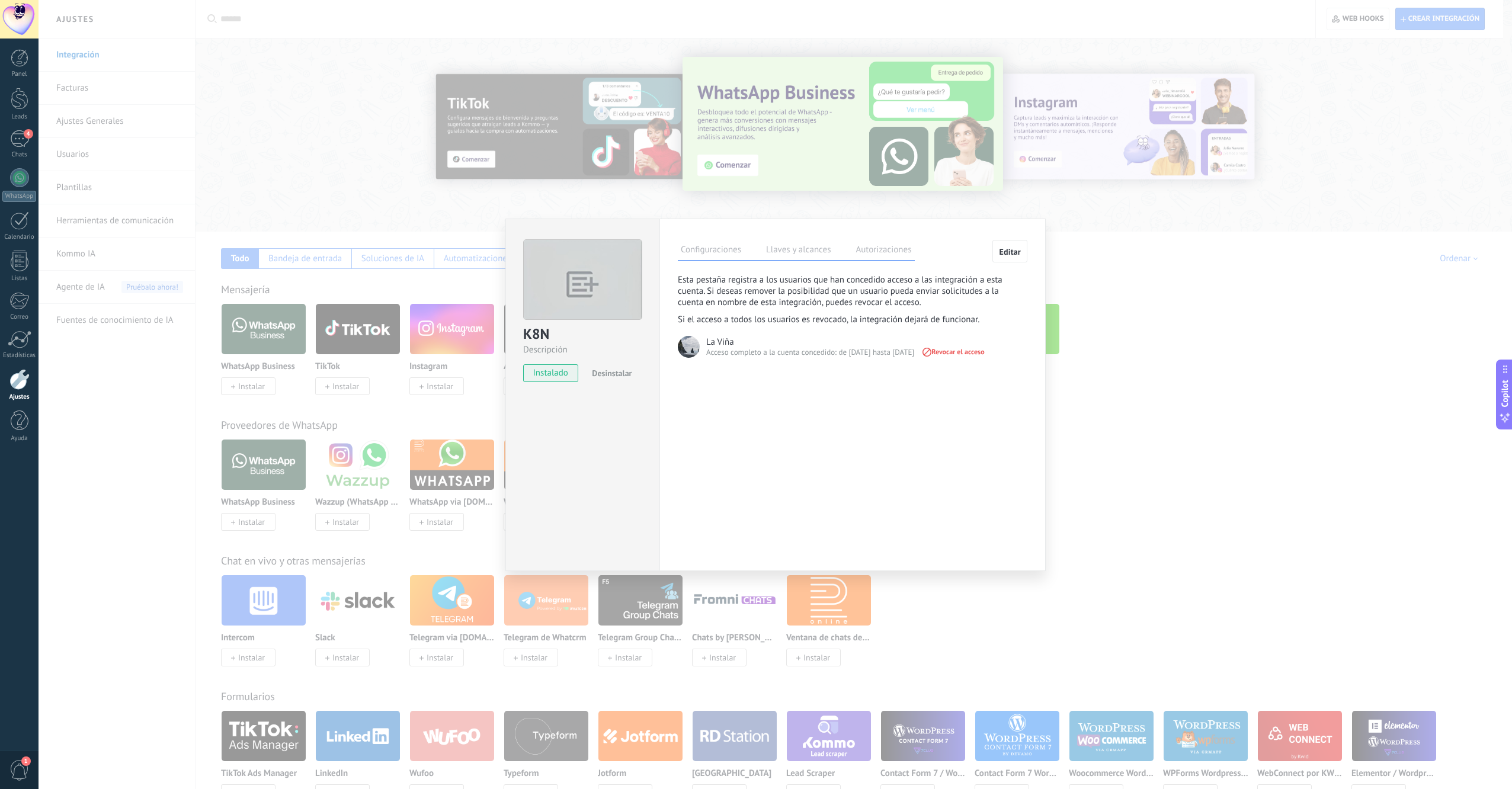
click at [807, 252] on label "Llaves y alcances" at bounding box center [798, 251] width 71 height 17
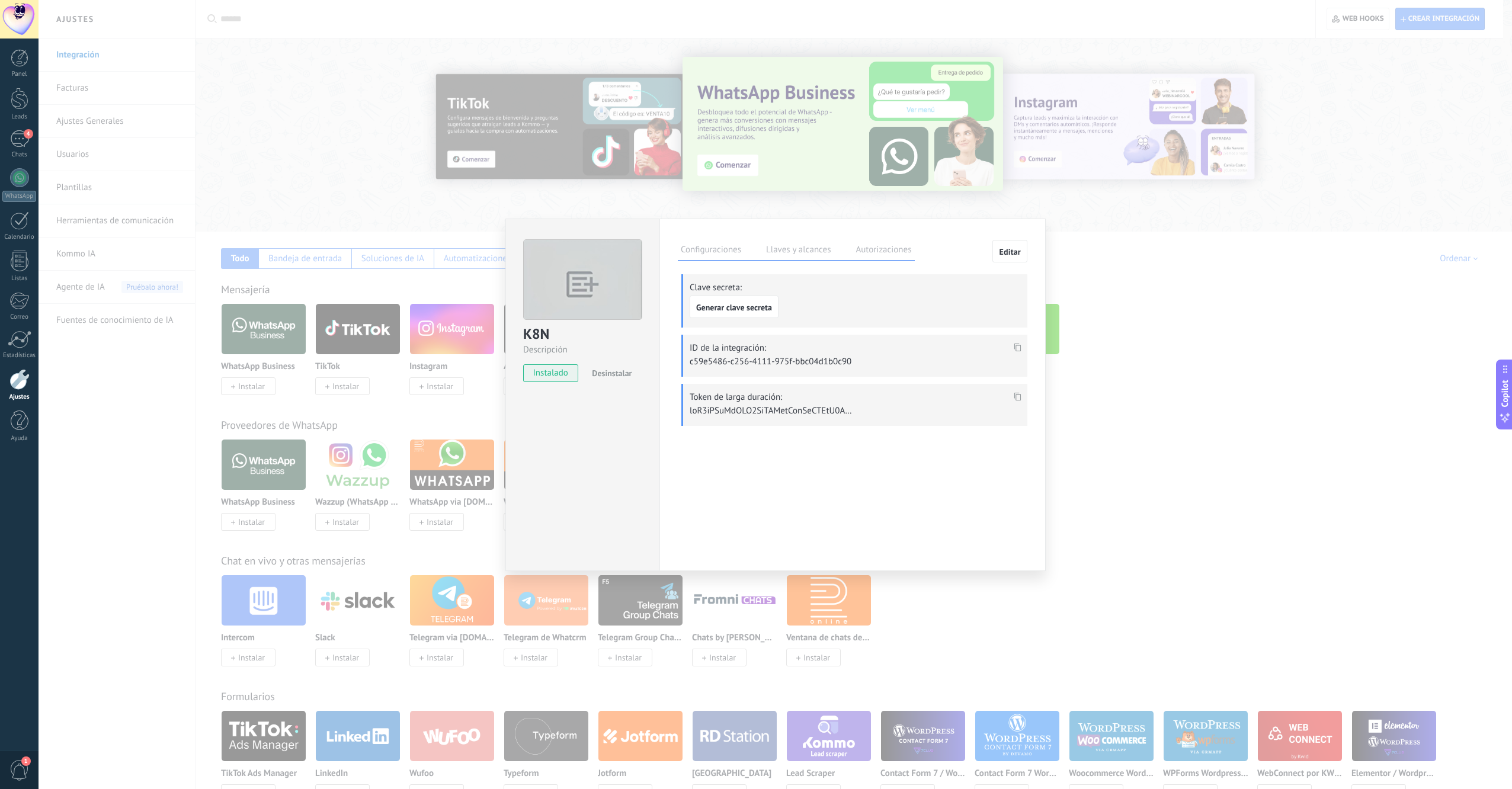
click at [714, 249] on label "Configuraciones" at bounding box center [711, 251] width 66 height 17
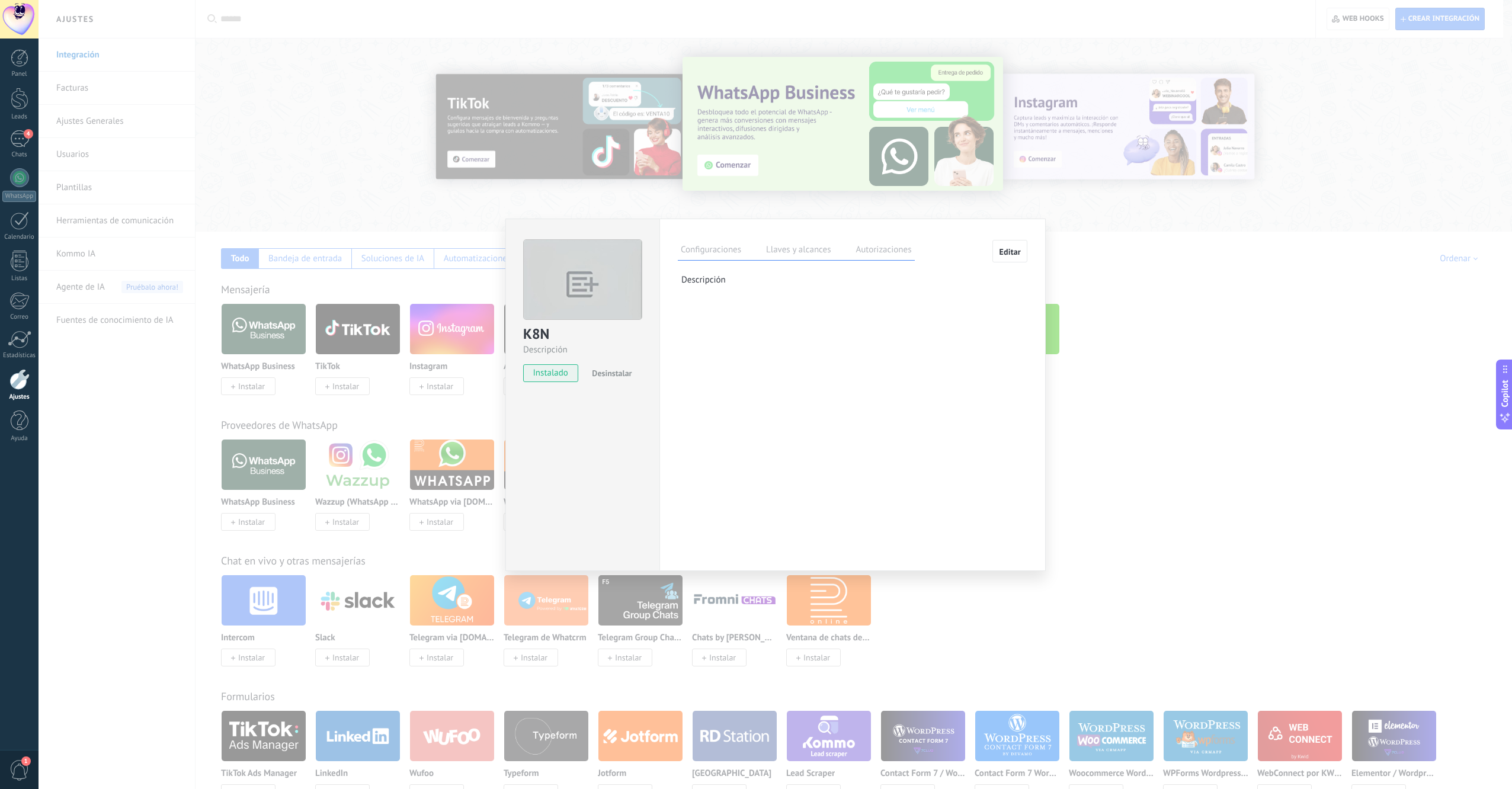
click at [775, 249] on label "Llaves y alcances" at bounding box center [798, 251] width 71 height 17
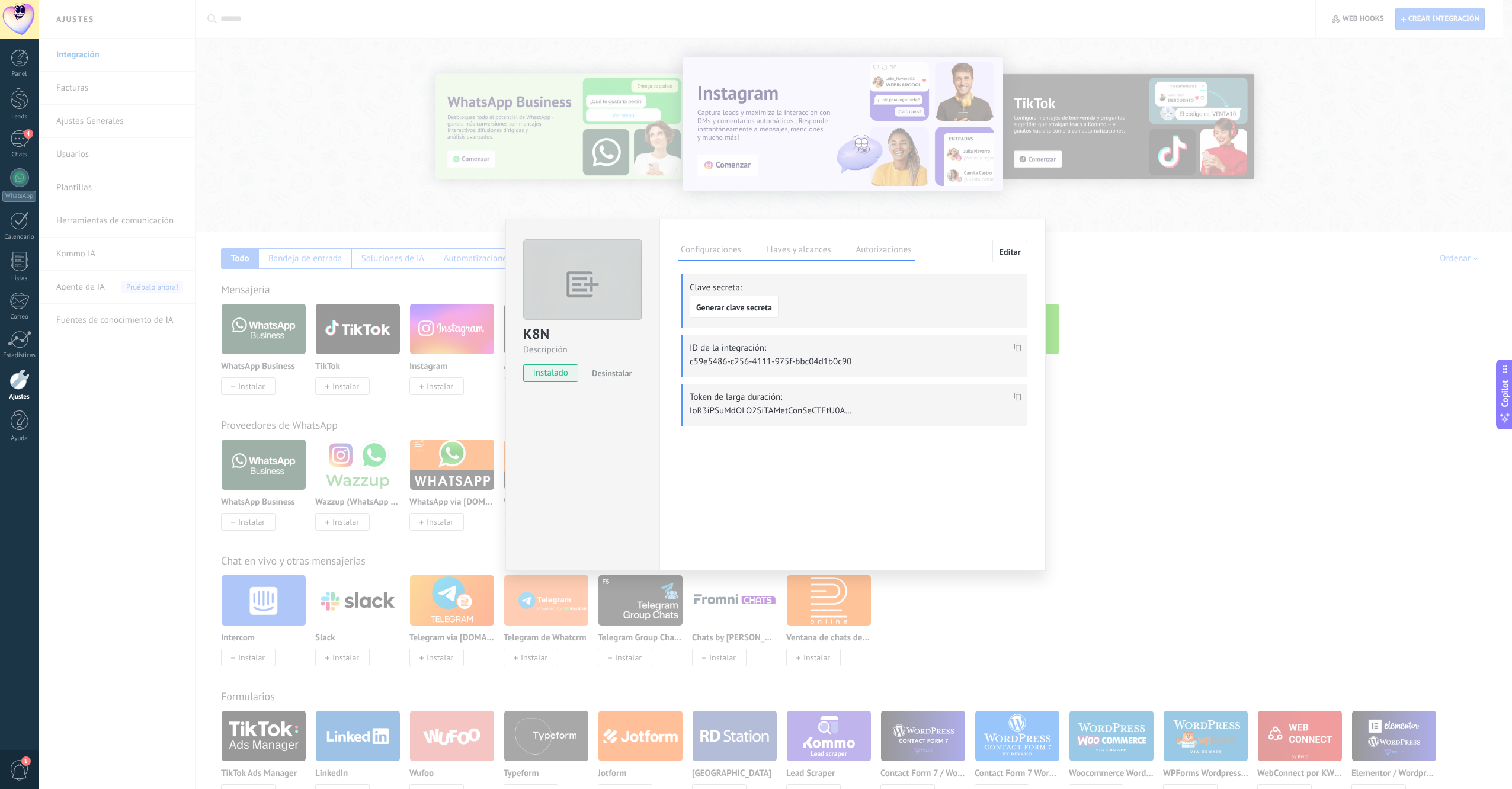
click at [869, 252] on label "Autorizaciones" at bounding box center [883, 251] width 62 height 17
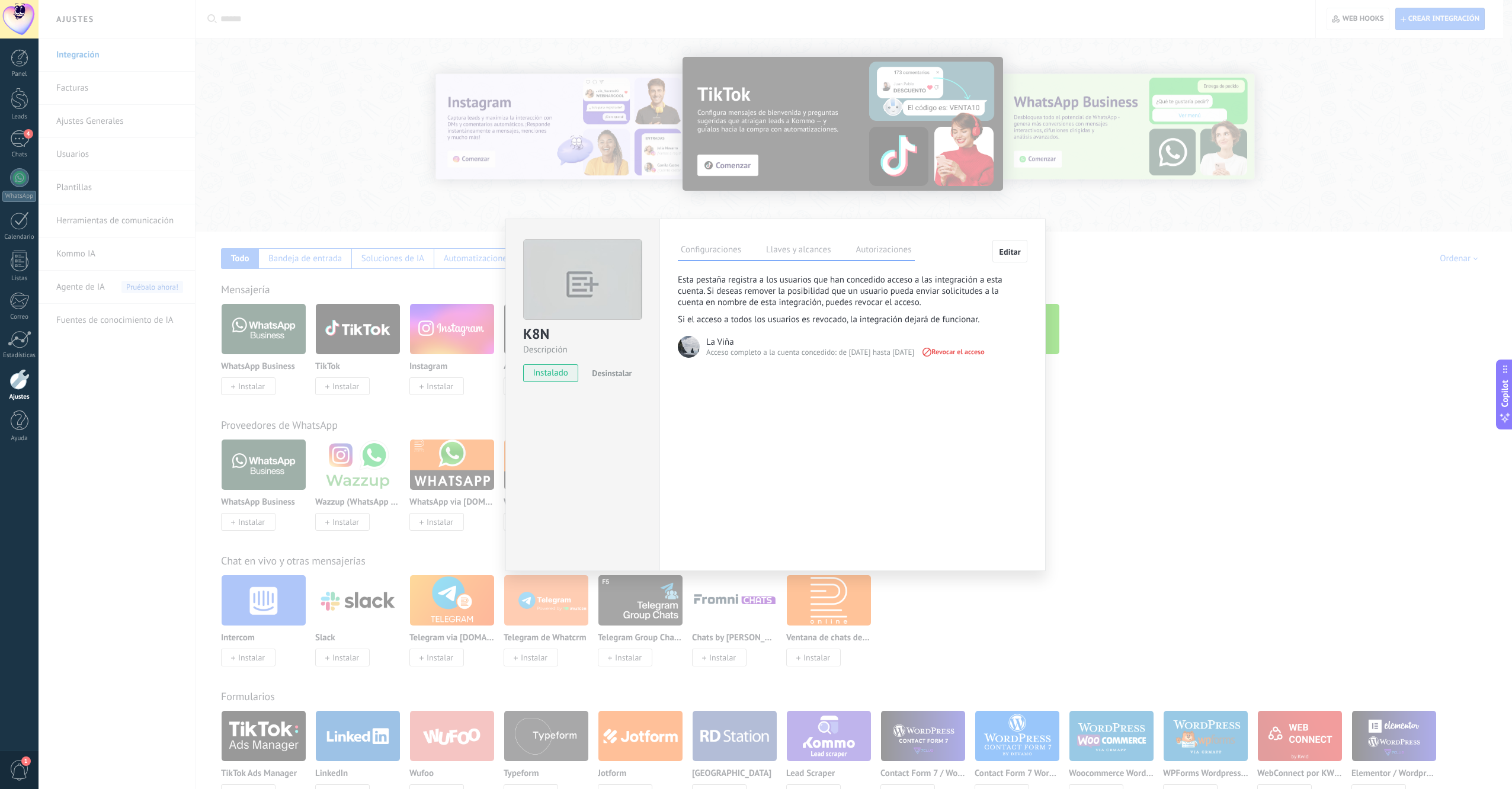
click at [694, 240] on div "Configuraciones Llaves y alcances Autorizaciones" at bounding box center [797, 250] width 237 height 21
click at [699, 250] on label "Configuraciones" at bounding box center [711, 251] width 66 height 17
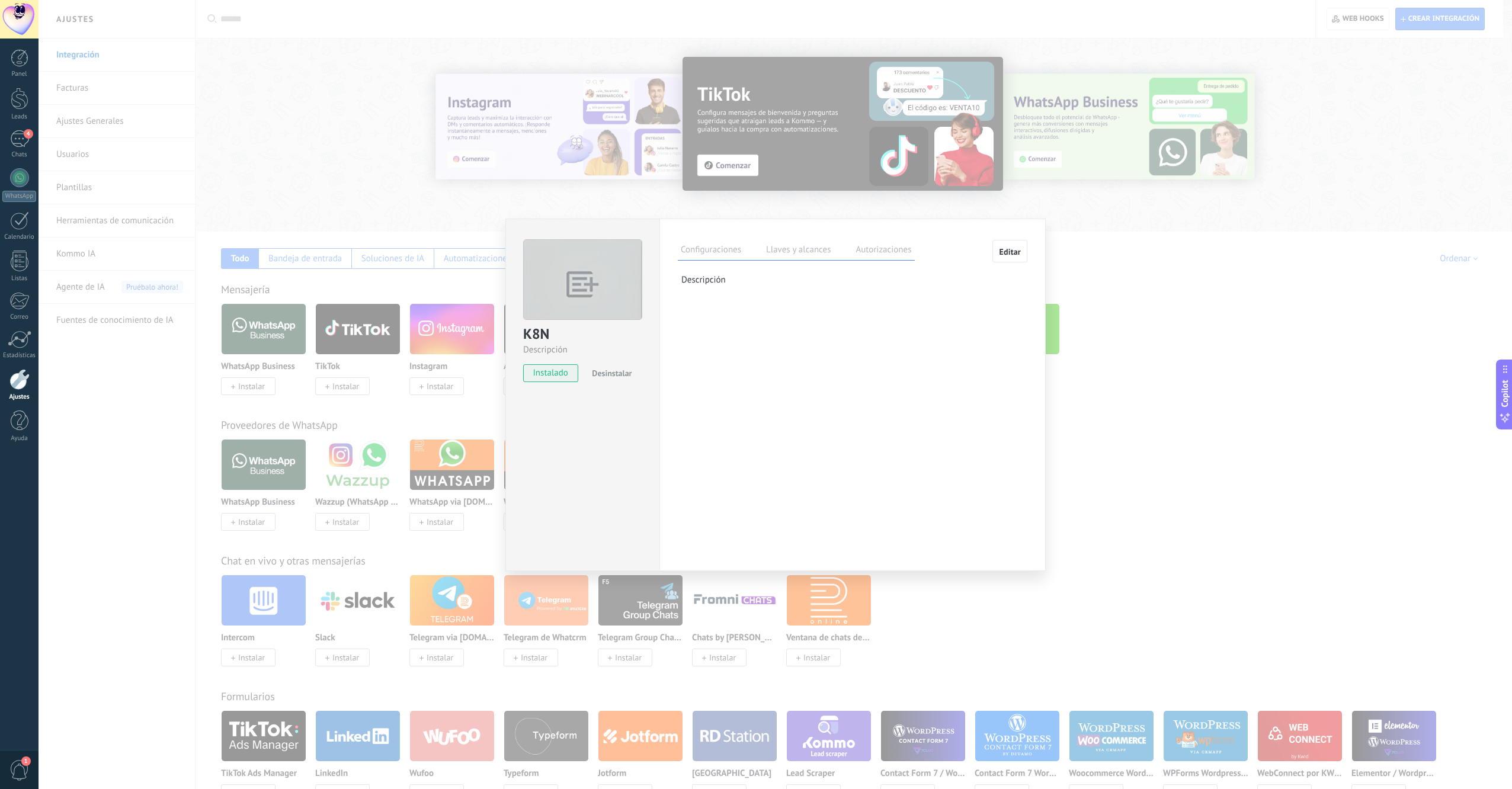
click at [806, 253] on label "Llaves y alcances" at bounding box center [798, 251] width 71 height 17
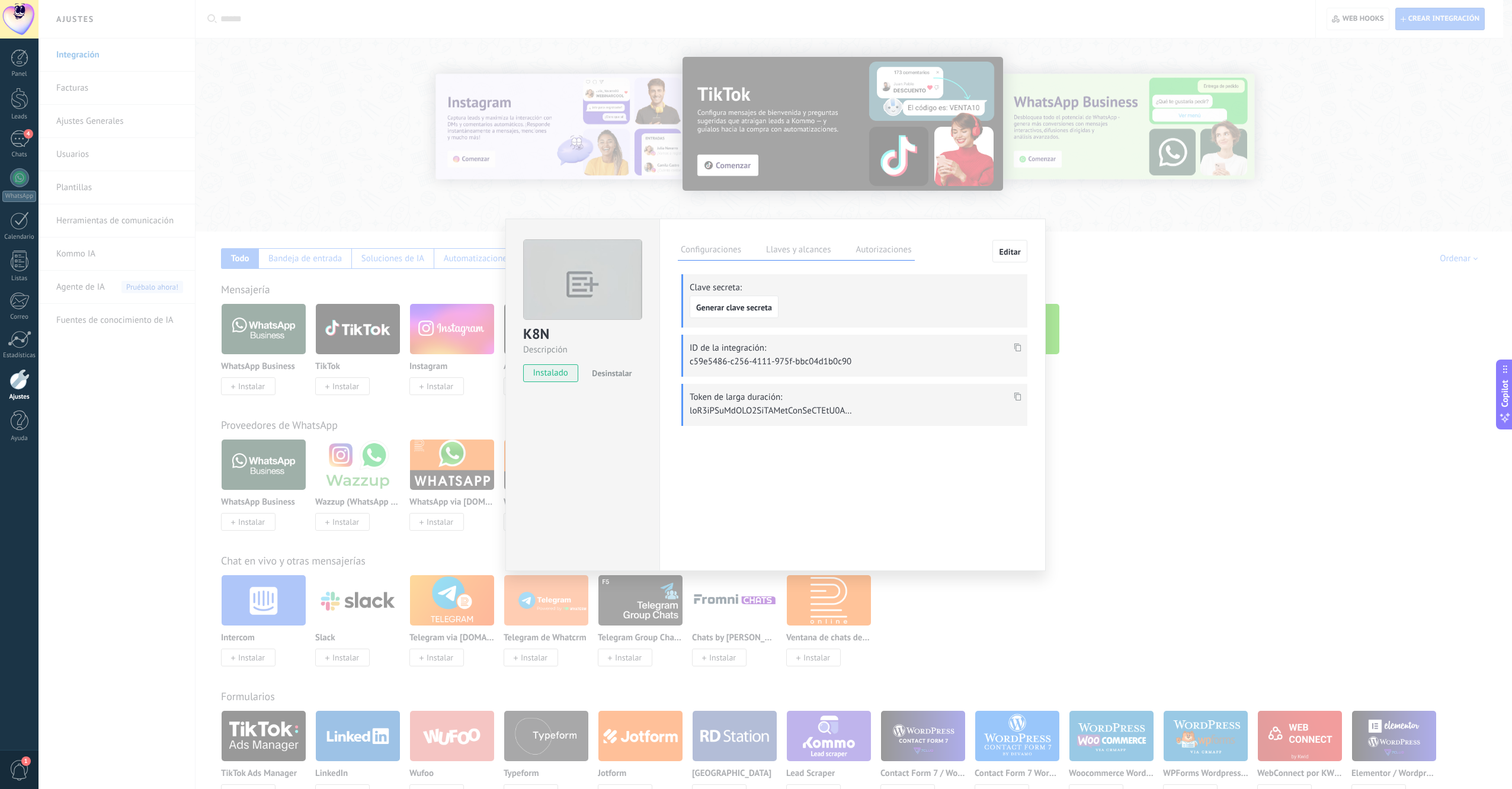
click at [730, 253] on label "Configuraciones" at bounding box center [711, 251] width 66 height 17
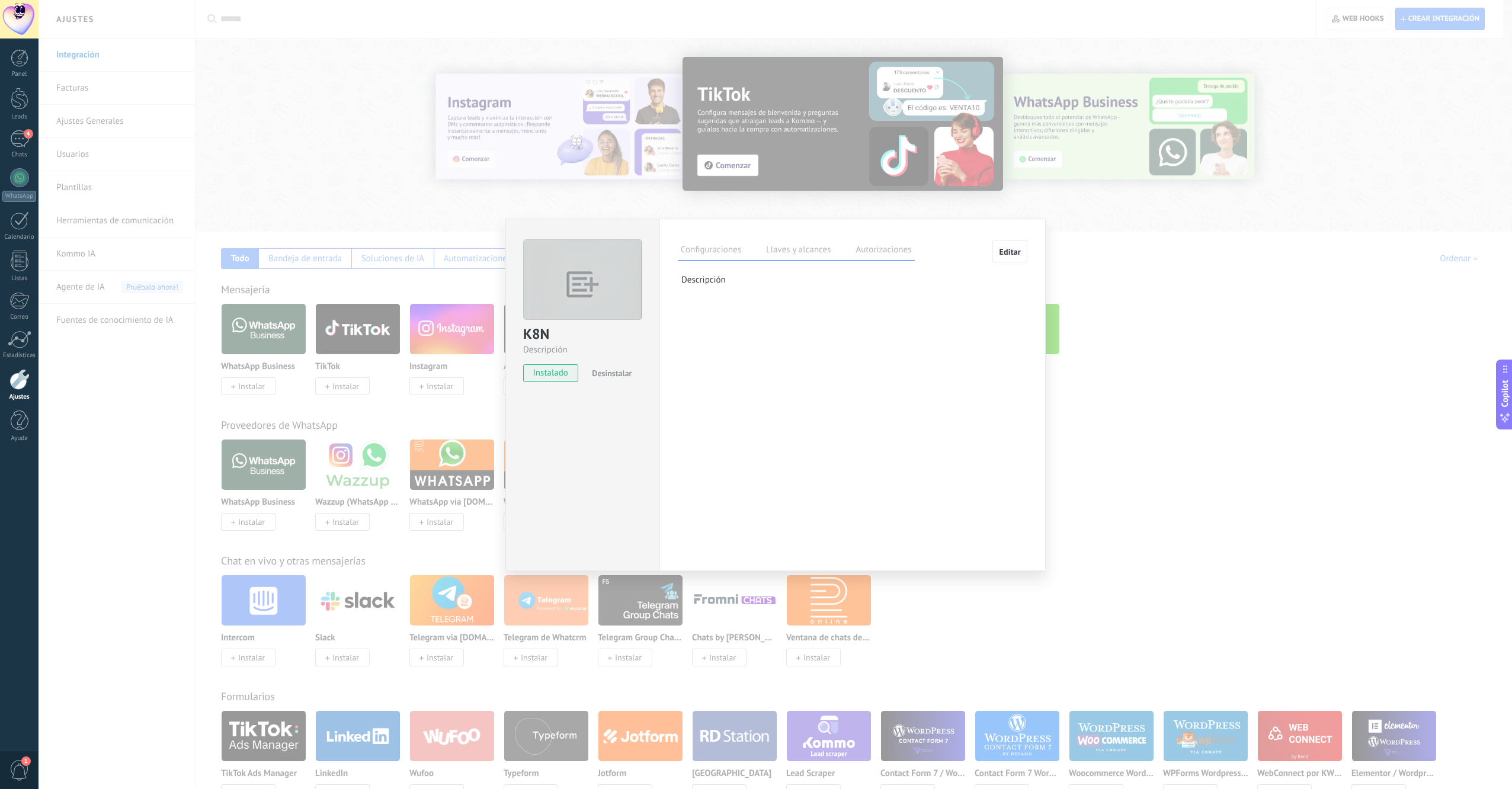
click at [964, 252] on button "Editar" at bounding box center [1010, 251] width 35 height 23
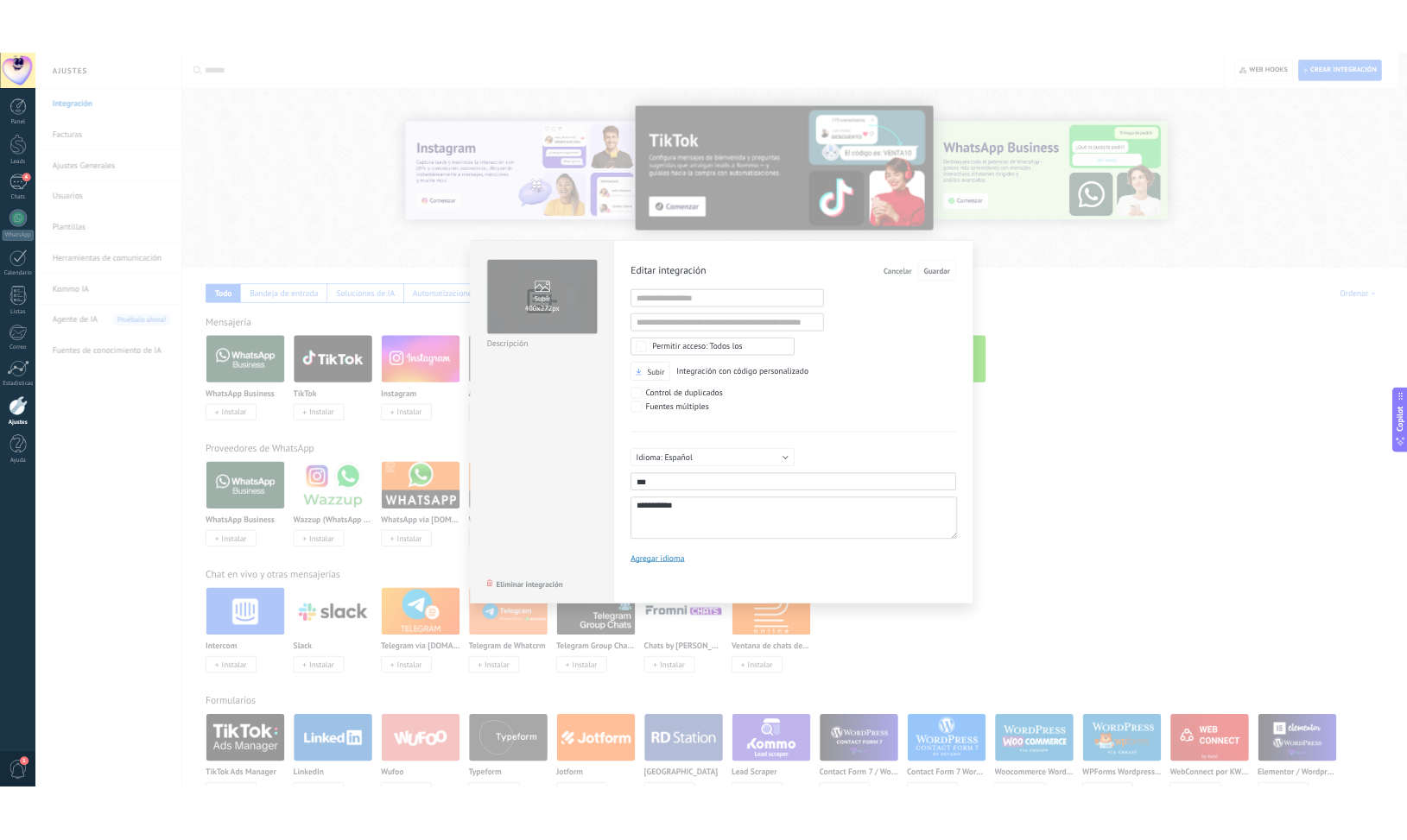
scroll to position [16, 0]
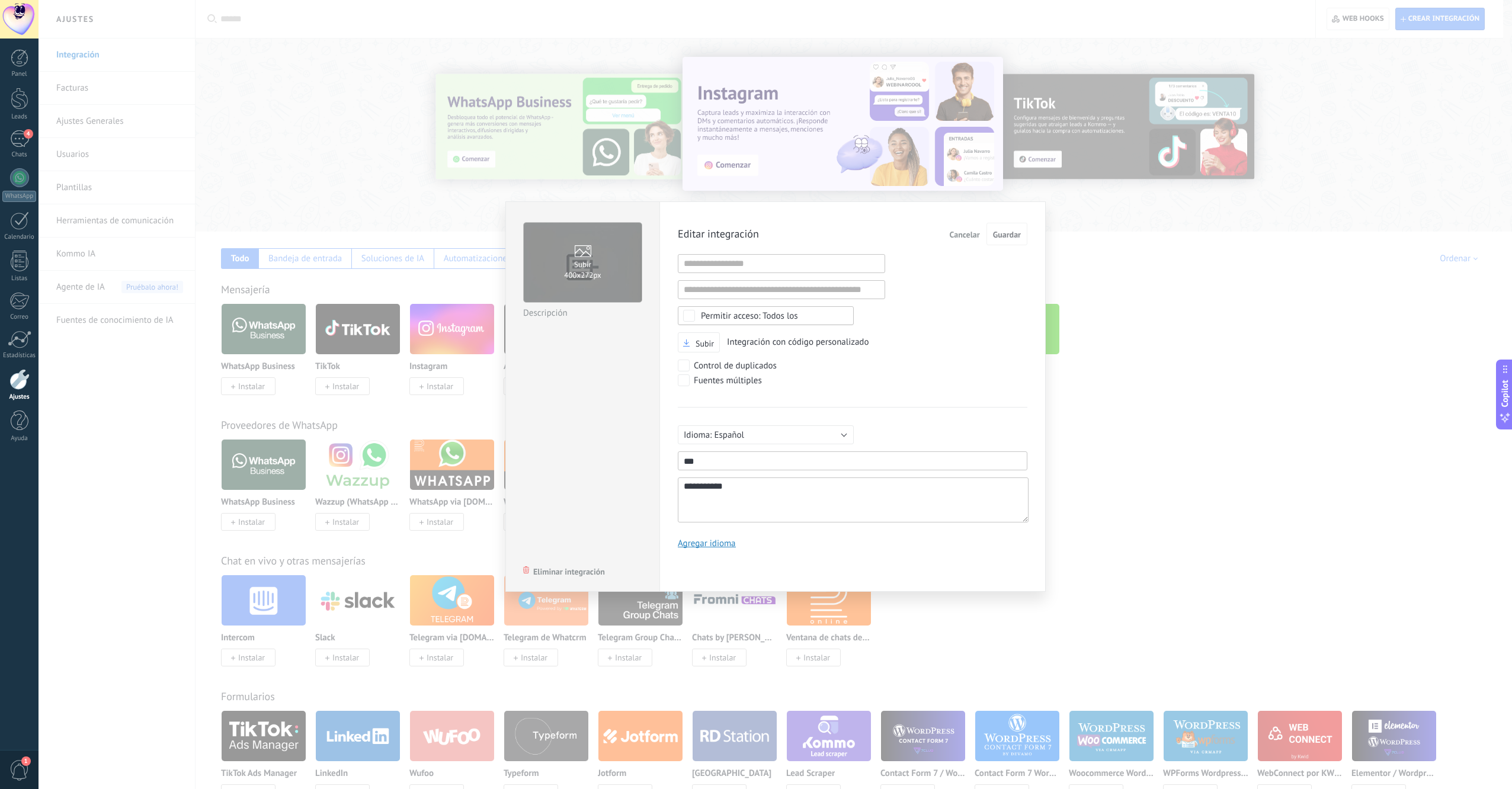
click at [793, 308] on div "Todos los" at bounding box center [766, 315] width 176 height 19
click at [934, 325] on div "**********" at bounding box center [853, 390] width 349 height 334
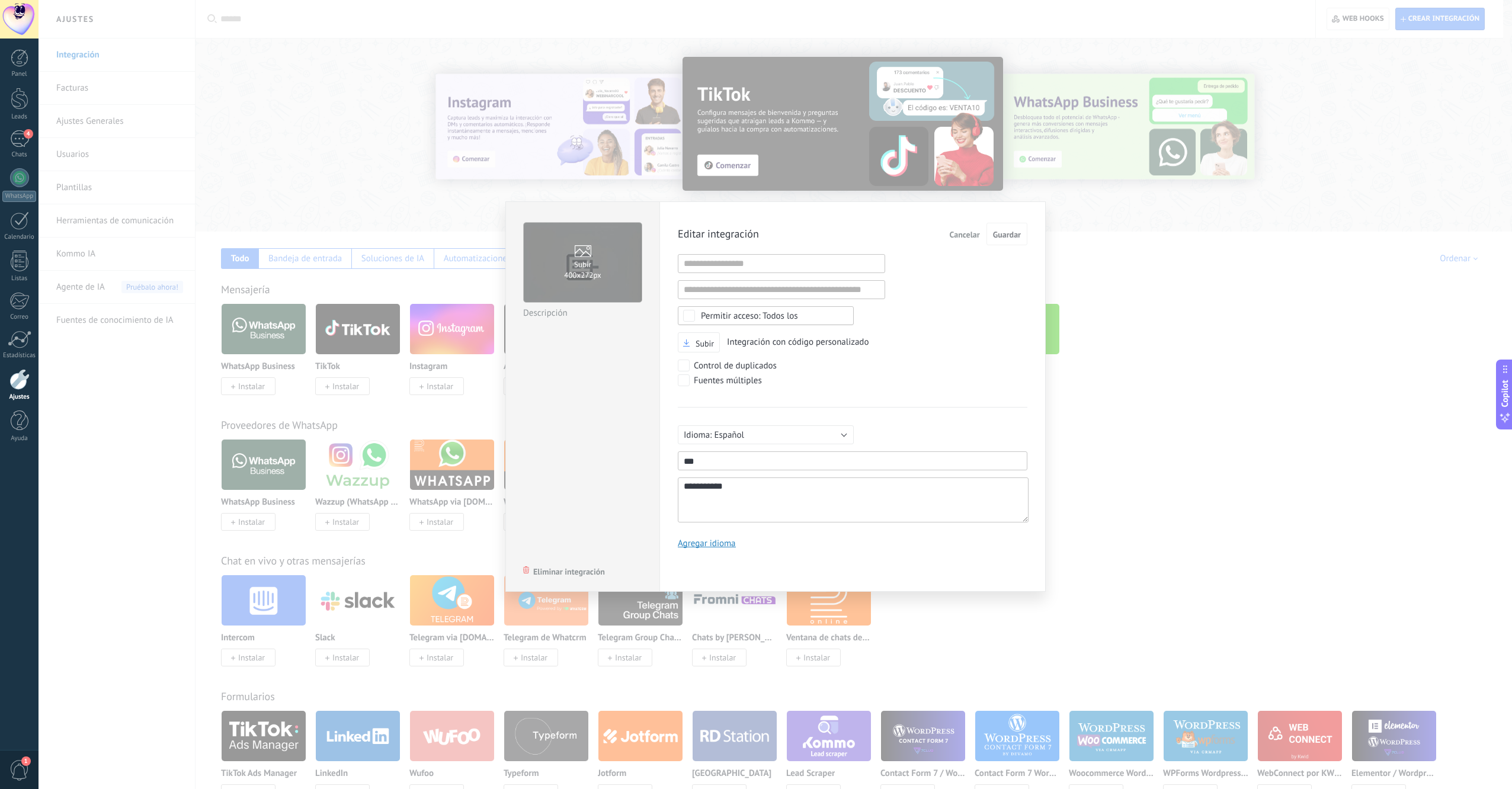
click at [958, 235] on span "Cancelar" at bounding box center [964, 234] width 30 height 8
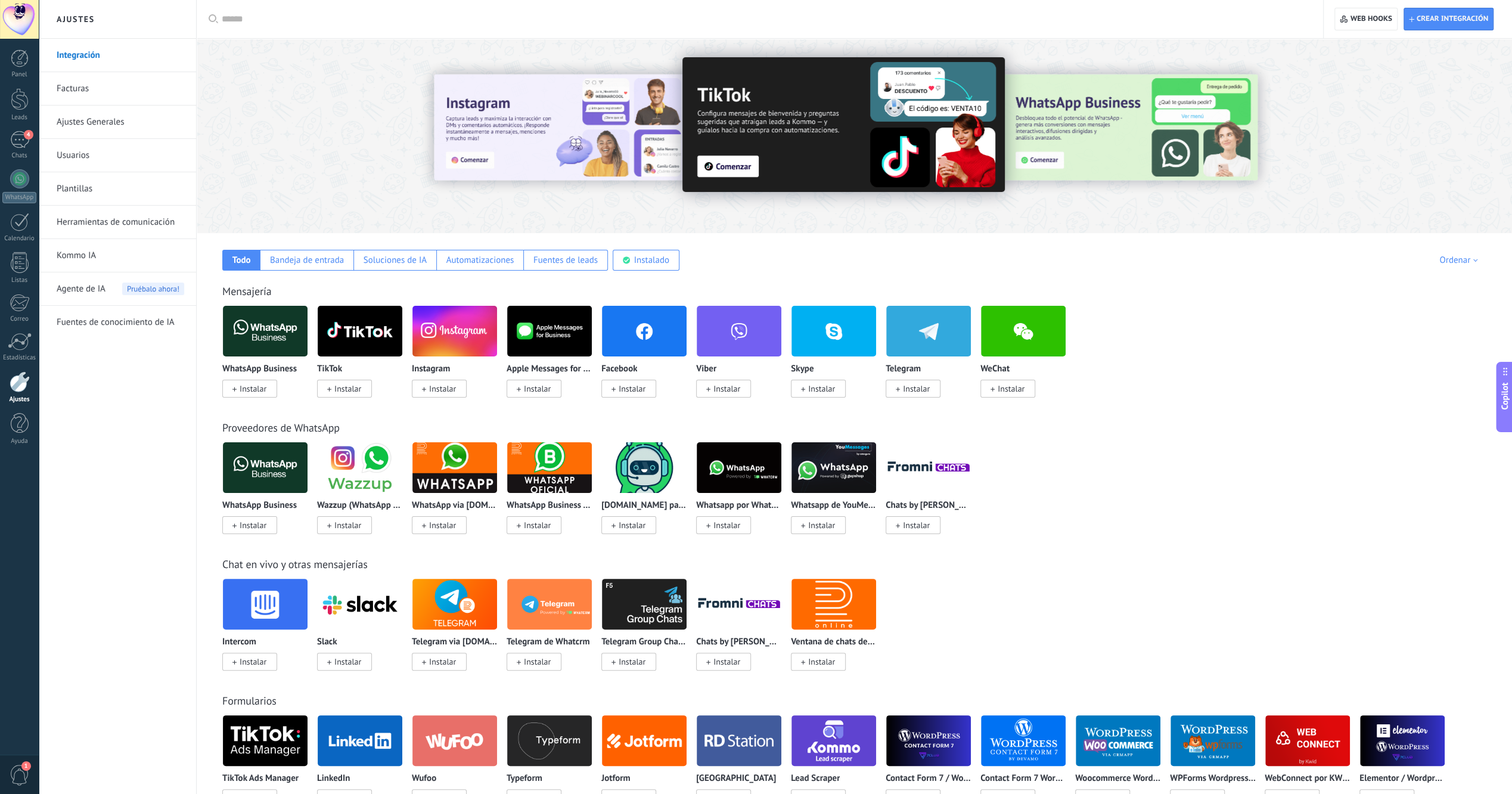
type textarea "**********"
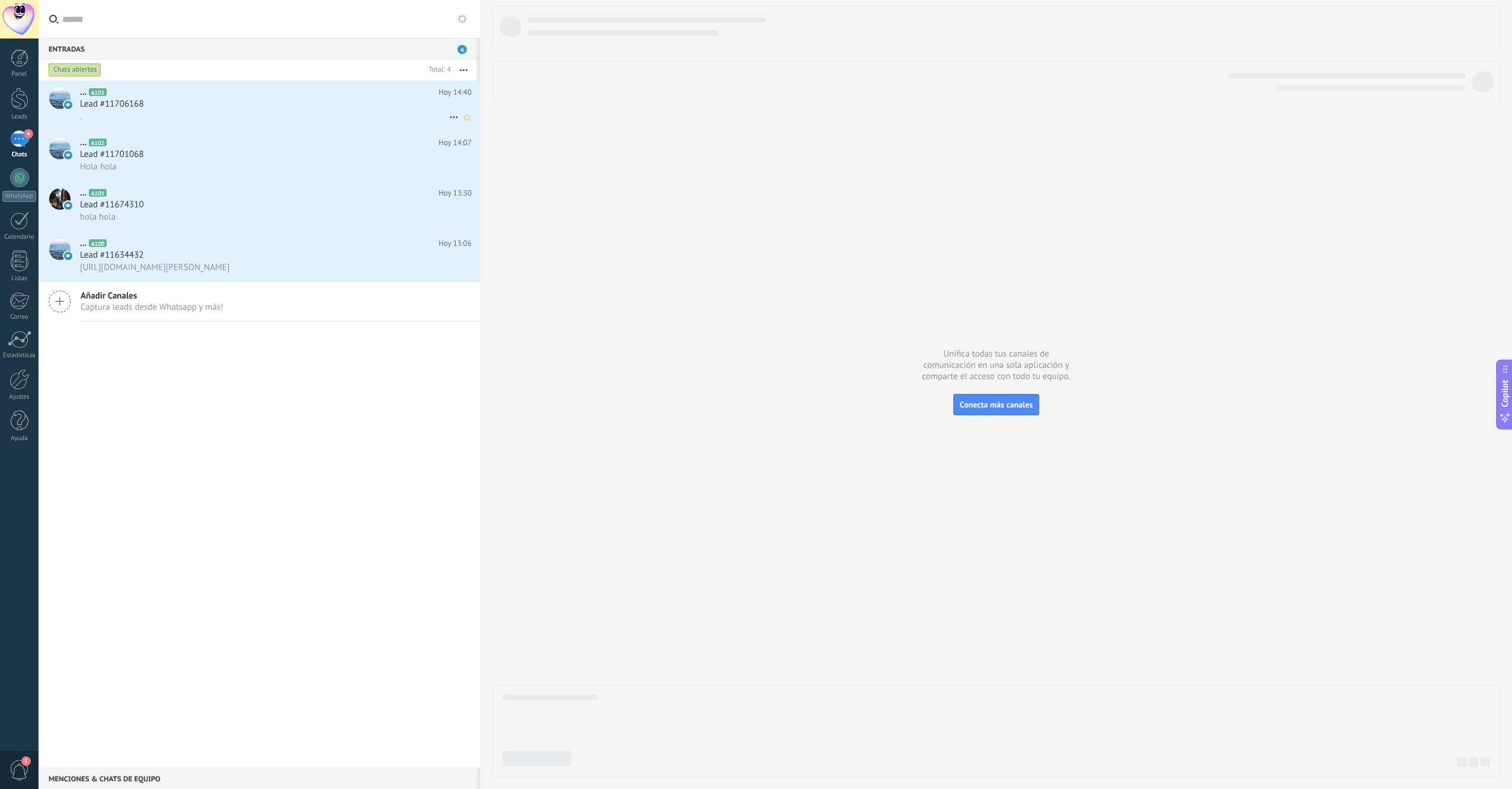
click at [166, 100] on div "Lead #11706168" at bounding box center [275, 104] width 392 height 12
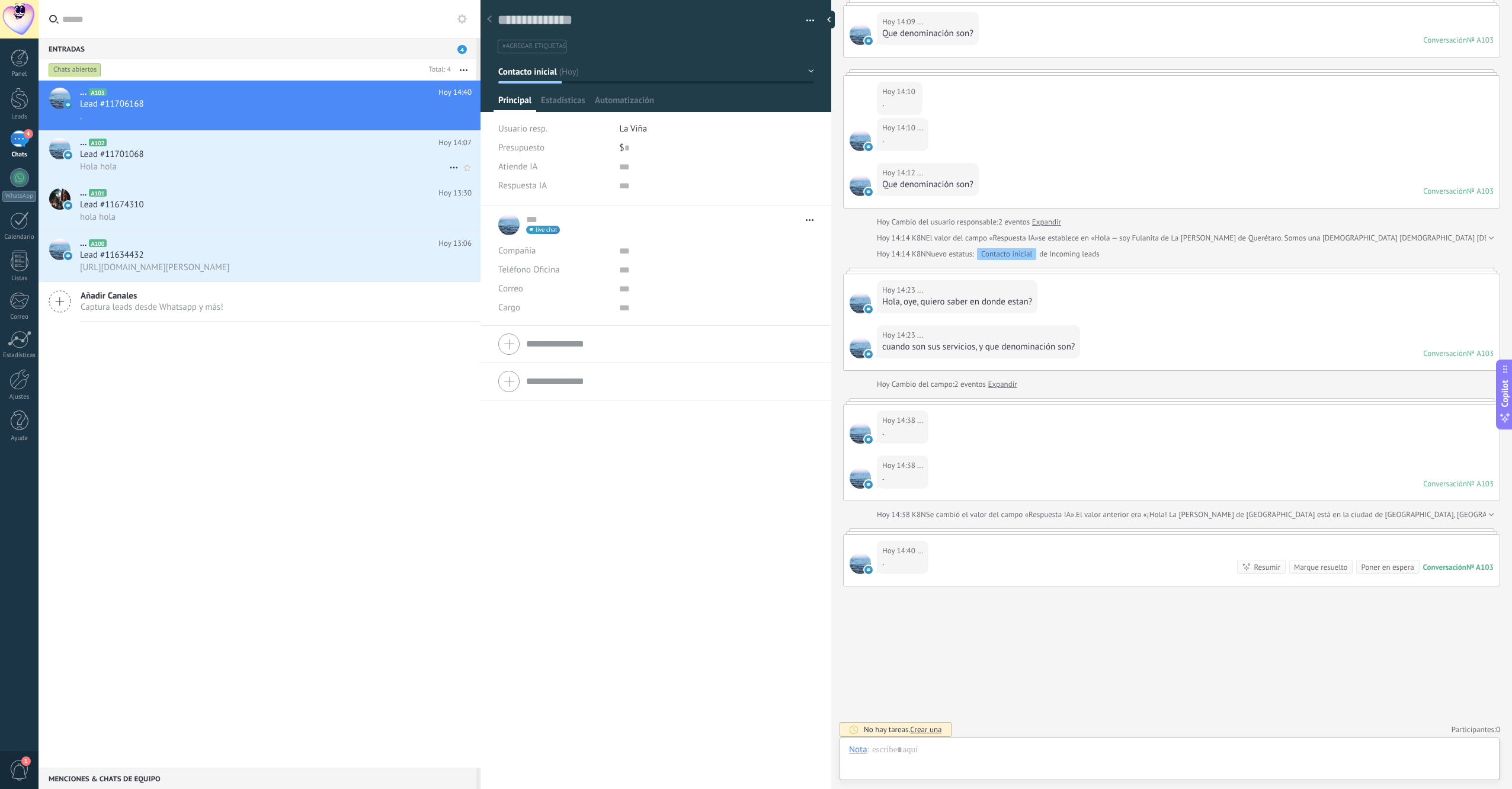
scroll to position [18, 0]
click at [674, 99] on span "Automatización" at bounding box center [666, 103] width 59 height 17
type textarea "**********"
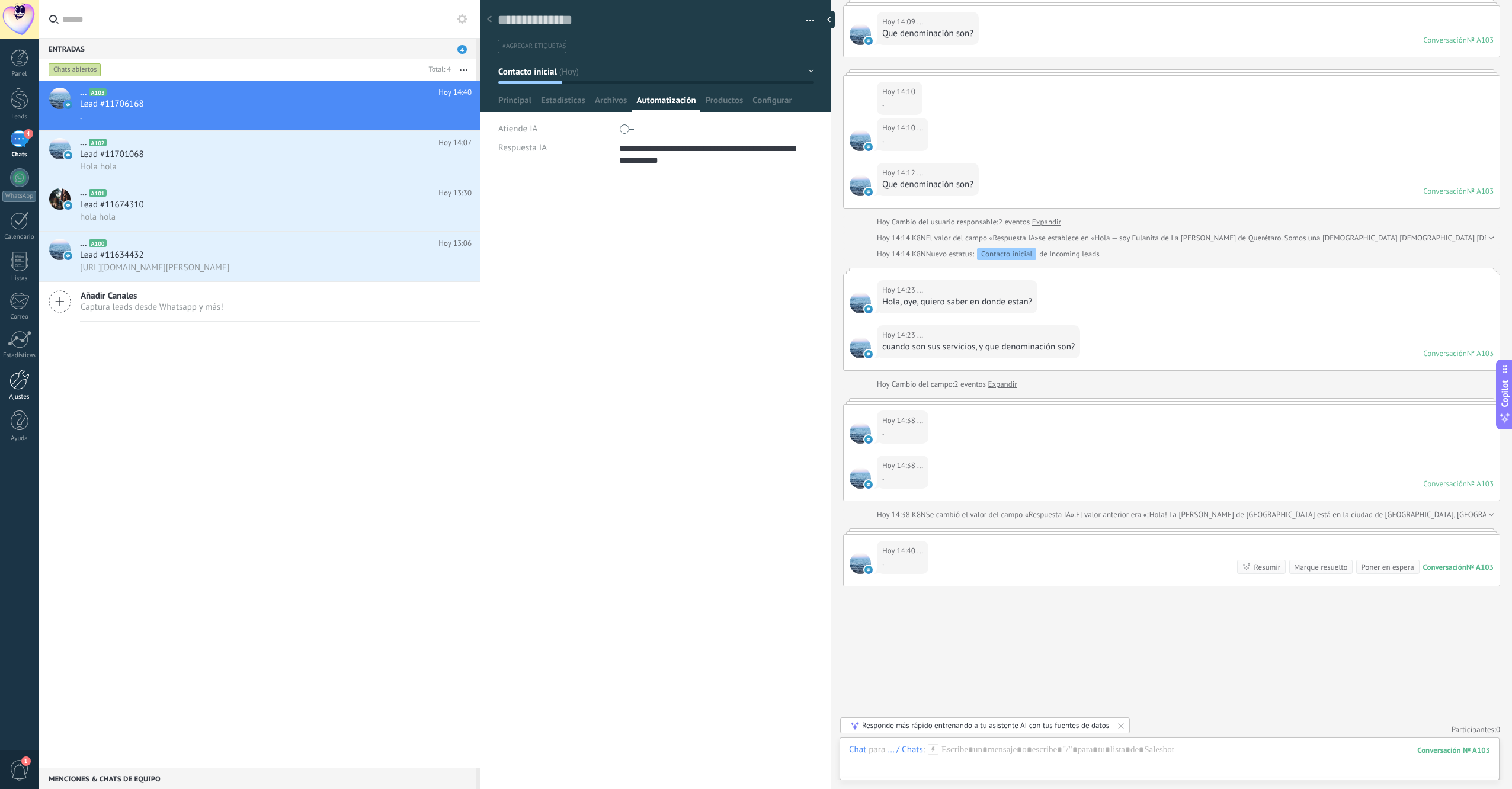
click at [20, 394] on div "Ajustes" at bounding box center [19, 397] width 34 height 8
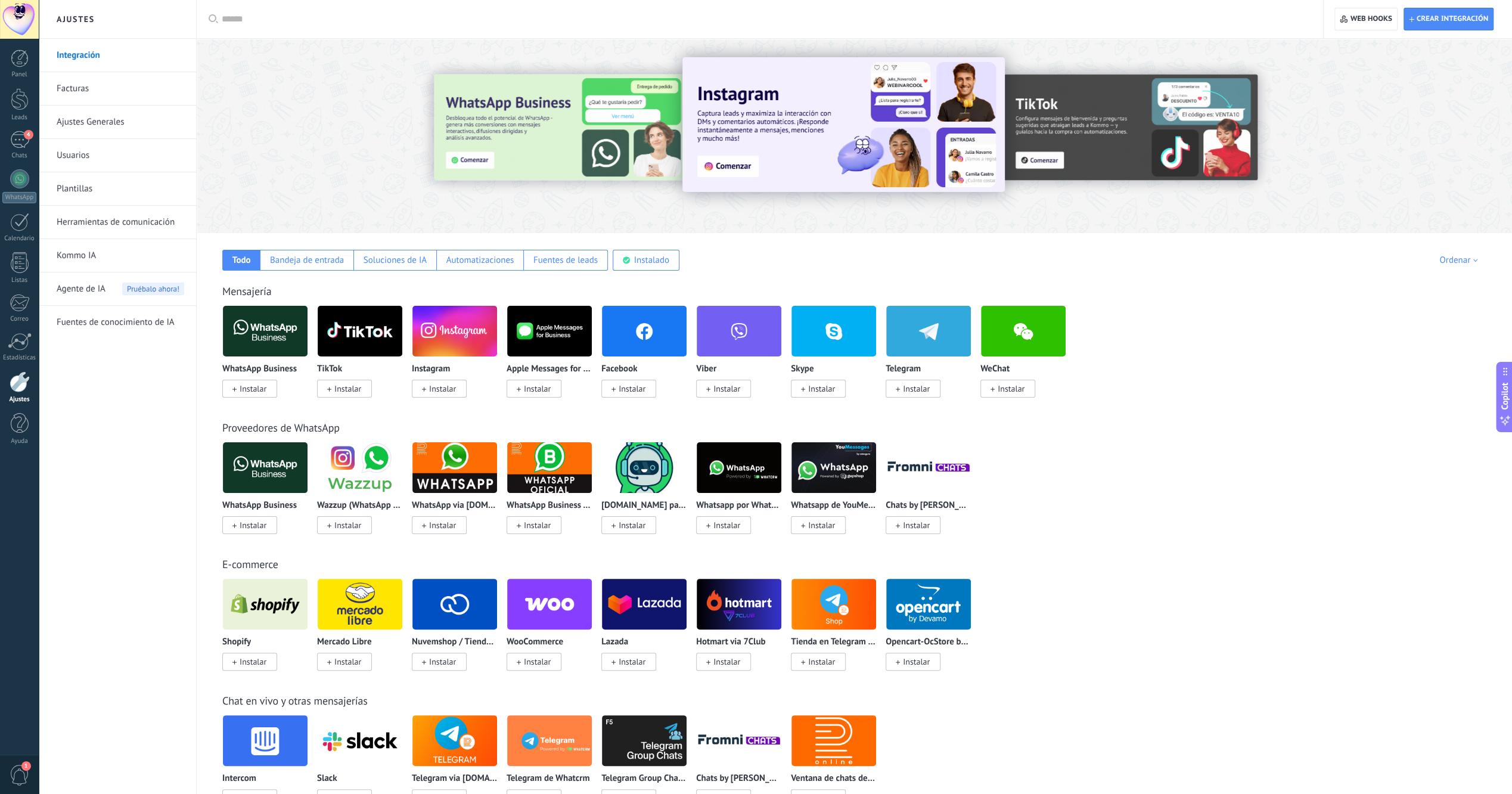
click at [146, 221] on link "Herramientas de comunicación" at bounding box center [120, 223] width 127 height 34
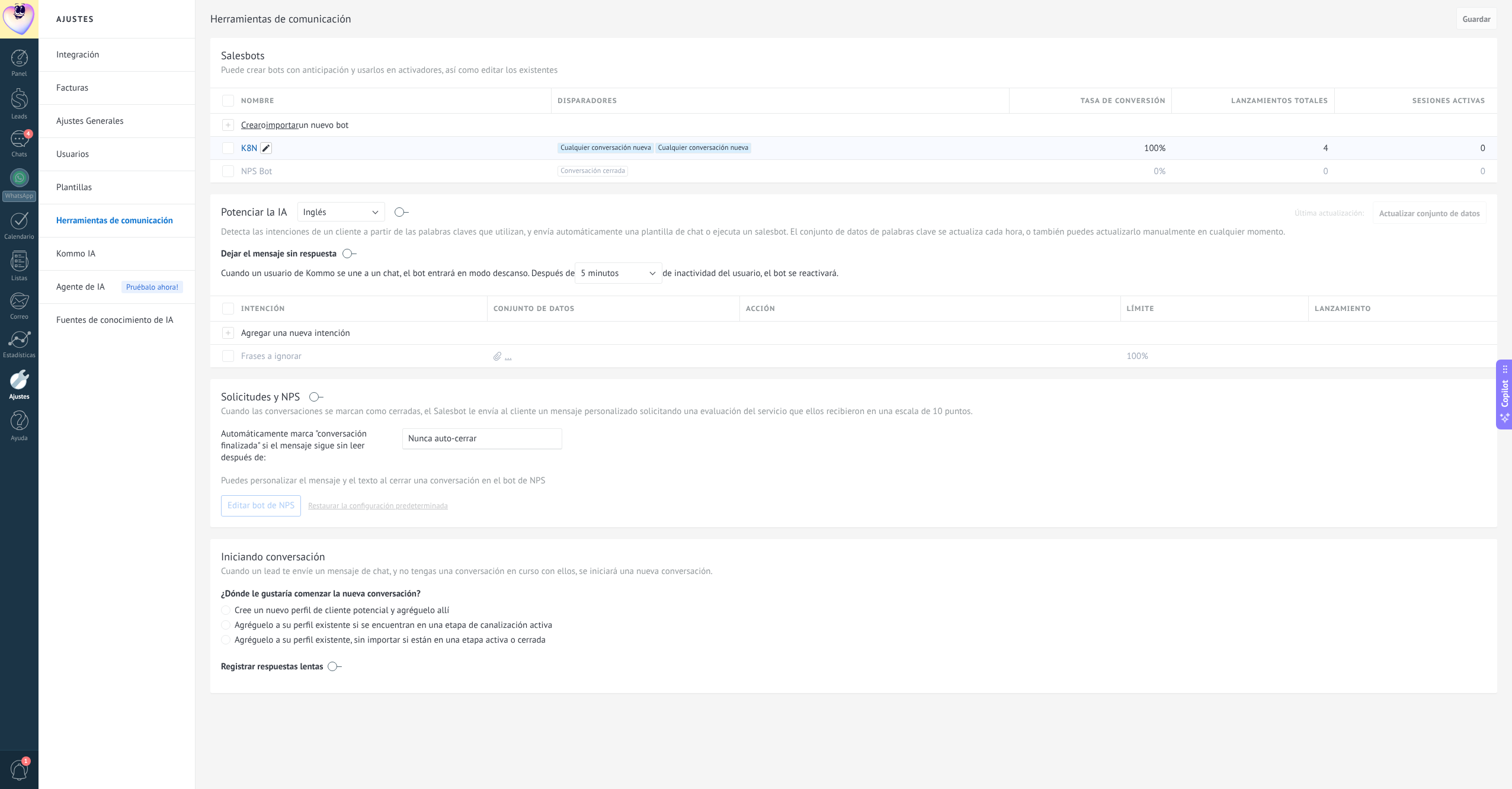
click at [266, 147] on span at bounding box center [266, 148] width 12 height 12
click at [318, 172] on span "Cancelar" at bounding box center [318, 174] width 30 height 11
click at [250, 147] on link "K8N" at bounding box center [249, 148] width 16 height 11
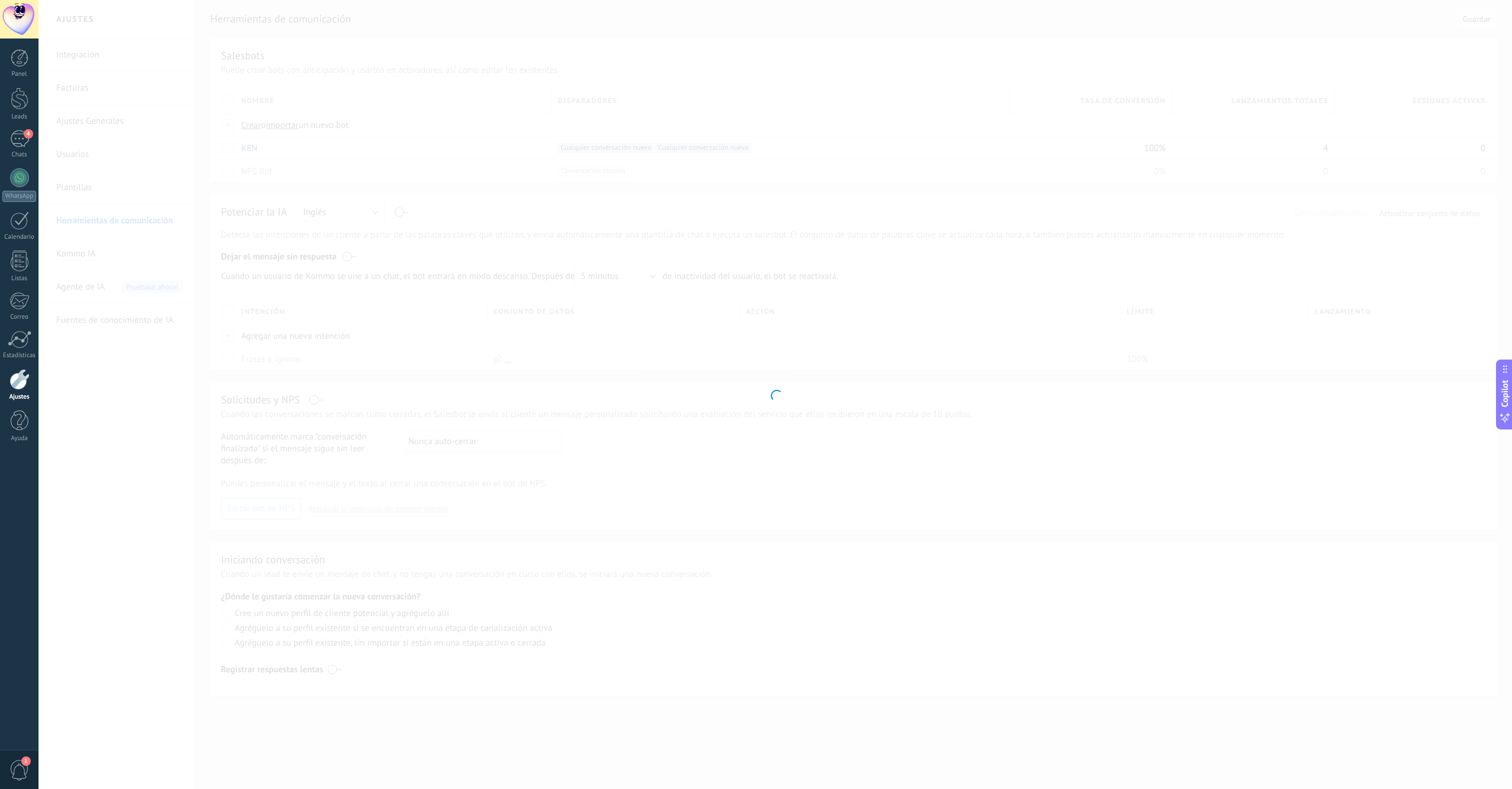
type input "***"
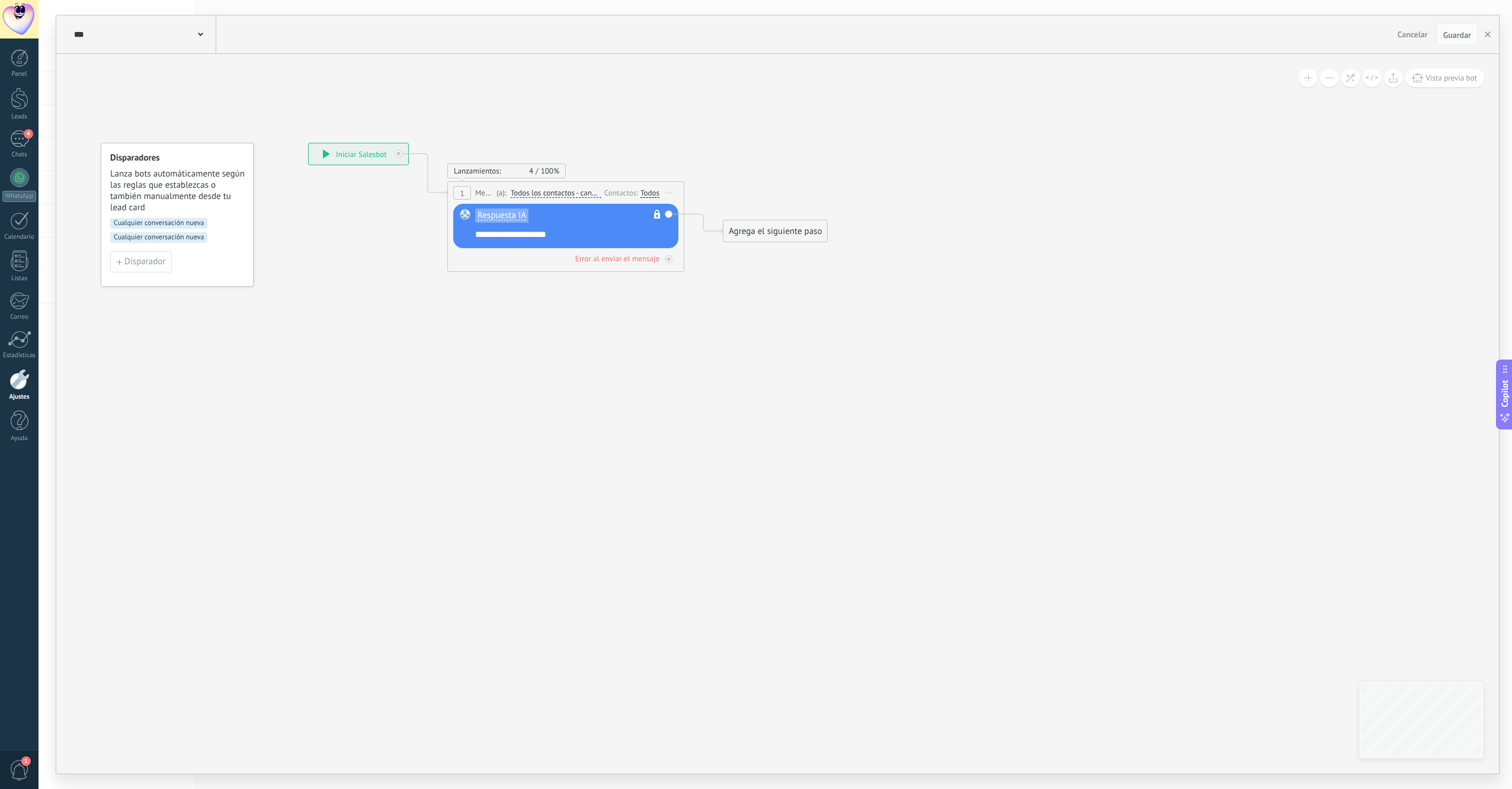
click at [362, 154] on div "**********" at bounding box center [358, 154] width 100 height 21
click at [127, 167] on div "Disparadores Lanza bots automáticamente según las reglas que establezcas o tamb…" at bounding box center [178, 183] width 135 height 61
click at [138, 260] on span "Disparador" at bounding box center [145, 262] width 41 height 8
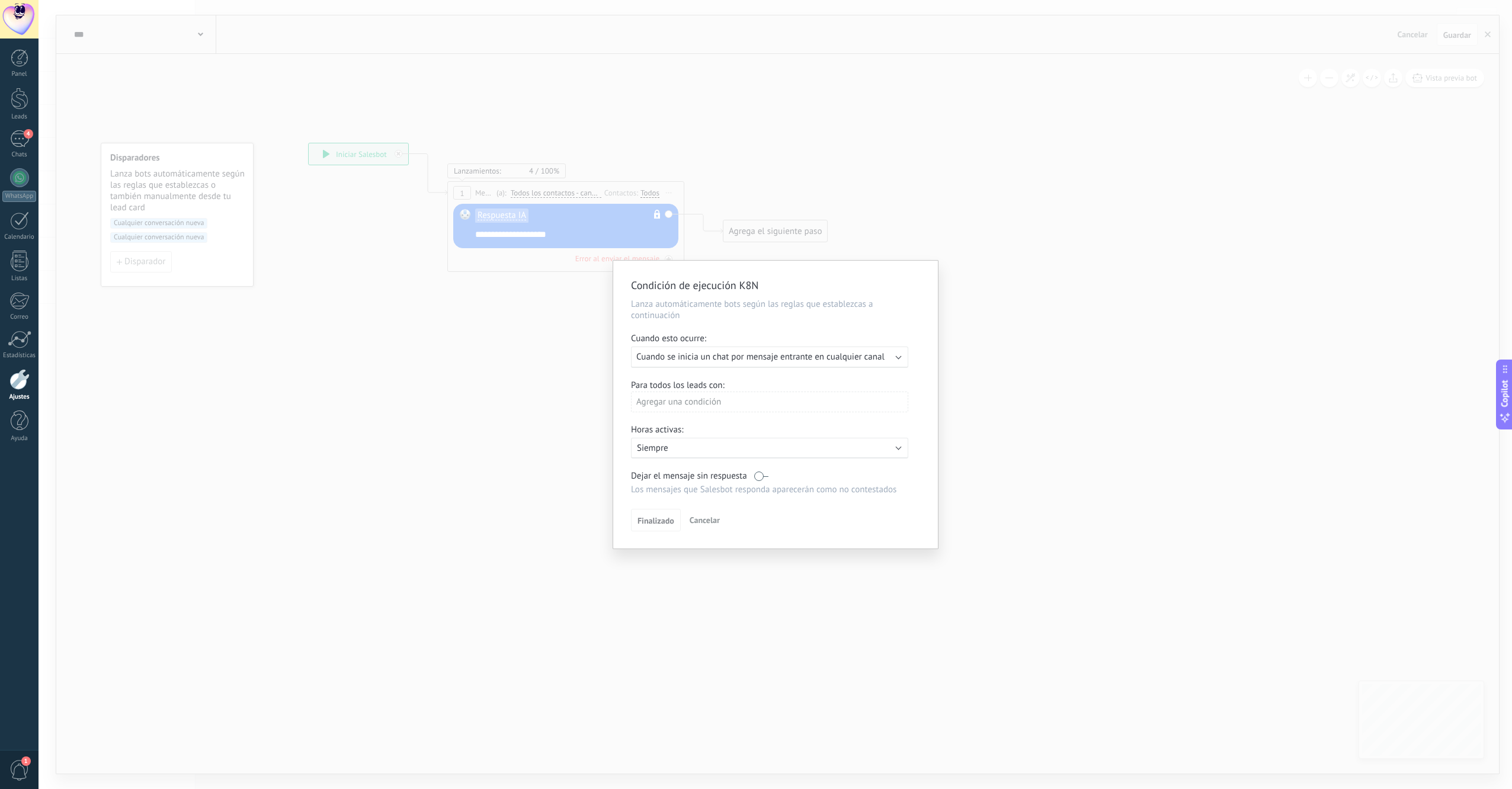
click at [696, 354] on span "Cuando se inicia un chat por mensaje entrante en cualquier canal" at bounding box center [761, 356] width 248 height 11
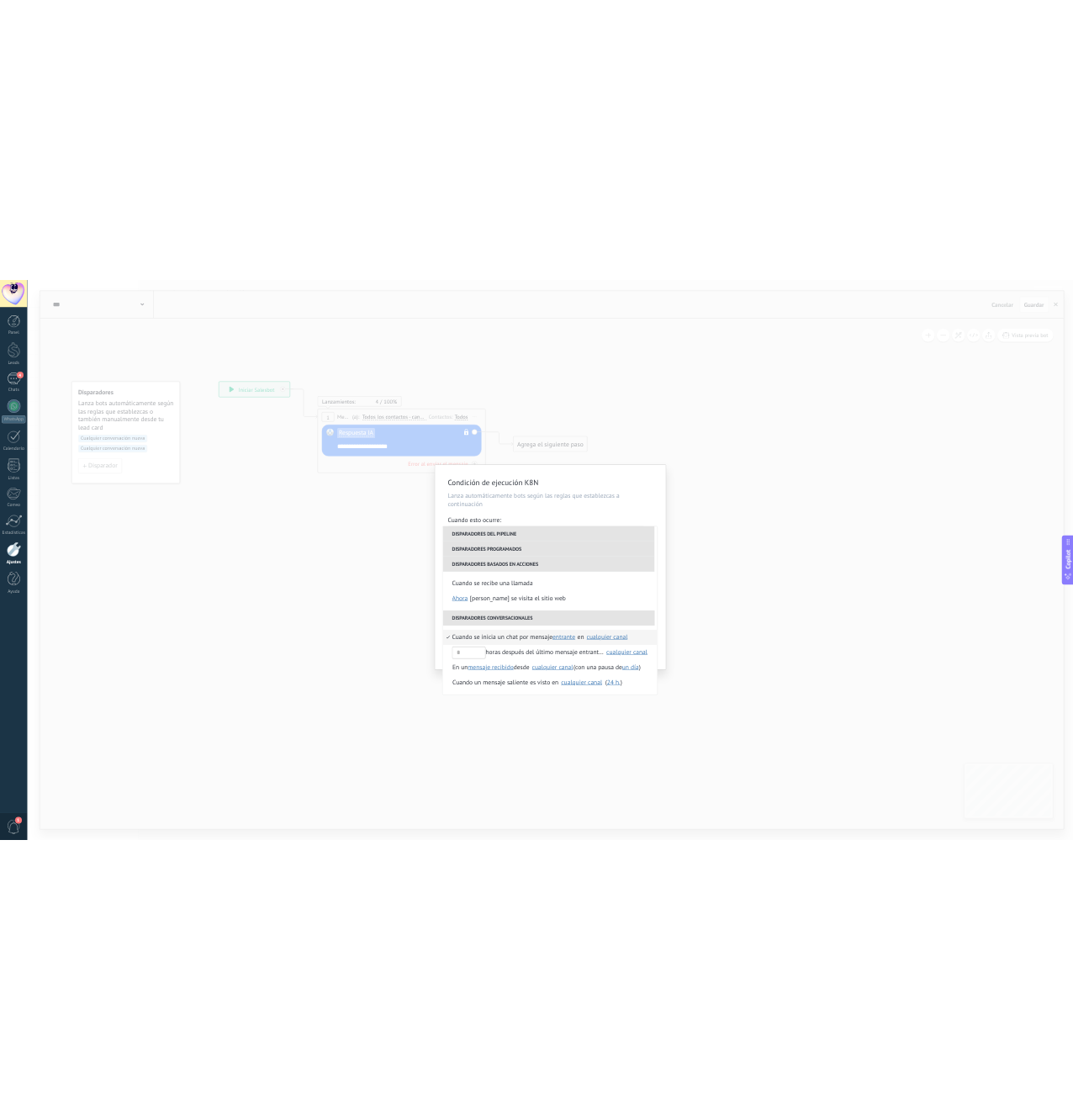
scroll to position [367, 0]
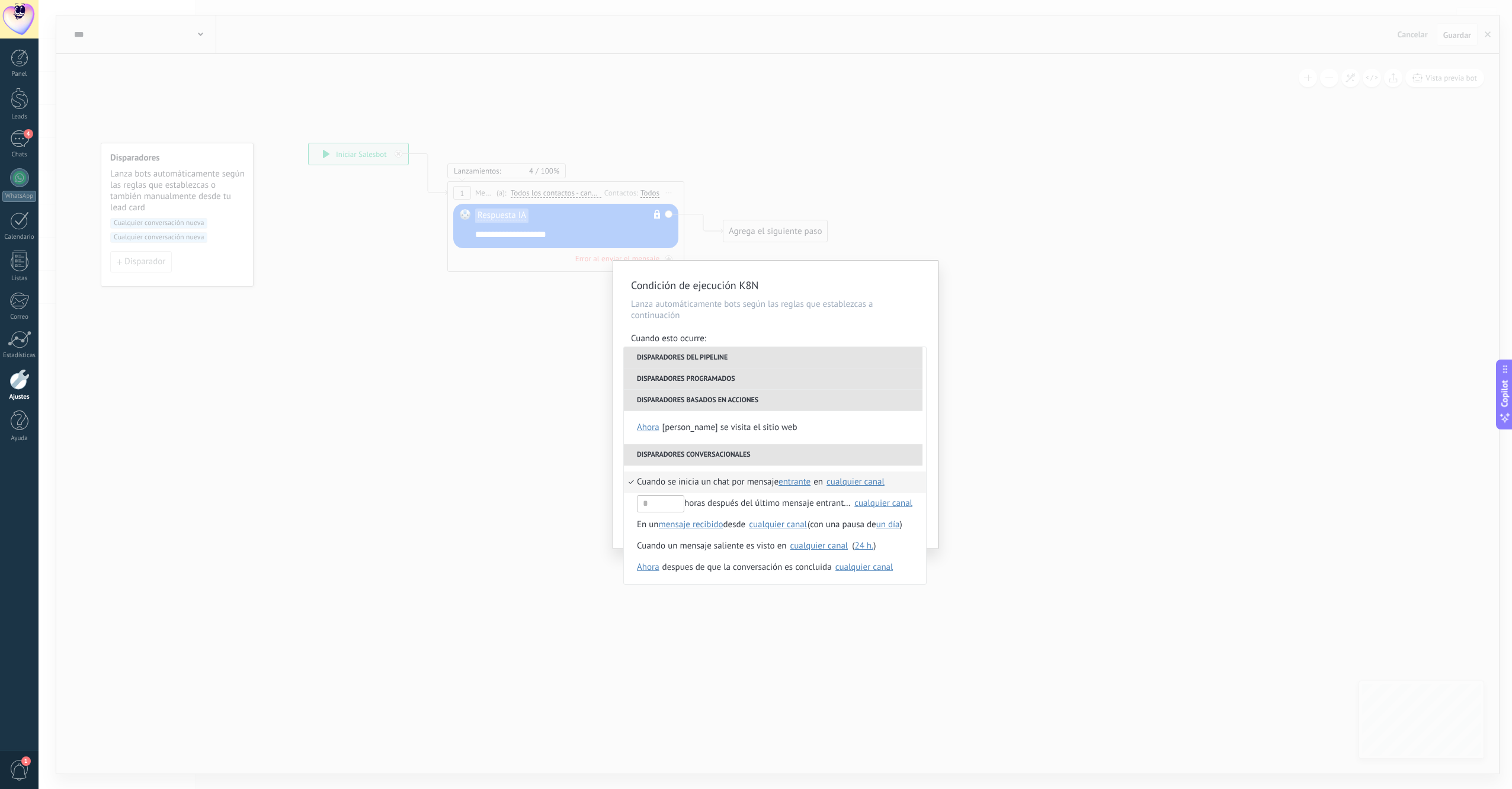
click at [732, 480] on span "Cuando se inicia un chat por mensaje" at bounding box center [708, 482] width 142 height 21
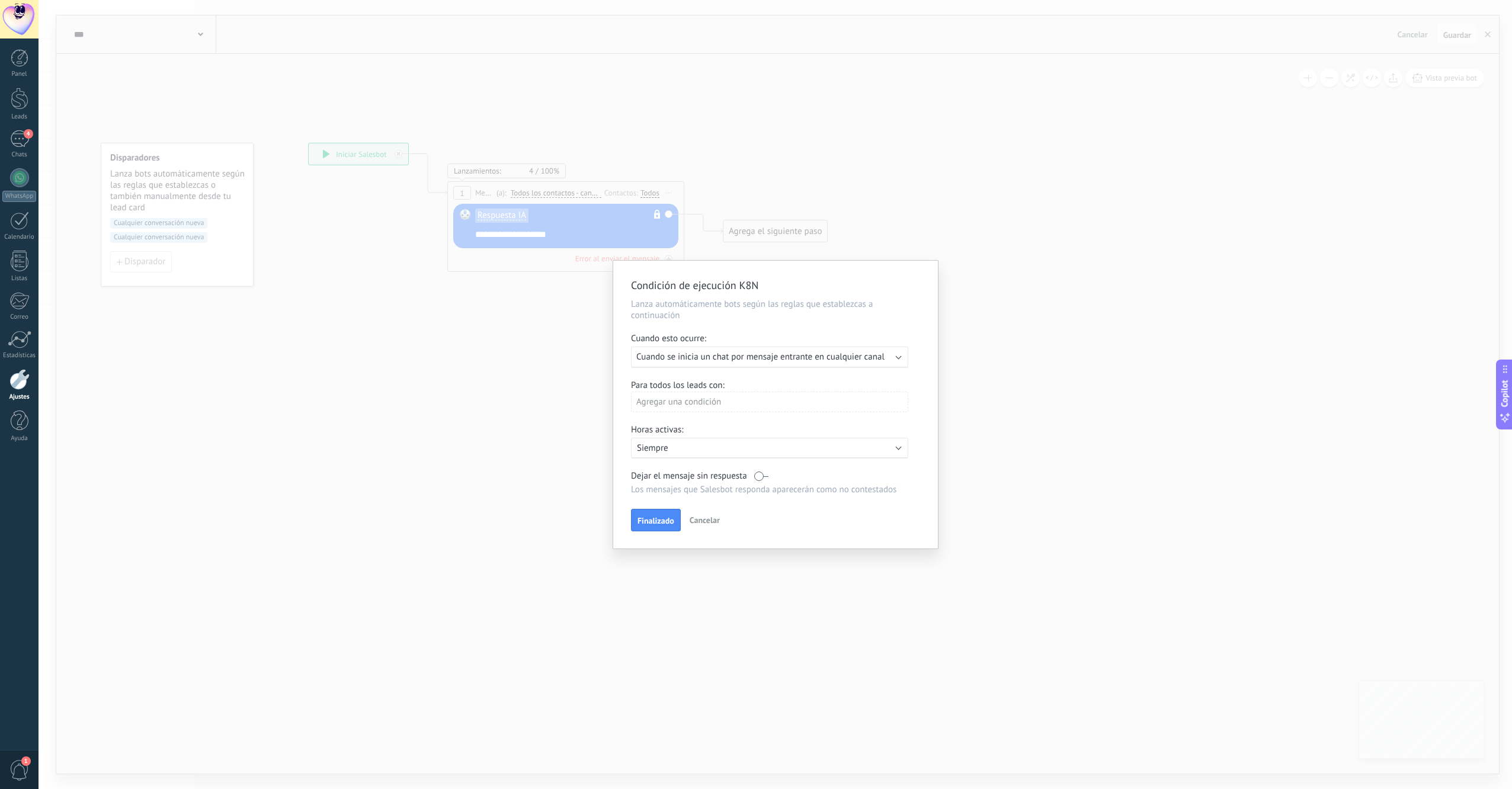
click at [673, 399] on div "Agregar una condición" at bounding box center [770, 402] width 277 height 21
click at [673, 399] on div at bounding box center [776, 404] width 326 height 289
click at [649, 519] on span "Finalizado" at bounding box center [656, 520] width 37 height 8
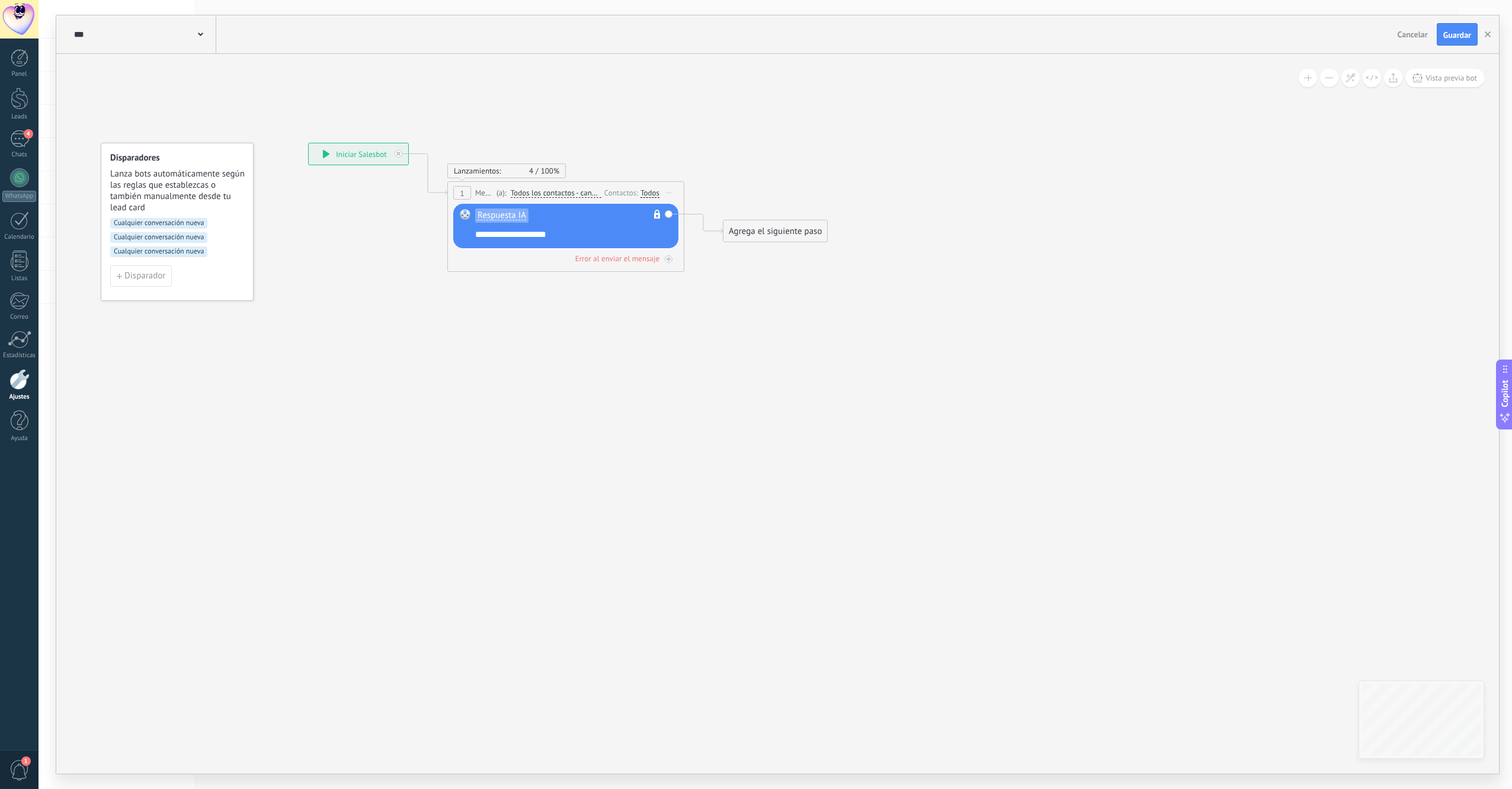
click at [481, 391] on icon at bounding box center [548, 206] width 1072 height 720
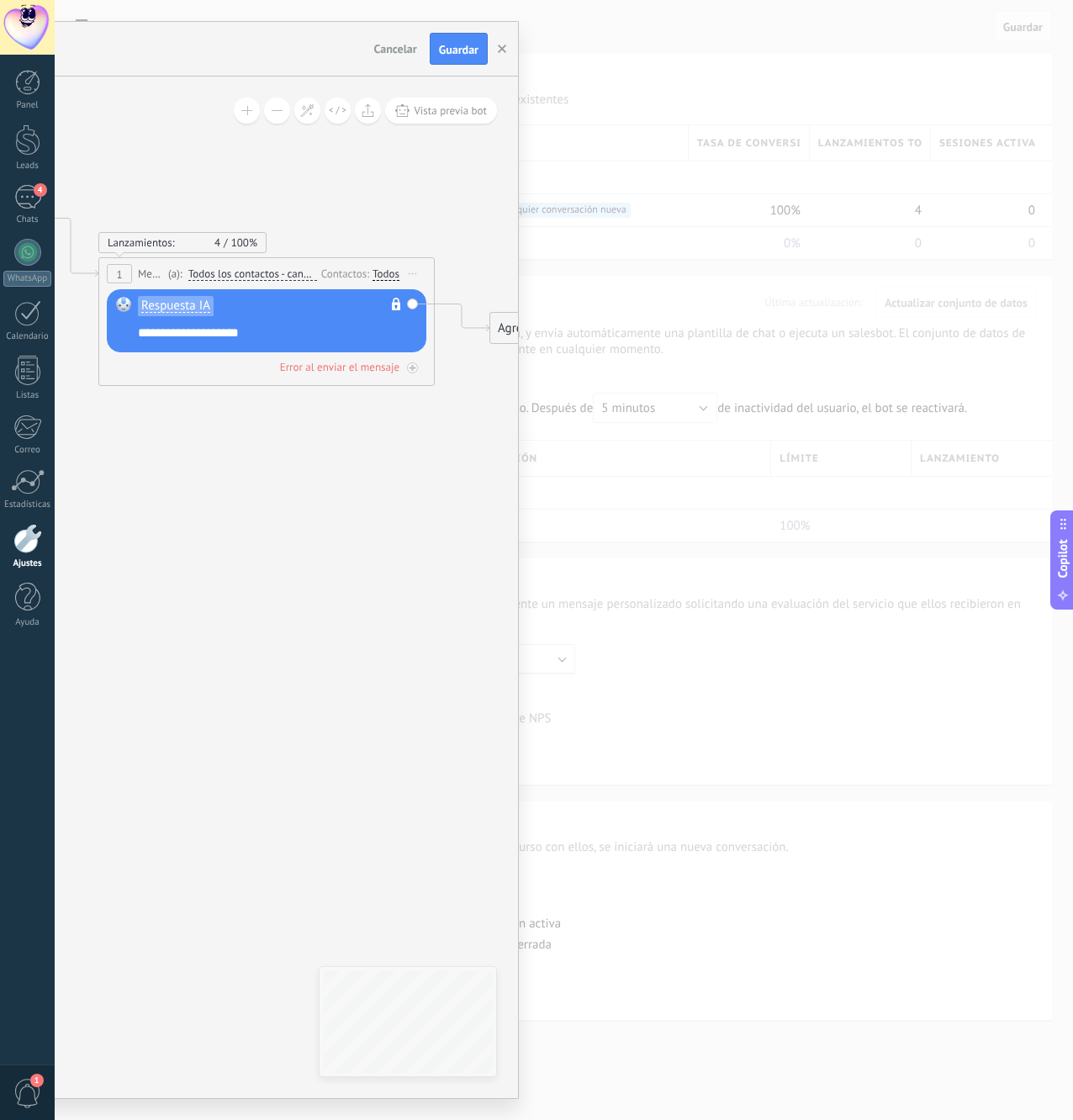
scroll to position [32, 0]
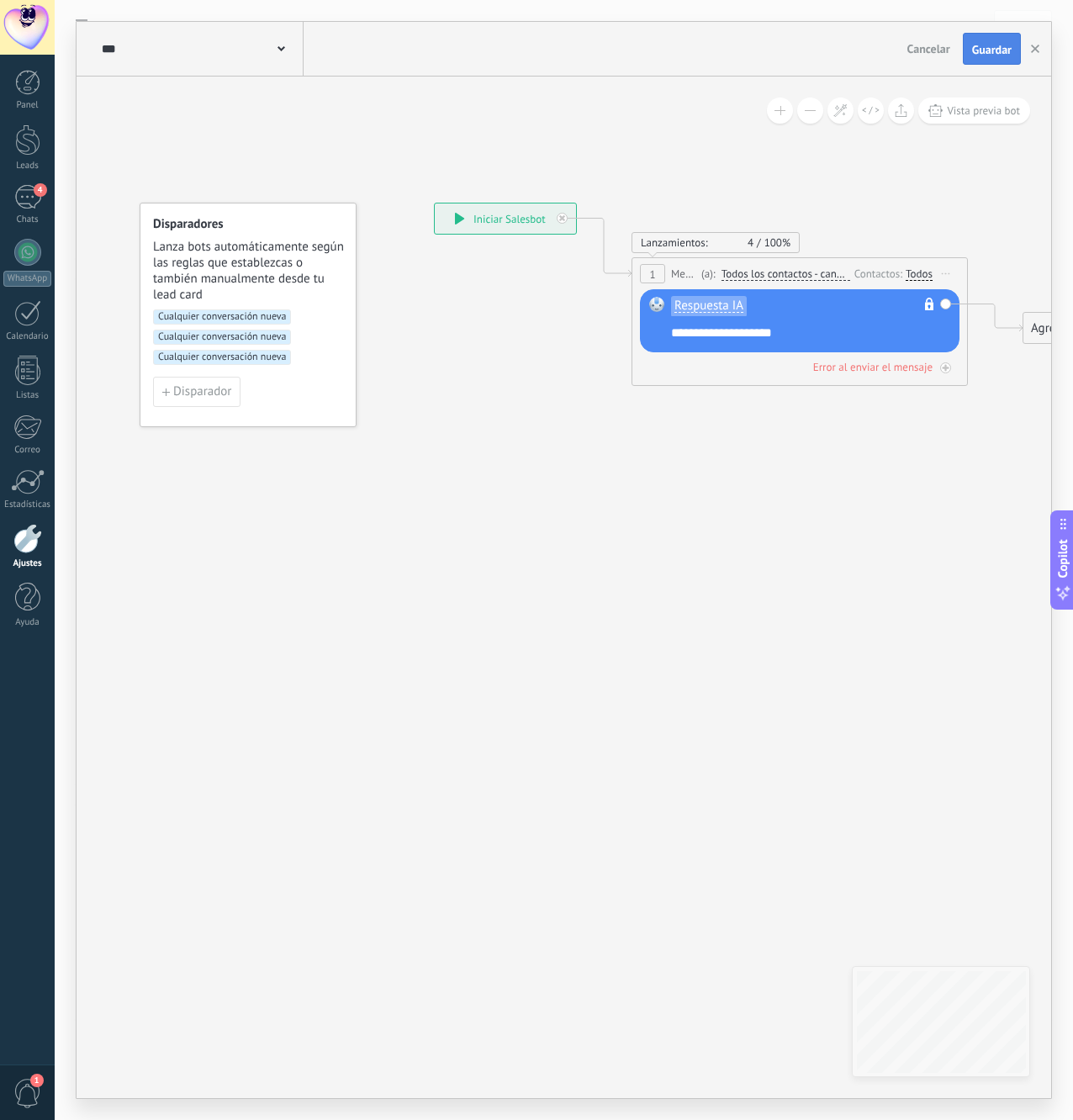
click at [996, 45] on span "Guardar" at bounding box center [992, 49] width 39 height 12
click at [1034, 47] on use "button" at bounding box center [1035, 48] width 8 height 8
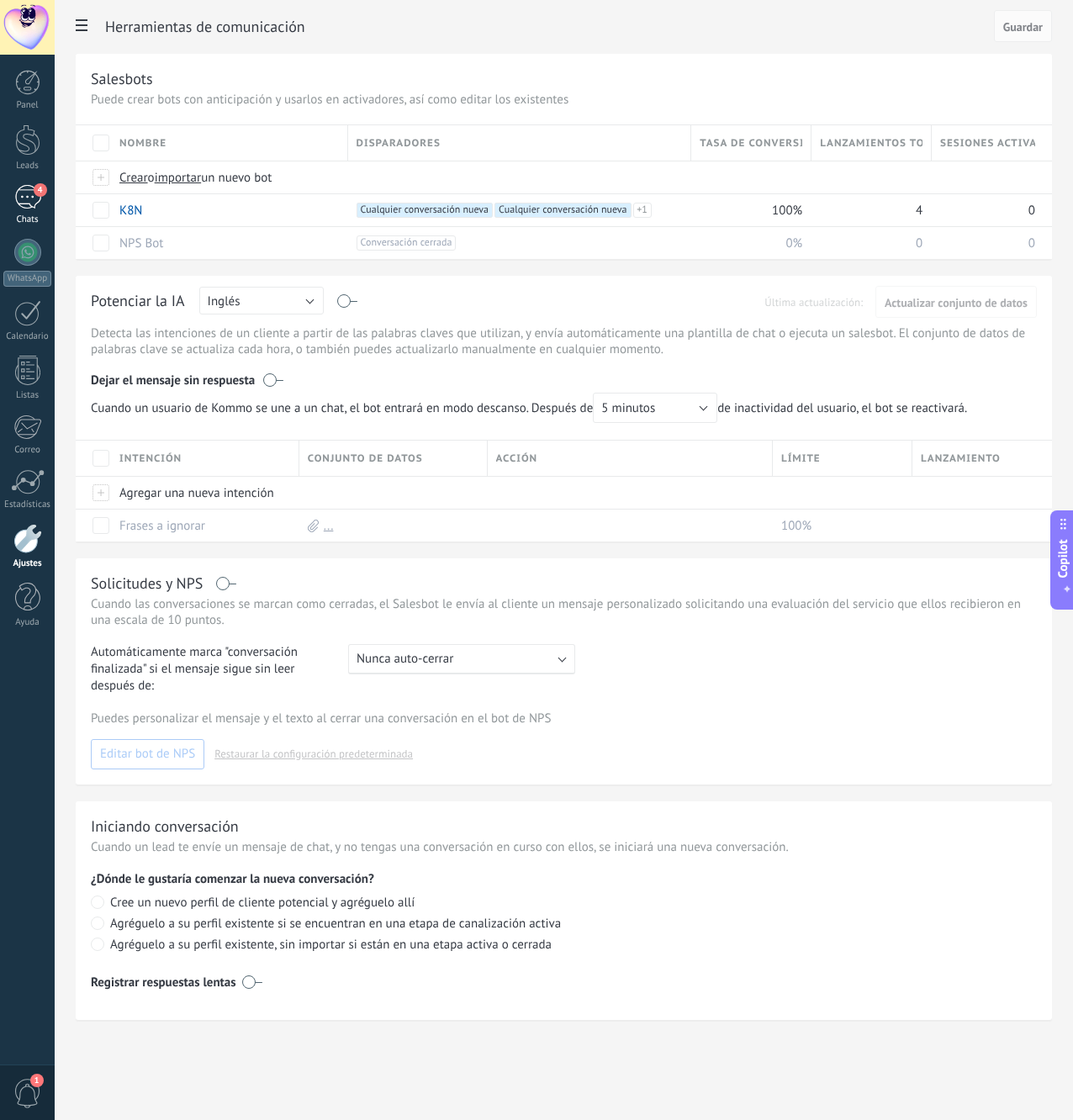
click at [26, 192] on div "4" at bounding box center [27, 197] width 26 height 25
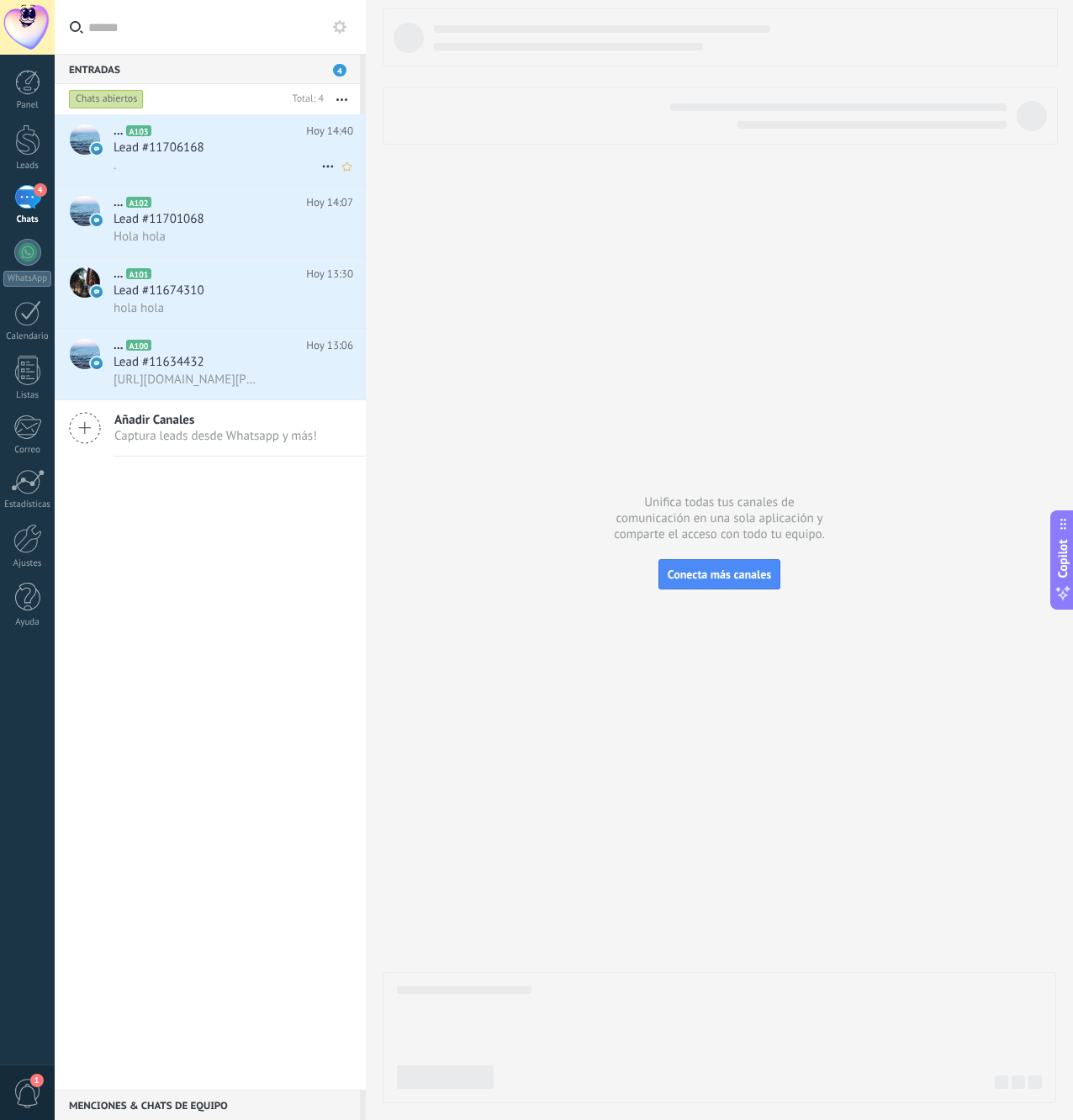
click at [226, 136] on h2 "... A103" at bounding box center [209, 131] width 193 height 16
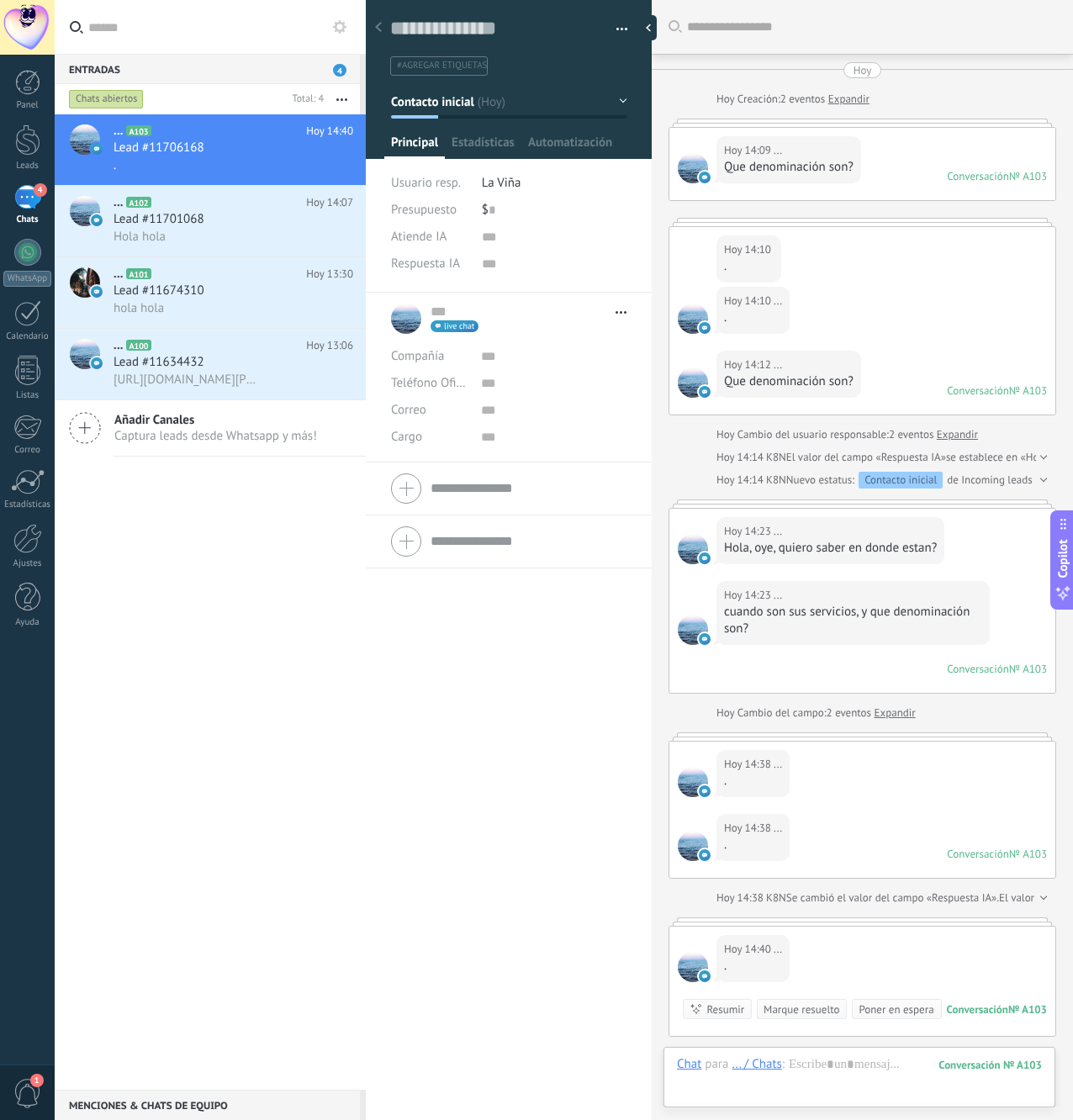
scroll to position [204, 0]
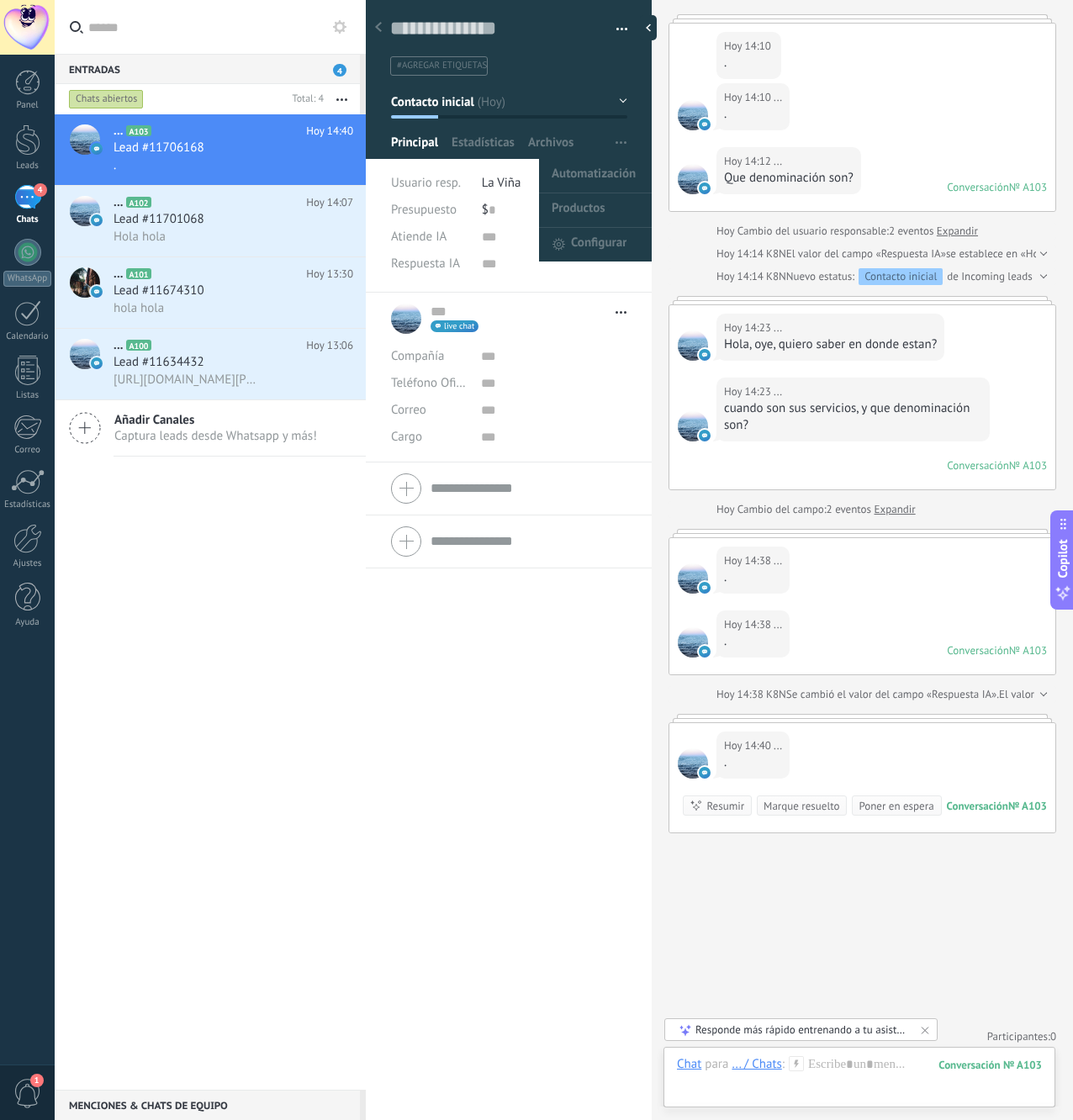
click at [615, 146] on span "button" at bounding box center [621, 142] width 11 height 32
click at [594, 174] on span "Automatización" at bounding box center [594, 175] width 84 height 34
type textarea "**********"
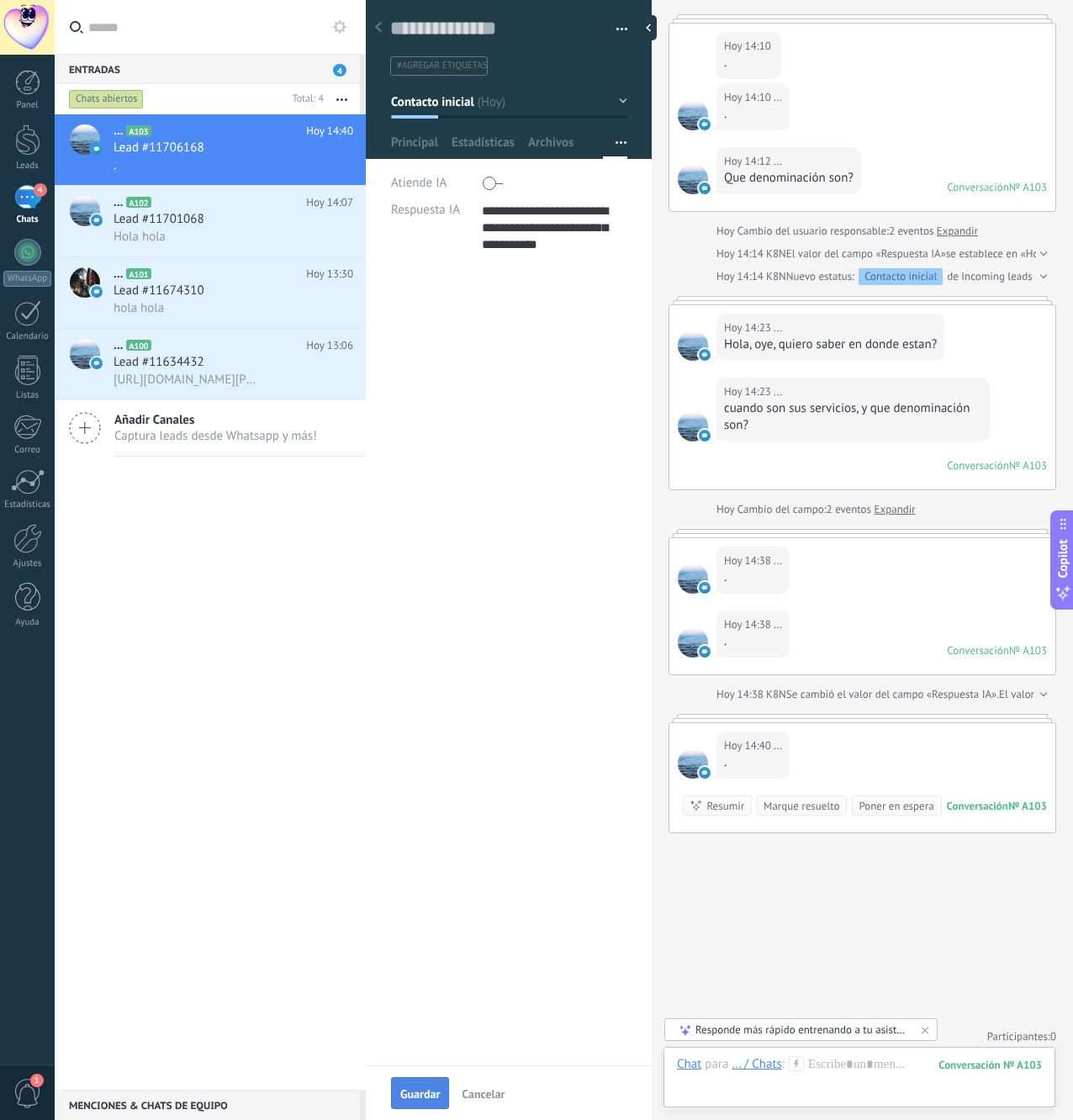
click at [407, 1085] on button "Guardar" at bounding box center [420, 1093] width 58 height 32
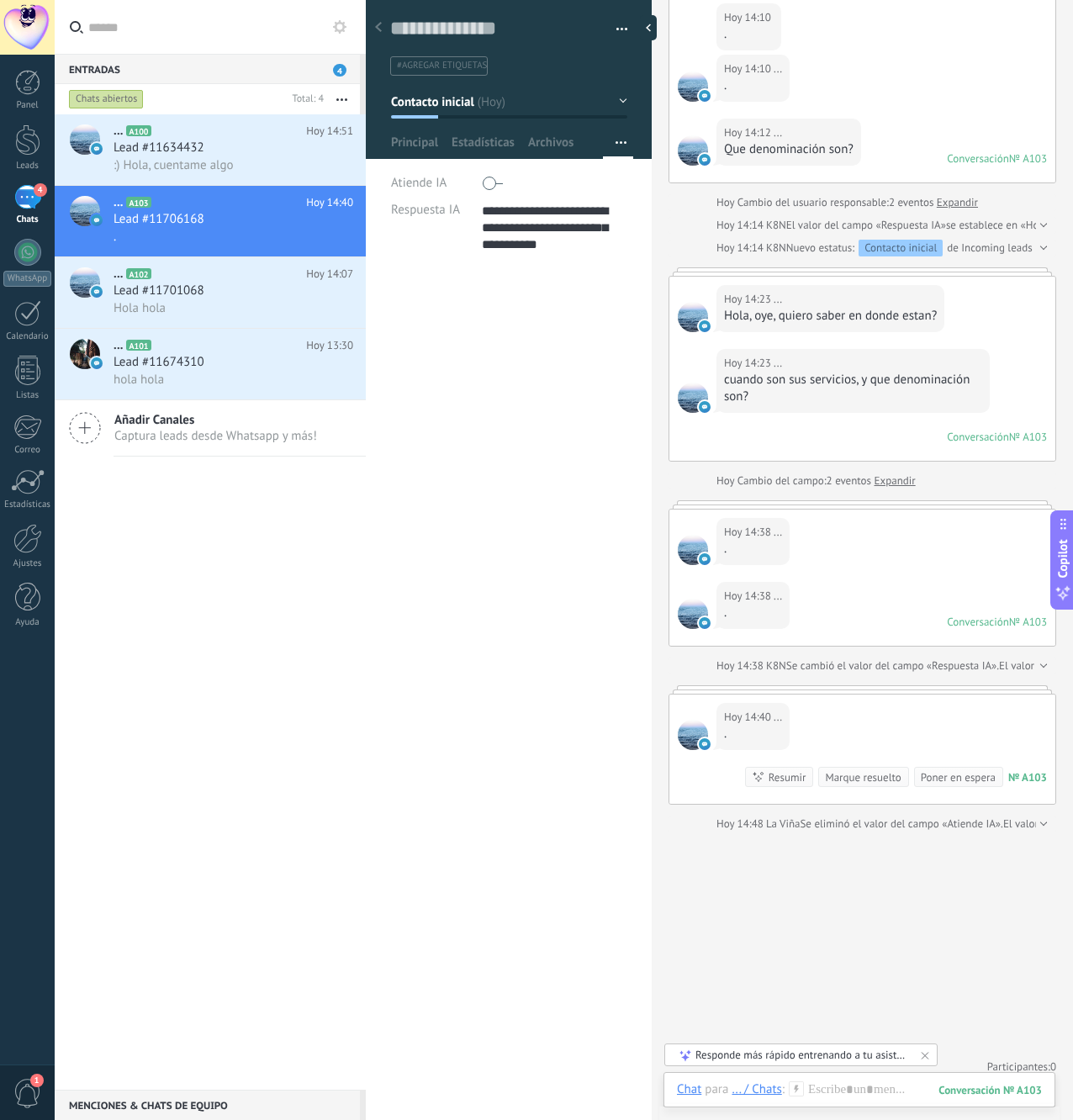
scroll to position [237, 0]
